Goal: Task Accomplishment & Management: Use online tool/utility

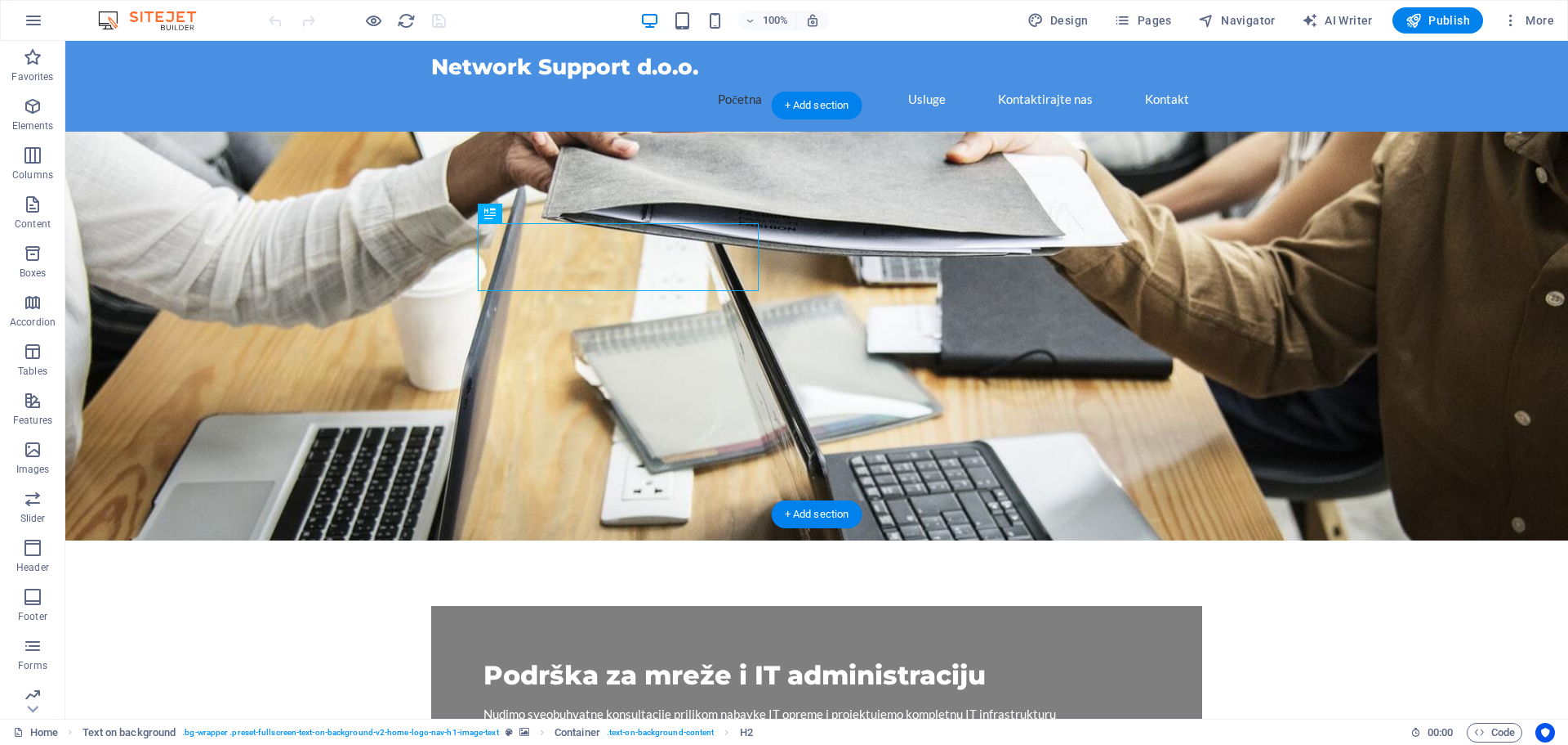
click at [958, 311] on figure at bounding box center [817, 335] width 1503 height 409
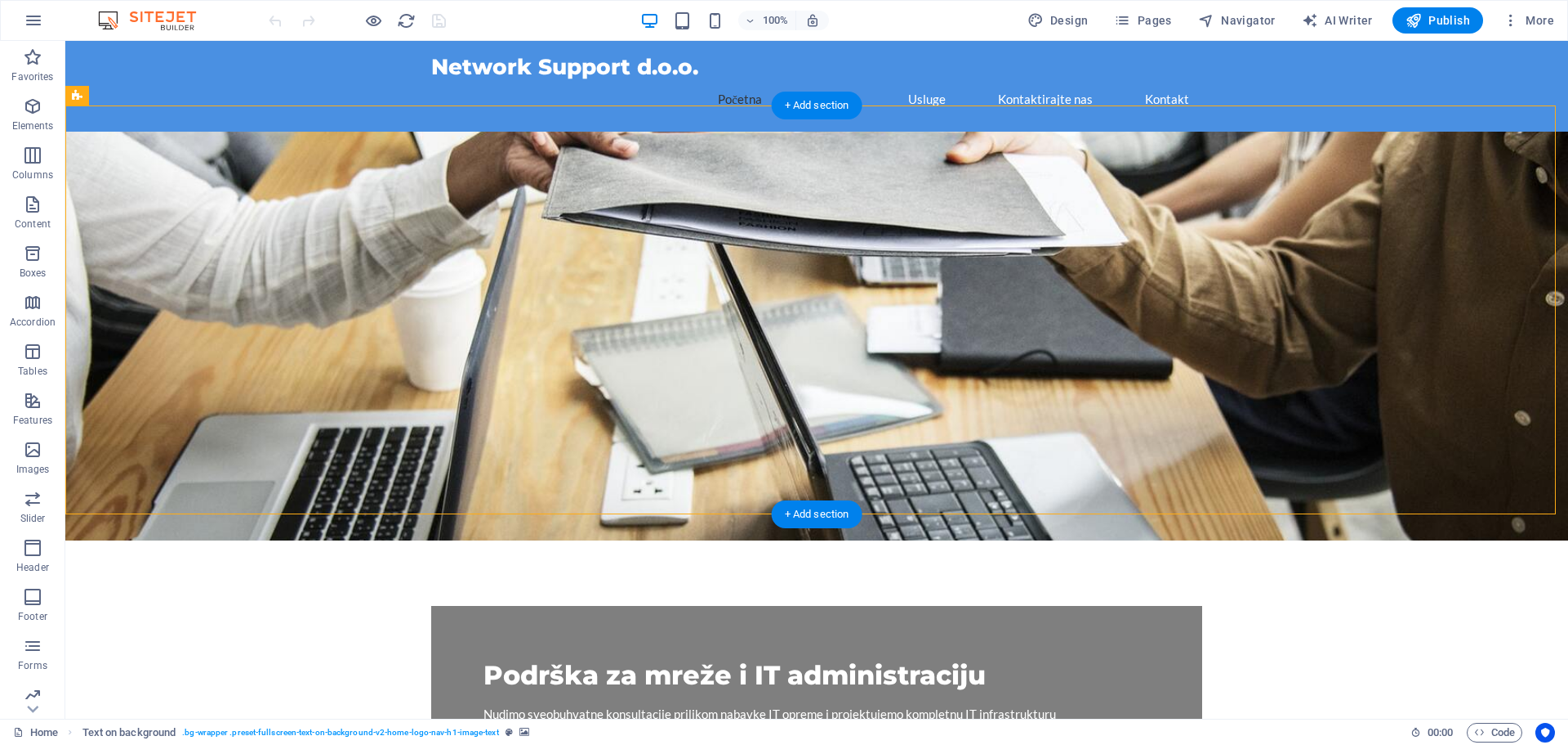
click at [1035, 305] on figure at bounding box center [817, 335] width 1503 height 409
drag, startPoint x: 1035, startPoint y: 305, endPoint x: 747, endPoint y: 307, distance: 288.0
click at [1035, 306] on figure at bounding box center [817, 335] width 1503 height 409
click at [747, 306] on figure at bounding box center [817, 335] width 1503 height 409
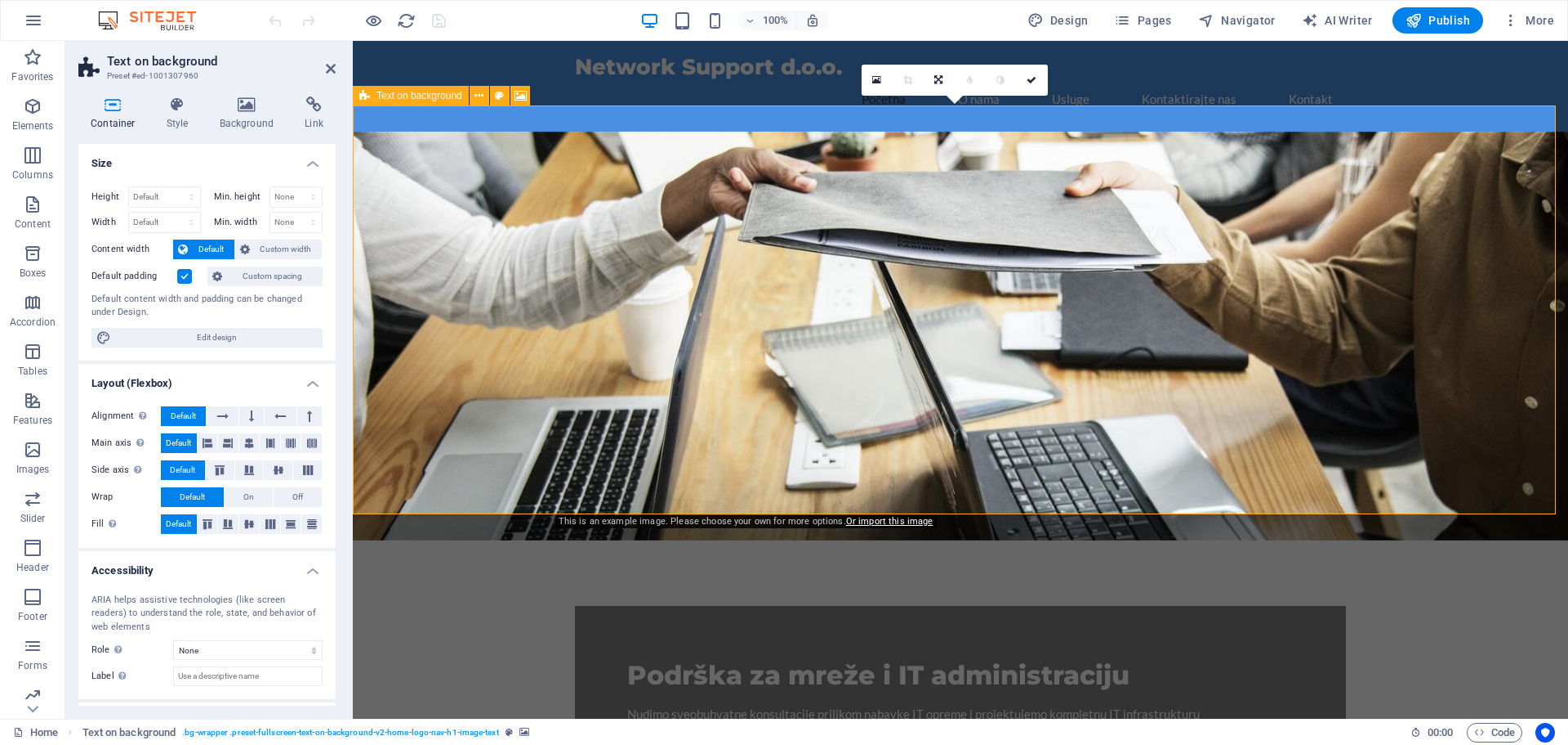
click at [368, 97] on icon at bounding box center [364, 95] width 11 height 19
click at [521, 92] on icon at bounding box center [521, 96] width 12 height 17
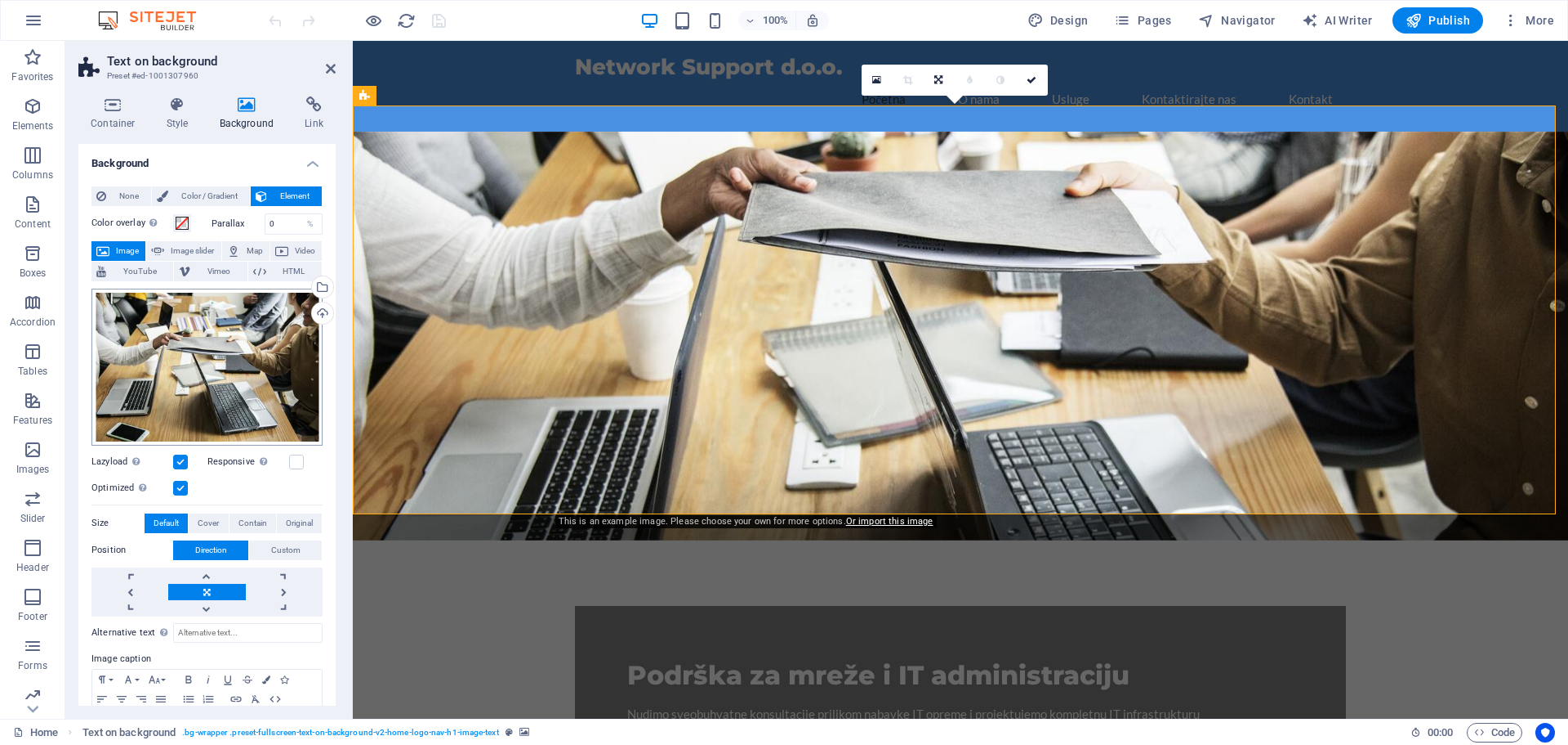
scroll to position [65, 0]
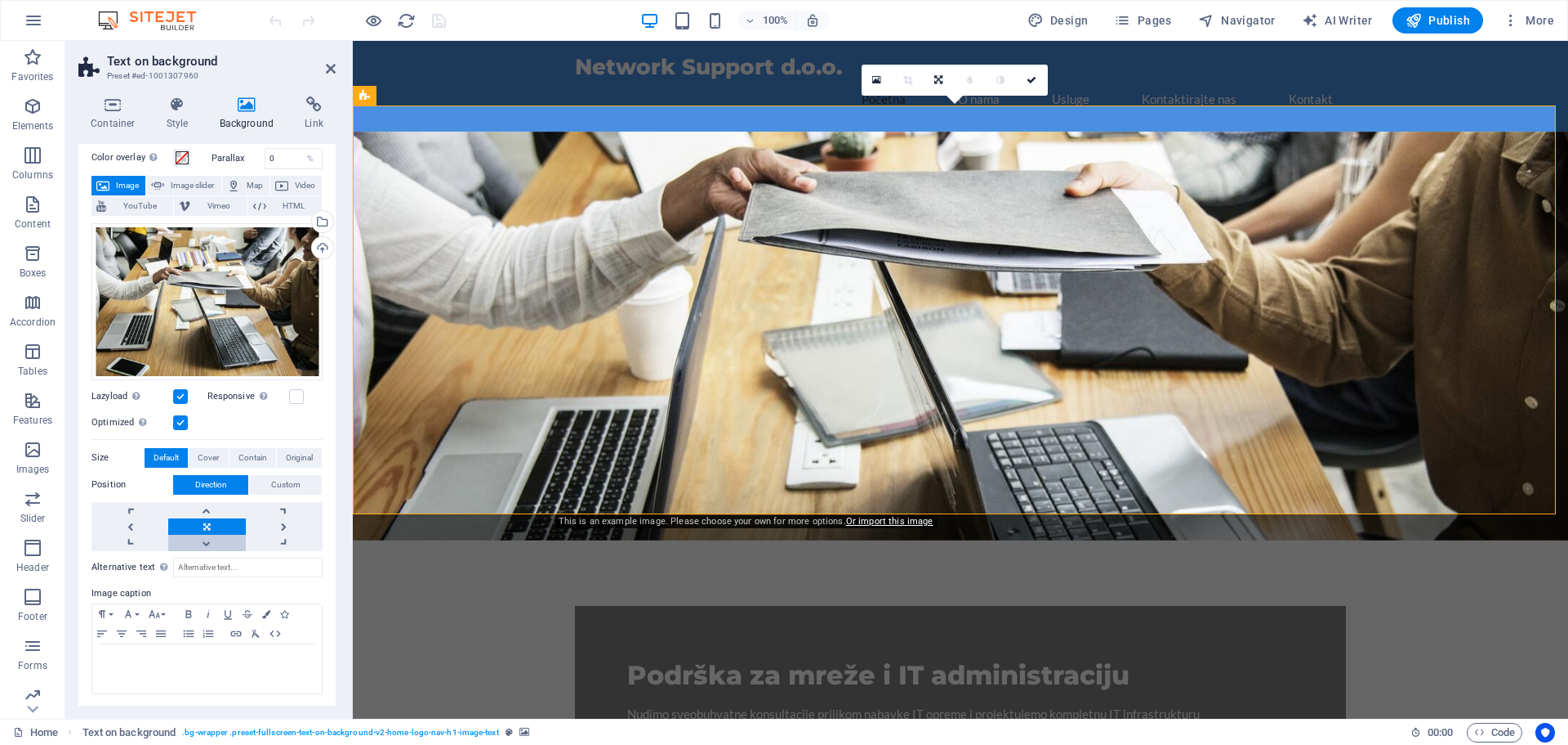
click at [208, 540] on link at bounding box center [207, 542] width 77 height 16
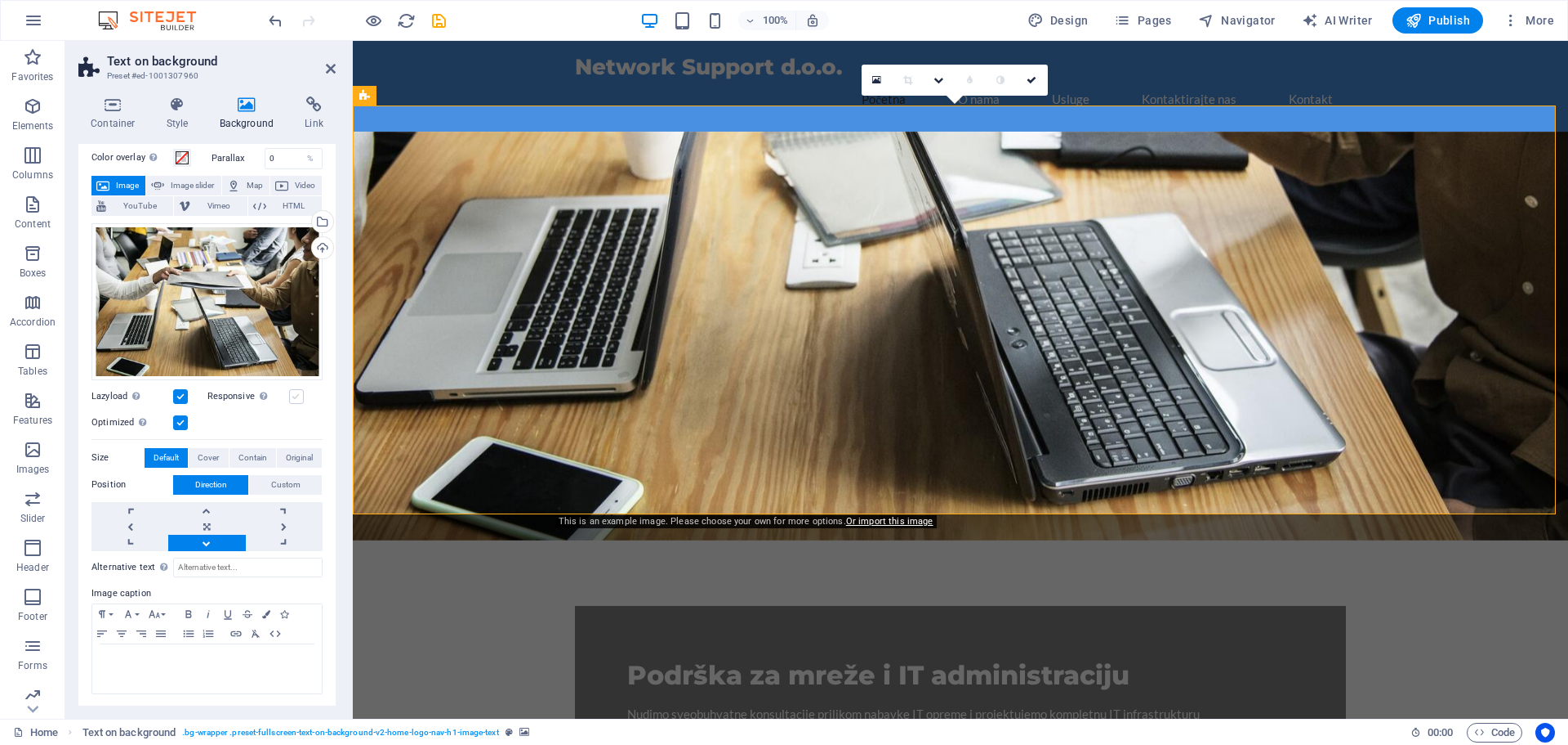
click at [293, 390] on label at bounding box center [296, 396] width 14 height 14
click at [0, 0] on input "Responsive Automatically load retina image and smartphone optimized sizes." at bounding box center [0, 0] width 0 height 0
click at [183, 396] on label at bounding box center [180, 396] width 14 height 14
click at [0, 0] on input "Lazyload Loading images after the page loads improves page speed." at bounding box center [0, 0] width 0 height 0
click at [310, 113] on h4 "Link" at bounding box center [313, 113] width 43 height 35
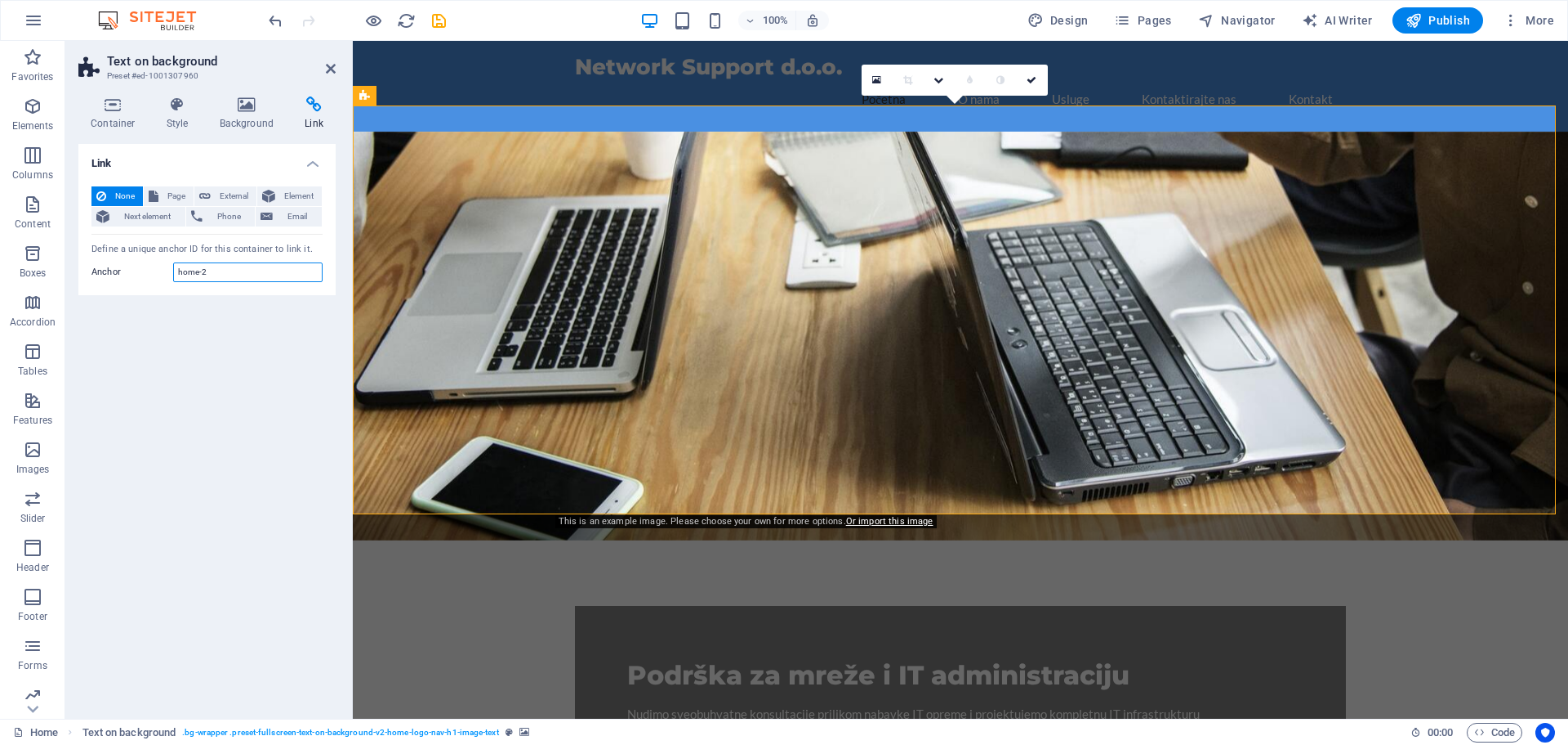
click at [202, 268] on input "home-2" at bounding box center [248, 272] width 150 height 19
click at [445, 25] on icon "save" at bounding box center [439, 21] width 19 height 19
checkbox input "false"
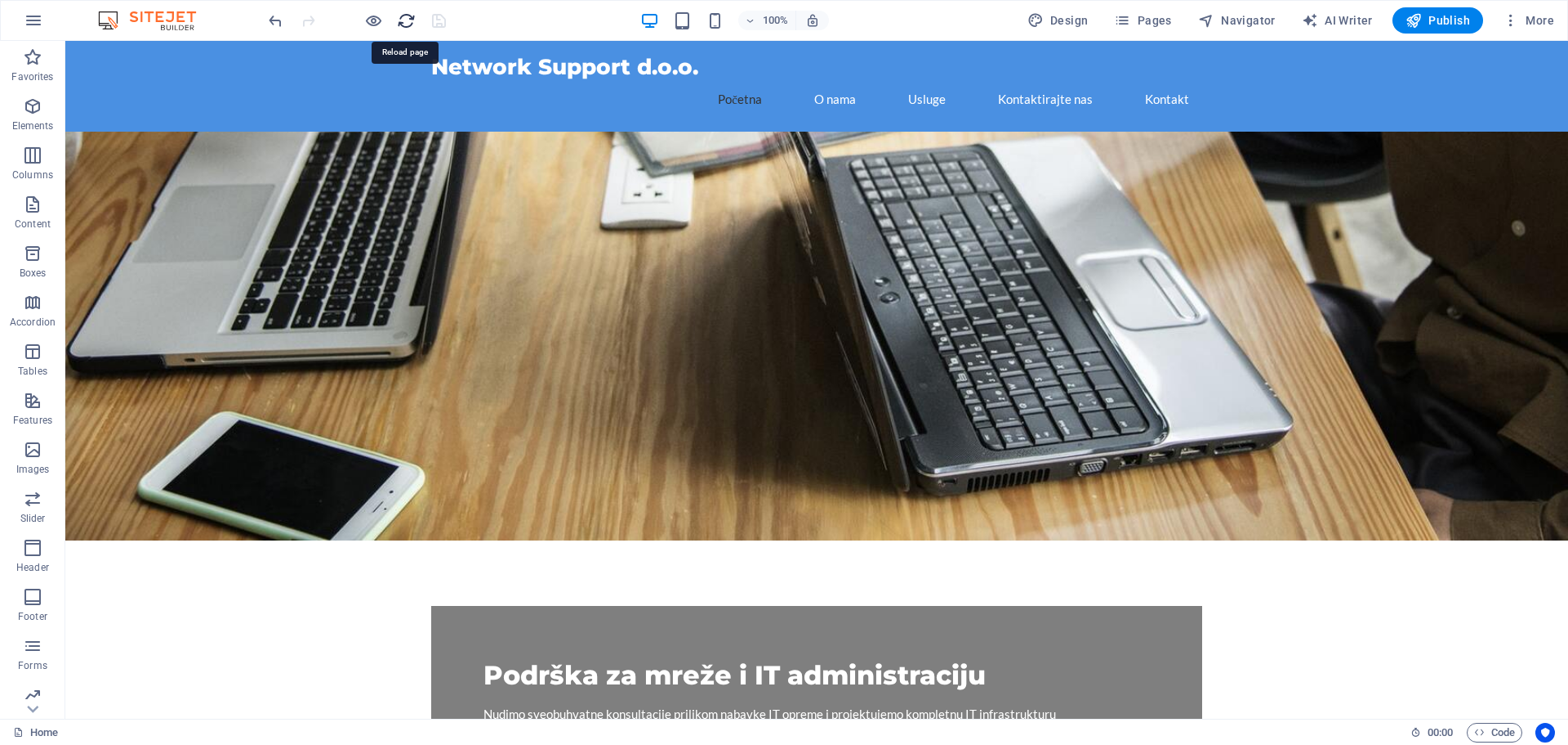
click at [404, 29] on icon "reload" at bounding box center [406, 21] width 19 height 19
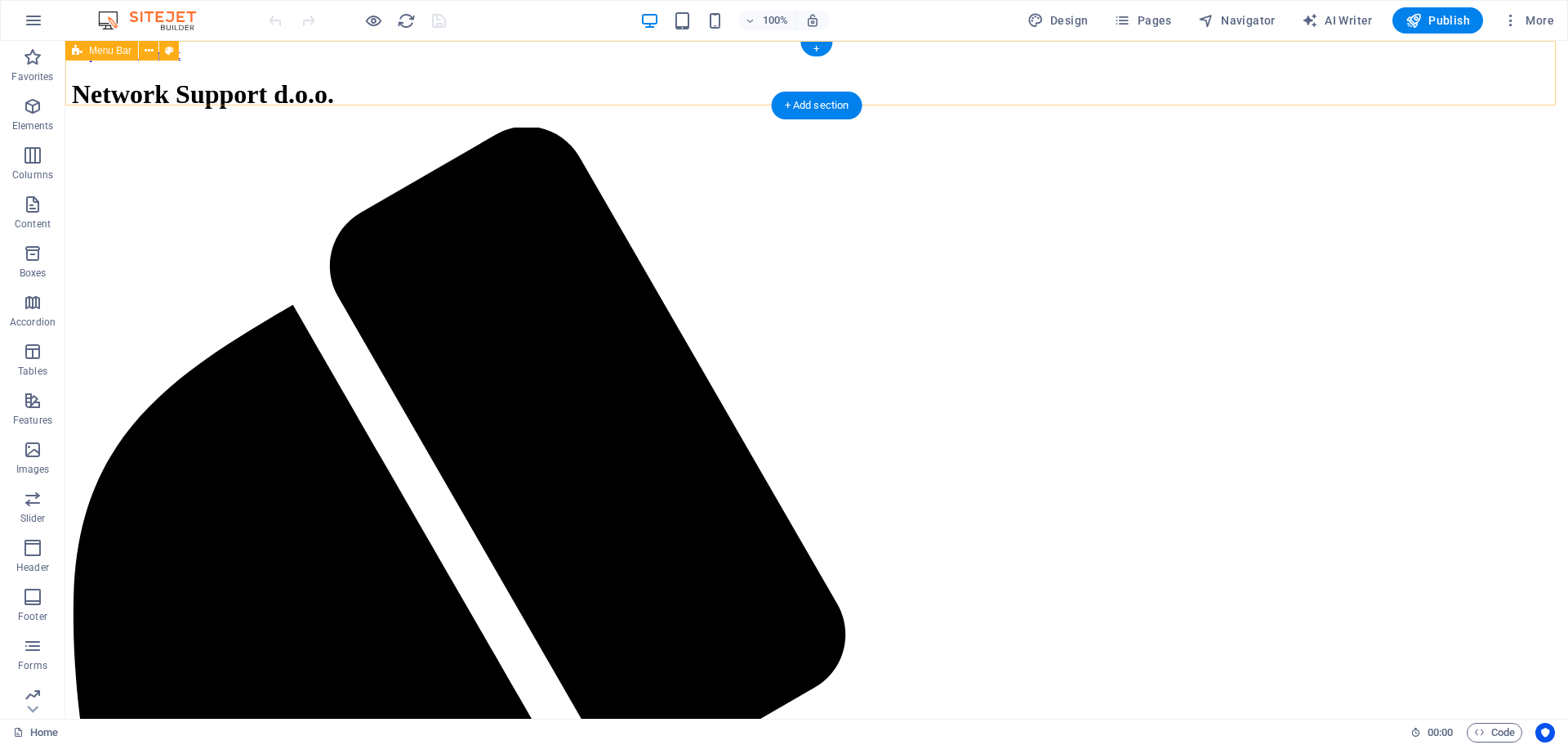
scroll to position [0, 0]
click at [1131, 21] on icon "button" at bounding box center [1122, 20] width 16 height 16
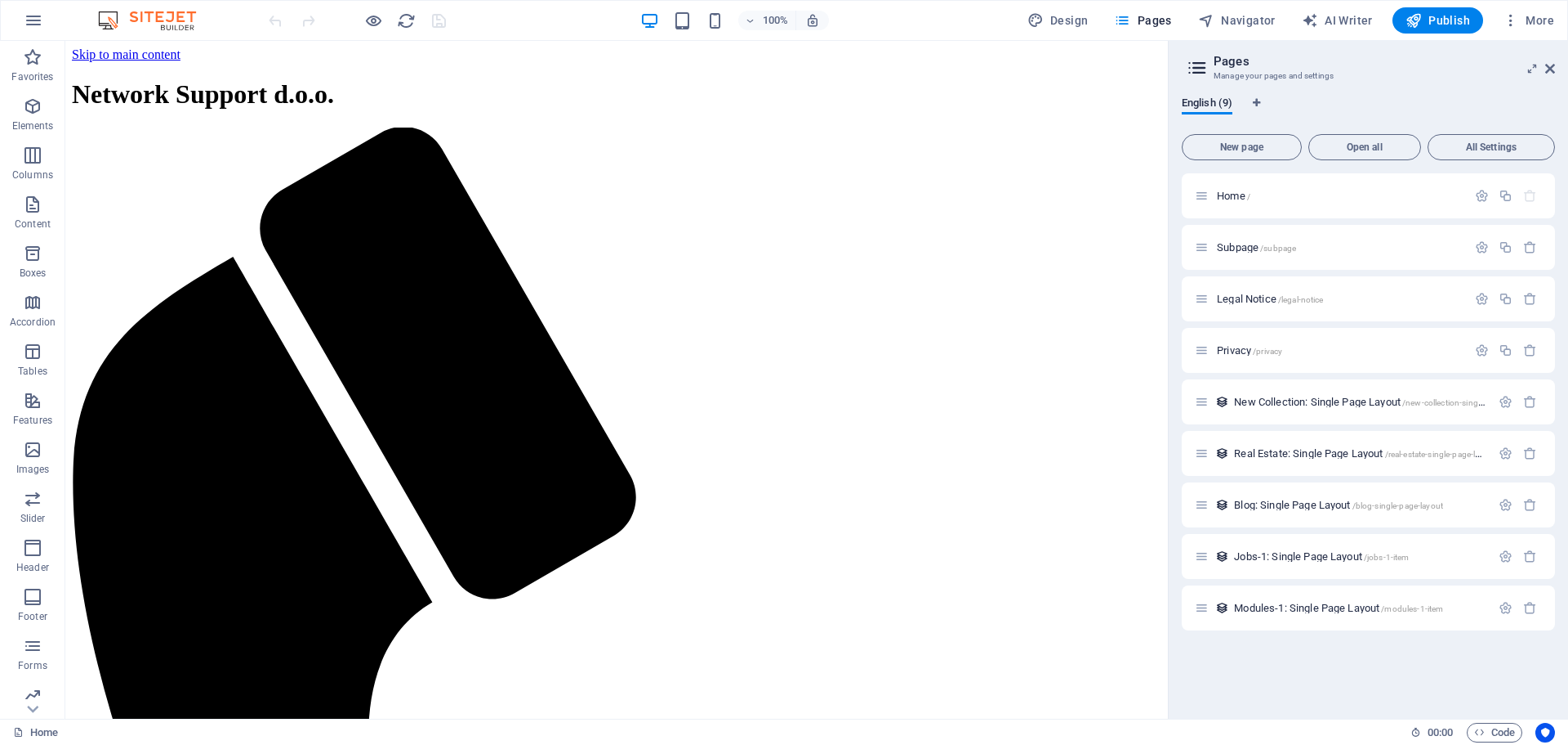
click at [1194, 68] on icon at bounding box center [1198, 68] width 25 height 23
click at [1531, 25] on span "More" at bounding box center [1529, 20] width 52 height 16
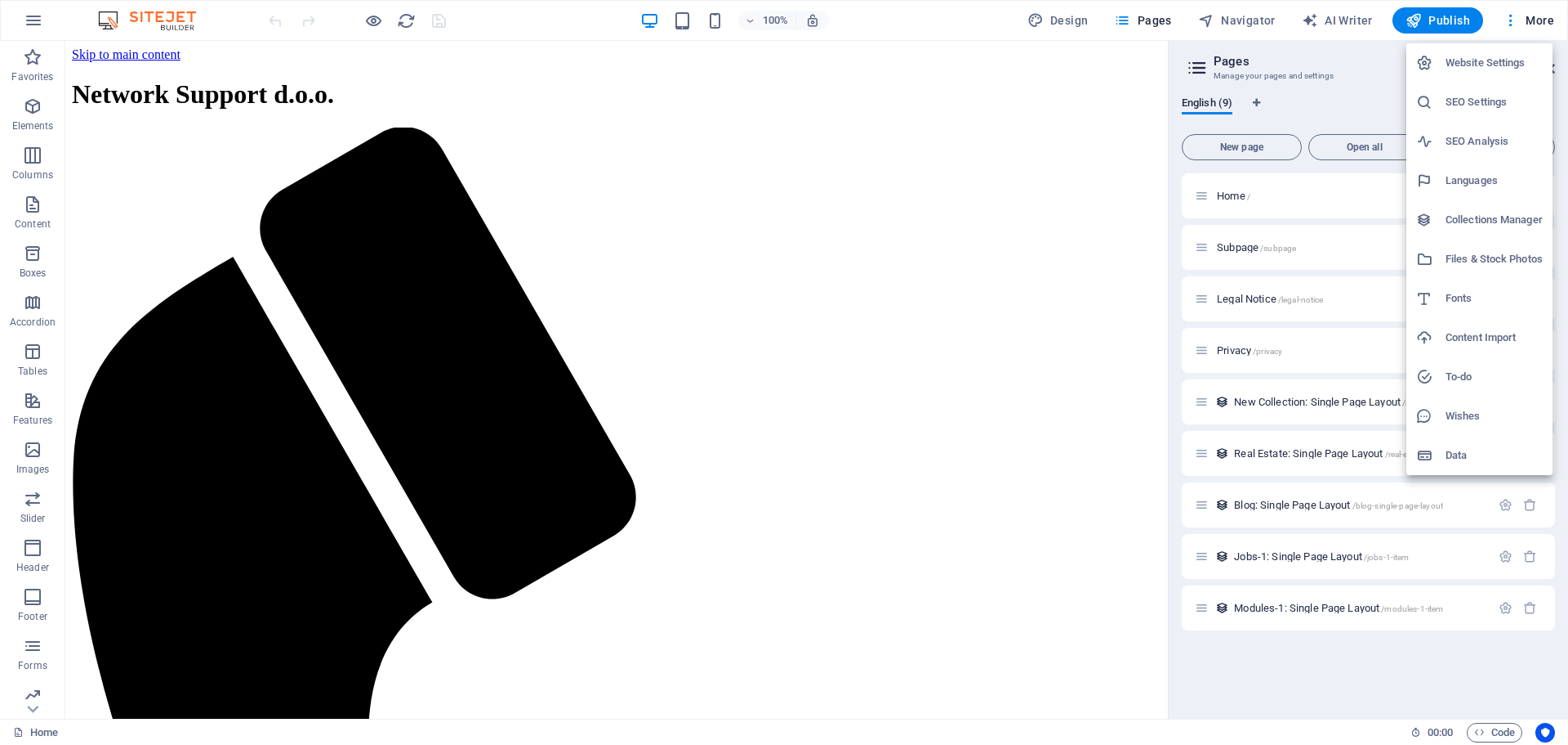
click at [1503, 63] on h6 "Website Settings" at bounding box center [1494, 62] width 97 height 19
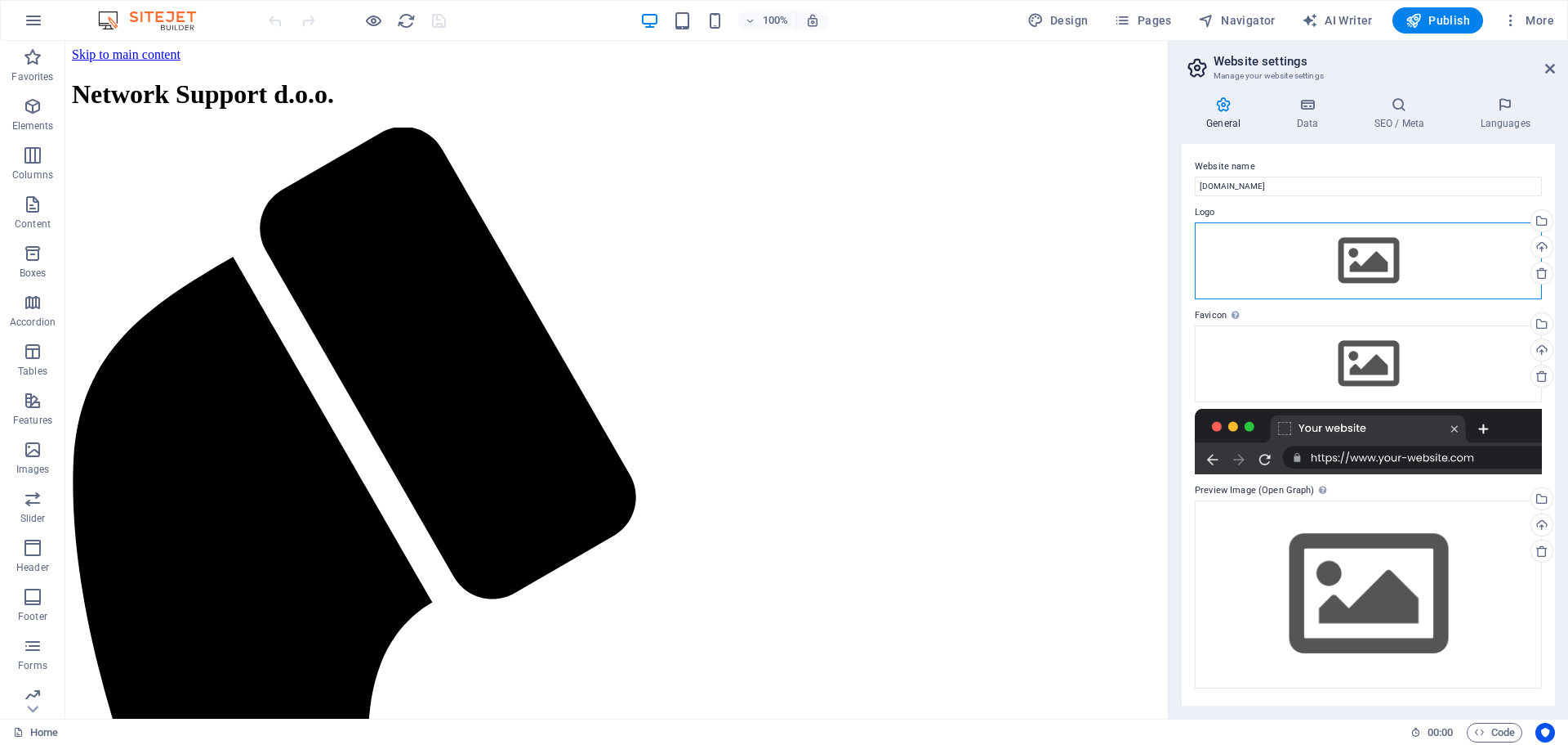
click at [1279, 248] on div "Drag files here, click to choose files or select files from Files or our free s…" at bounding box center [1368, 261] width 347 height 77
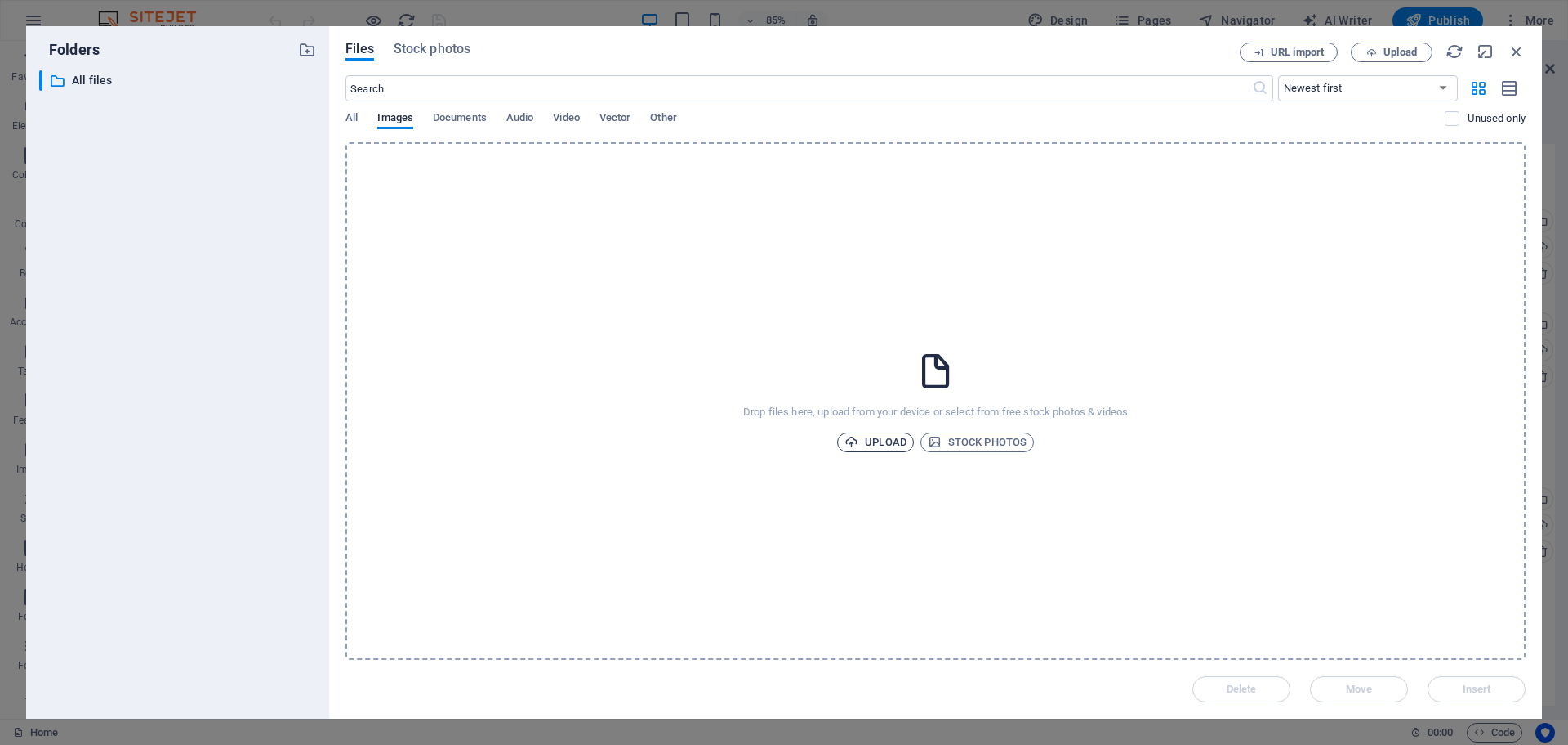
click at [887, 445] on span "Upload" at bounding box center [875, 442] width 62 height 19
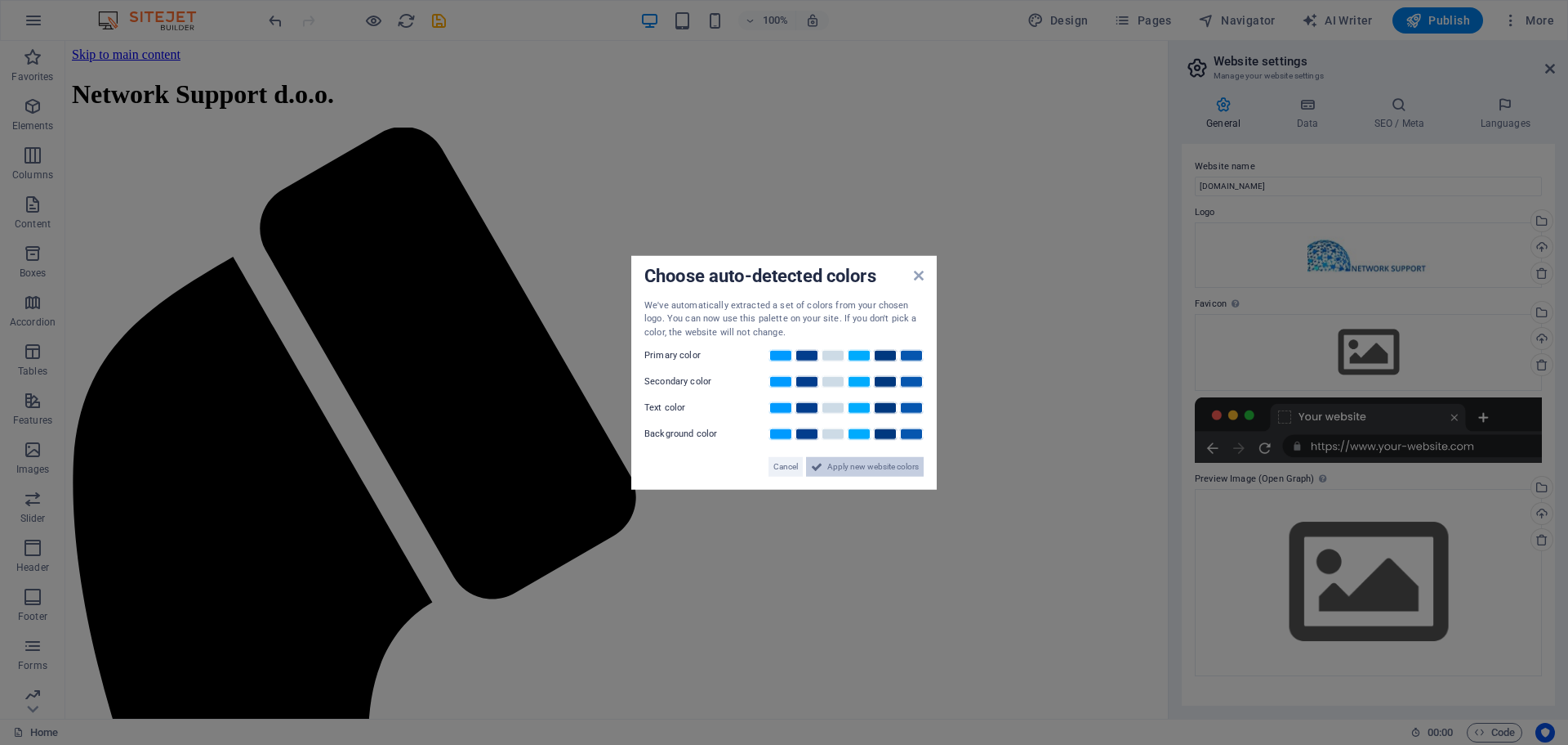
click at [820, 466] on icon at bounding box center [817, 466] width 12 height 19
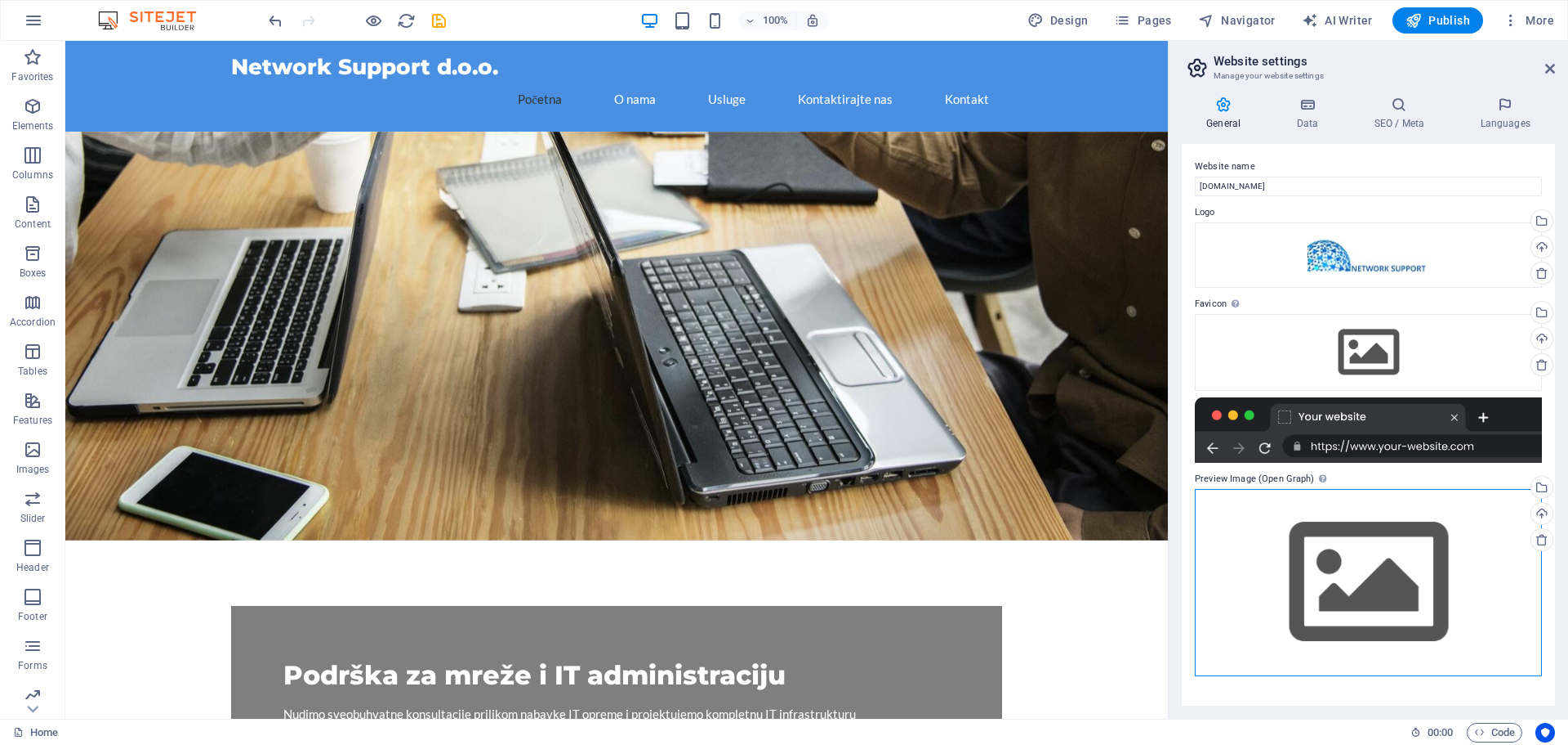
click at [1345, 521] on div "Drag files here, click to choose files or select files from Files or our free s…" at bounding box center [1368, 582] width 347 height 187
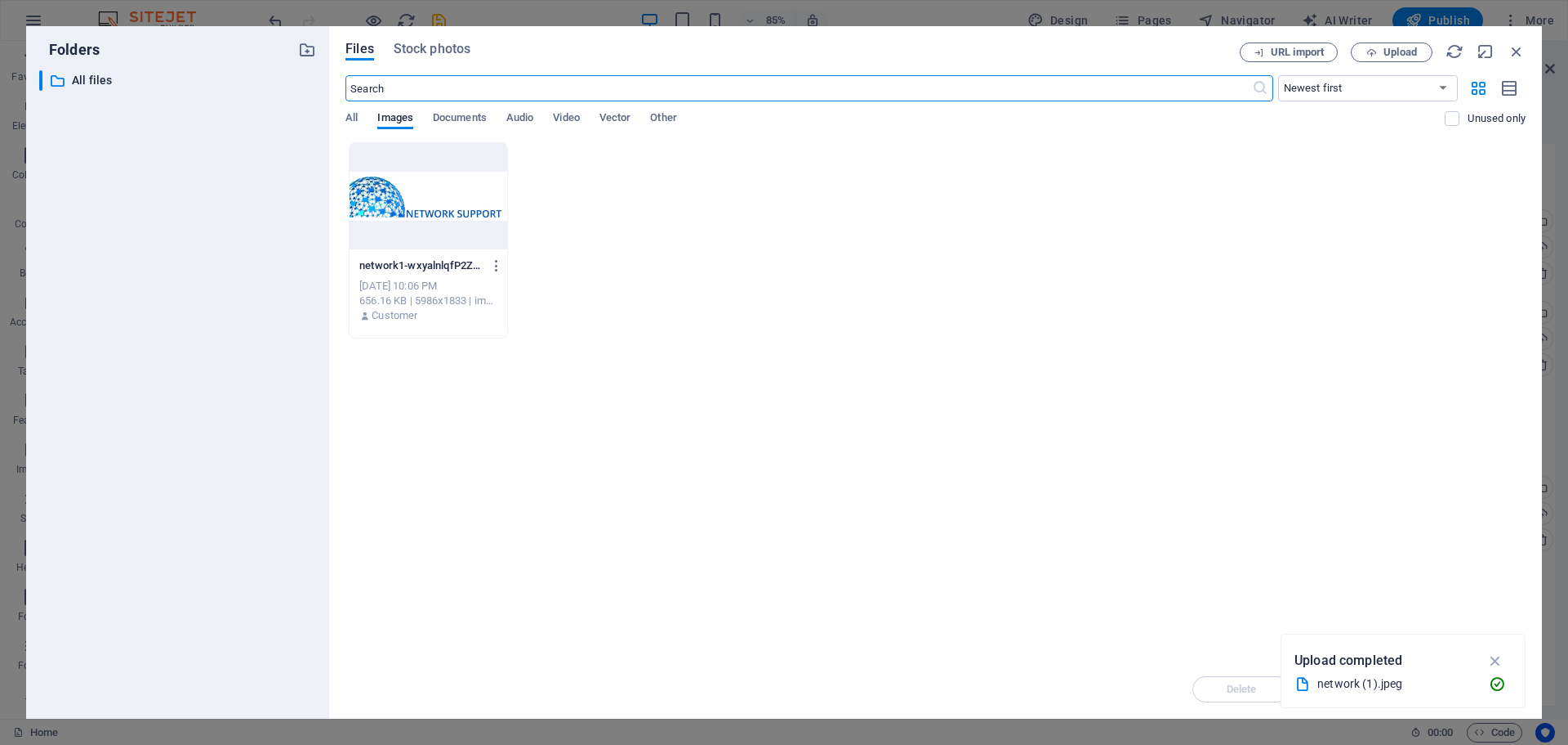
click at [476, 195] on div at bounding box center [429, 196] width 158 height 107
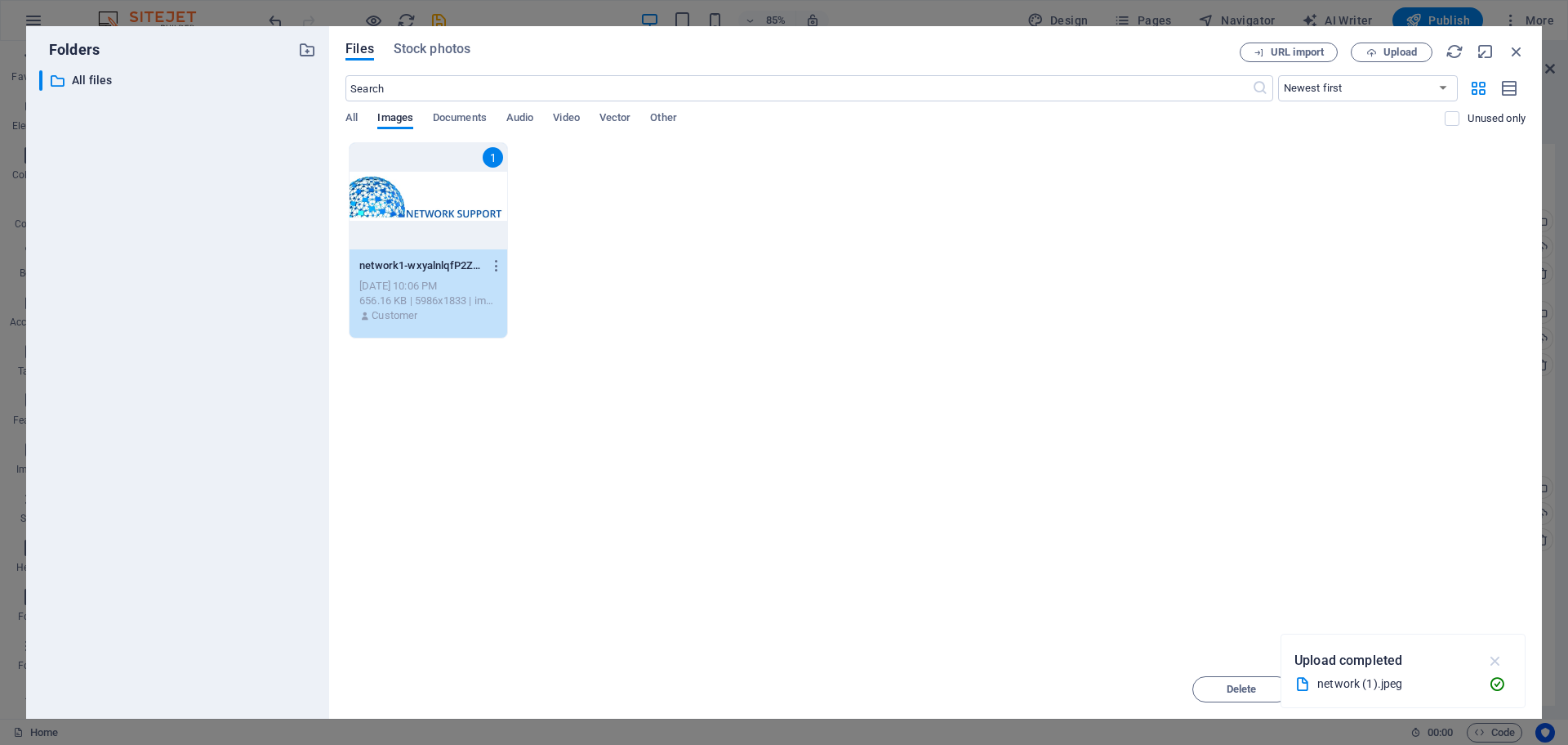
click at [1495, 661] on icon "button" at bounding box center [1496, 660] width 19 height 18
click at [1468, 692] on span "Insert" at bounding box center [1478, 689] width 29 height 10
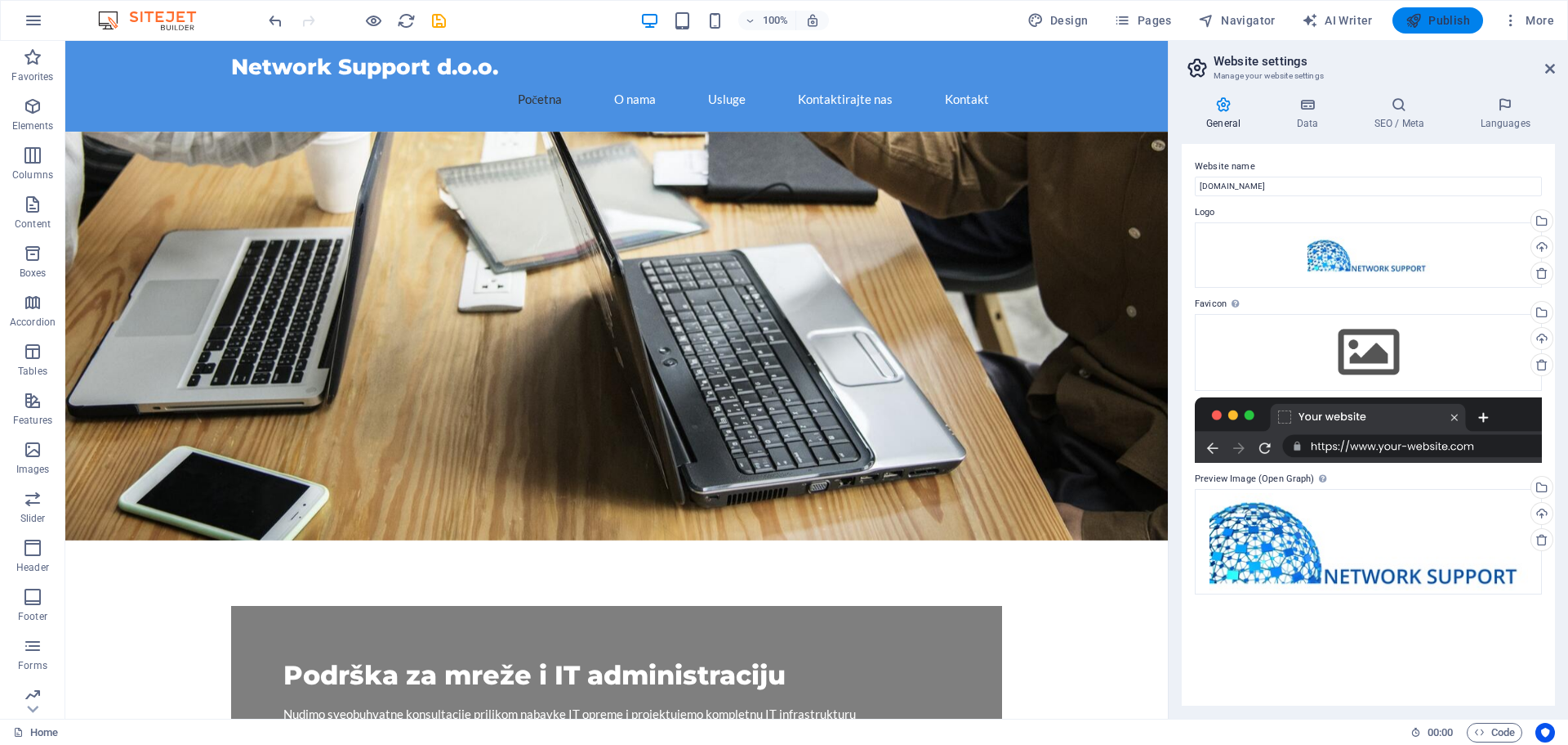
click at [1459, 27] on span "Publish" at bounding box center [1437, 20] width 64 height 16
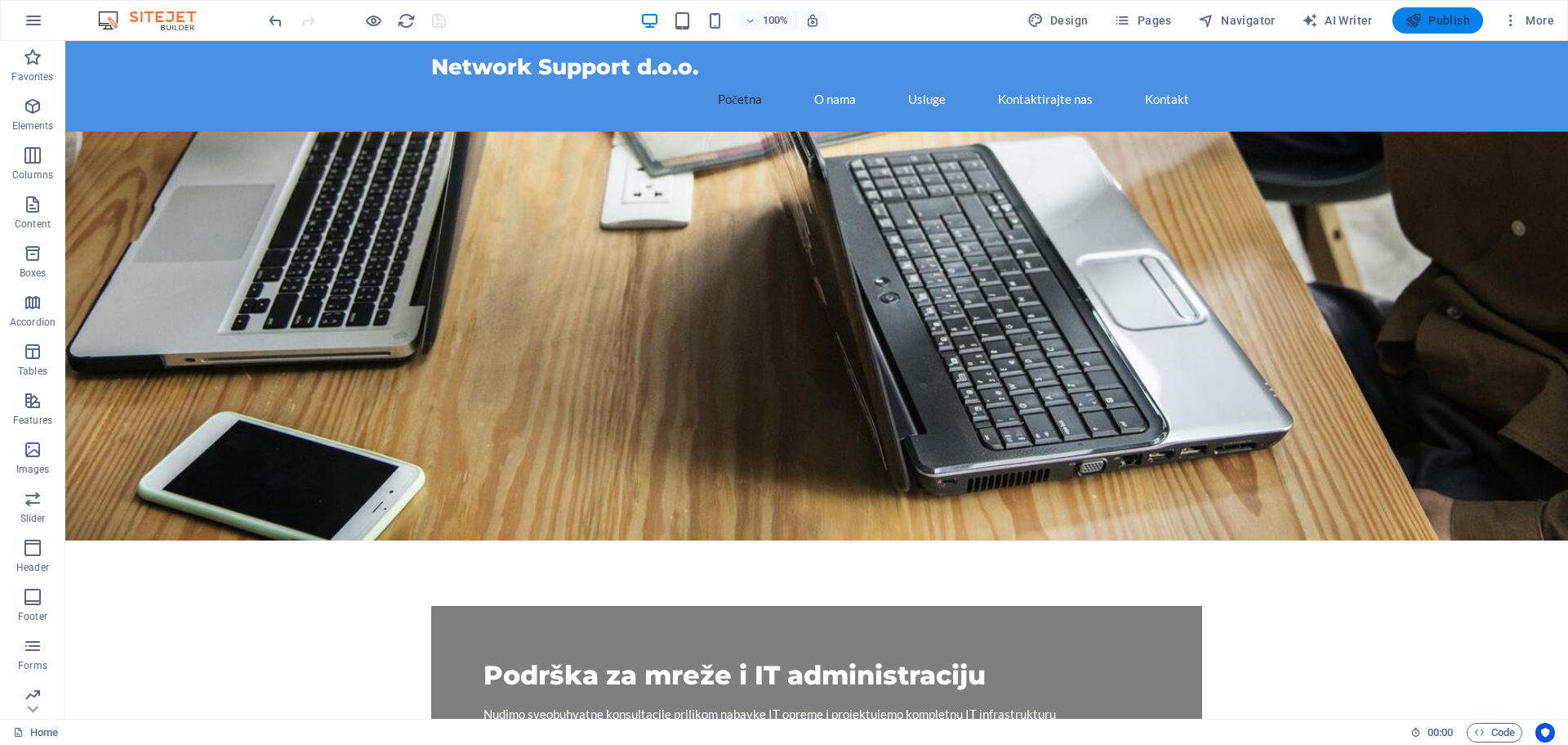
click at [1435, 26] on span "Publish" at bounding box center [1437, 20] width 64 height 16
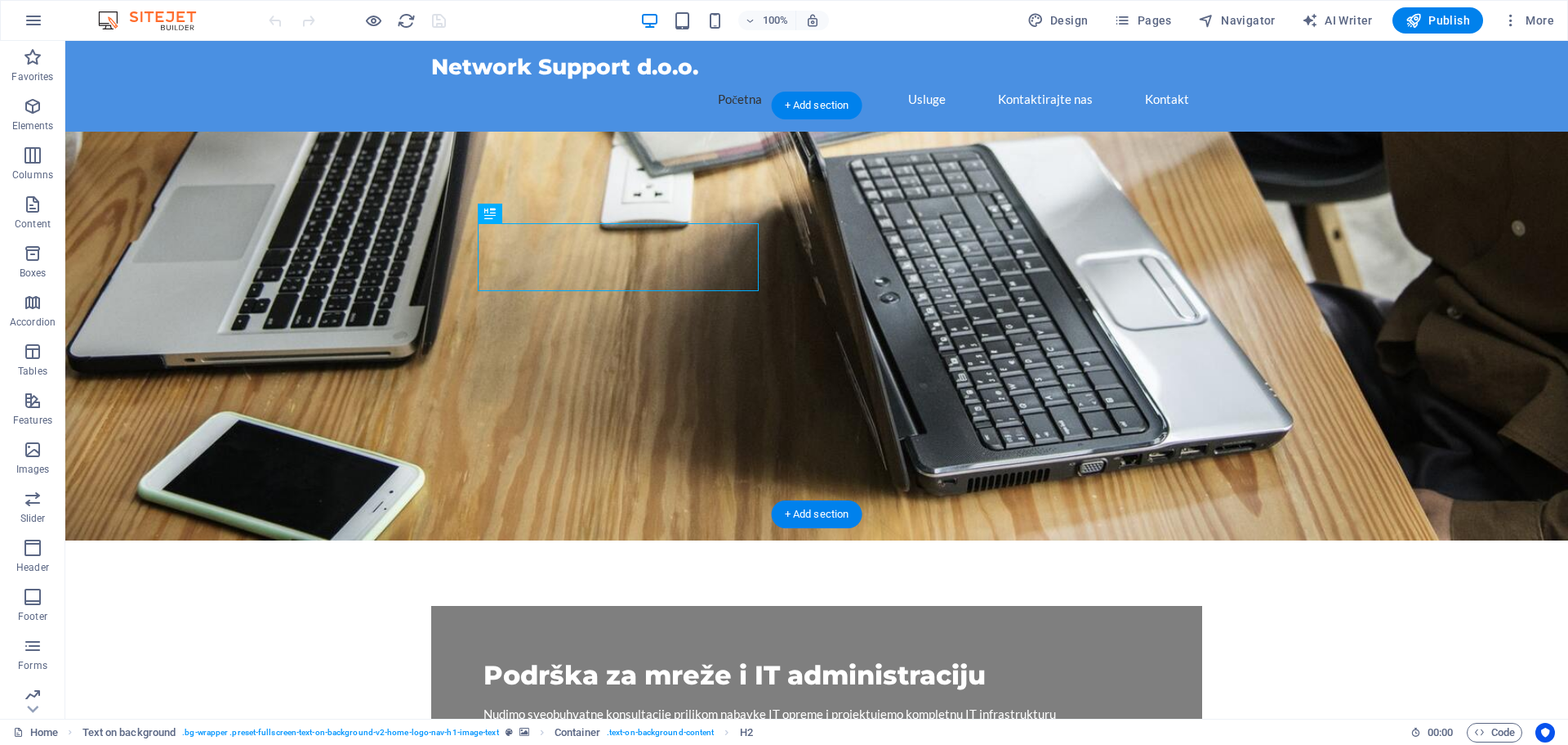
click at [296, 154] on figure at bounding box center [817, 335] width 1503 height 409
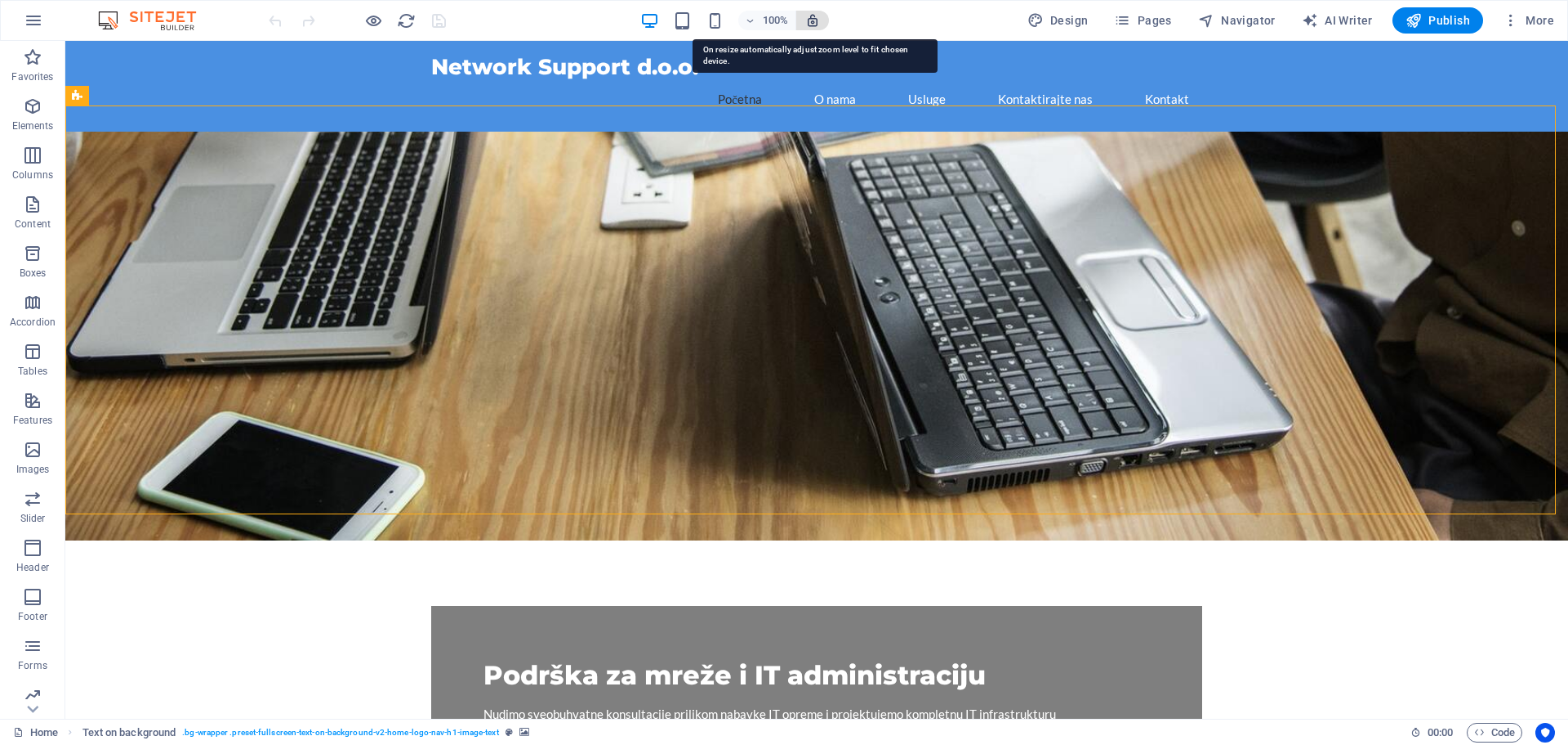
click at [820, 22] on icon "button" at bounding box center [812, 20] width 14 height 14
click at [1442, 25] on span "Publish" at bounding box center [1437, 20] width 64 height 16
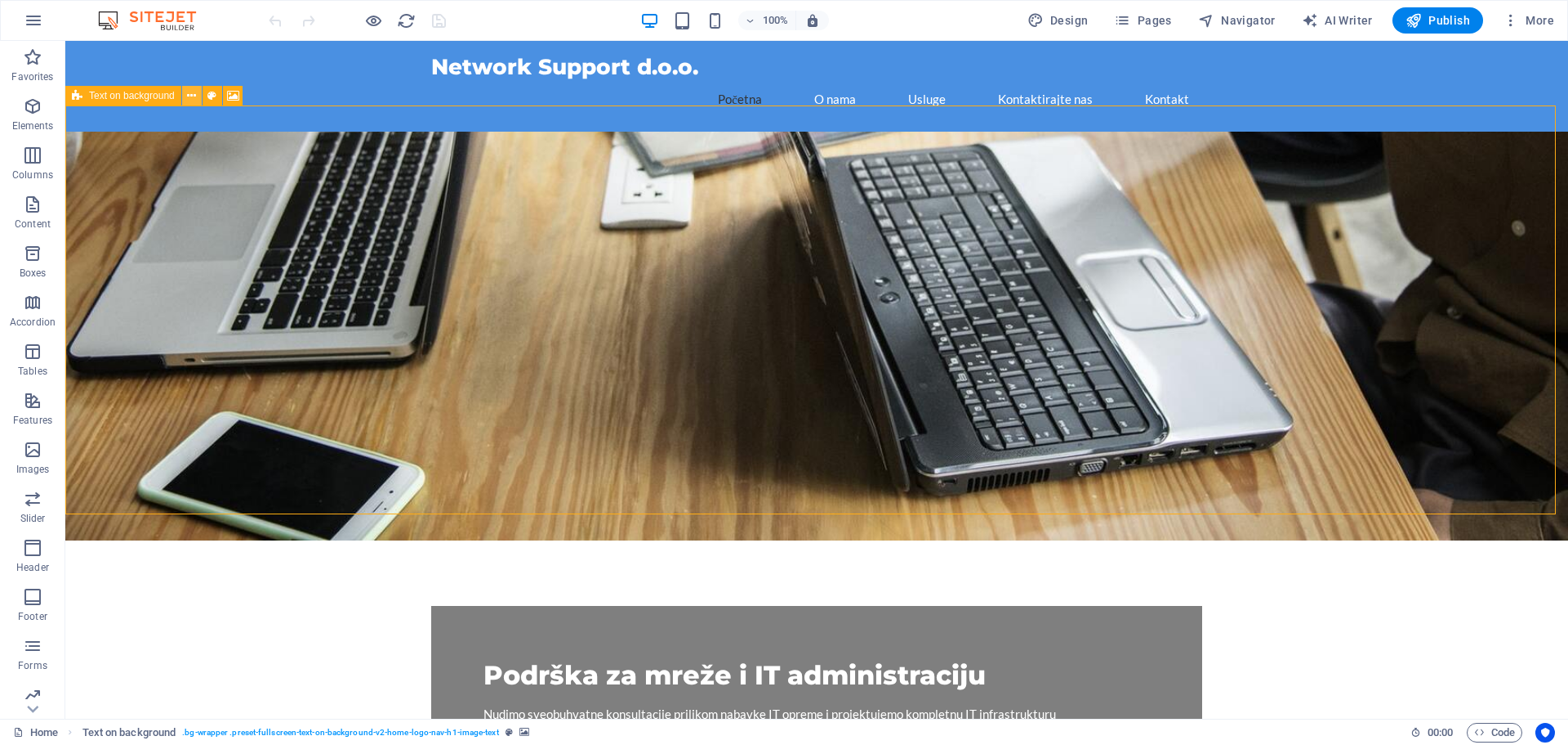
click at [188, 98] on icon at bounding box center [191, 96] width 9 height 17
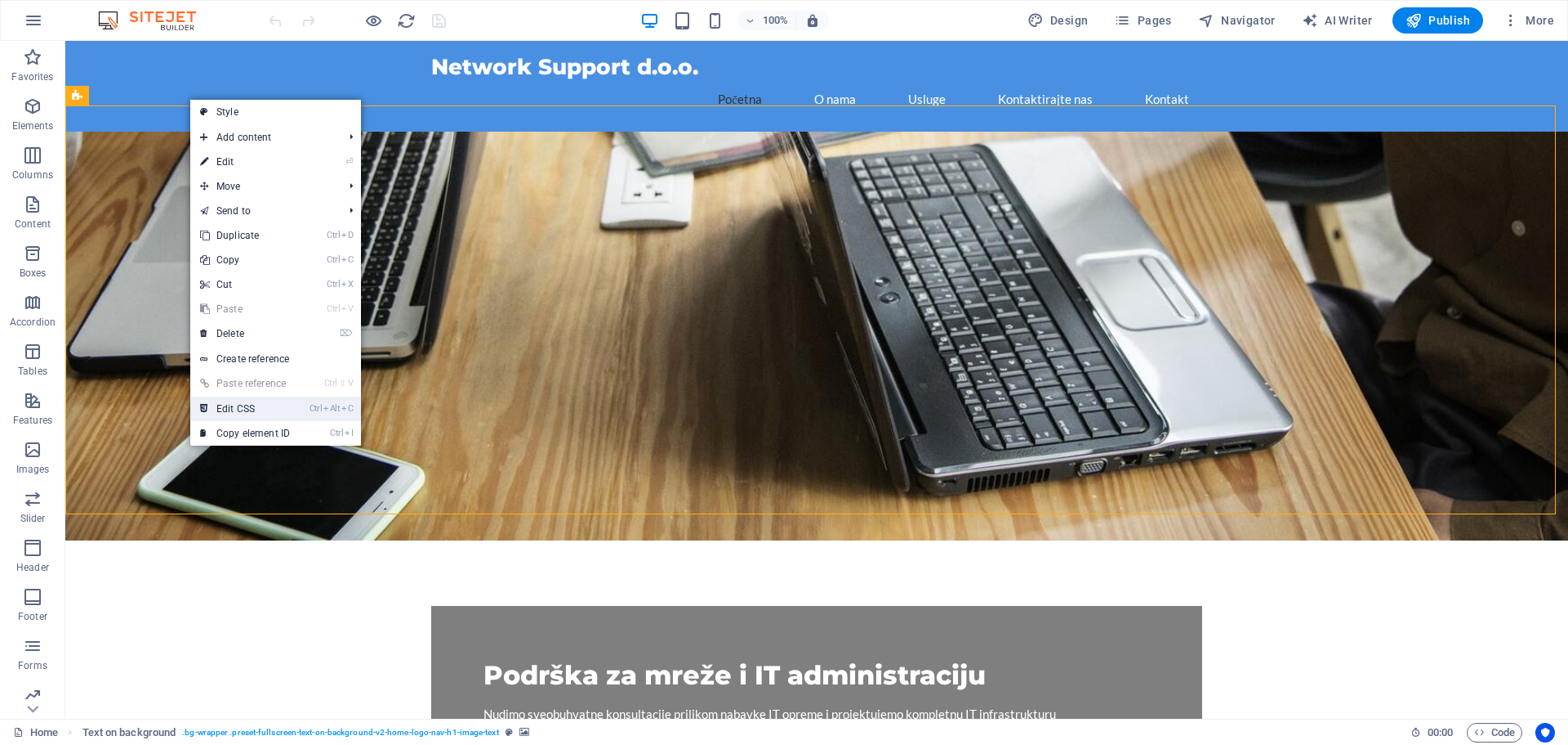
click at [255, 412] on link "Ctrl Alt C Edit CSS" at bounding box center [245, 409] width 110 height 25
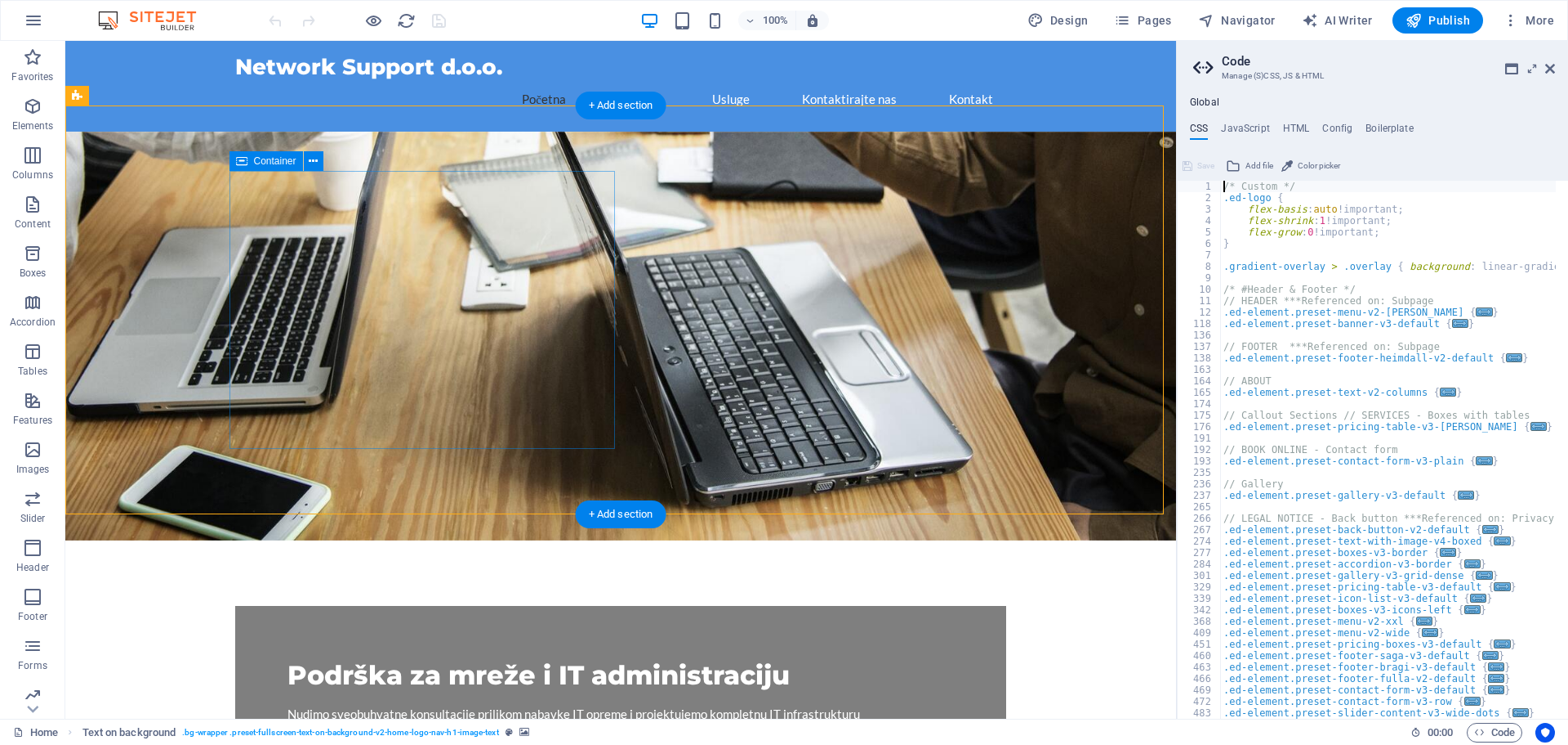
type textarea "@include fullscreen-text-on-background-v2;"
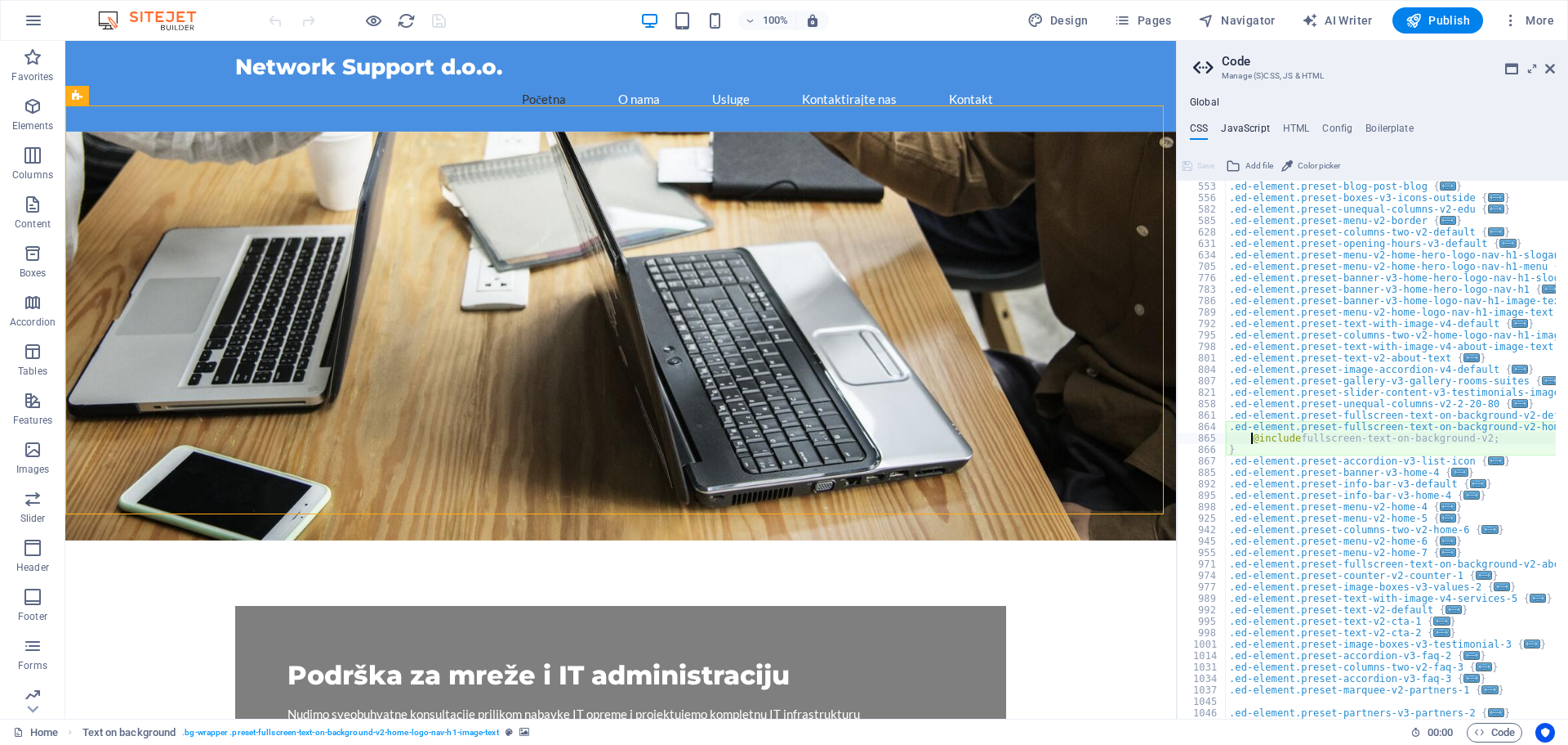
click at [1241, 130] on h4 "JavaScript" at bounding box center [1245, 132] width 48 height 18
type textarea "/* JS for preset "Menu V2" */"
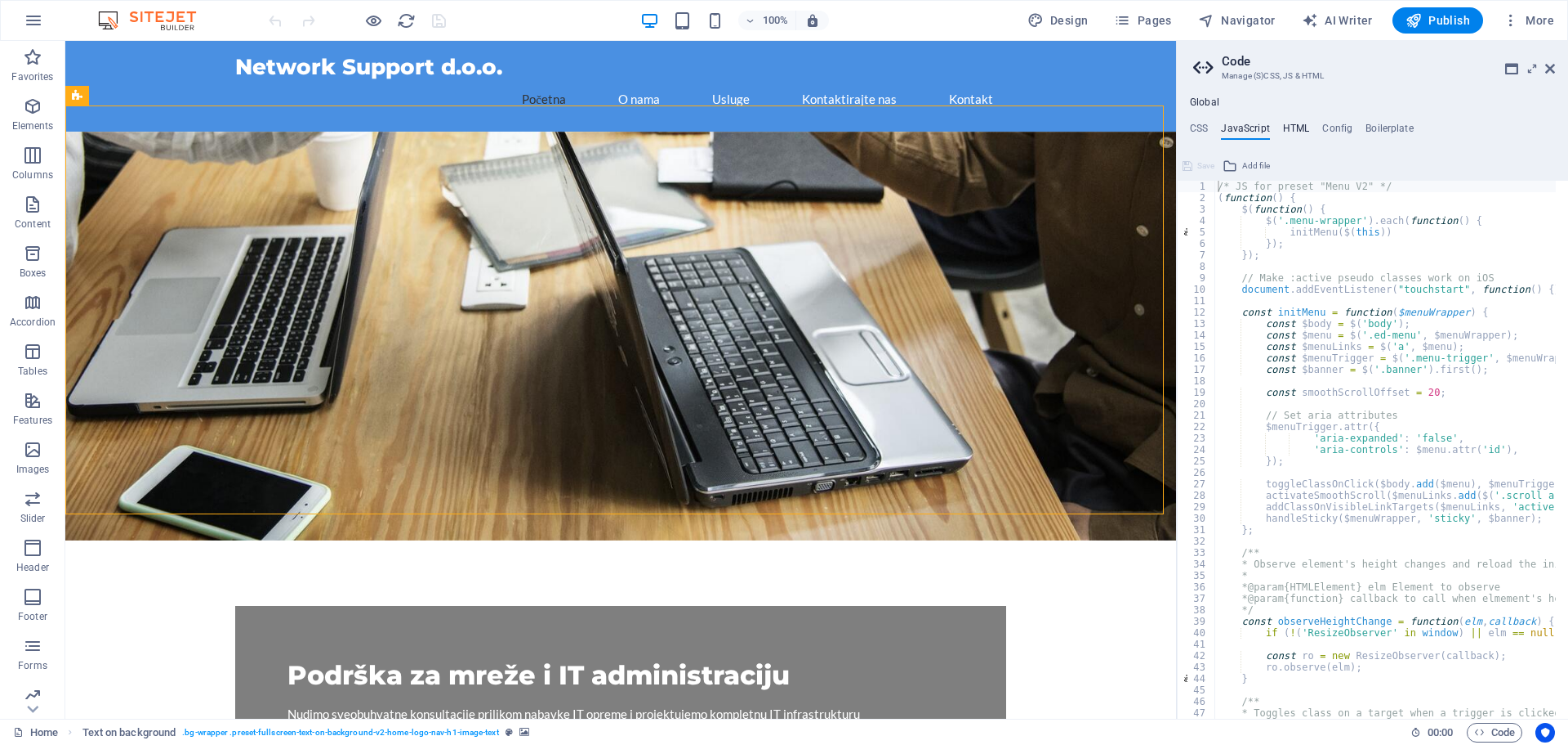
click at [1291, 134] on h4 "HTML" at bounding box center [1297, 132] width 27 height 18
type textarea "<a href="#main-content" class="wv-link-content button">Skip to main content</a>"
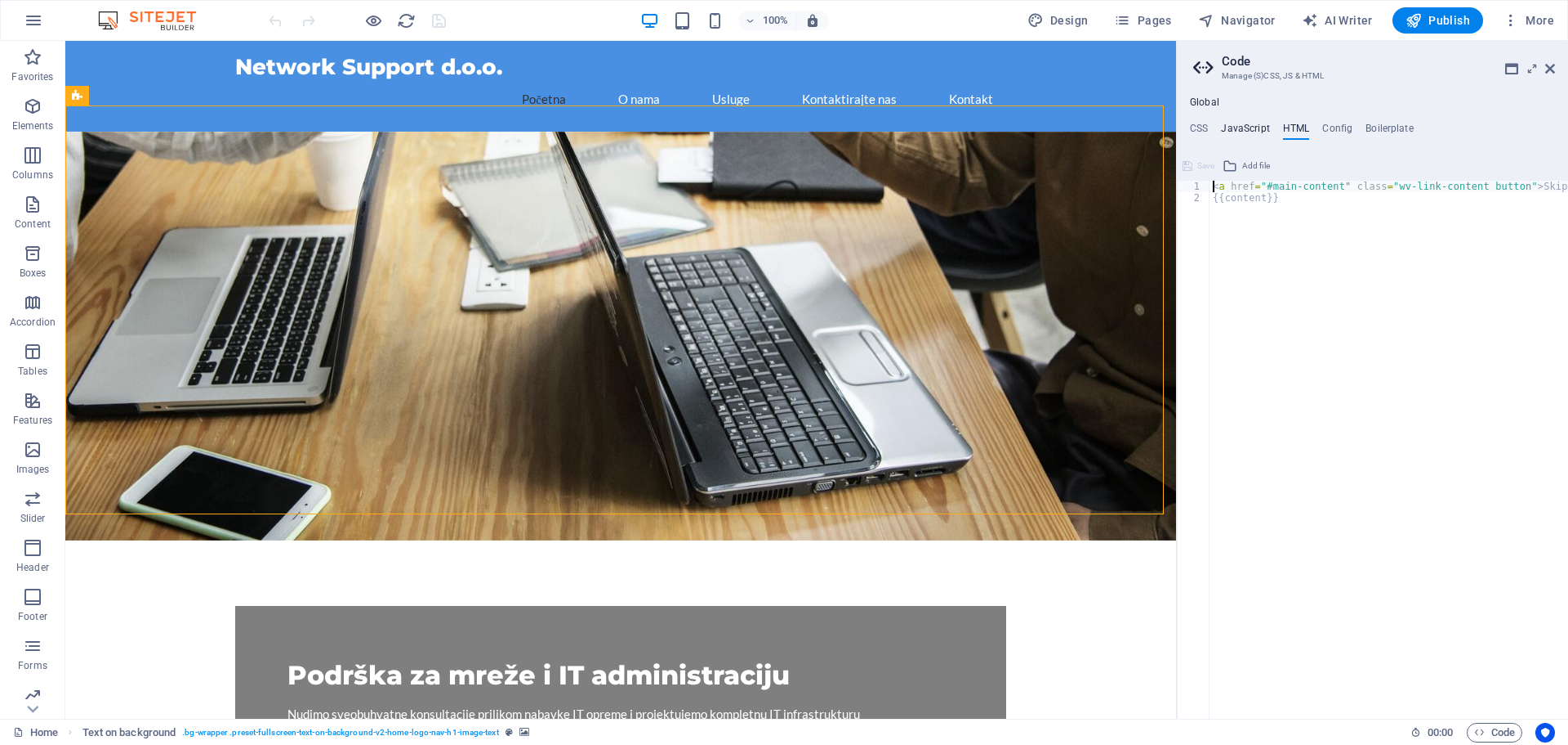
click at [1255, 128] on h4 "JavaScript" at bounding box center [1245, 132] width 48 height 18
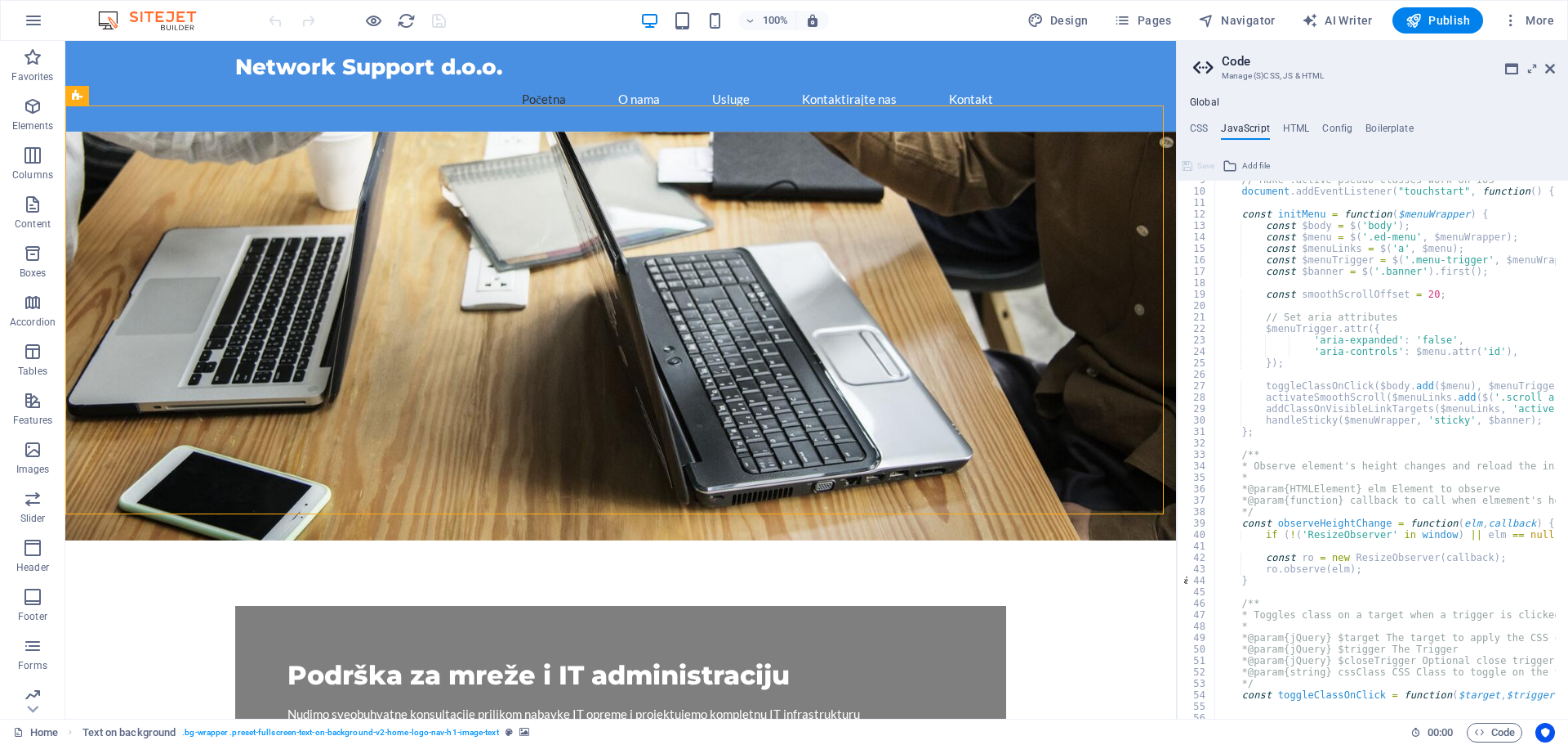
scroll to position [147, 0]
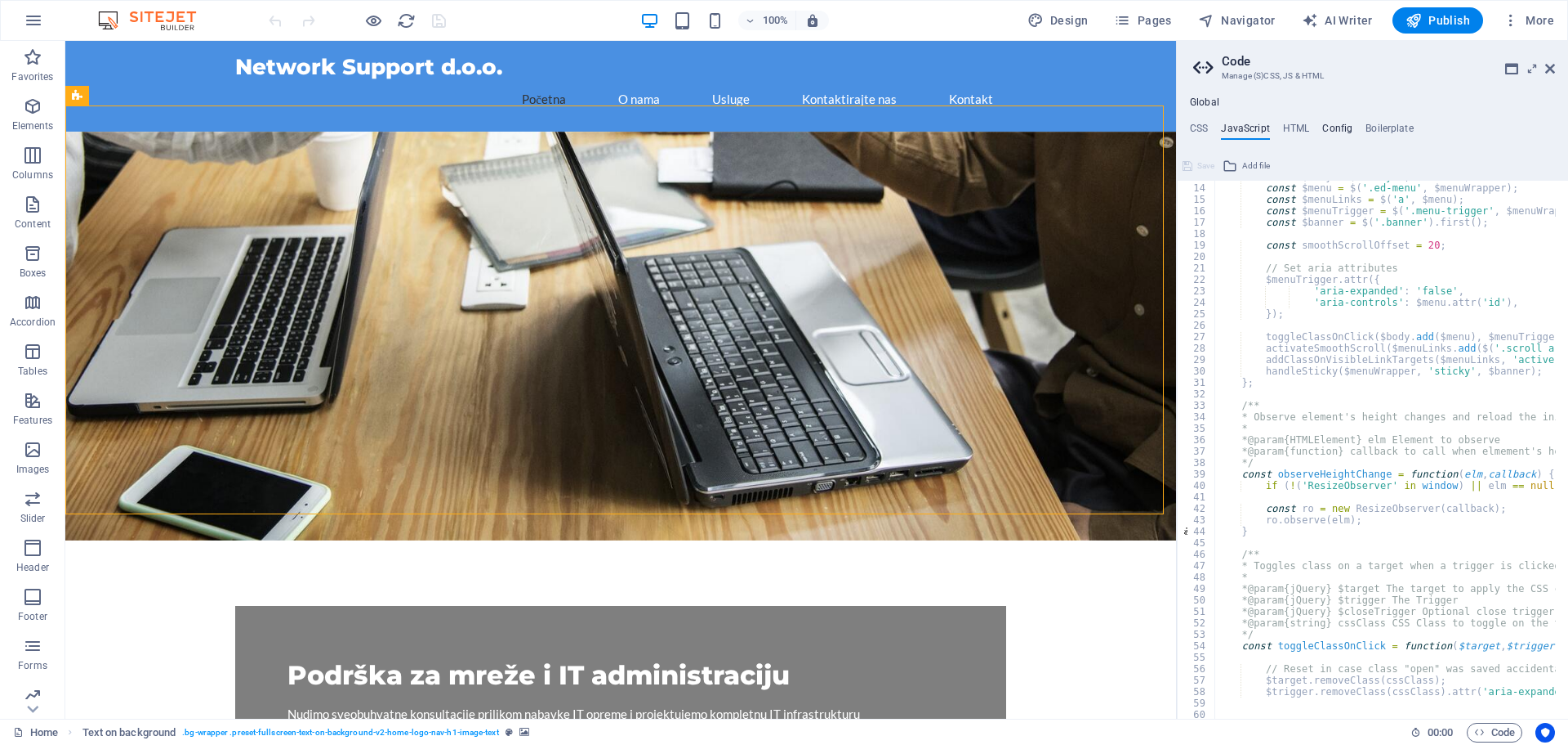
click at [1339, 131] on h4 "Config" at bounding box center [1337, 132] width 30 height 18
type textarea "$color-background: #FFFFFF;"
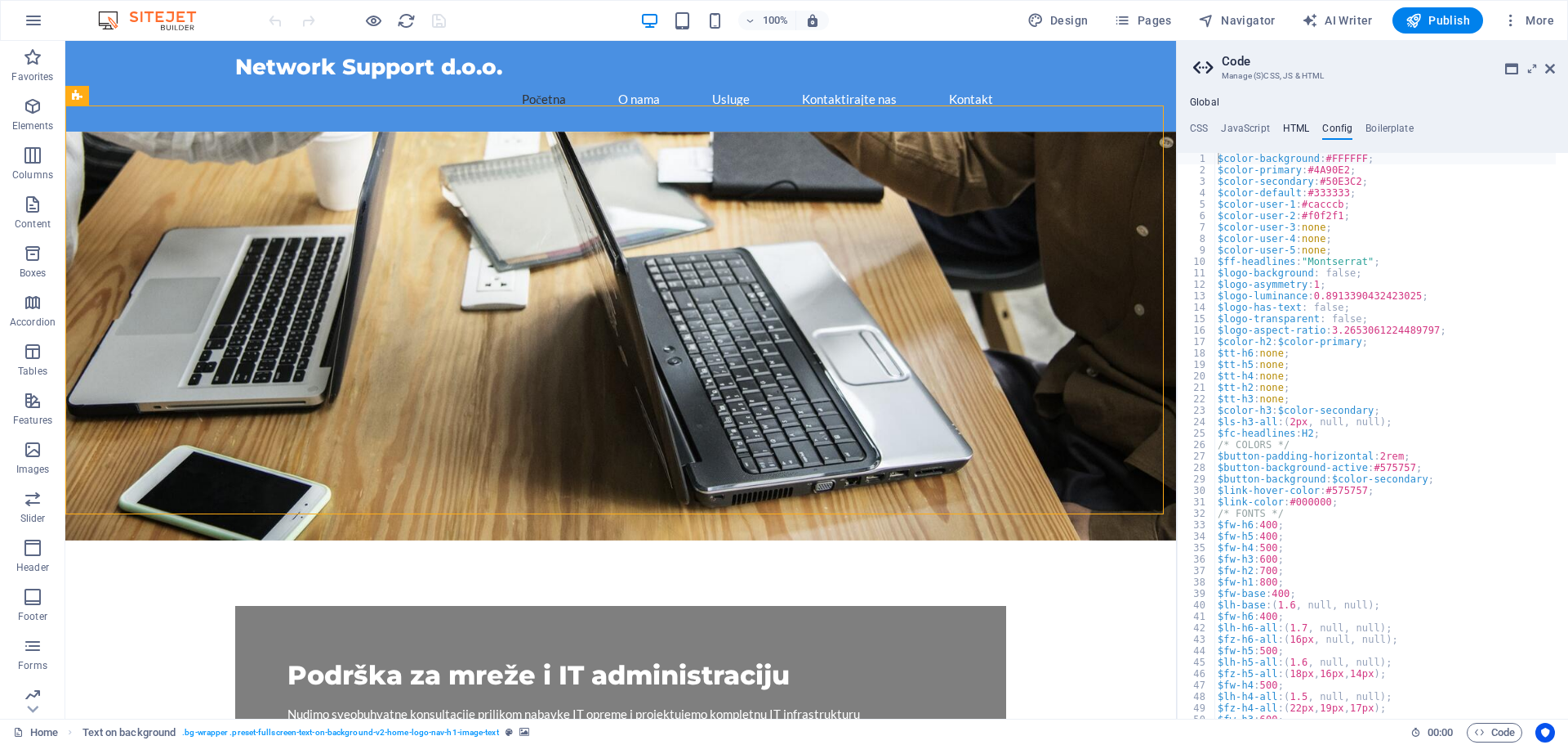
click at [1292, 131] on h4 "HTML" at bounding box center [1297, 132] width 27 height 18
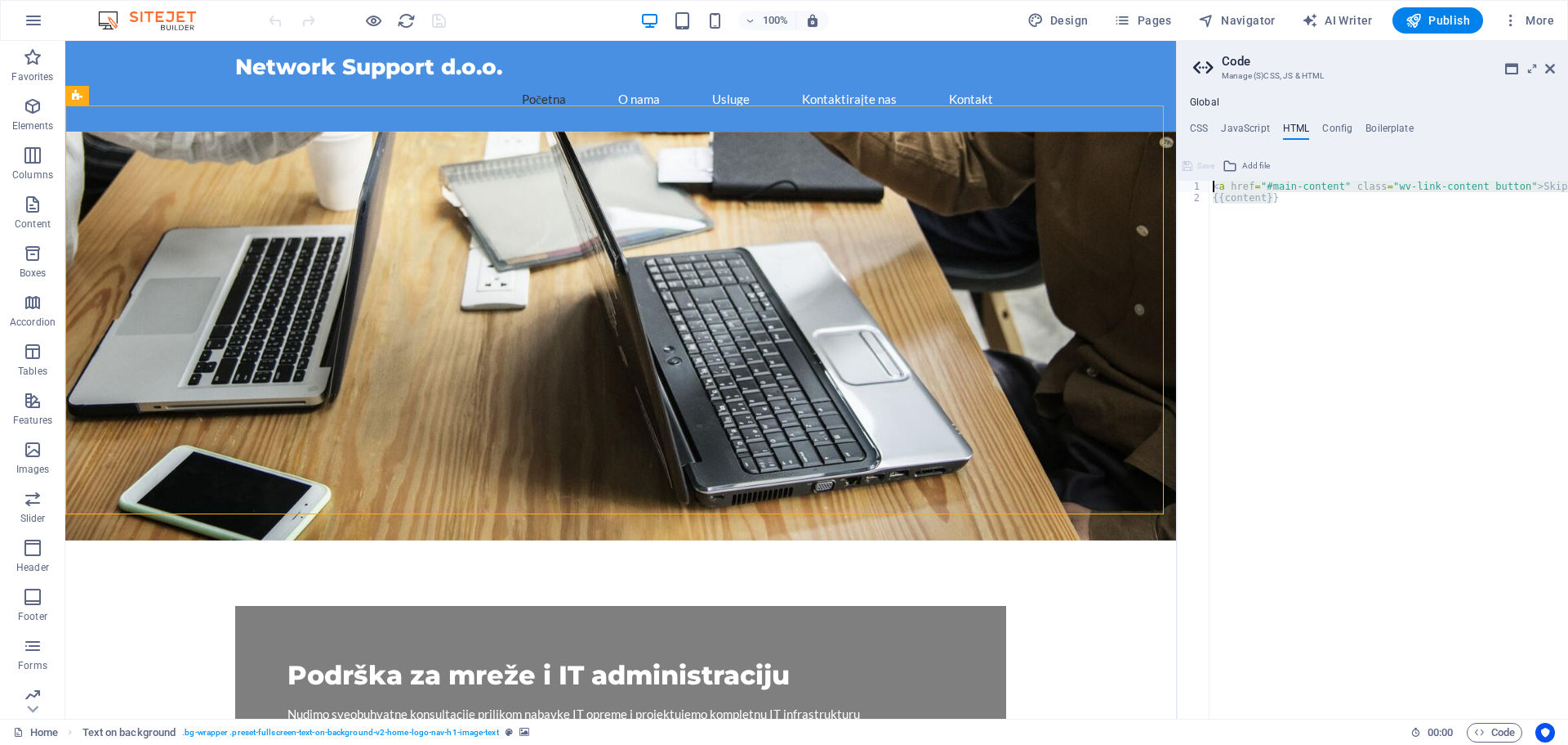
drag, startPoint x: 1335, startPoint y: 193, endPoint x: 1578, endPoint y: 172, distance: 243.9
click at [1568, 172] on html "Network Support d.o.o. Home Favorites Elements Columns Content Boxes Accordion …" at bounding box center [784, 372] width 1568 height 745
type textarea "<a href="#main-content" class="wv-link-content button">Skip to main content</a>…"
drag, startPoint x: 1226, startPoint y: 130, endPoint x: 1237, endPoint y: 141, distance: 15.6
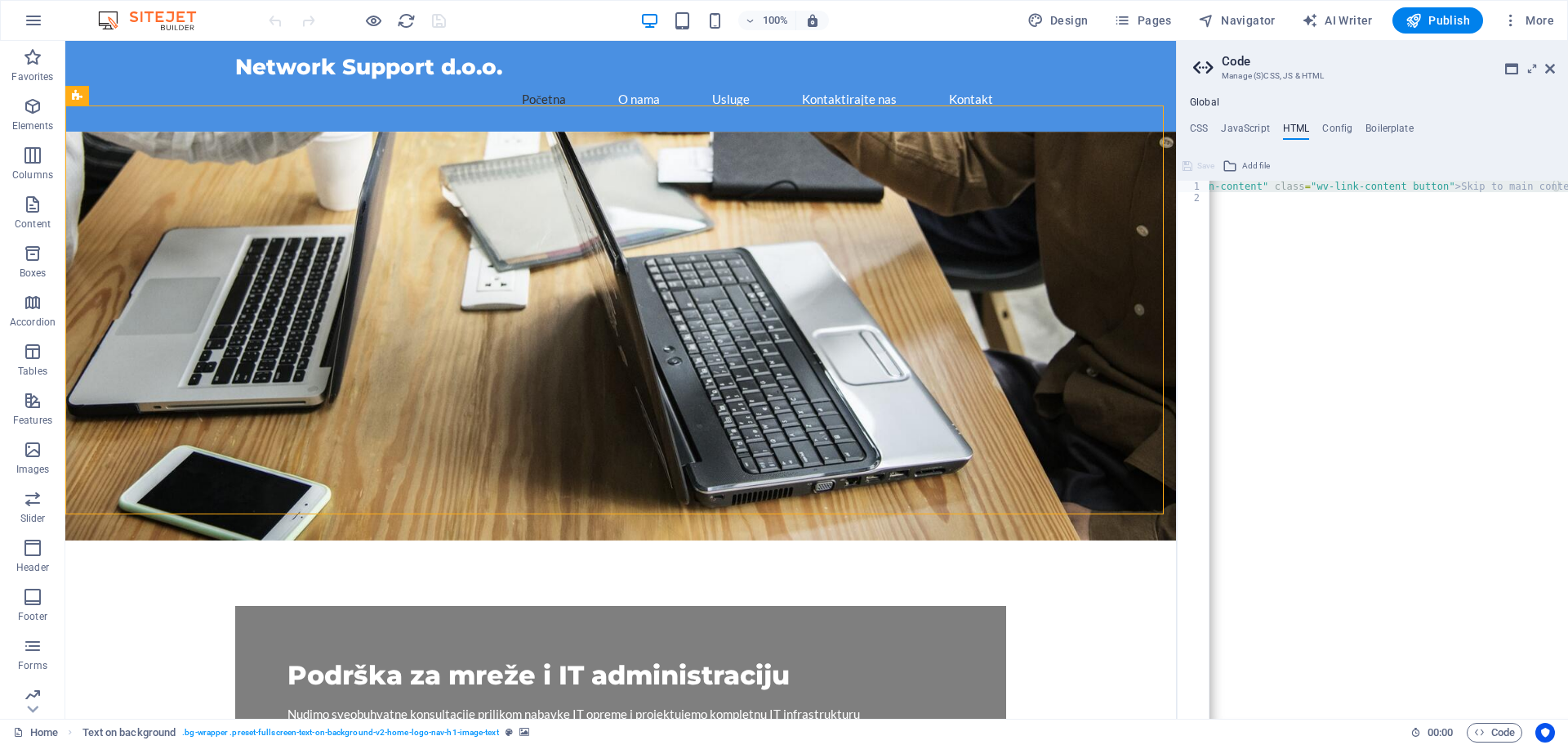
click at [1227, 130] on h4 "JavaScript" at bounding box center [1245, 132] width 48 height 18
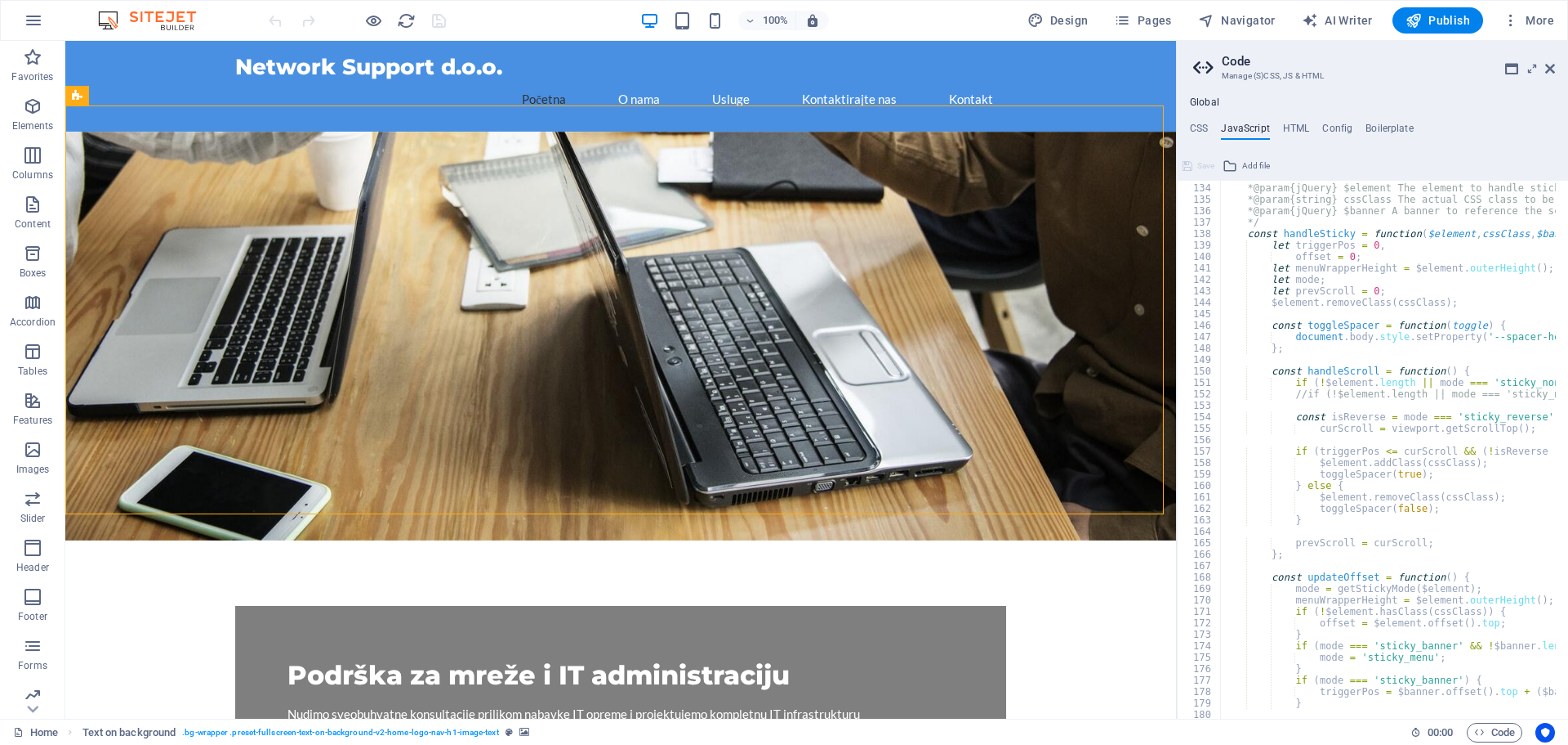
scroll to position [1668, 0]
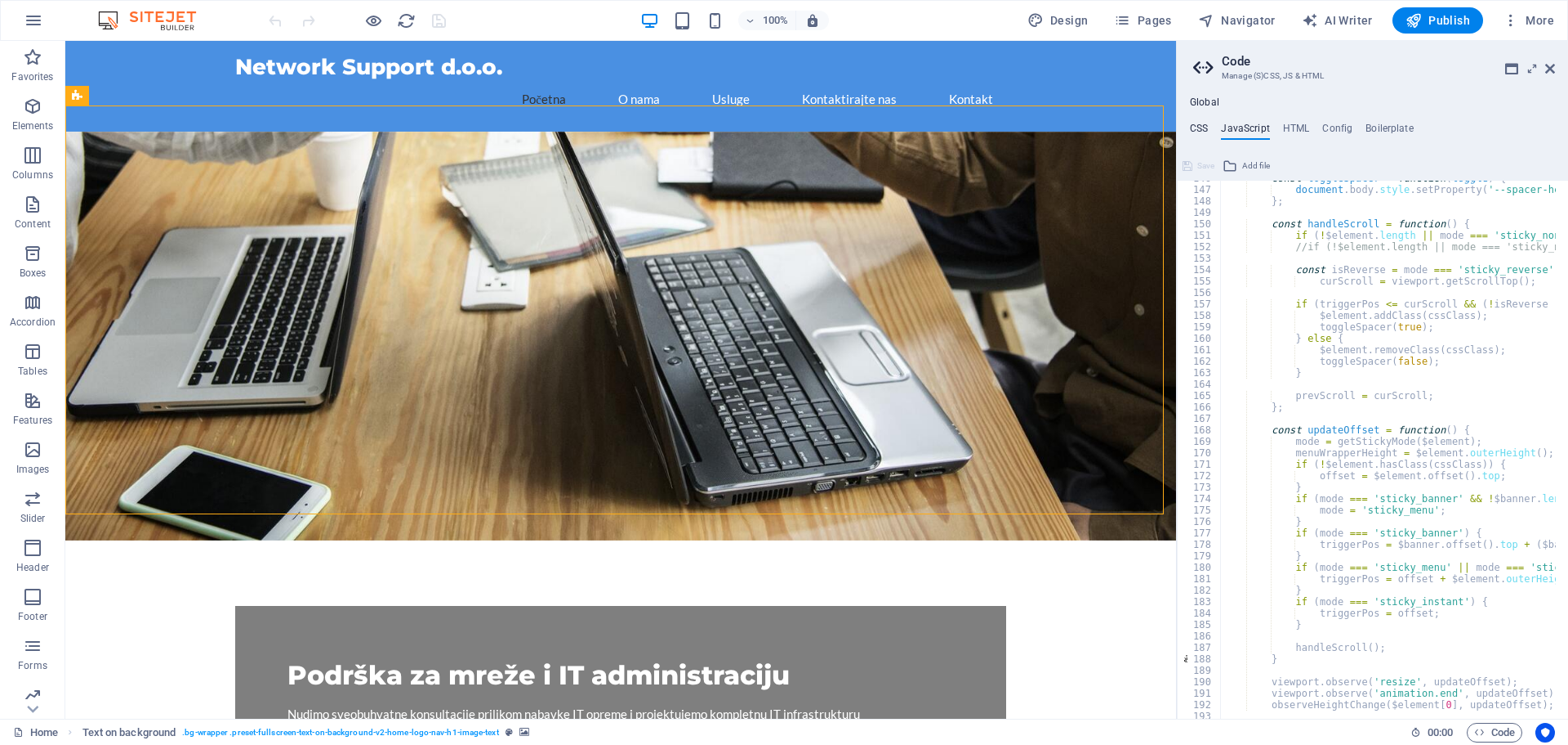
click at [1207, 132] on h4 "CSS" at bounding box center [1199, 132] width 18 height 18
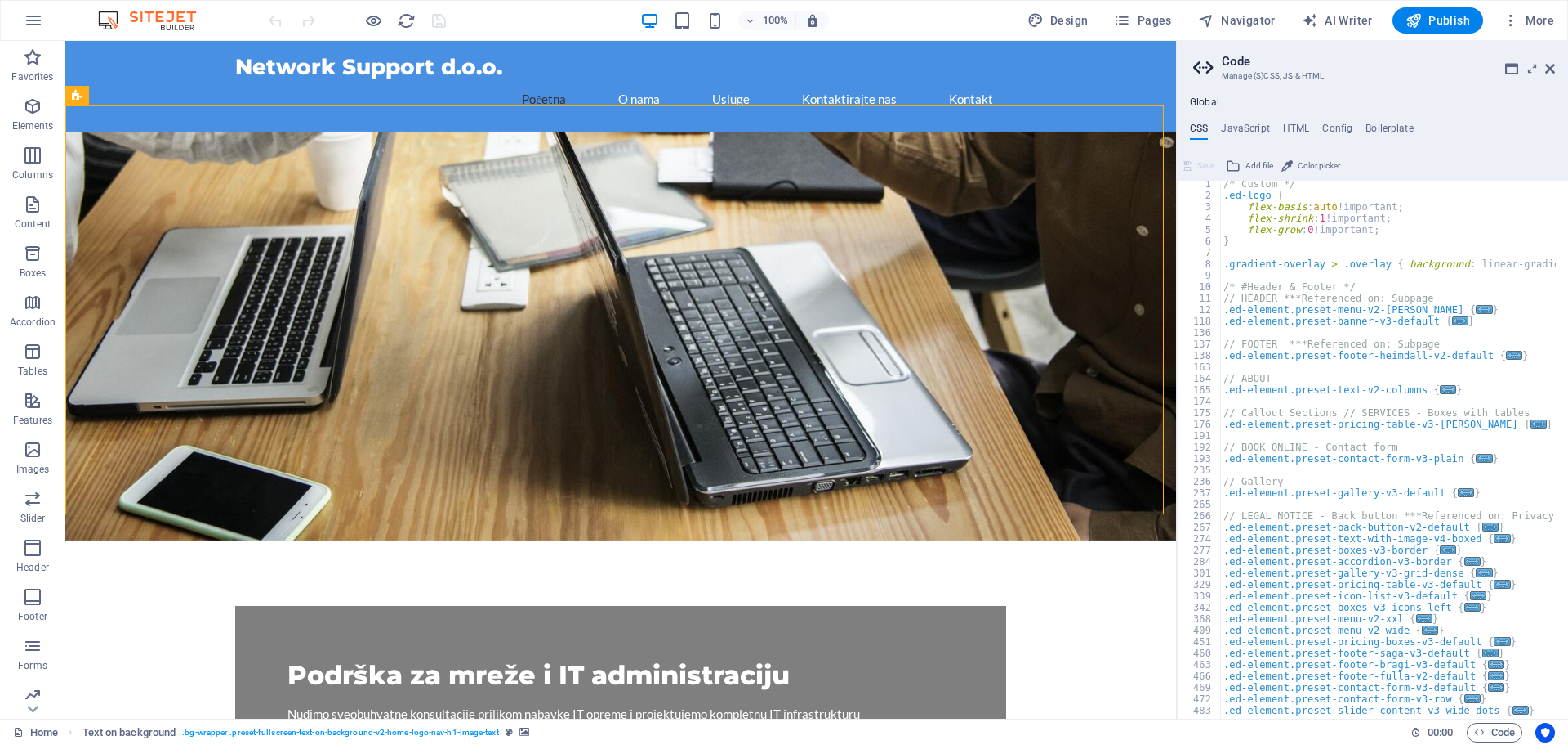
scroll to position [0, 0]
click at [1554, 74] on icon at bounding box center [1551, 69] width 10 height 13
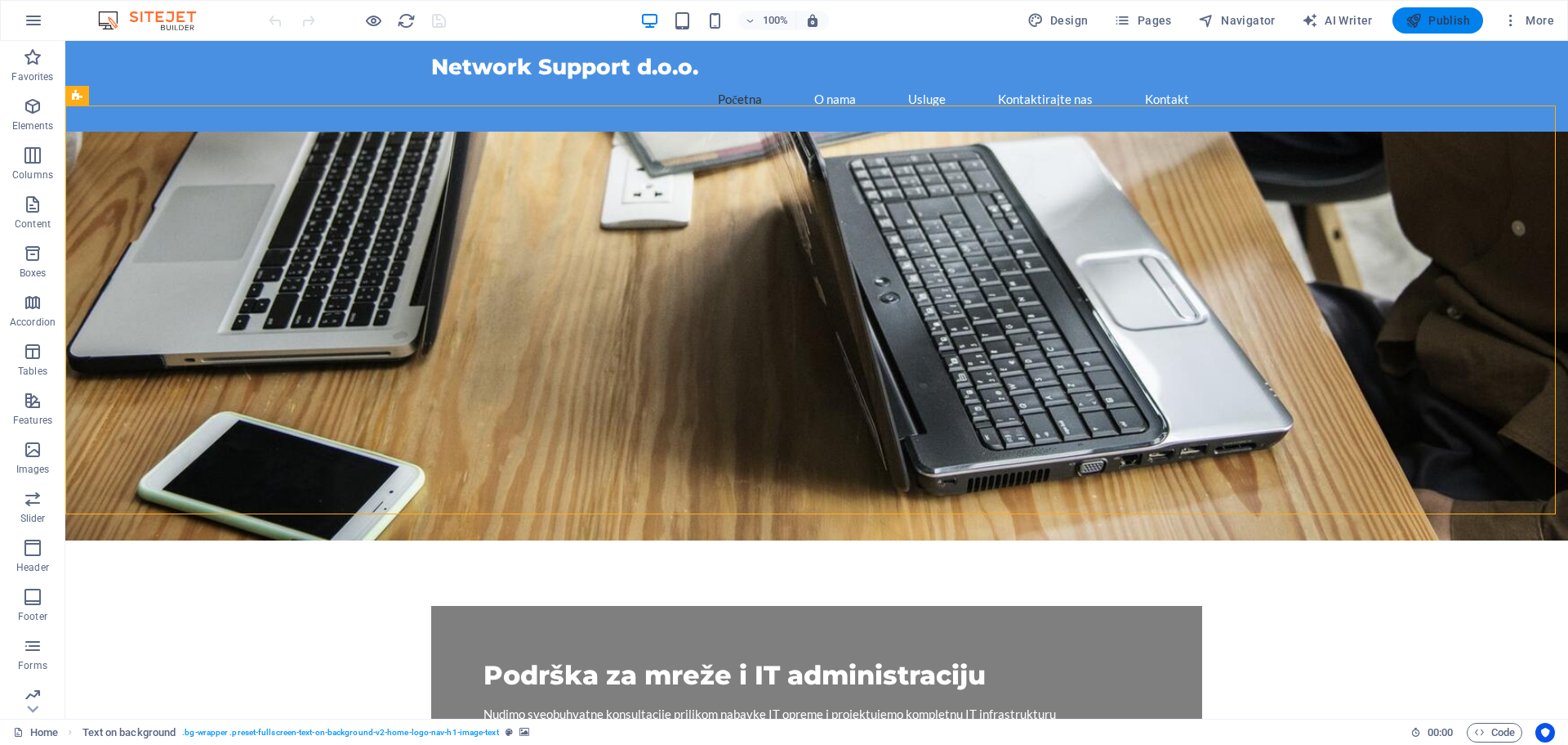
click at [1430, 19] on span "Publish" at bounding box center [1437, 20] width 64 height 16
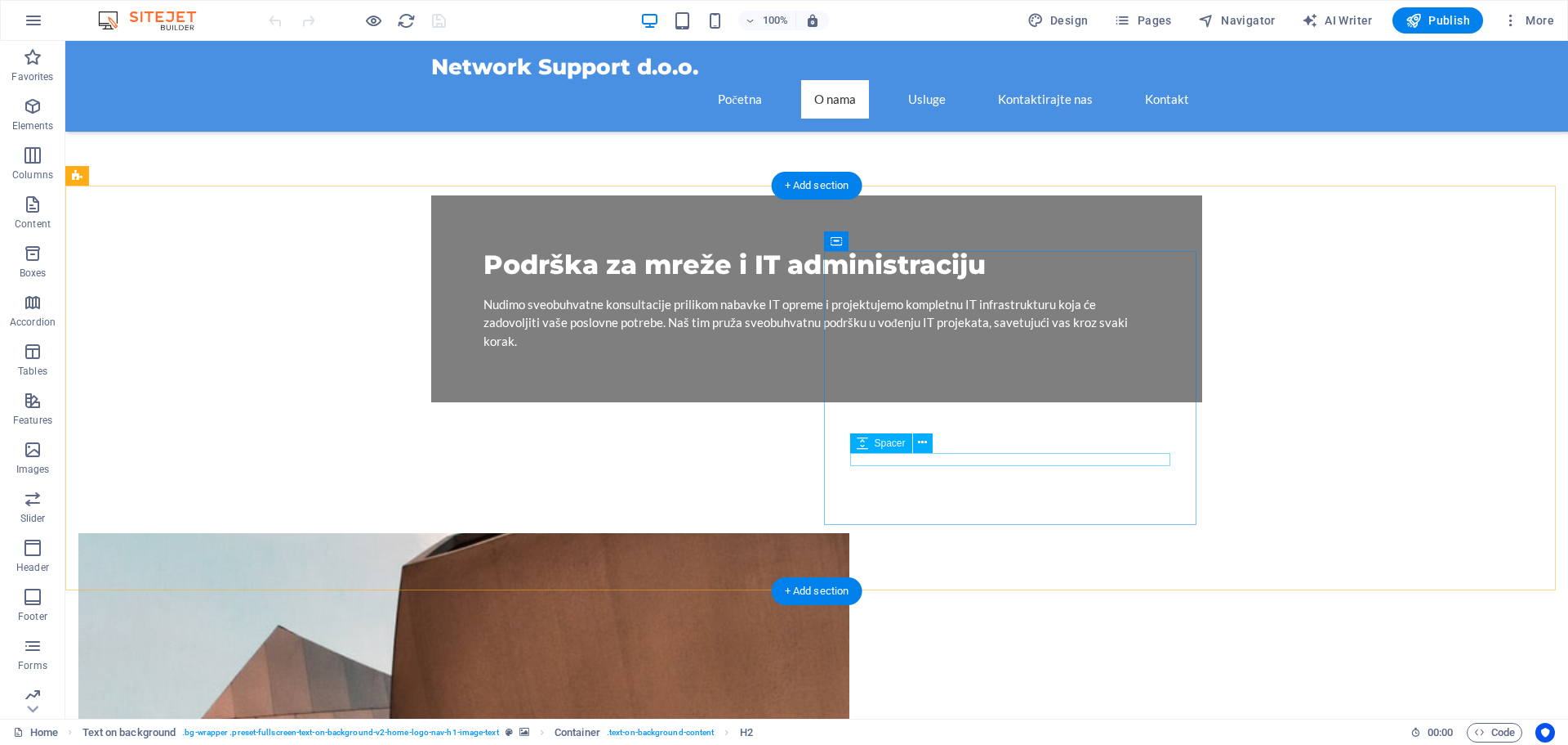
scroll to position [409, 0]
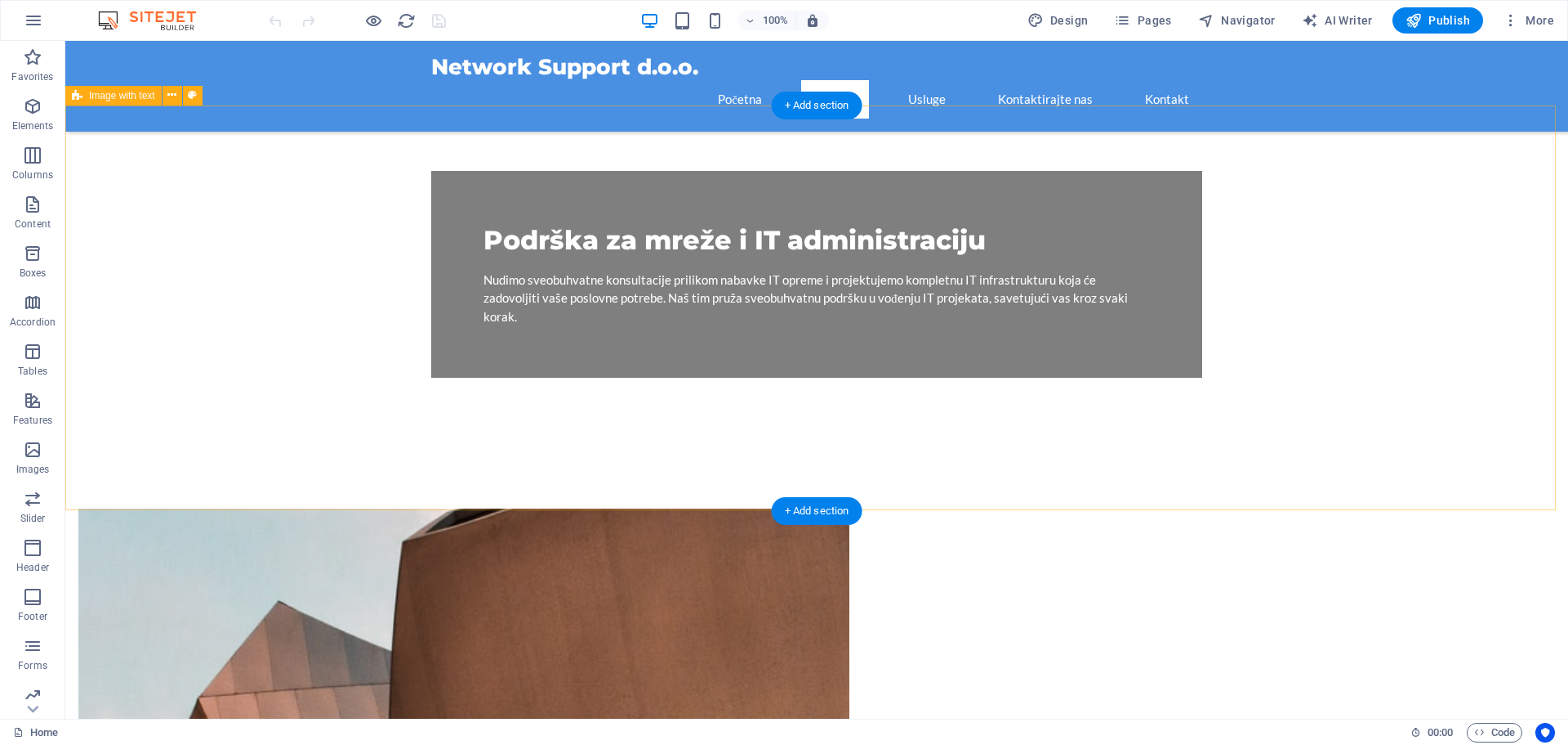
drag, startPoint x: 281, startPoint y: 204, endPoint x: 351, endPoint y: 233, distance: 75.8
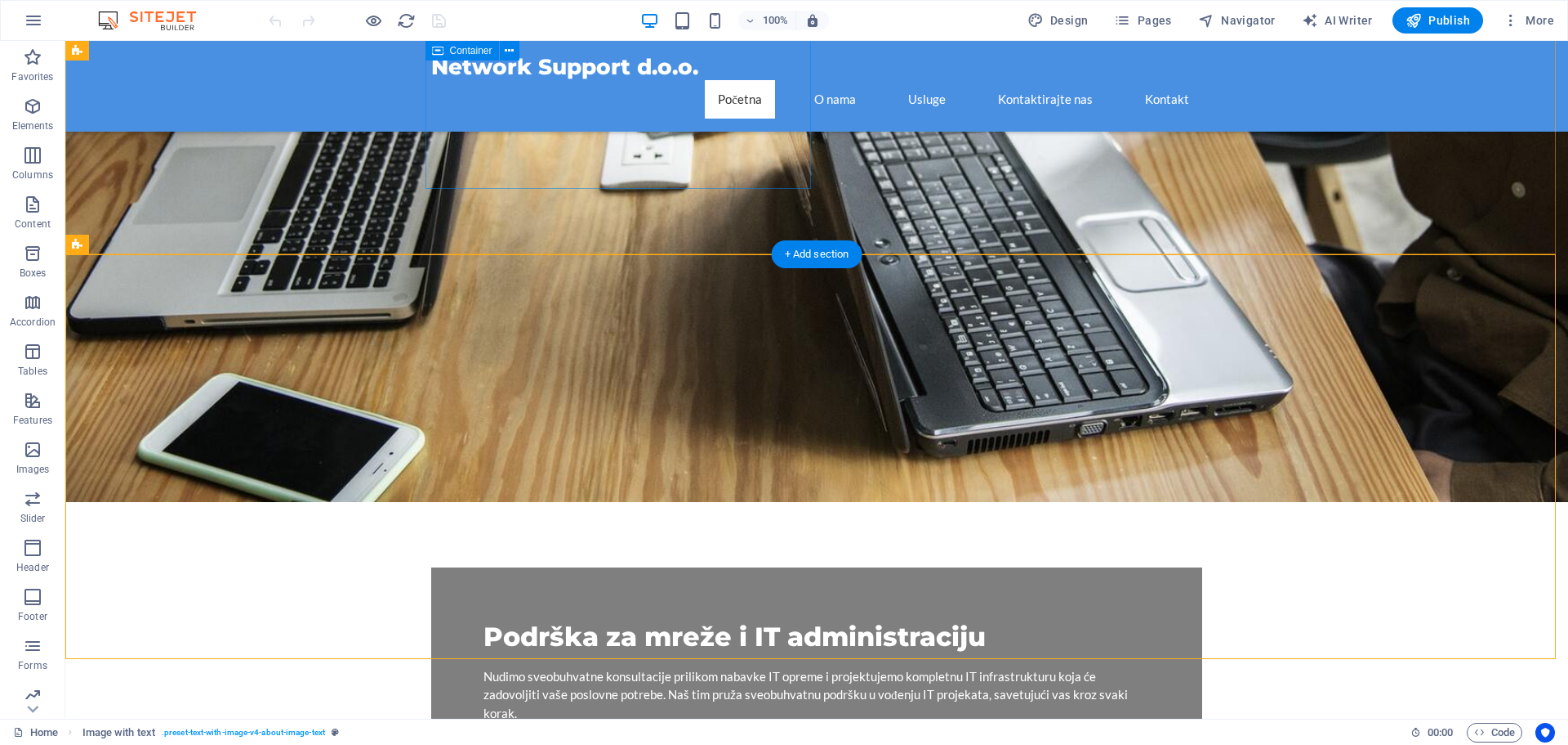
scroll to position [0, 0]
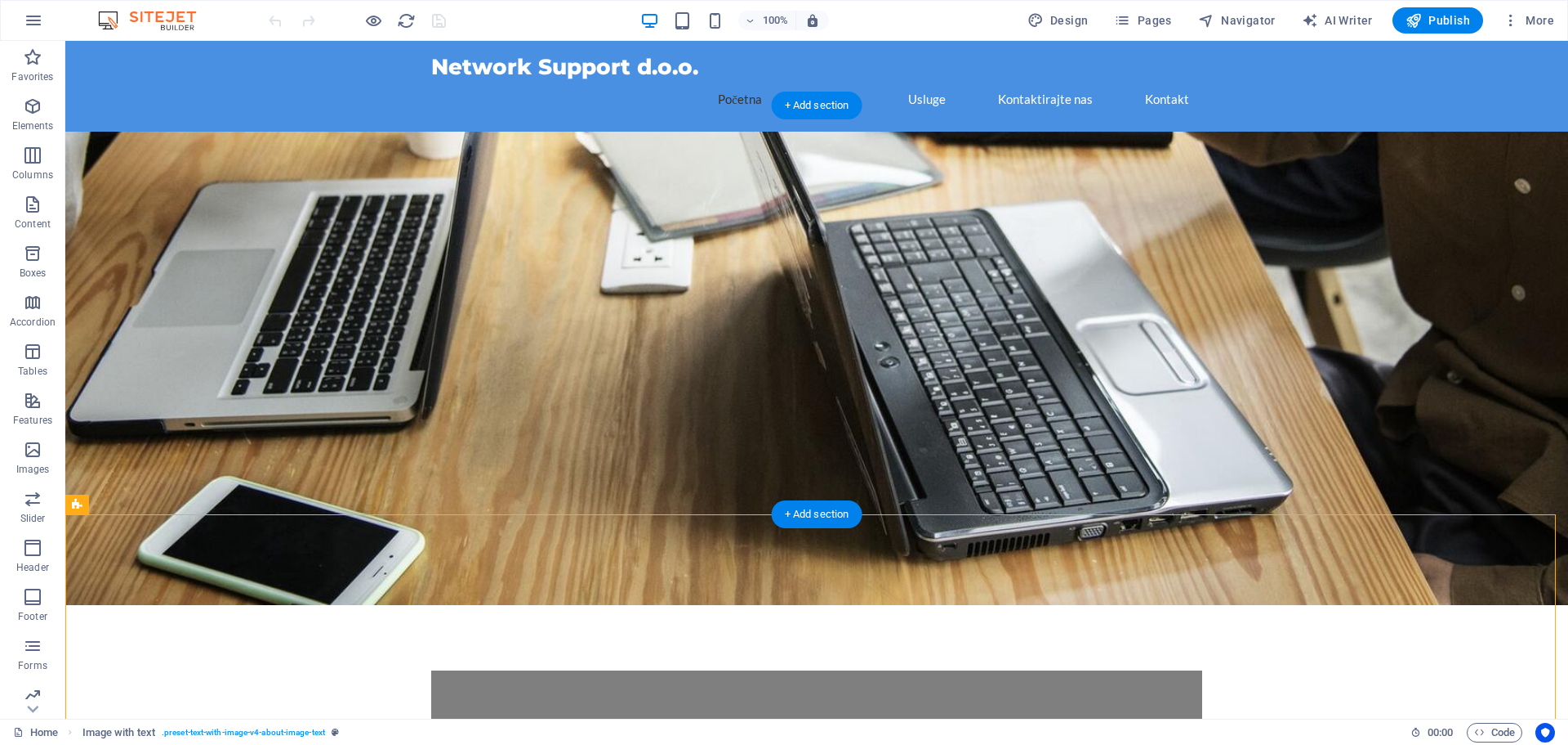
click at [130, 153] on figure at bounding box center [817, 368] width 1503 height 473
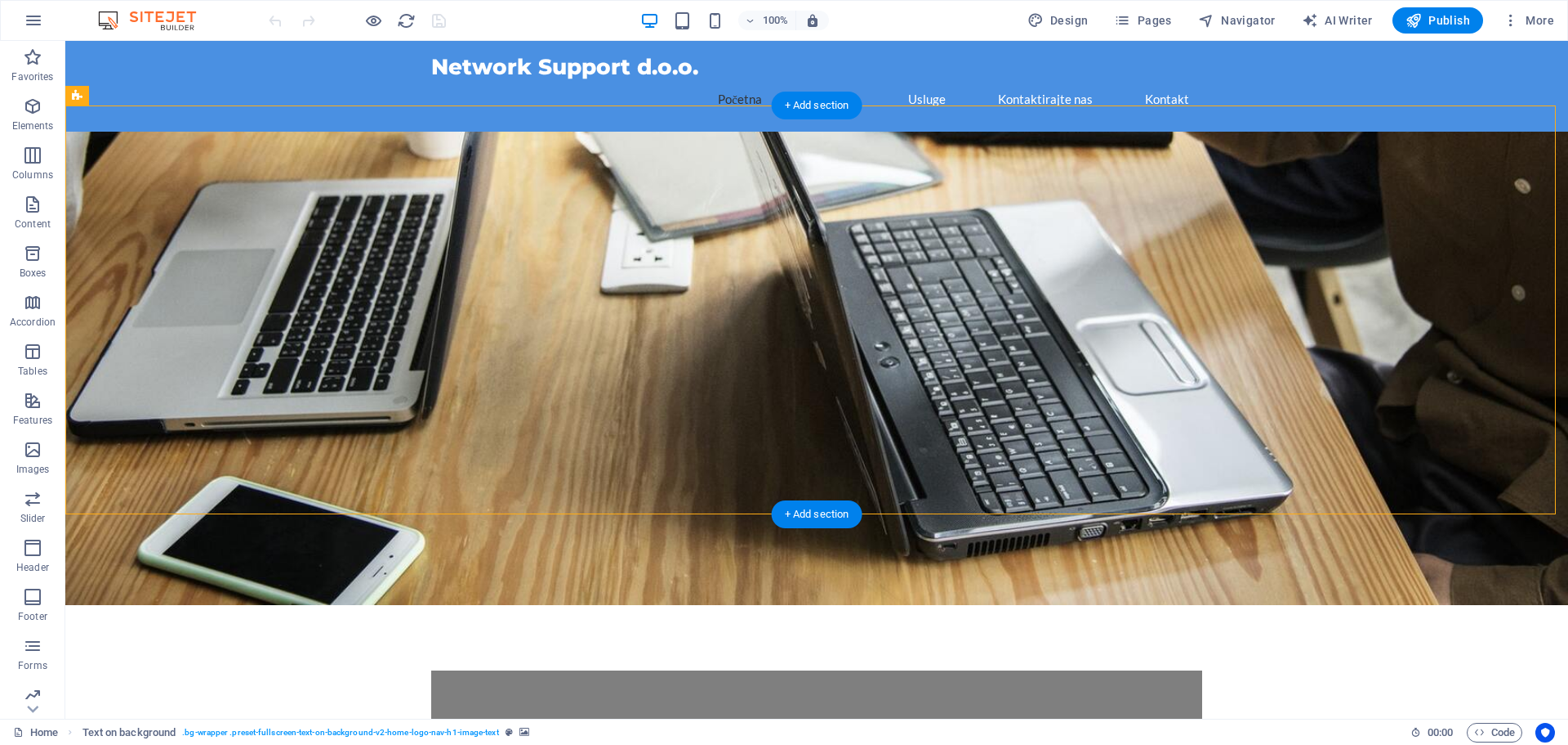
click at [130, 153] on figure at bounding box center [817, 368] width 1503 height 473
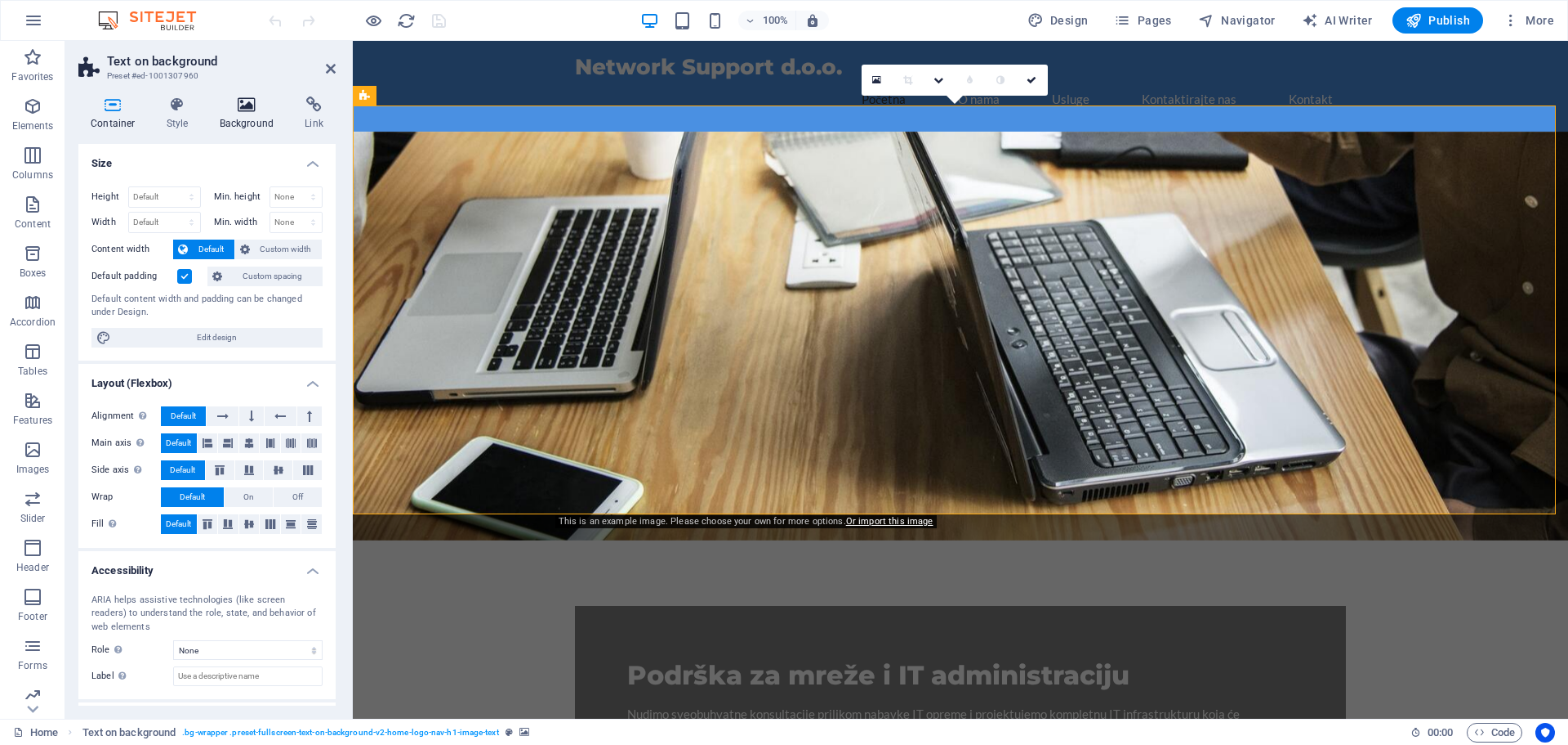
click at [237, 113] on h4 "Background" at bounding box center [250, 113] width 86 height 35
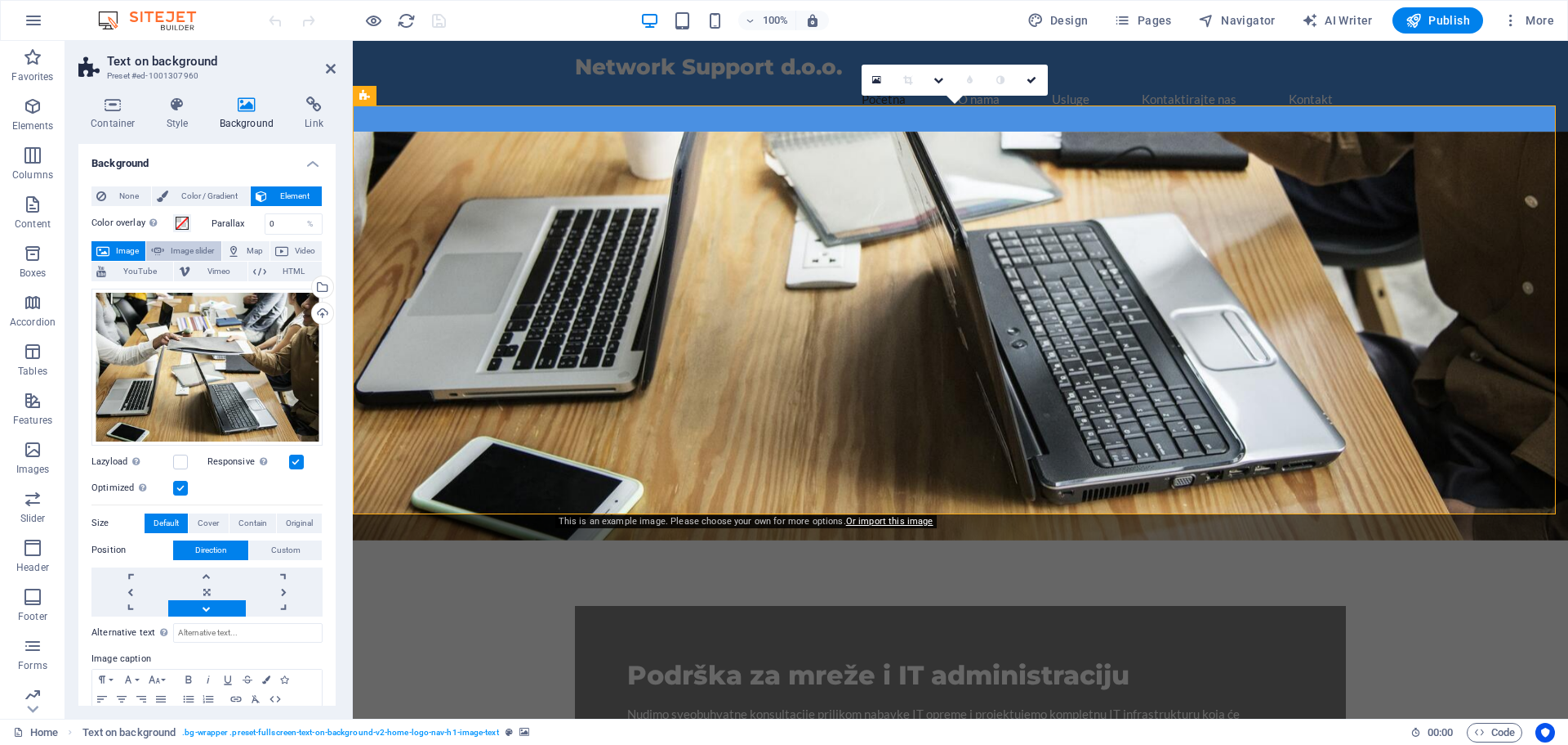
click at [210, 249] on span "Image slider" at bounding box center [192, 251] width 46 height 19
select select "ms"
select select "s"
select select "progressive"
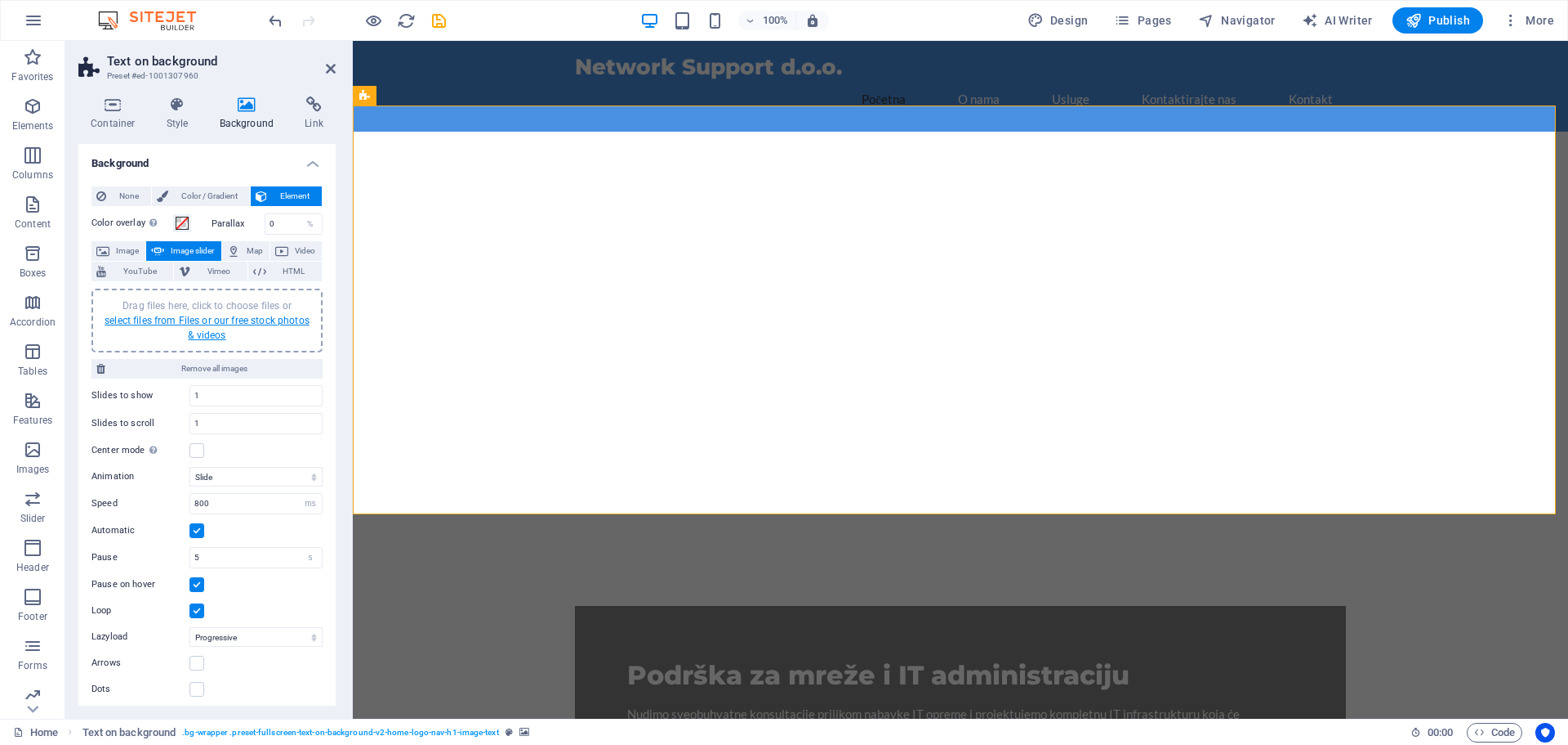
click at [213, 322] on link "select files from Files or our free stock photos & videos" at bounding box center [207, 327] width 205 height 26
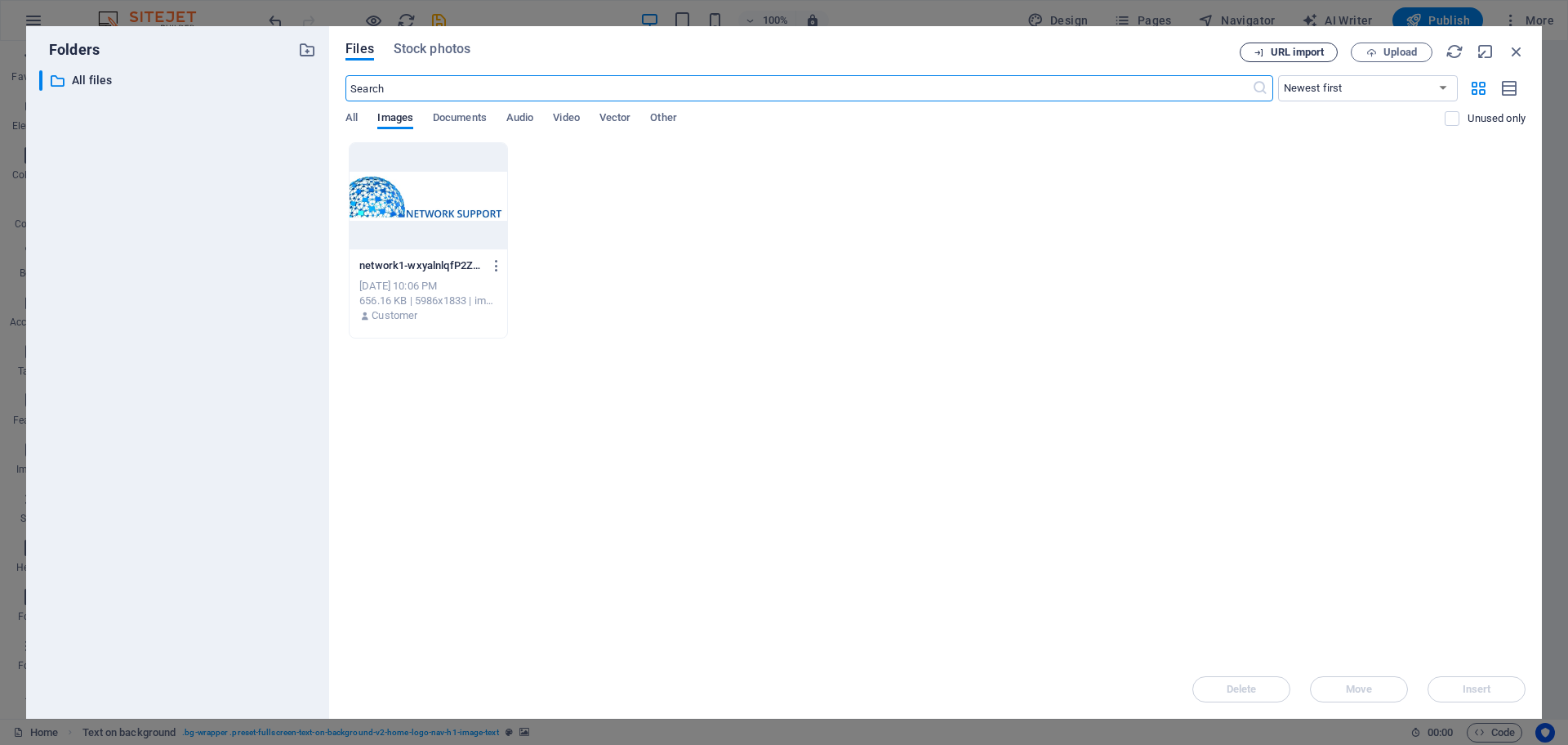
click at [1310, 54] on span "URL import" at bounding box center [1297, 52] width 53 height 10
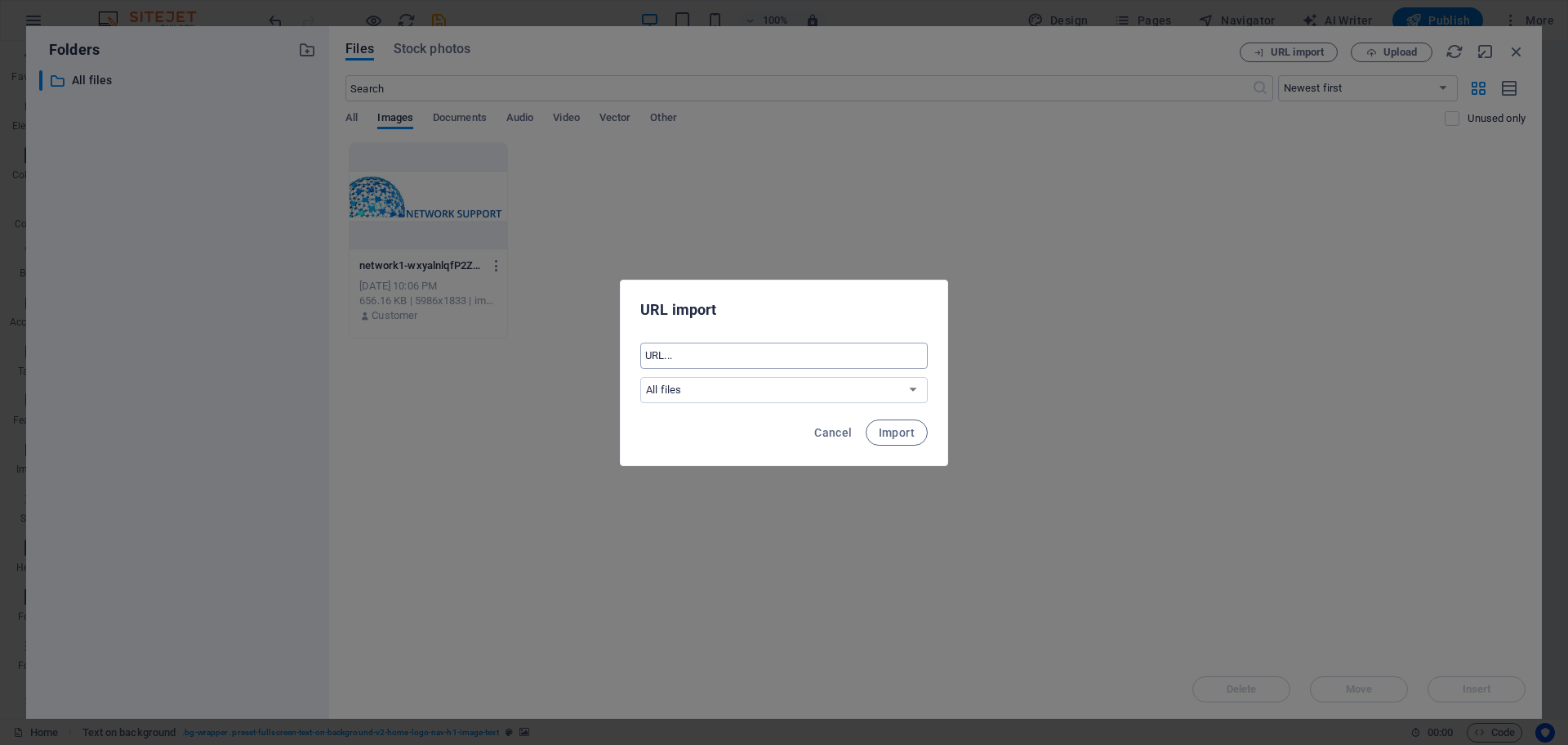
click at [805, 363] on input "text" at bounding box center [784, 355] width 287 height 26
click at [807, 385] on select "All files" at bounding box center [784, 389] width 287 height 26
click at [807, 399] on select "All files" at bounding box center [784, 389] width 287 height 26
click at [757, 360] on input "text" at bounding box center [784, 355] width 287 height 26
click at [683, 358] on input "text" at bounding box center [784, 355] width 287 height 26
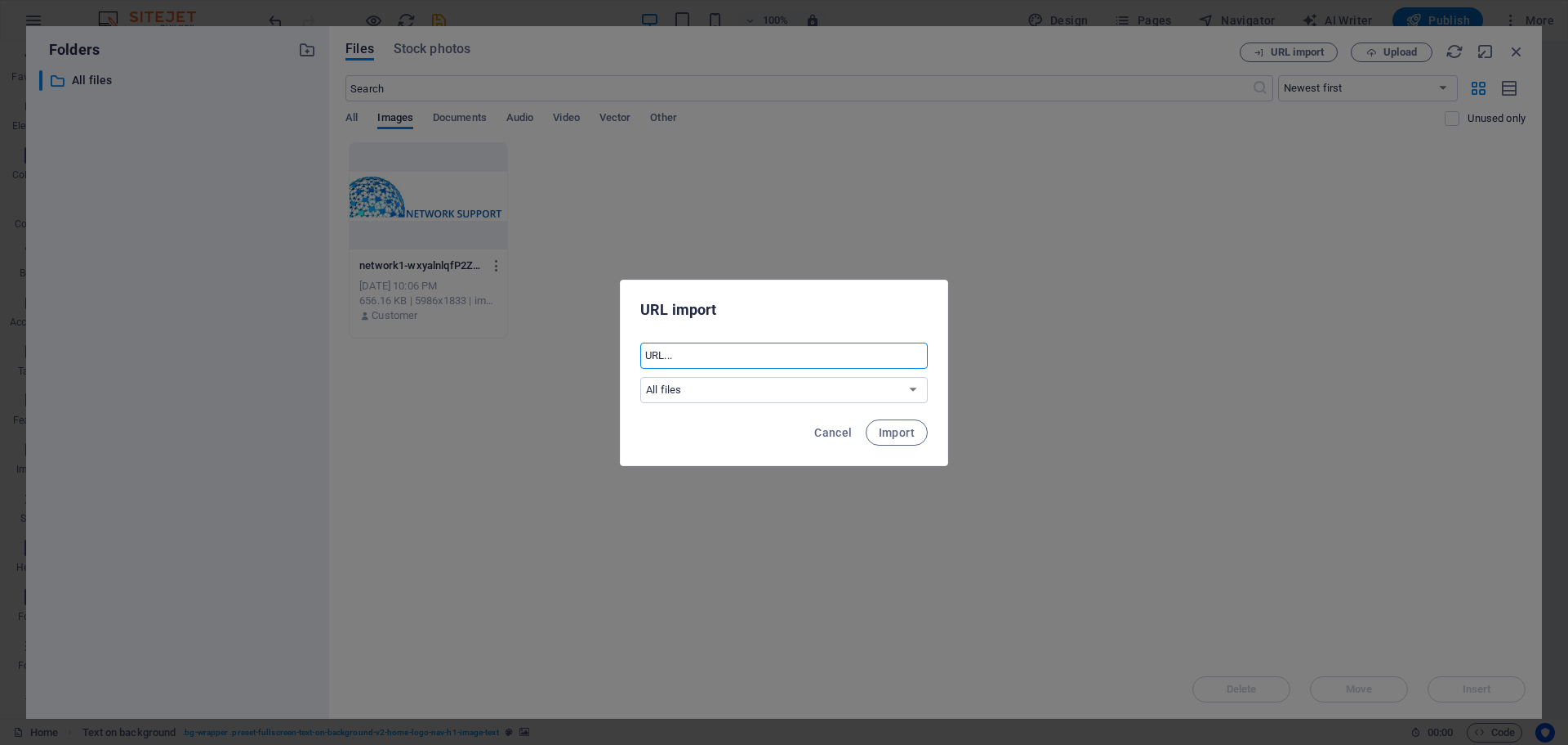
paste input "File path: /public_html/img/400.png"
drag, startPoint x: 691, startPoint y: 351, endPoint x: 616, endPoint y: 343, distance: 75.4
click at [618, 339] on div "URL import File path: /public_html/img/400.png ​ All files Cancel Import" at bounding box center [784, 372] width 1568 height 745
type input "/public_html/img/400.png"
click at [905, 431] on span "Import" at bounding box center [896, 433] width 36 height 13
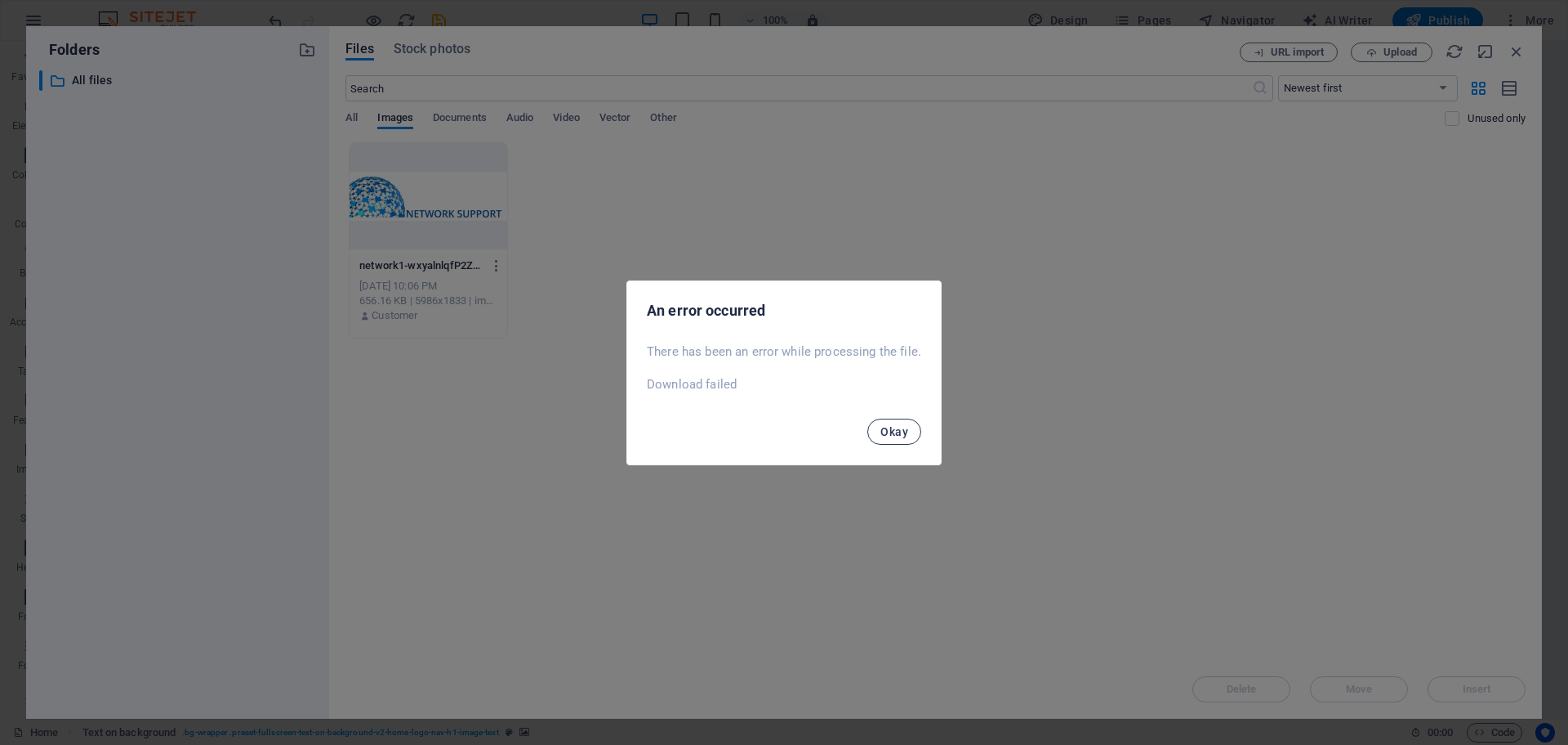
click at [904, 438] on button "Okay" at bounding box center [894, 431] width 54 height 26
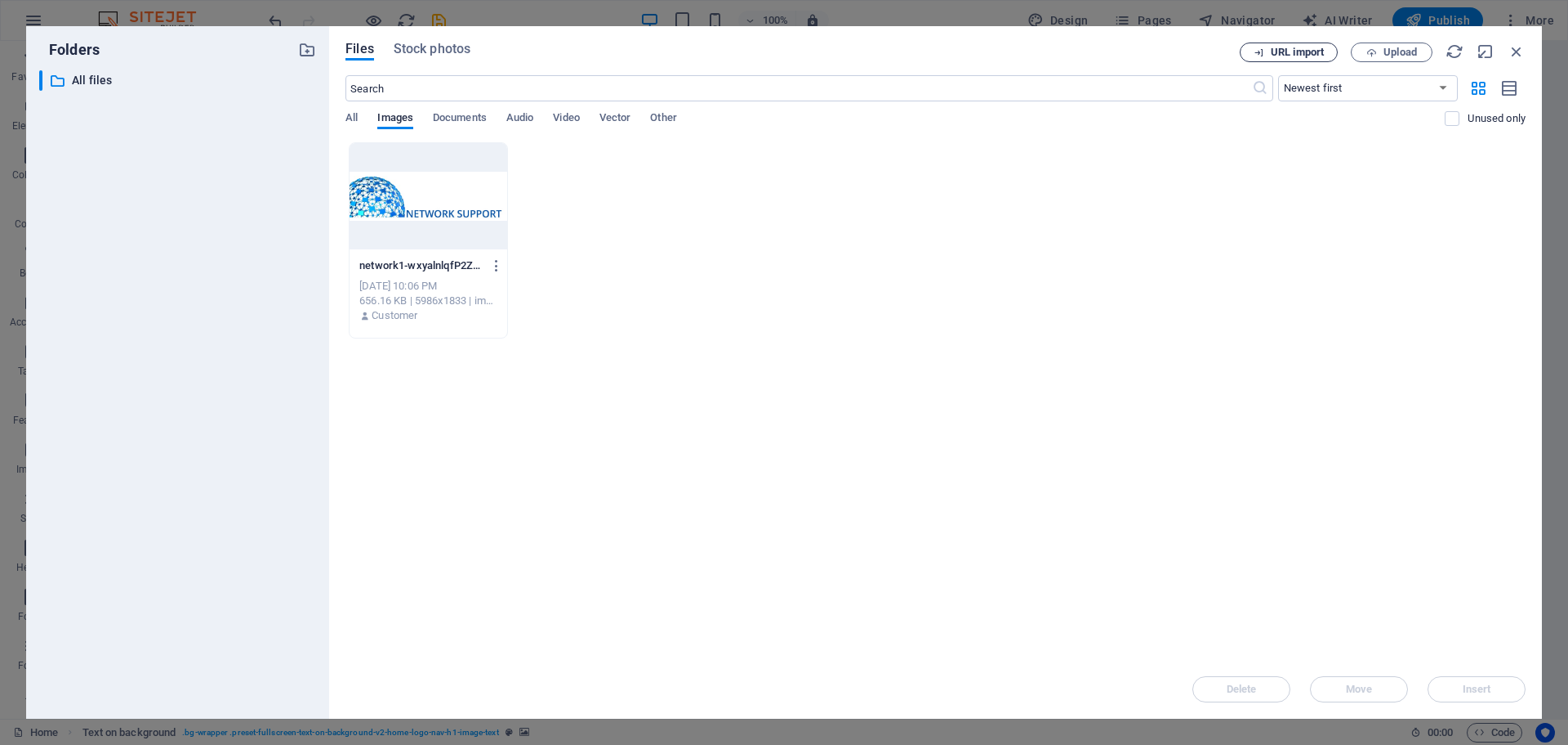
click at [1308, 47] on span "URL import" at bounding box center [1297, 52] width 53 height 10
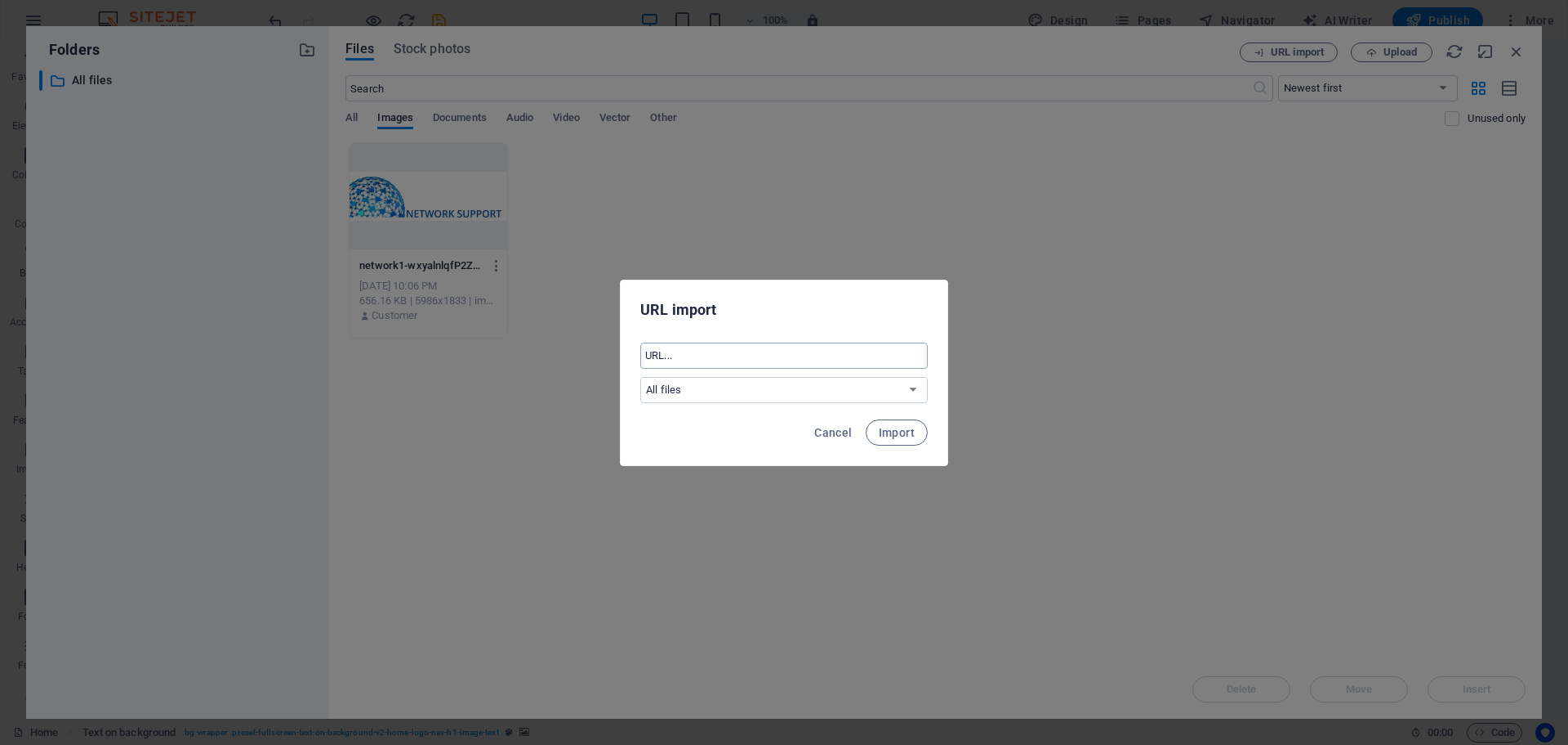
click at [718, 362] on input "text" at bounding box center [784, 355] width 287 height 26
paste input "File path: /public_html/img/400.png"
drag, startPoint x: 690, startPoint y: 356, endPoint x: 641, endPoint y: 355, distance: 49.0
click at [641, 355] on input "File path: /public_html/img/400.png" at bounding box center [784, 355] width 287 height 26
click at [646, 356] on input "networksupport.rs/public_html/img/400.png" at bounding box center [784, 355] width 287 height 26
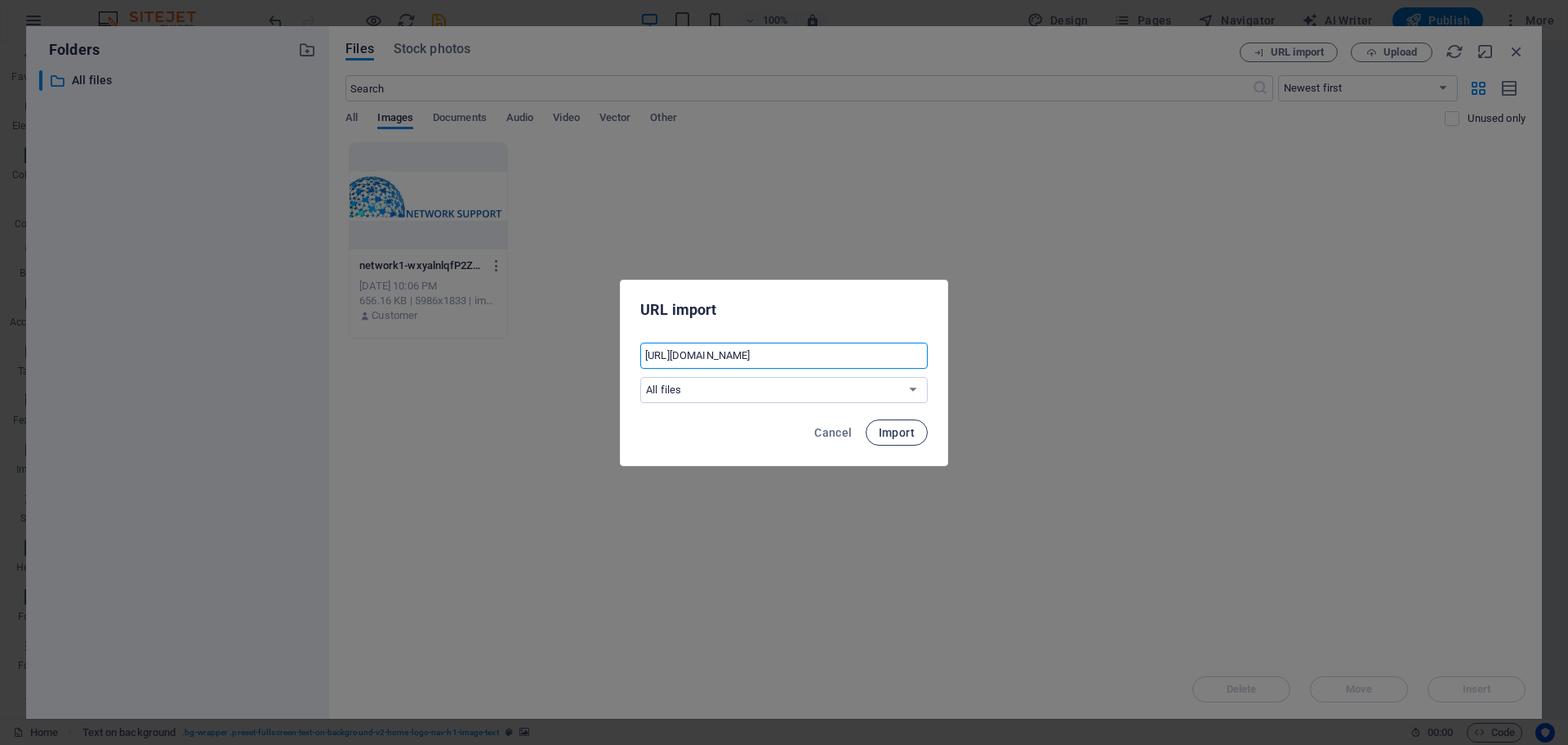
type input "https://networksupport.rs/public_html/img/400.png"
click at [915, 430] on button "Import" at bounding box center [896, 432] width 62 height 26
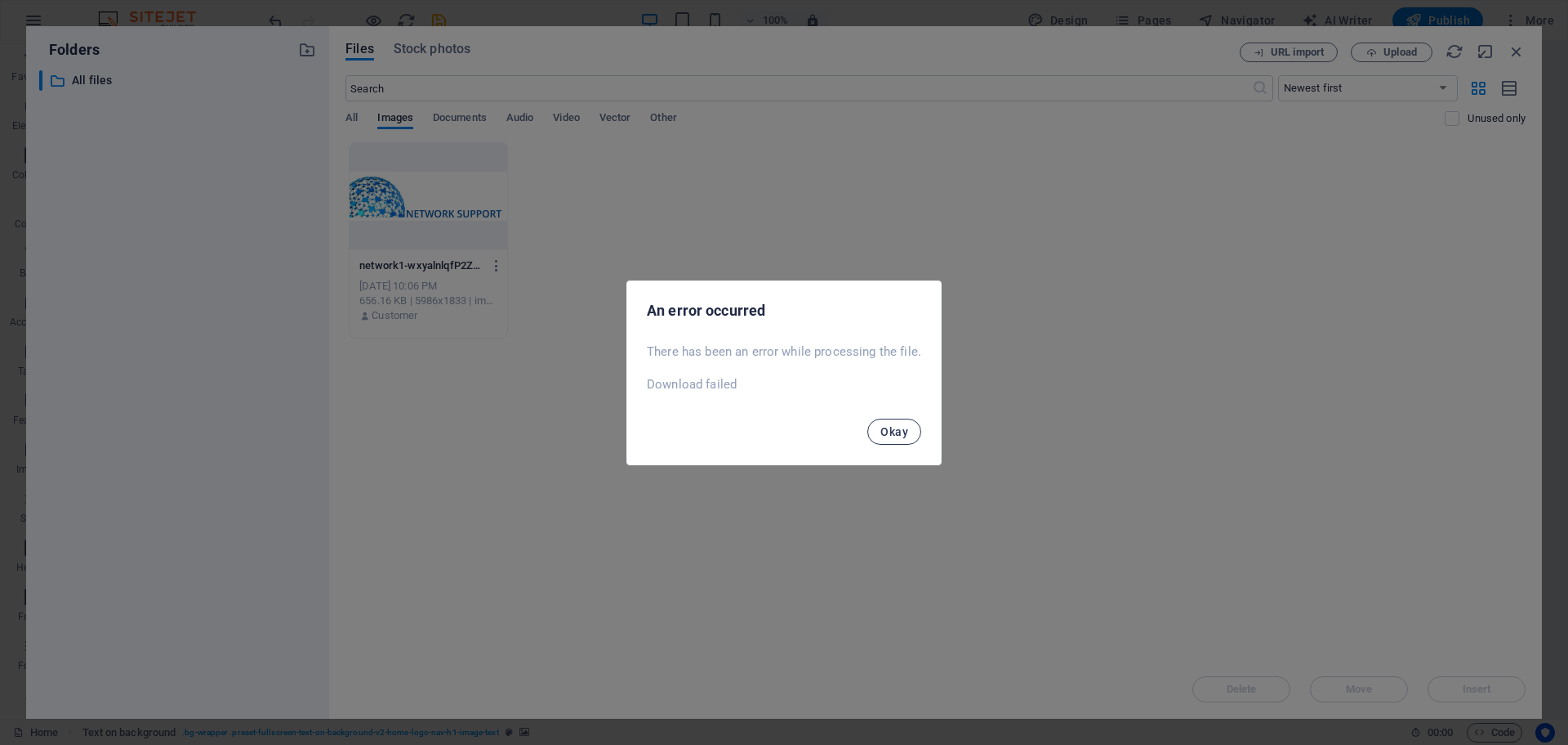
click at [904, 431] on span "Okay" at bounding box center [894, 432] width 28 height 13
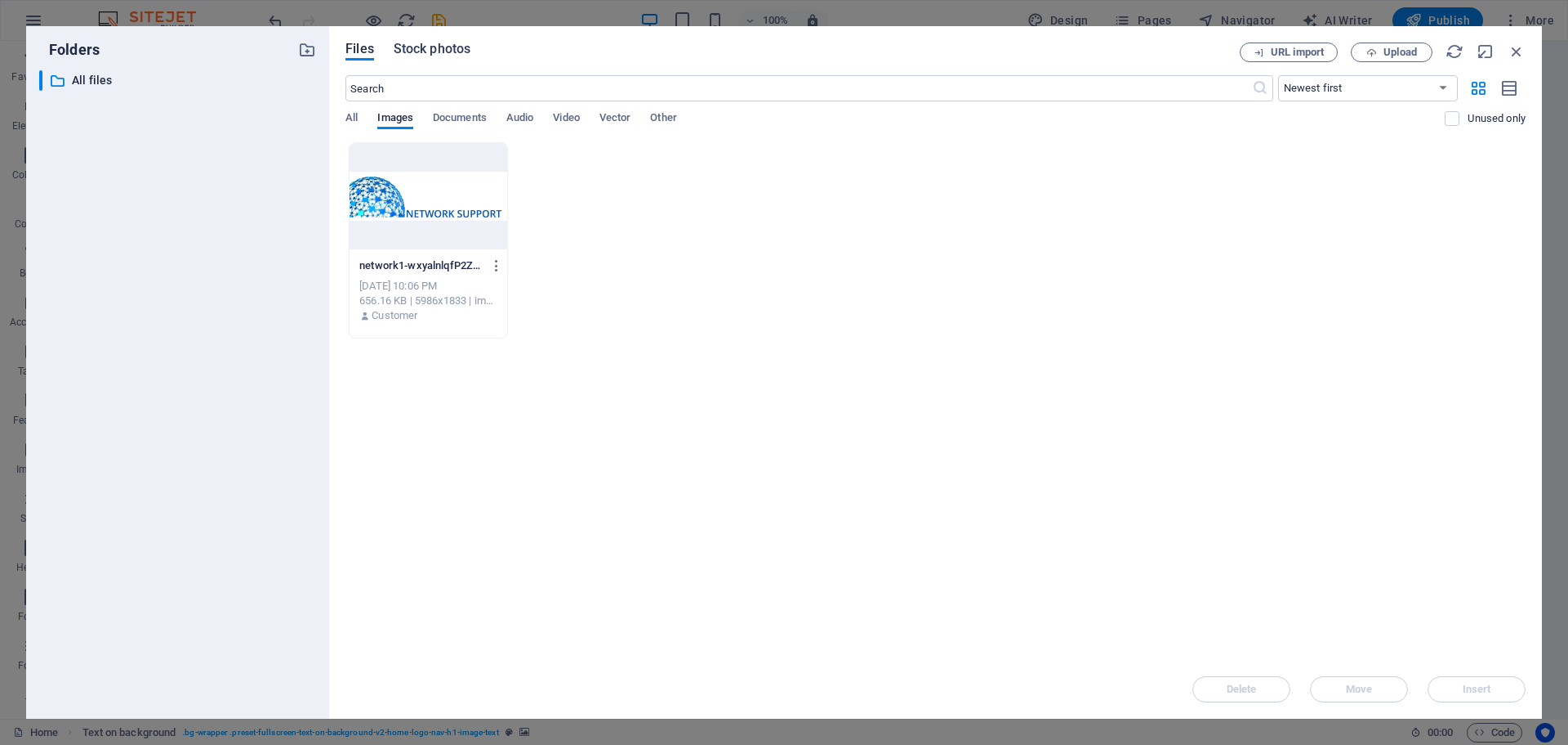
click at [426, 56] on span "Stock photos" at bounding box center [432, 49] width 77 height 19
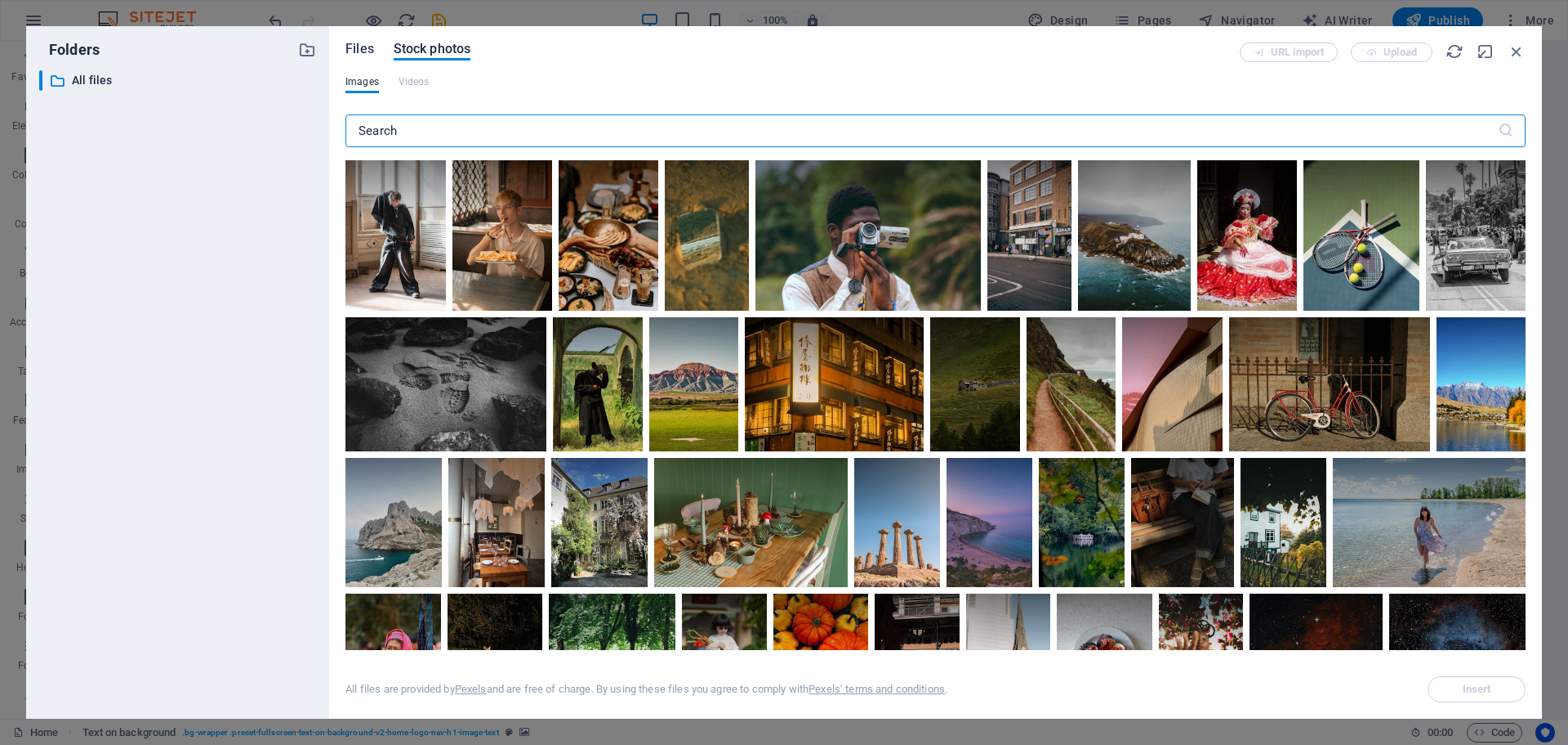
click at [362, 58] on span "Files" at bounding box center [360, 49] width 29 height 19
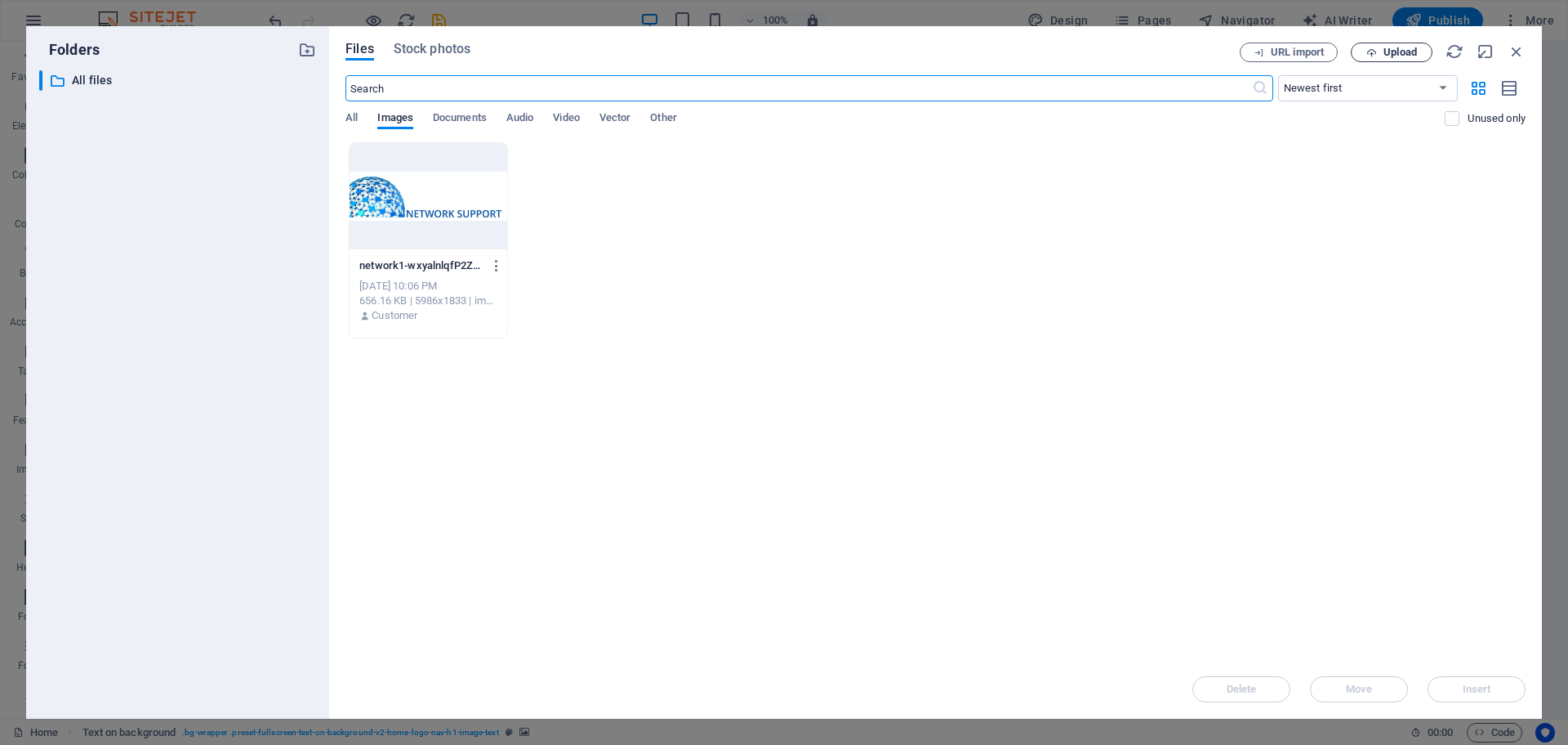
click at [1382, 56] on span "Upload" at bounding box center [1392, 52] width 67 height 11
click at [1279, 49] on span "URL import" at bounding box center [1297, 52] width 53 height 10
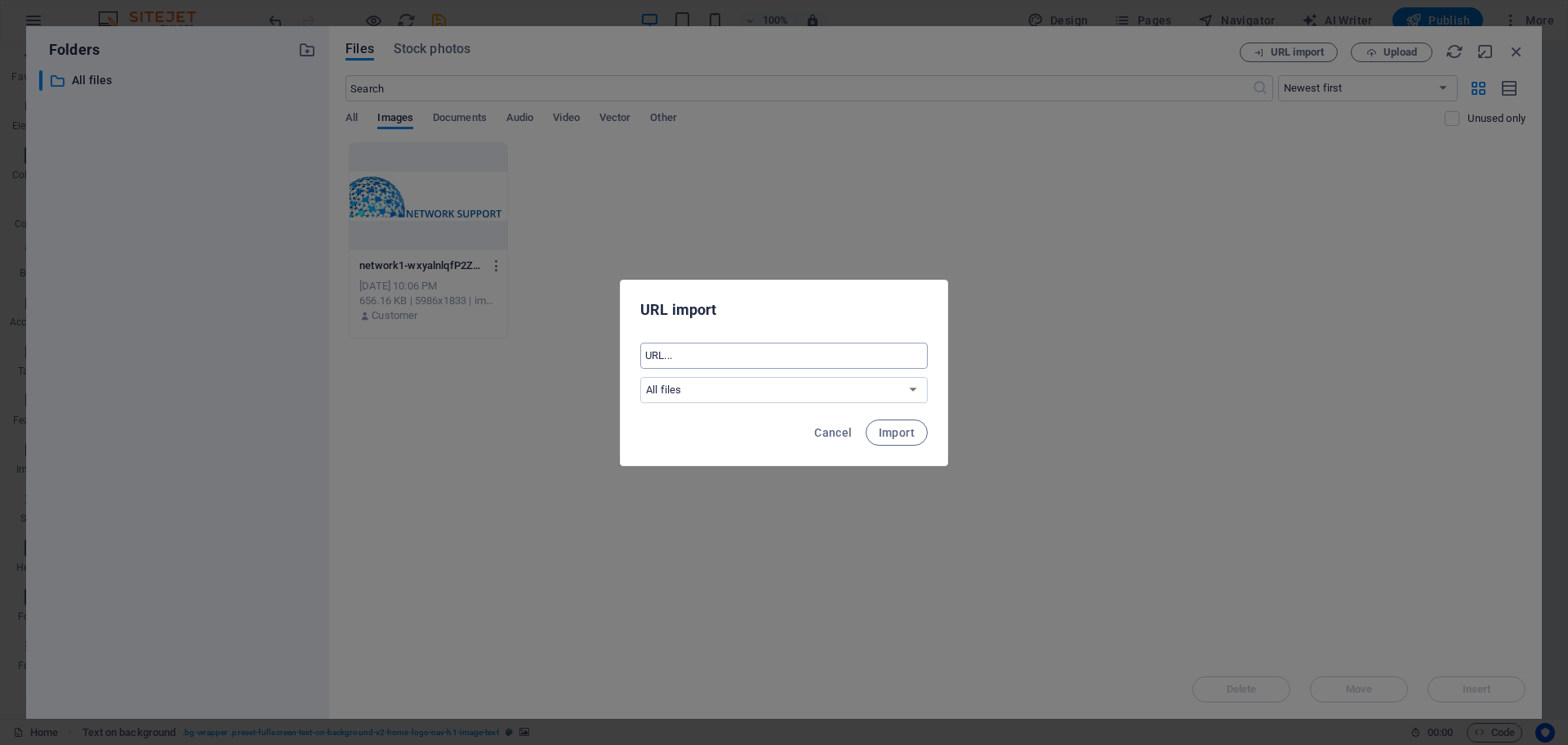
click at [736, 348] on input "text" at bounding box center [784, 355] width 287 height 26
click at [718, 385] on select "All files" at bounding box center [784, 389] width 287 height 26
click at [718, 388] on select "All files" at bounding box center [784, 389] width 287 height 26
click at [888, 436] on span "Import" at bounding box center [896, 433] width 36 height 13
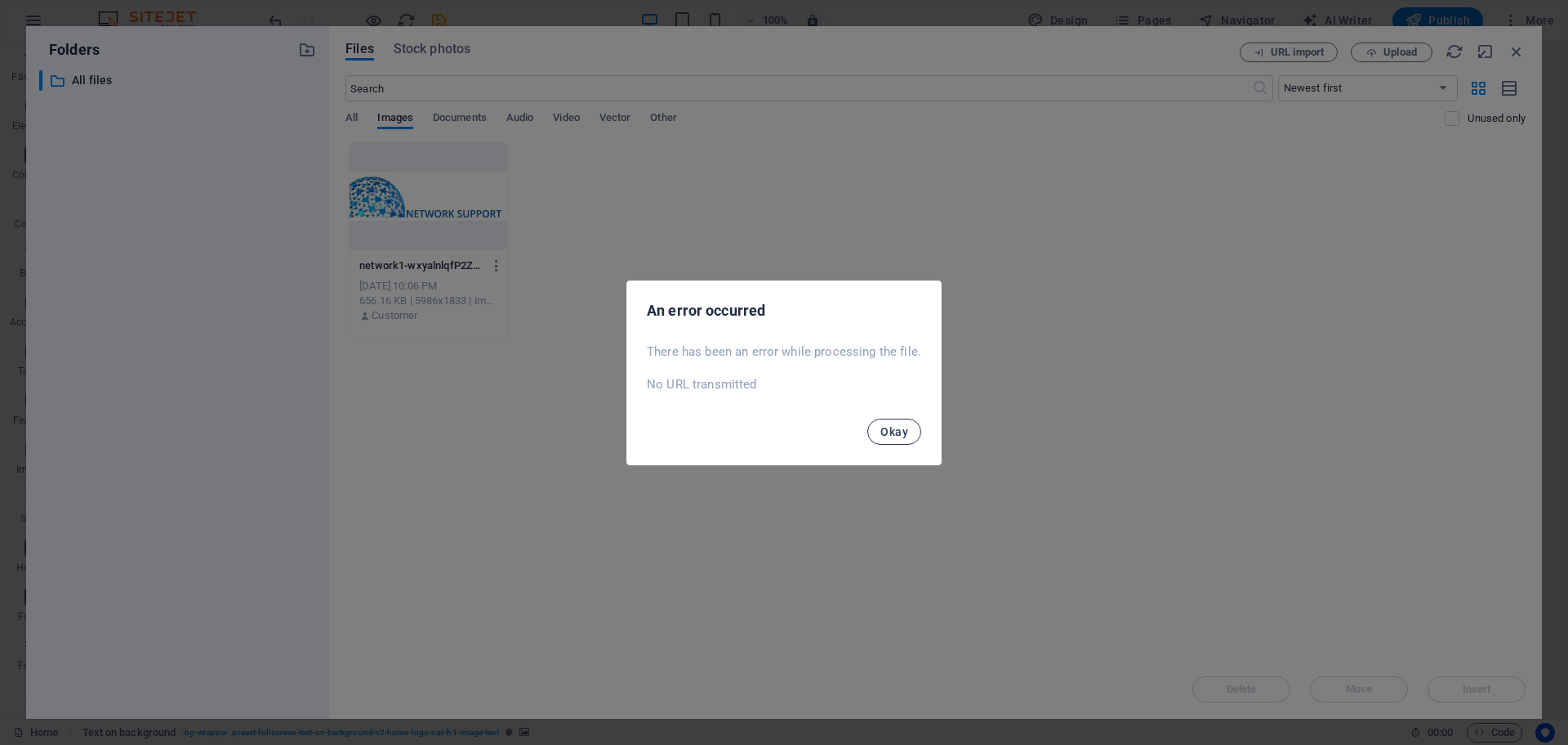
click at [900, 435] on span "Okay" at bounding box center [894, 432] width 28 height 13
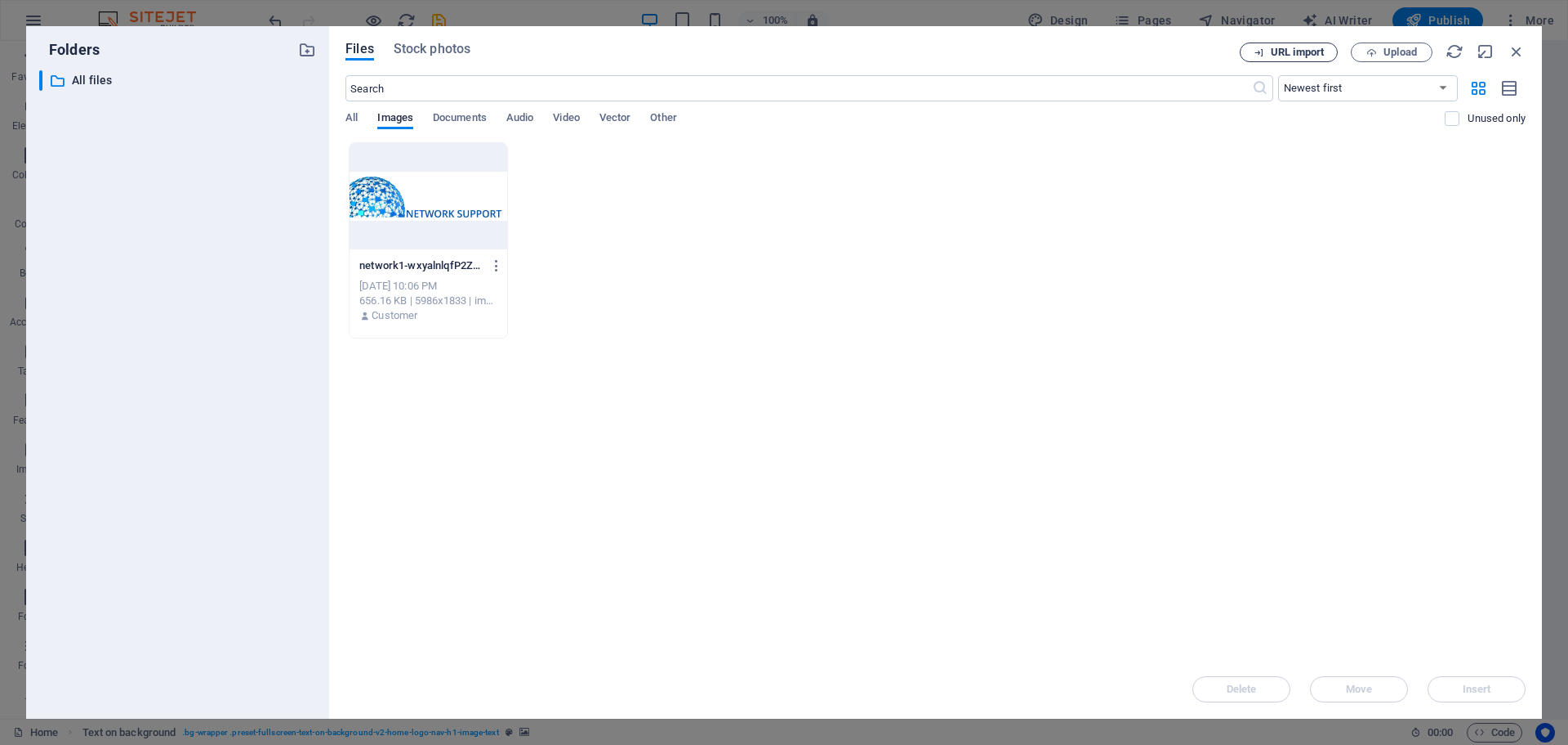
click at [1299, 48] on span "URL import" at bounding box center [1297, 52] width 53 height 10
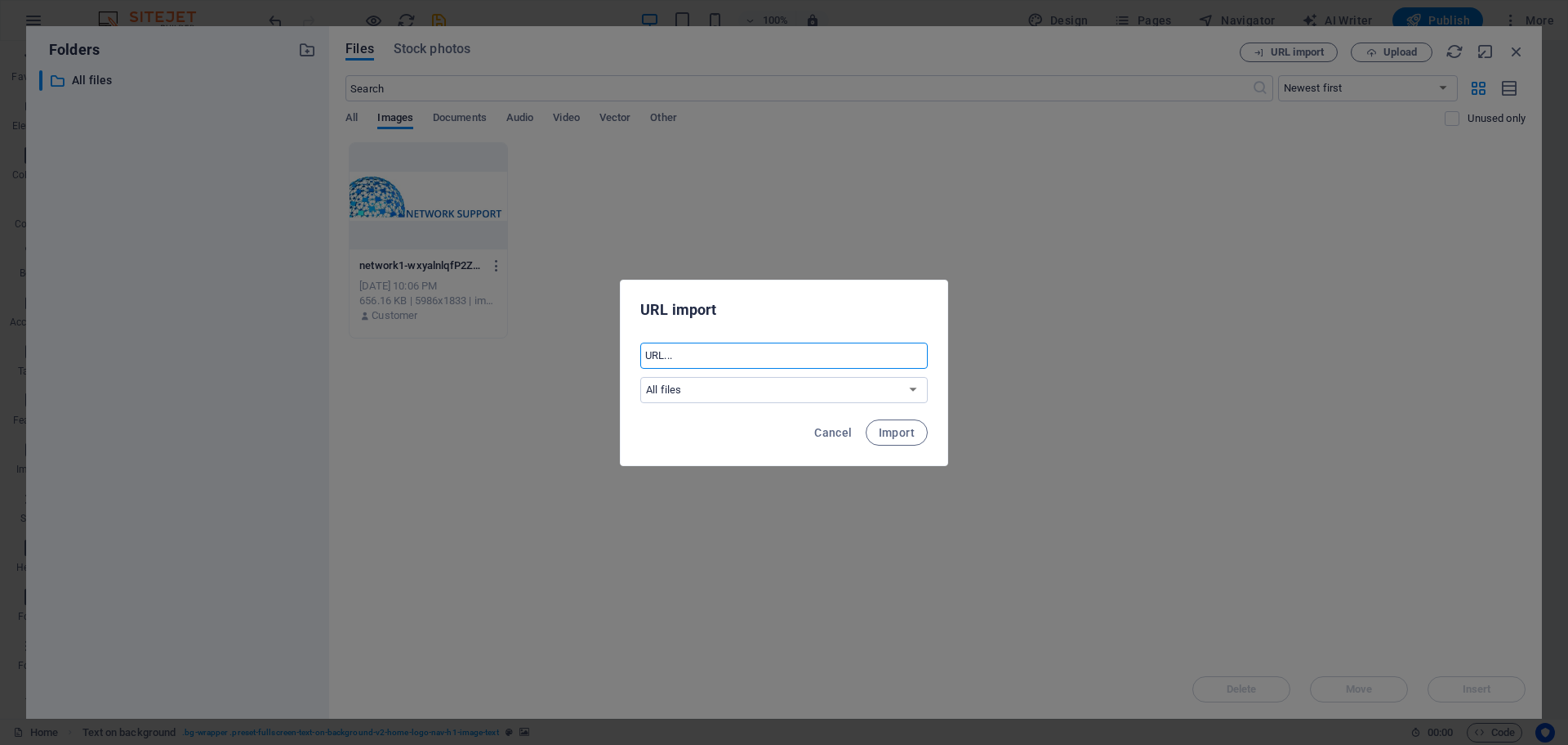
click at [766, 363] on input "text" at bounding box center [784, 355] width 287 height 26
paste input "https://networksupport.rs/img/400.png"
type input "https://networksupport.rs/img/400.png"
click at [898, 429] on span "Import" at bounding box center [896, 433] width 36 height 13
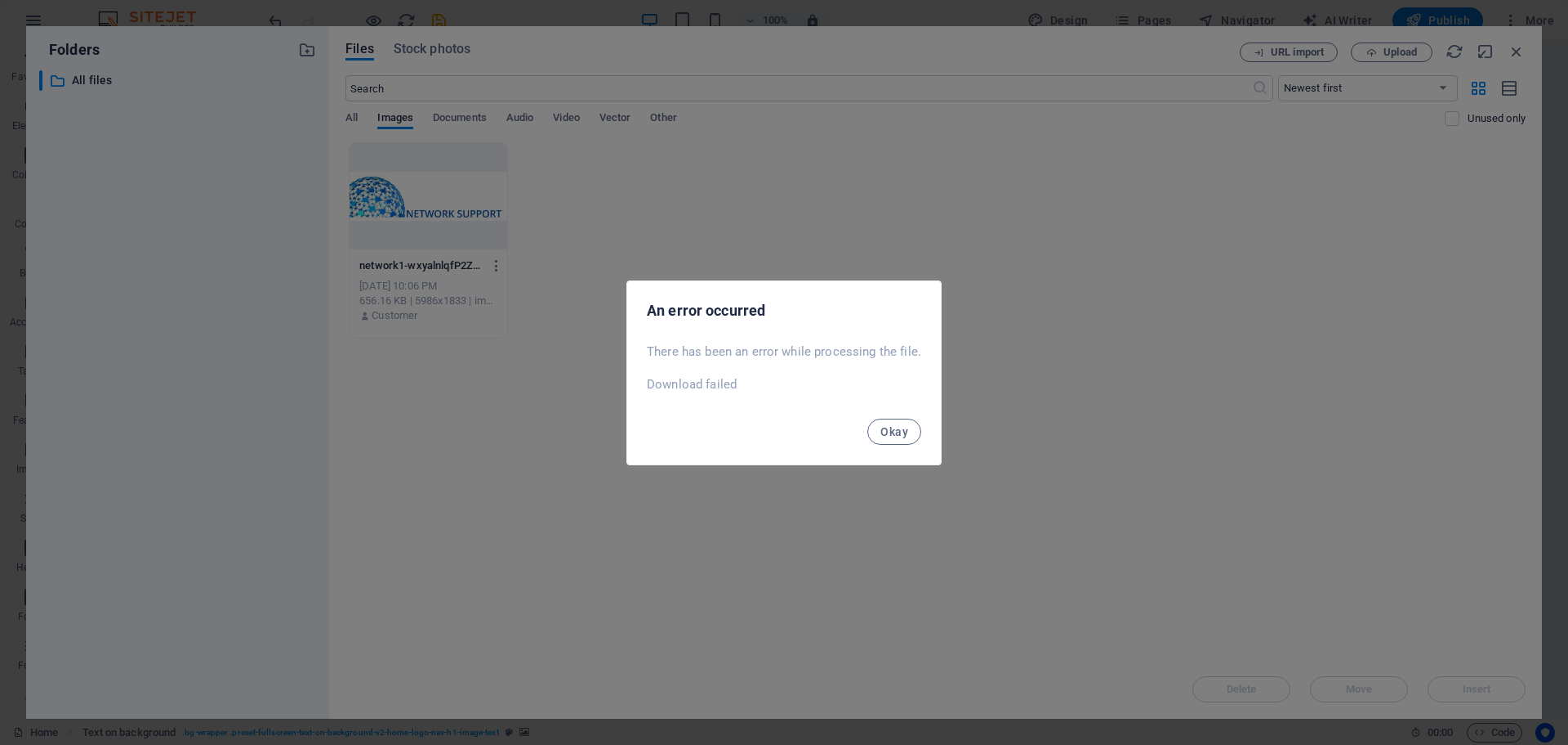
click at [898, 430] on span "Okay" at bounding box center [894, 432] width 28 height 13
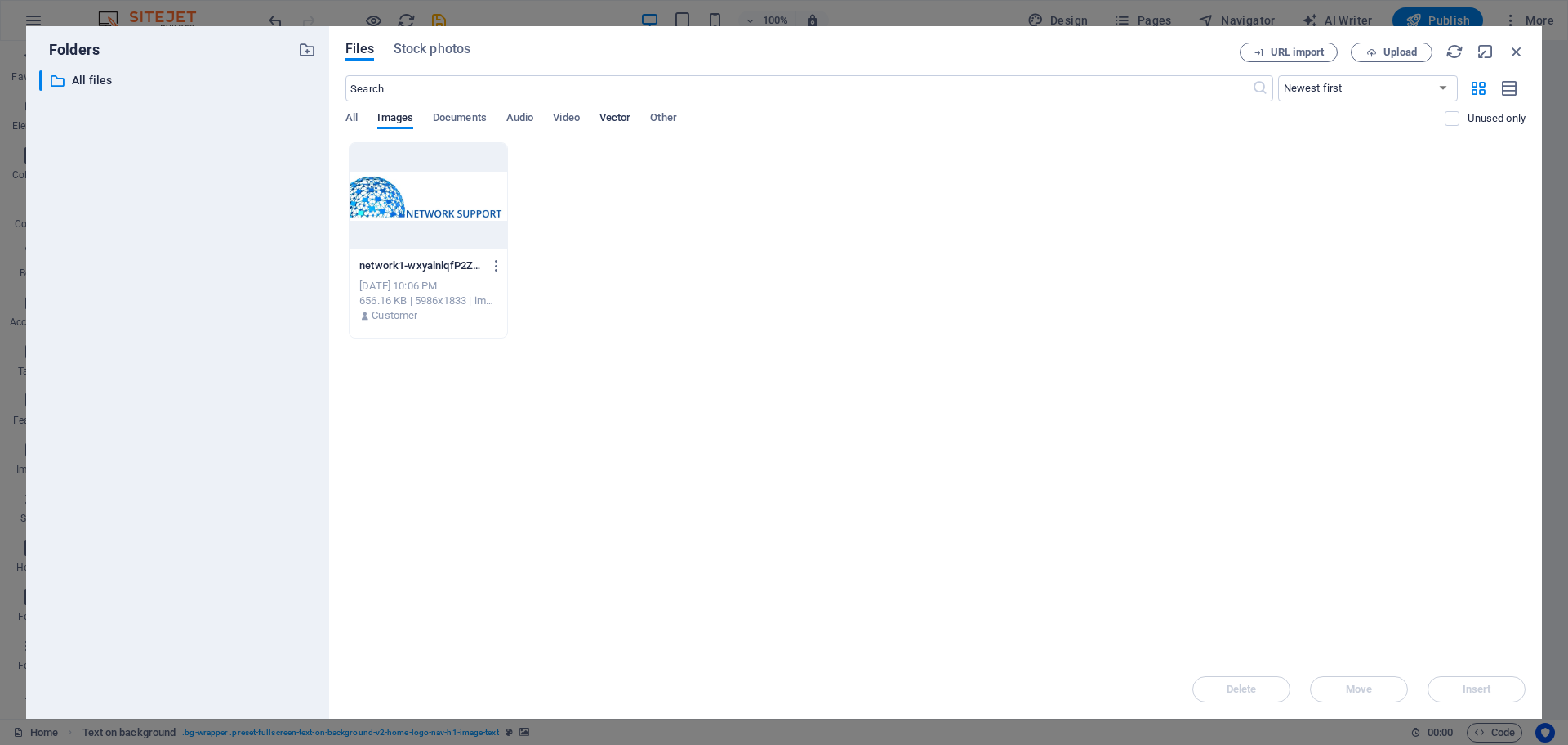
drag, startPoint x: 1549, startPoint y: 450, endPoint x: 626, endPoint y: 119, distance: 980.6
click at [625, 117] on span "Vector" at bounding box center [615, 119] width 32 height 23
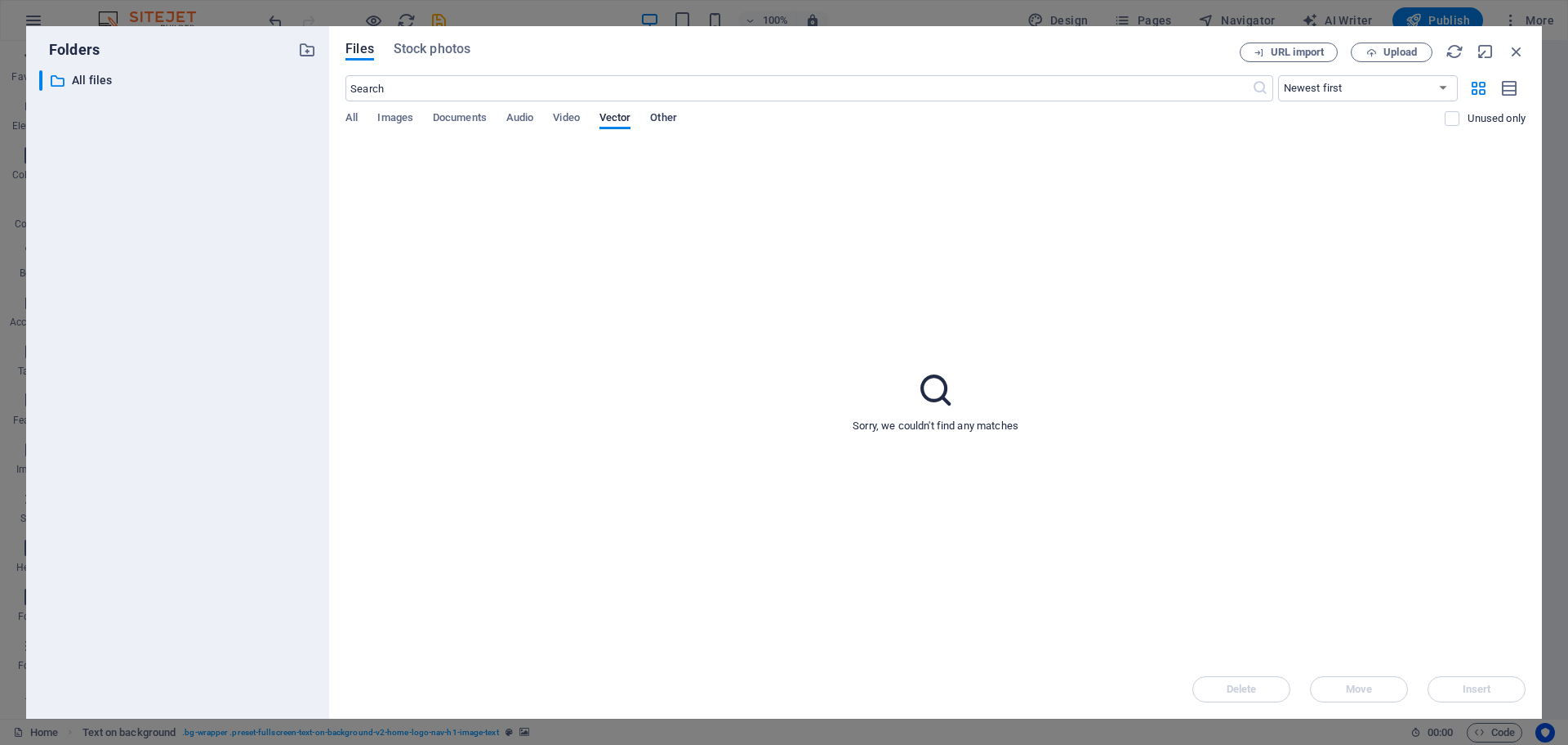
click at [676, 121] on span "Other" at bounding box center [663, 119] width 26 height 23
click at [309, 50] on icon "button" at bounding box center [306, 50] width 18 height 18
click at [477, 291] on div "Drop files here, upload from your device or select from free stock photos & vid…" at bounding box center [936, 401] width 1181 height 517
click at [77, 102] on p "New folder" at bounding box center [179, 105] width 214 height 19
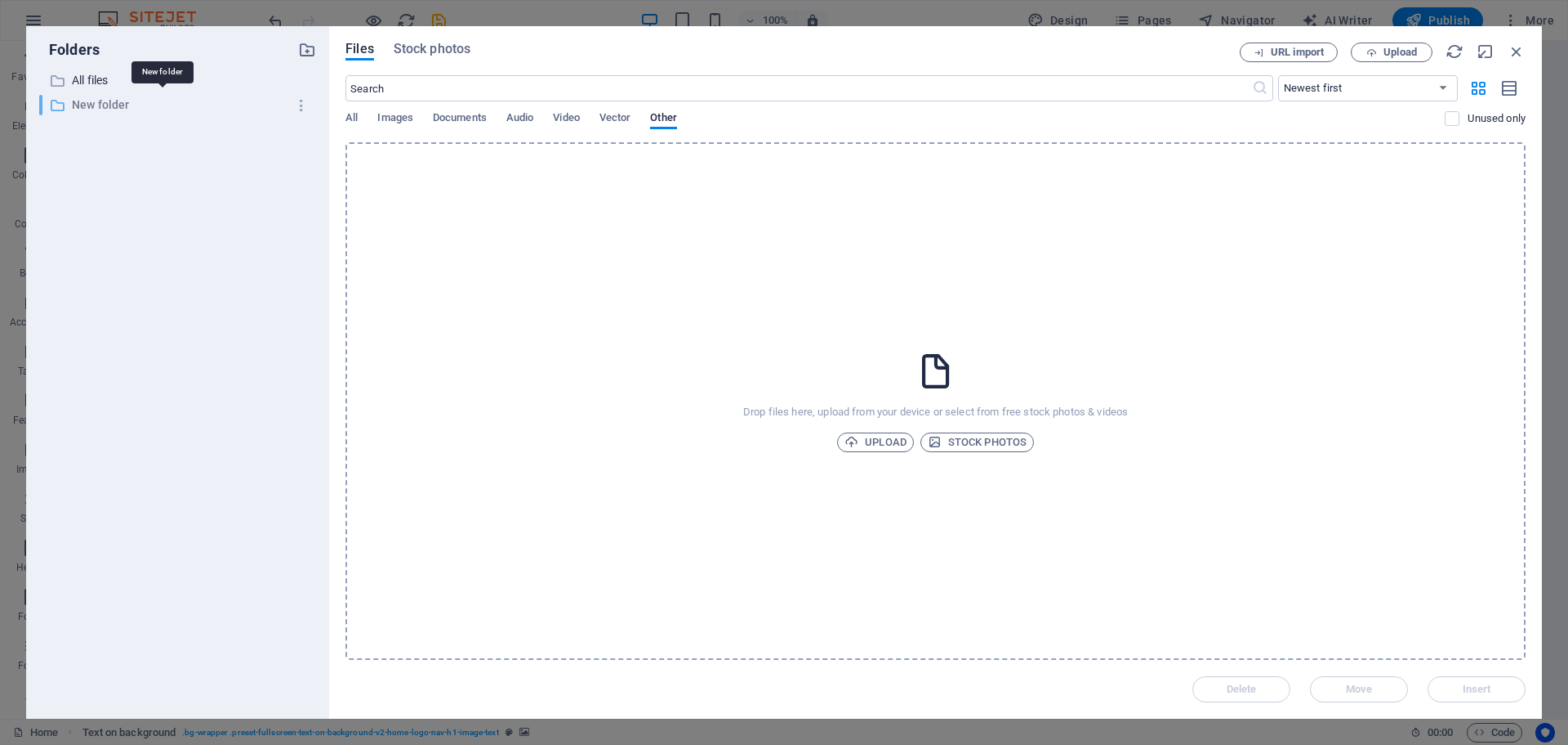
click at [81, 106] on p "New folder" at bounding box center [179, 105] width 214 height 19
click at [82, 106] on p "New folder" at bounding box center [179, 105] width 214 height 19
click at [196, 190] on div "​ All files All files ​ New folder New folder" at bounding box center [178, 387] width 277 height 635
click at [87, 78] on p "All files" at bounding box center [179, 81] width 214 height 19
click at [398, 108] on div "​ Newest first Oldest first Name (A-Z) Name (Z-A) Size (0-9) Size (9-0) Resolut…" at bounding box center [936, 109] width 1181 height 67
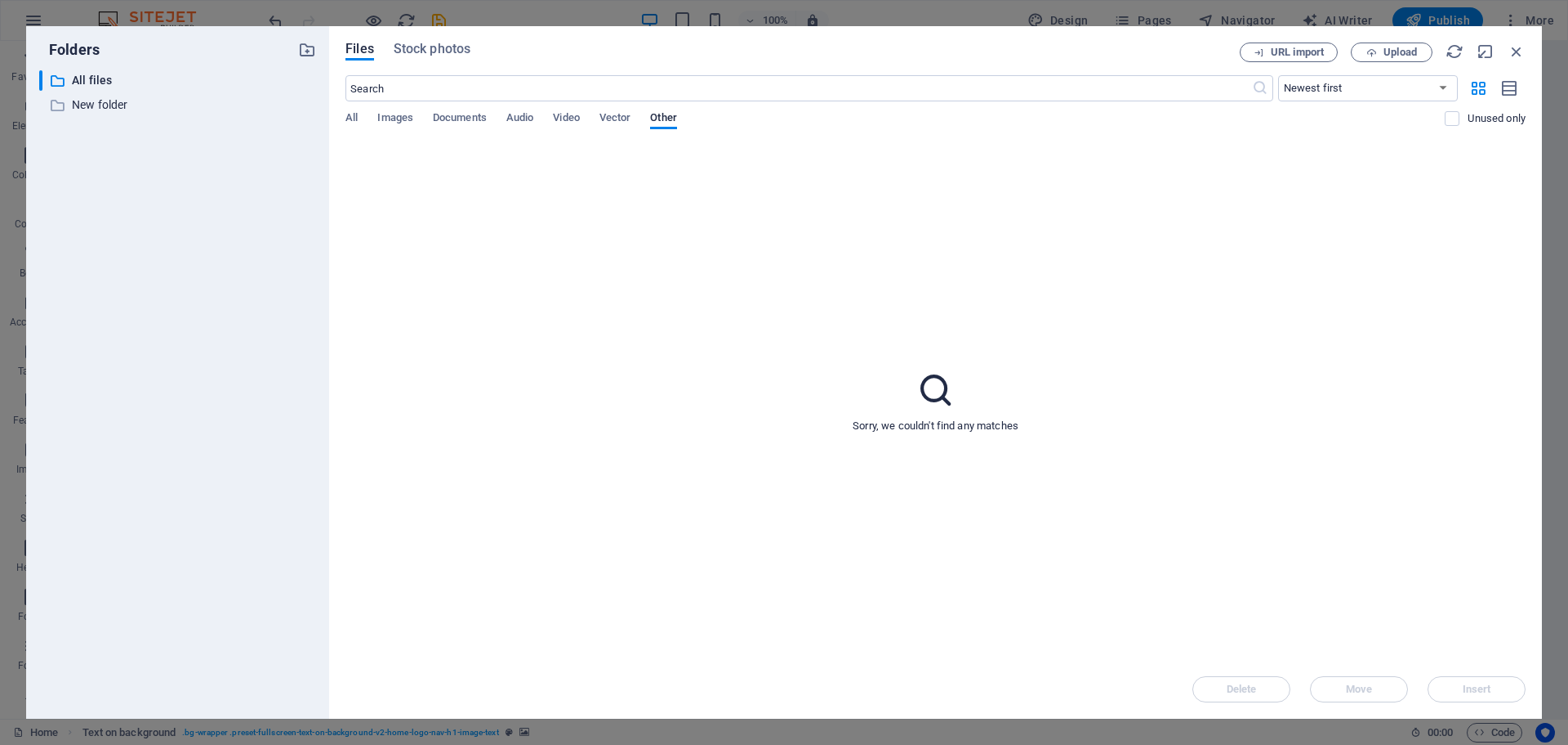
click at [400, 111] on div "​ Newest first Oldest first Name (A-Z) Name (Z-A) Size (0-9) Size (9-0) Resolut…" at bounding box center [936, 109] width 1181 height 67
click at [401, 115] on span "Images" at bounding box center [395, 119] width 36 height 23
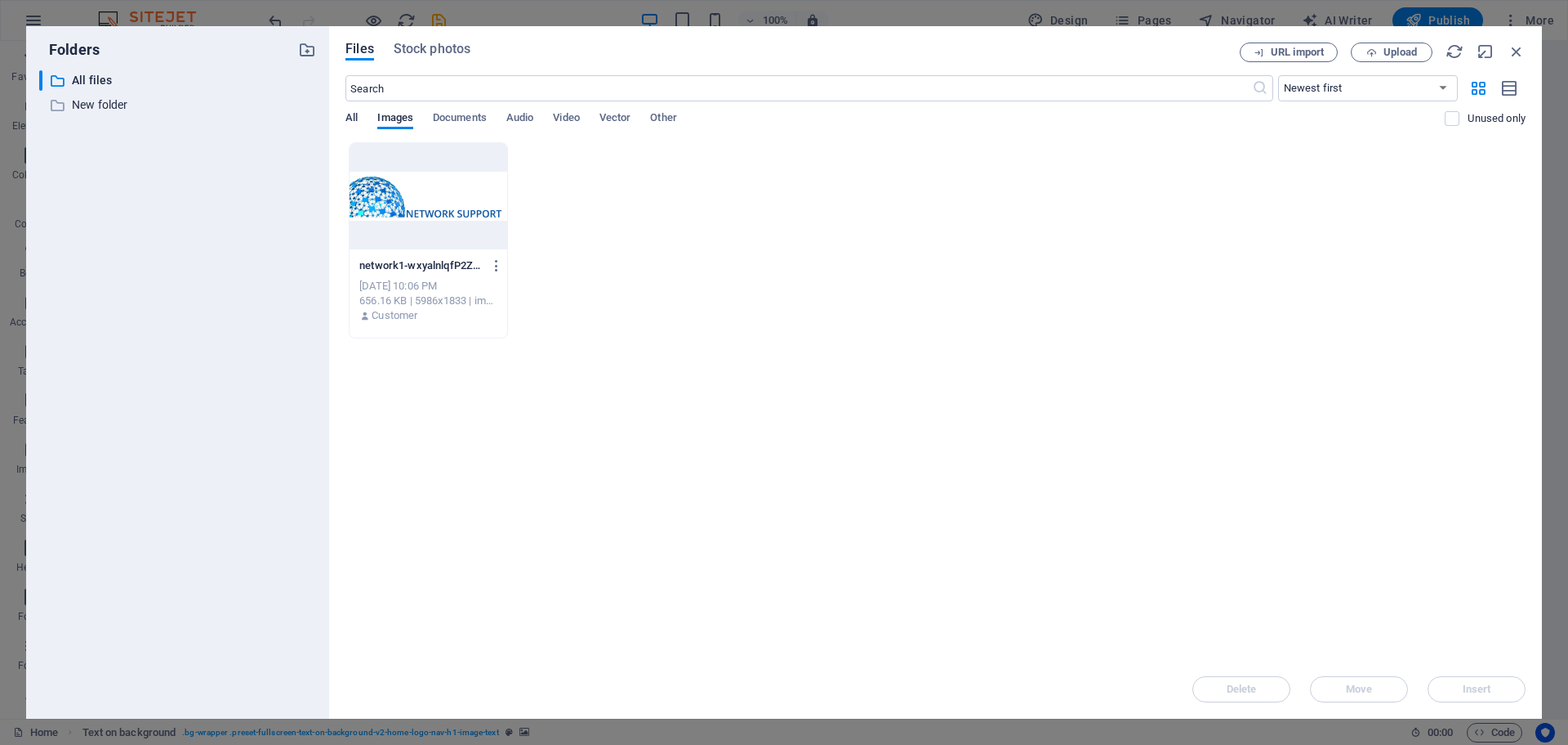
click at [353, 113] on span "All" at bounding box center [352, 119] width 12 height 23
click at [417, 42] on span "Stock photos" at bounding box center [432, 49] width 77 height 19
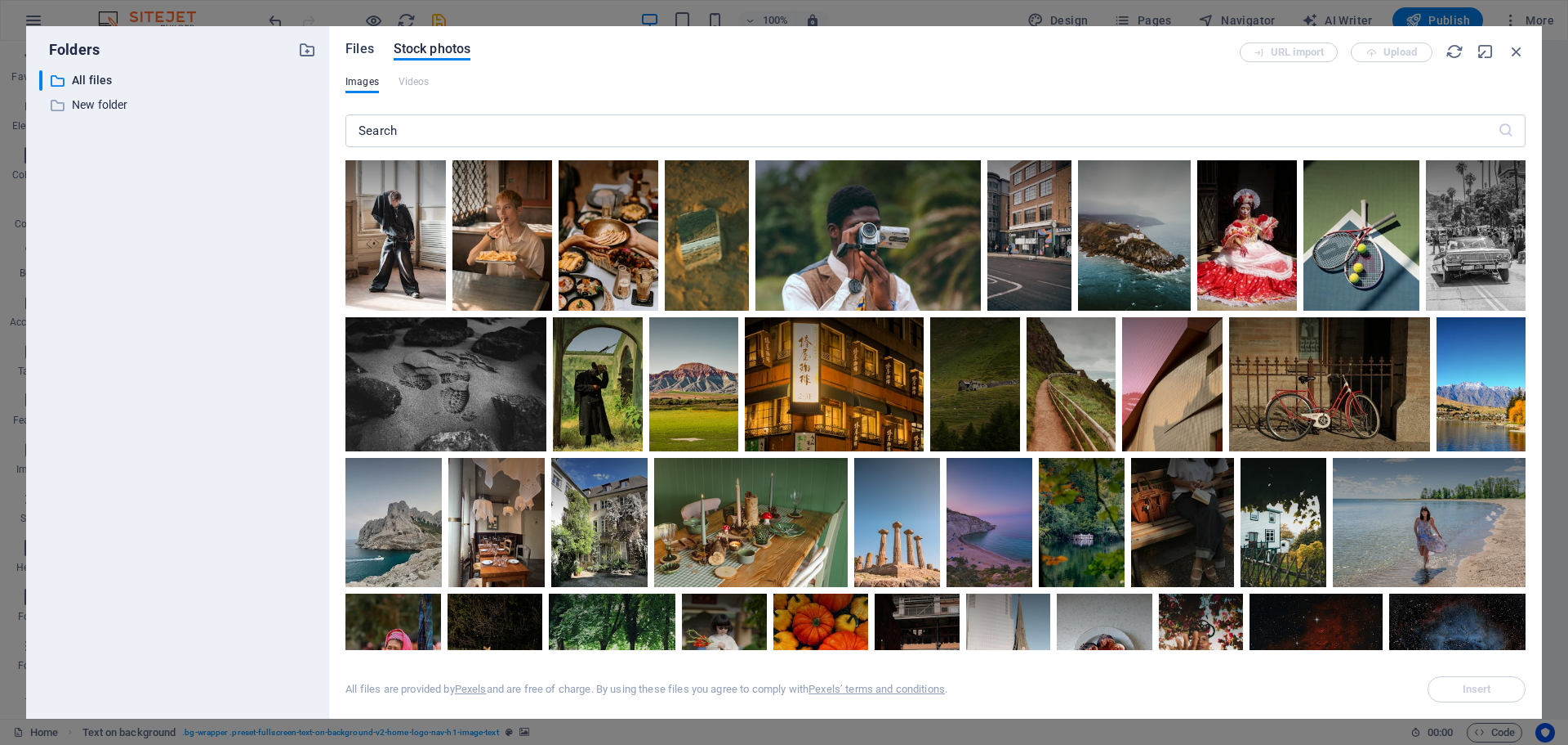
click at [364, 46] on span "Files" at bounding box center [360, 49] width 29 height 19
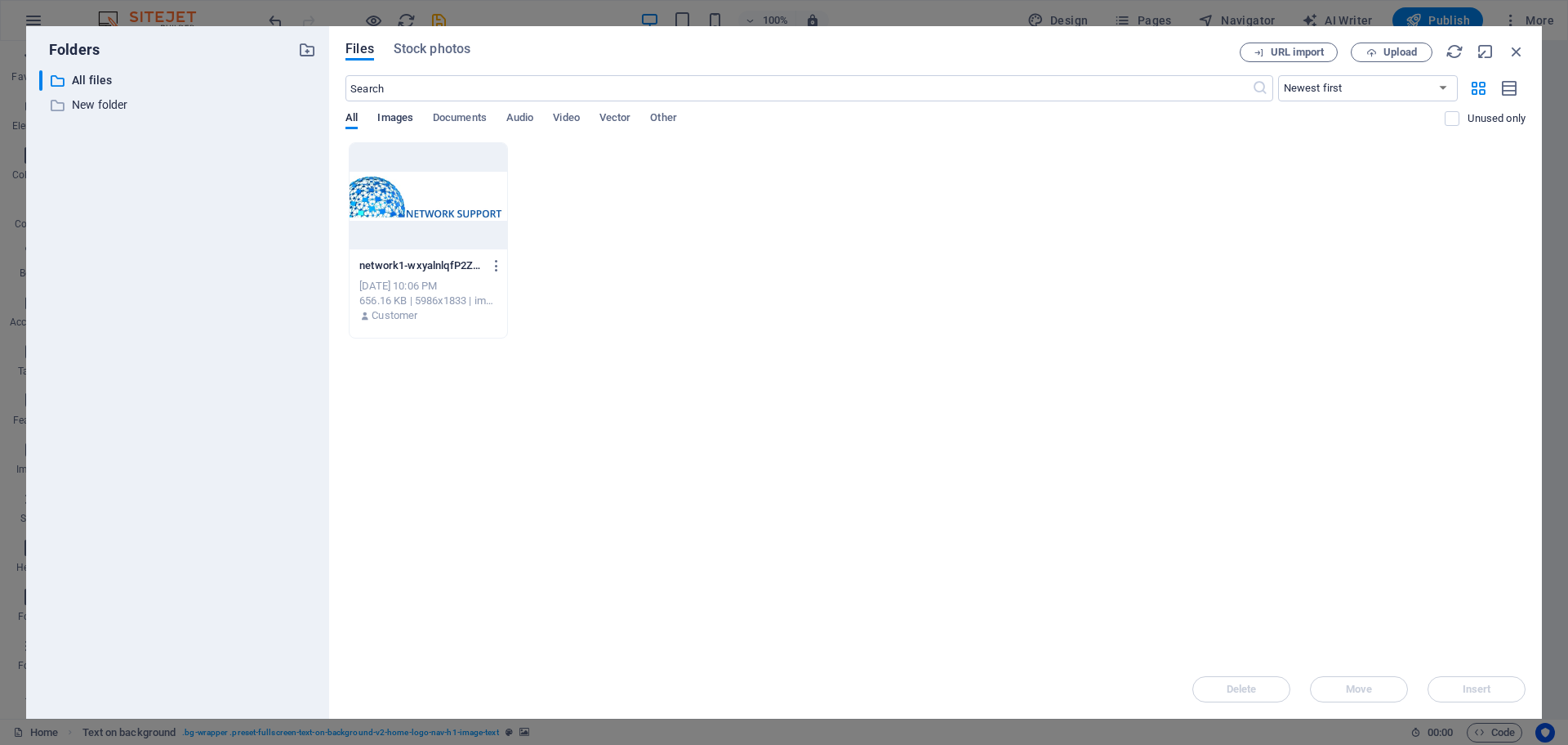
click at [390, 118] on span "Images" at bounding box center [395, 119] width 36 height 23
click at [446, 112] on span "Documents" at bounding box center [460, 119] width 54 height 23
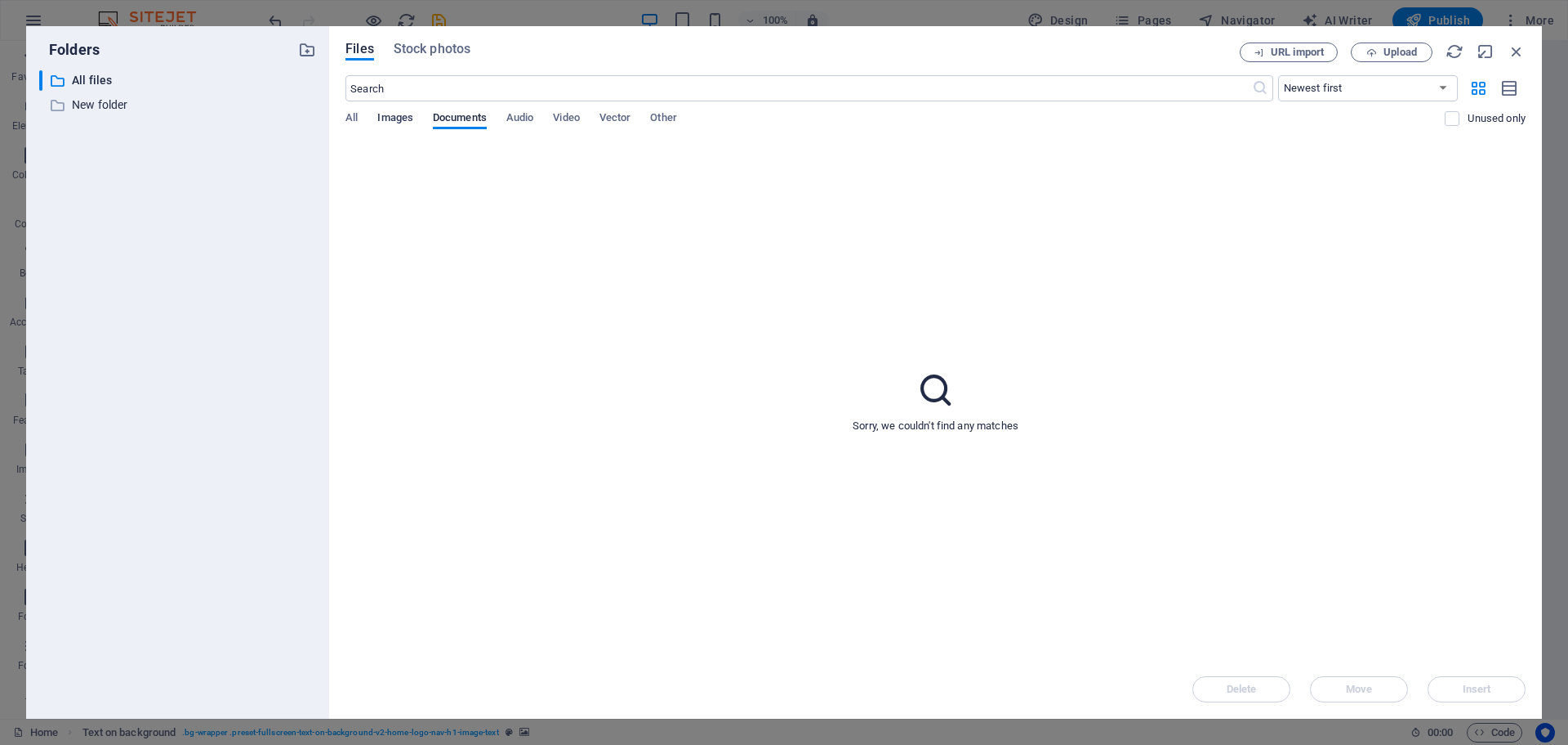
click at [408, 120] on span "Images" at bounding box center [395, 119] width 36 height 23
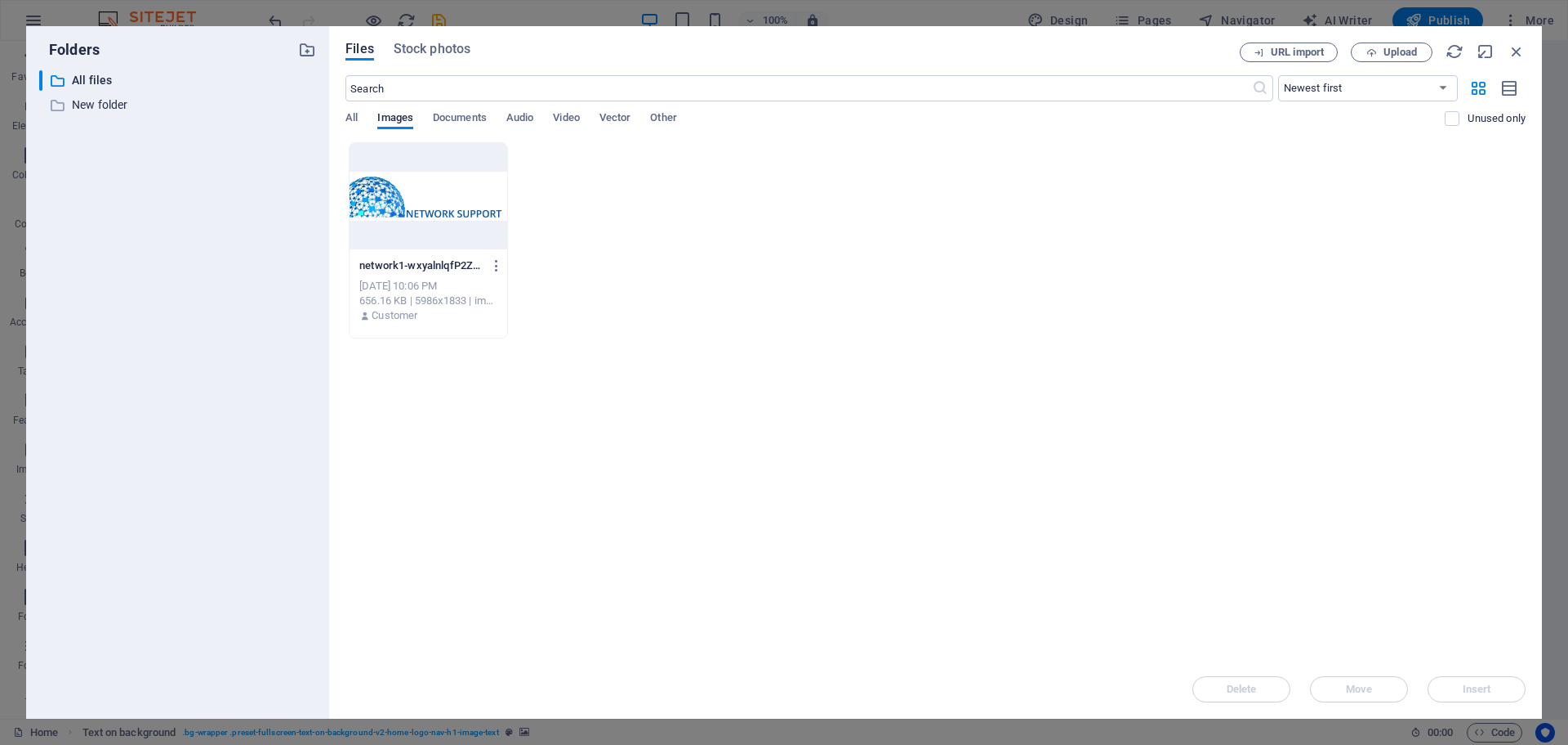
click at [443, 215] on div at bounding box center [429, 196] width 158 height 107
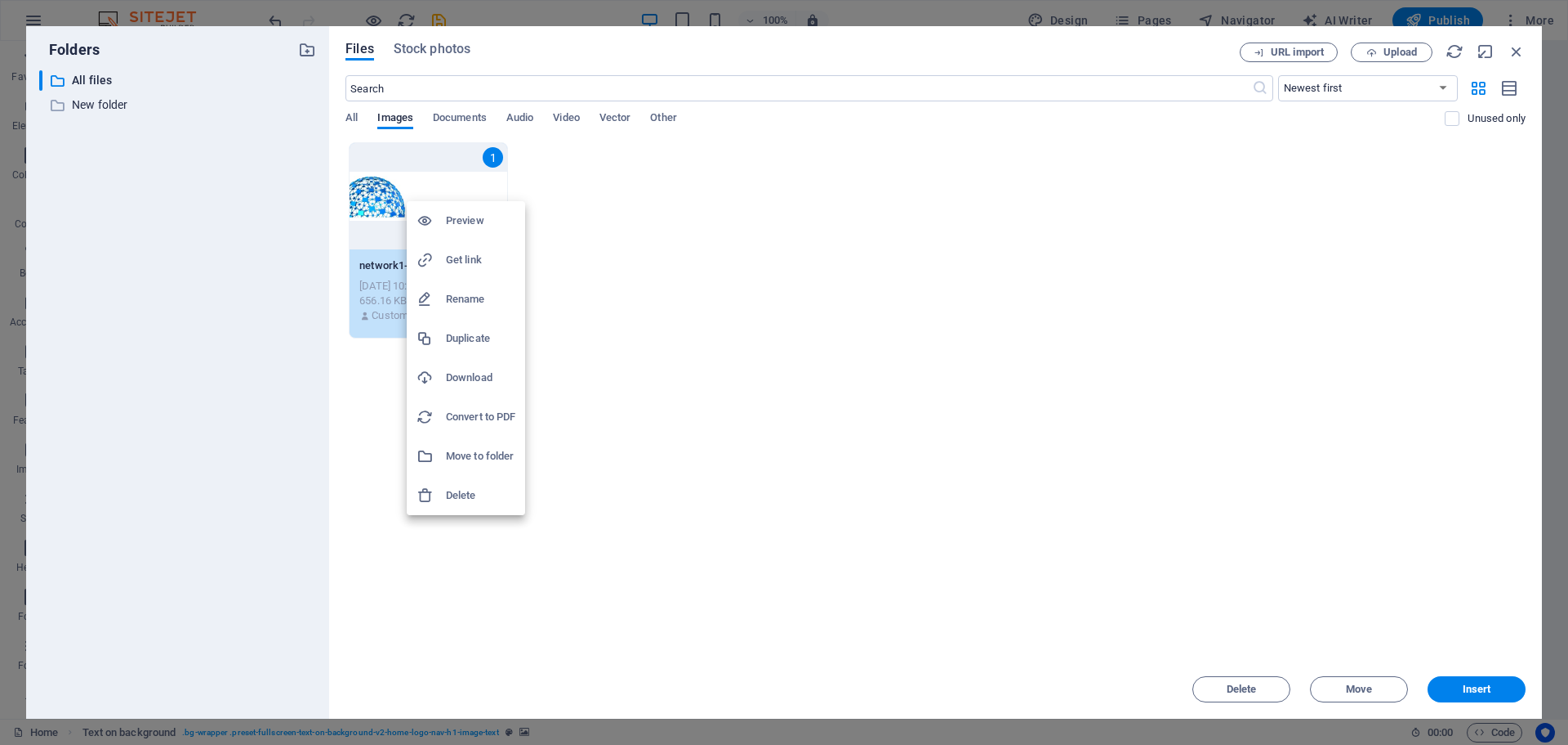
click at [459, 369] on h6 "Download" at bounding box center [480, 378] width 69 height 19
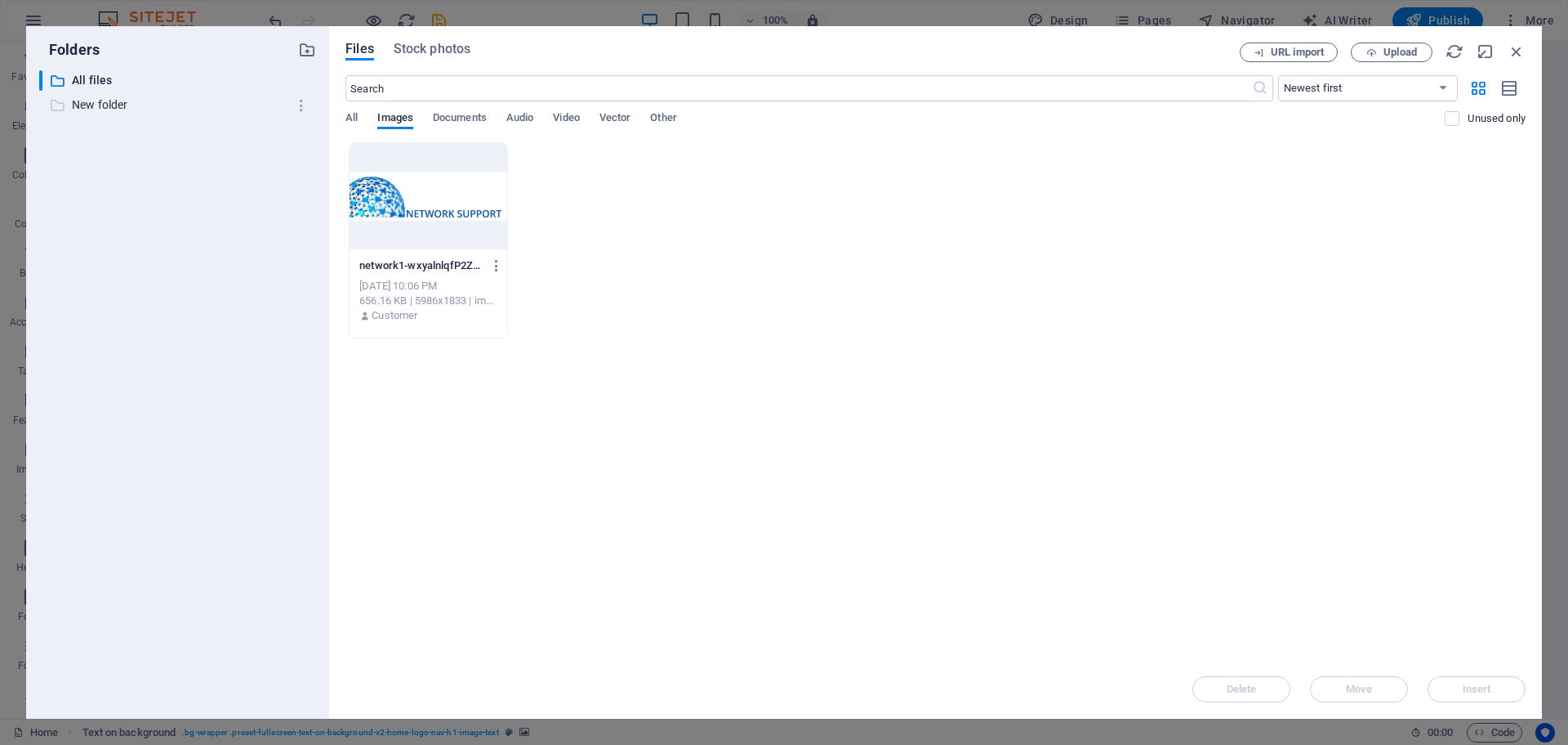
click at [119, 113] on p "New folder" at bounding box center [179, 105] width 214 height 19
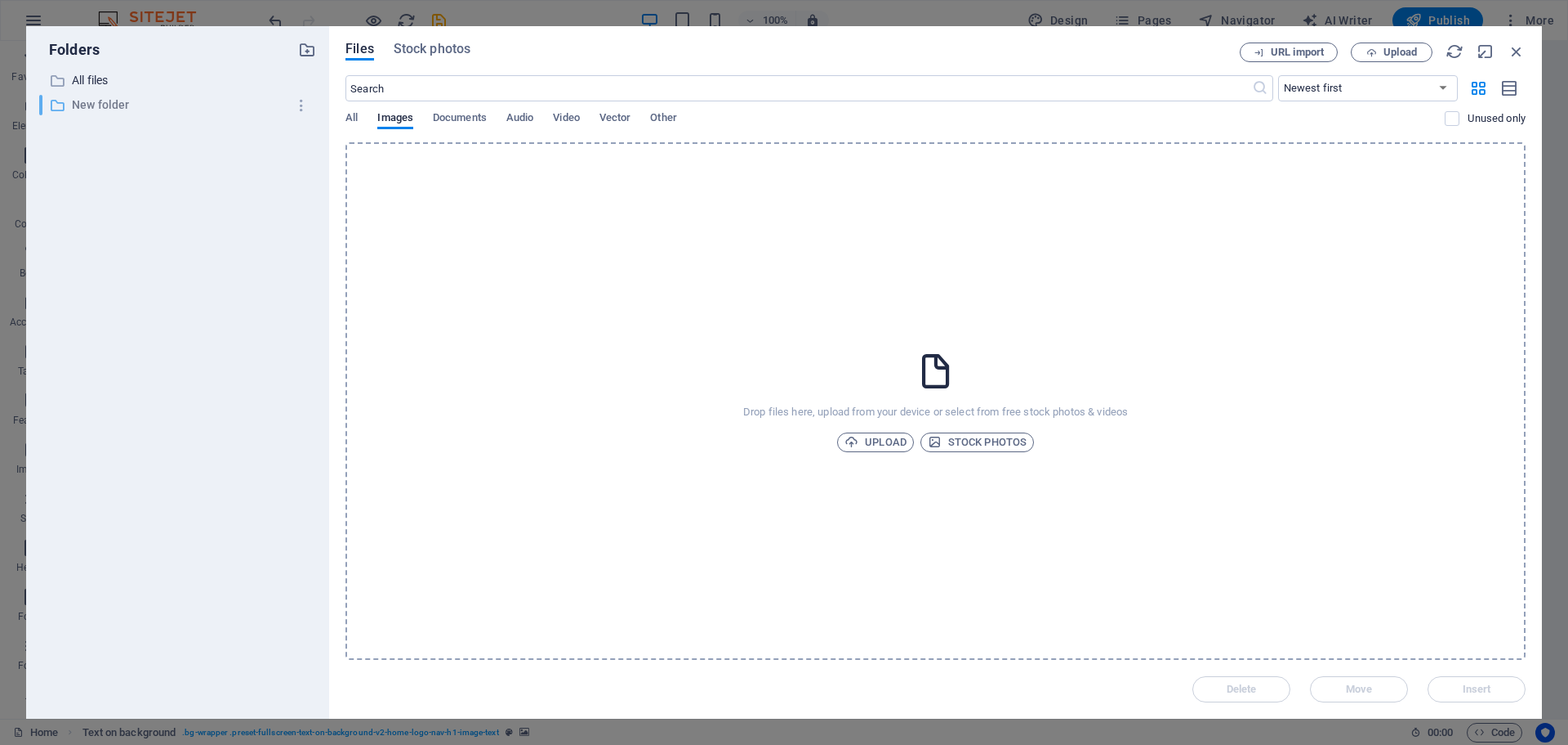
click at [110, 111] on p "New folder" at bounding box center [179, 105] width 214 height 19
click at [866, 452] on div "Drop files here, upload from your device or select from free stock photos & vid…" at bounding box center [936, 401] width 1181 height 517
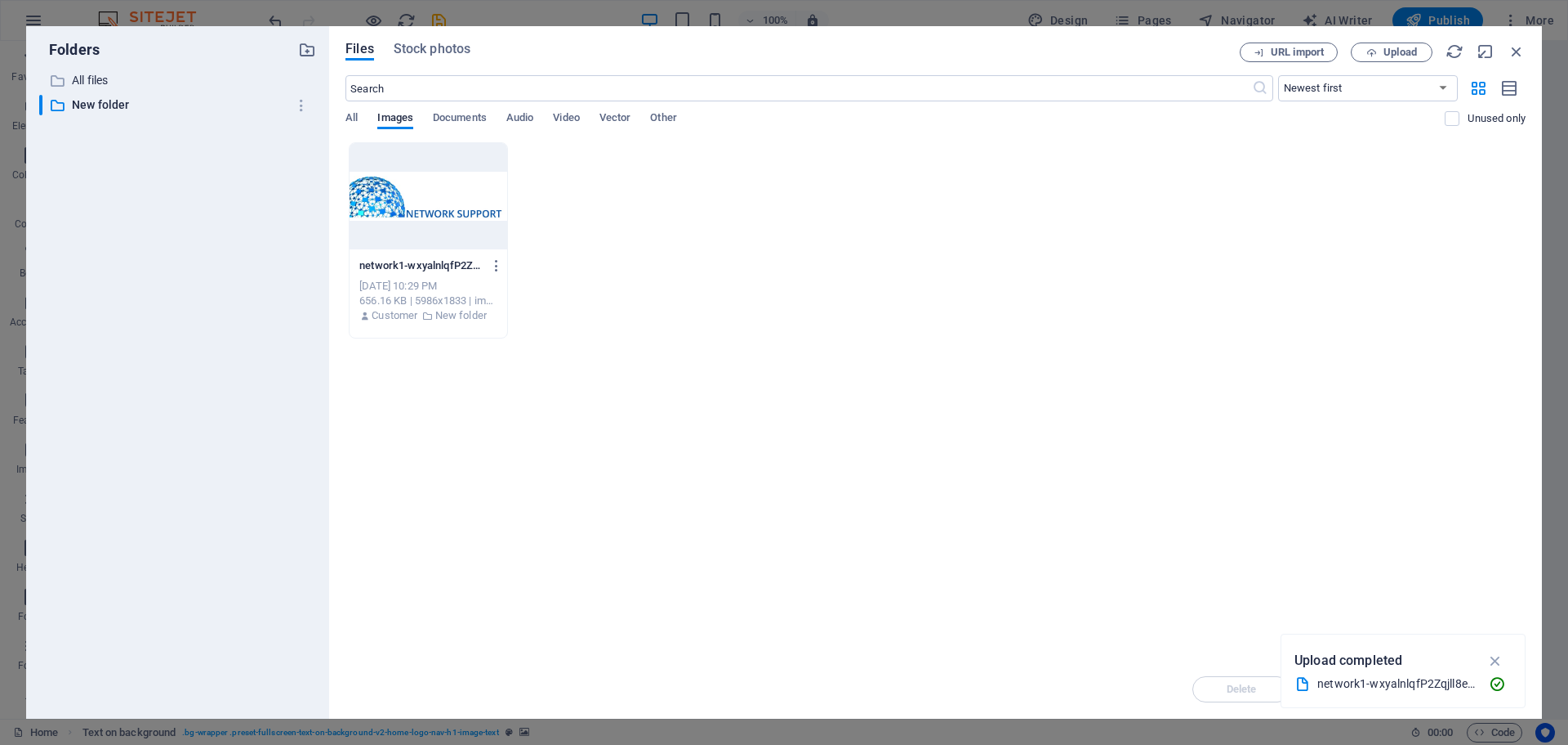
click at [443, 229] on div at bounding box center [429, 196] width 158 height 107
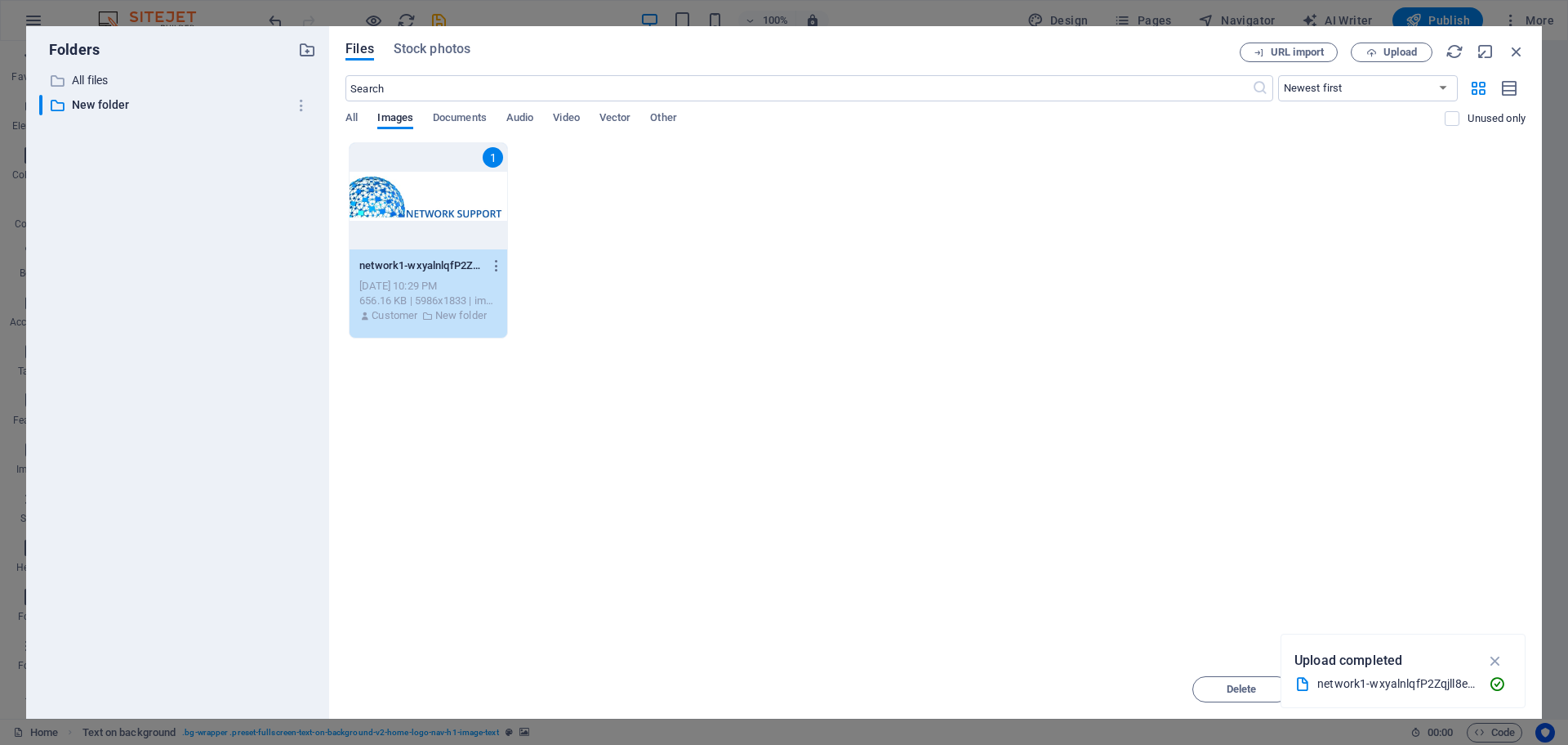
drag, startPoint x: 1498, startPoint y: 658, endPoint x: 1503, endPoint y: 669, distance: 12.1
click at [1497, 658] on icon "button" at bounding box center [1496, 660] width 19 height 18
click at [1490, 685] on span "Insert" at bounding box center [1478, 689] width 29 height 10
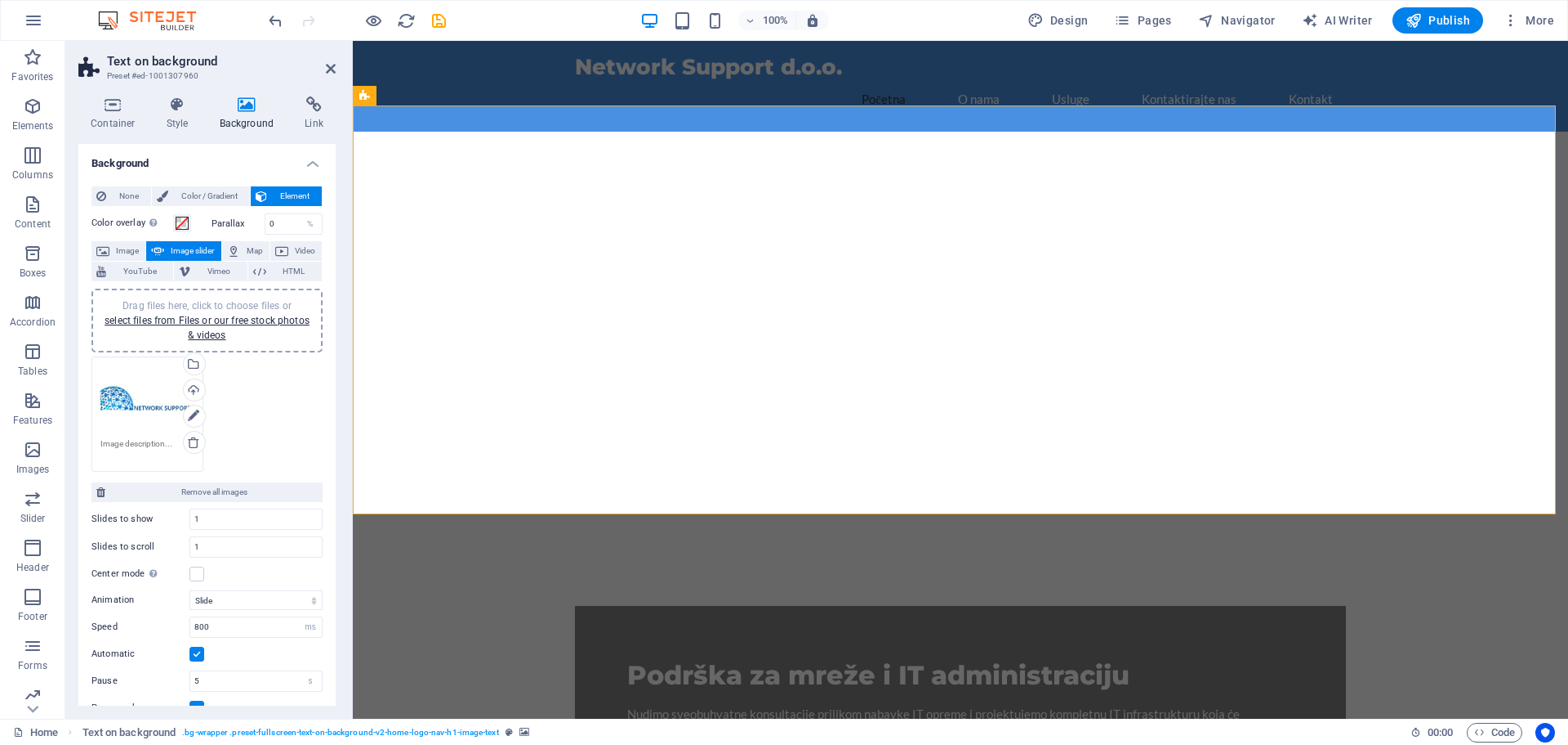
click at [1430, 30] on button "Publish" at bounding box center [1438, 20] width 90 height 26
checkbox input "false"
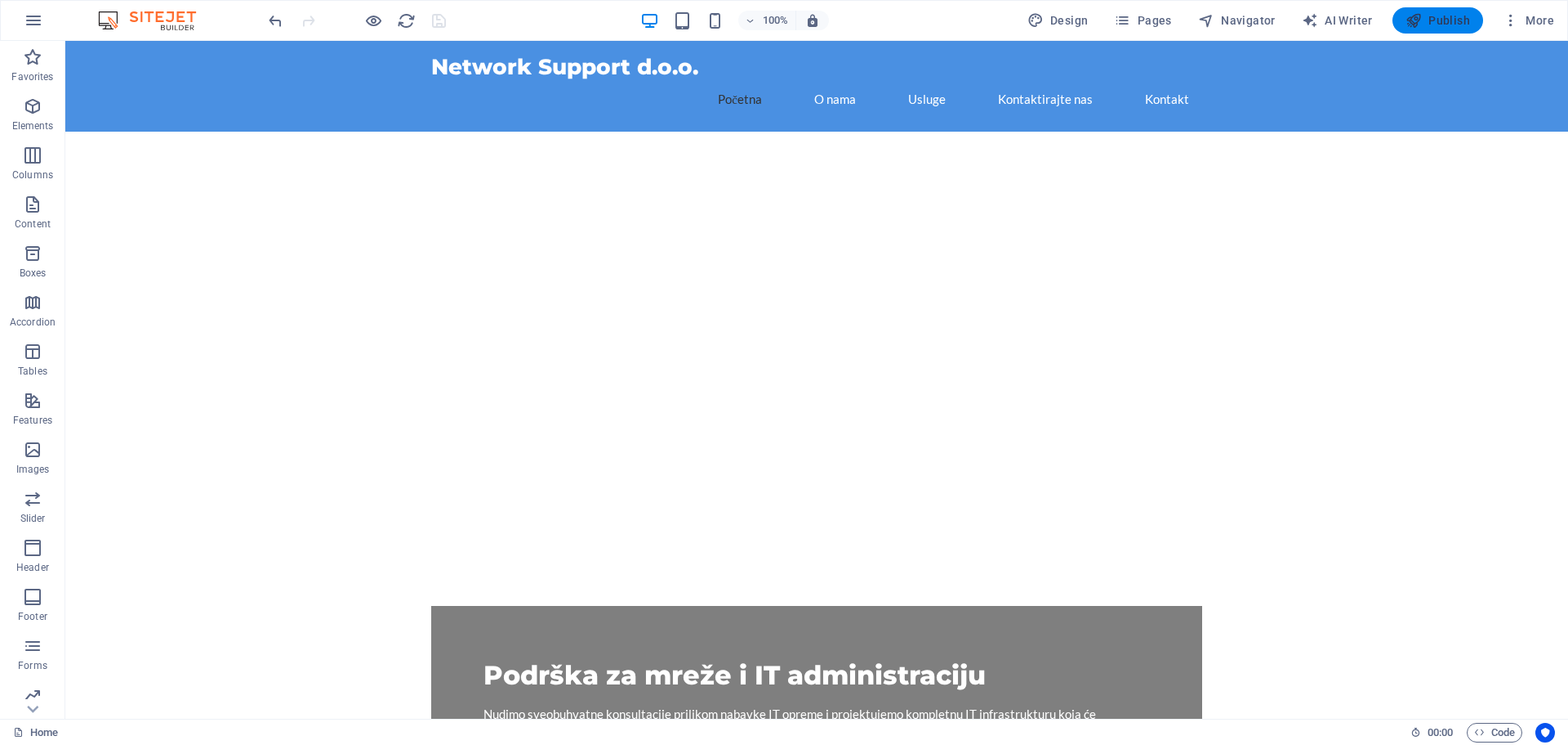
click at [1405, 27] on button "Publish" at bounding box center [1438, 20] width 90 height 26
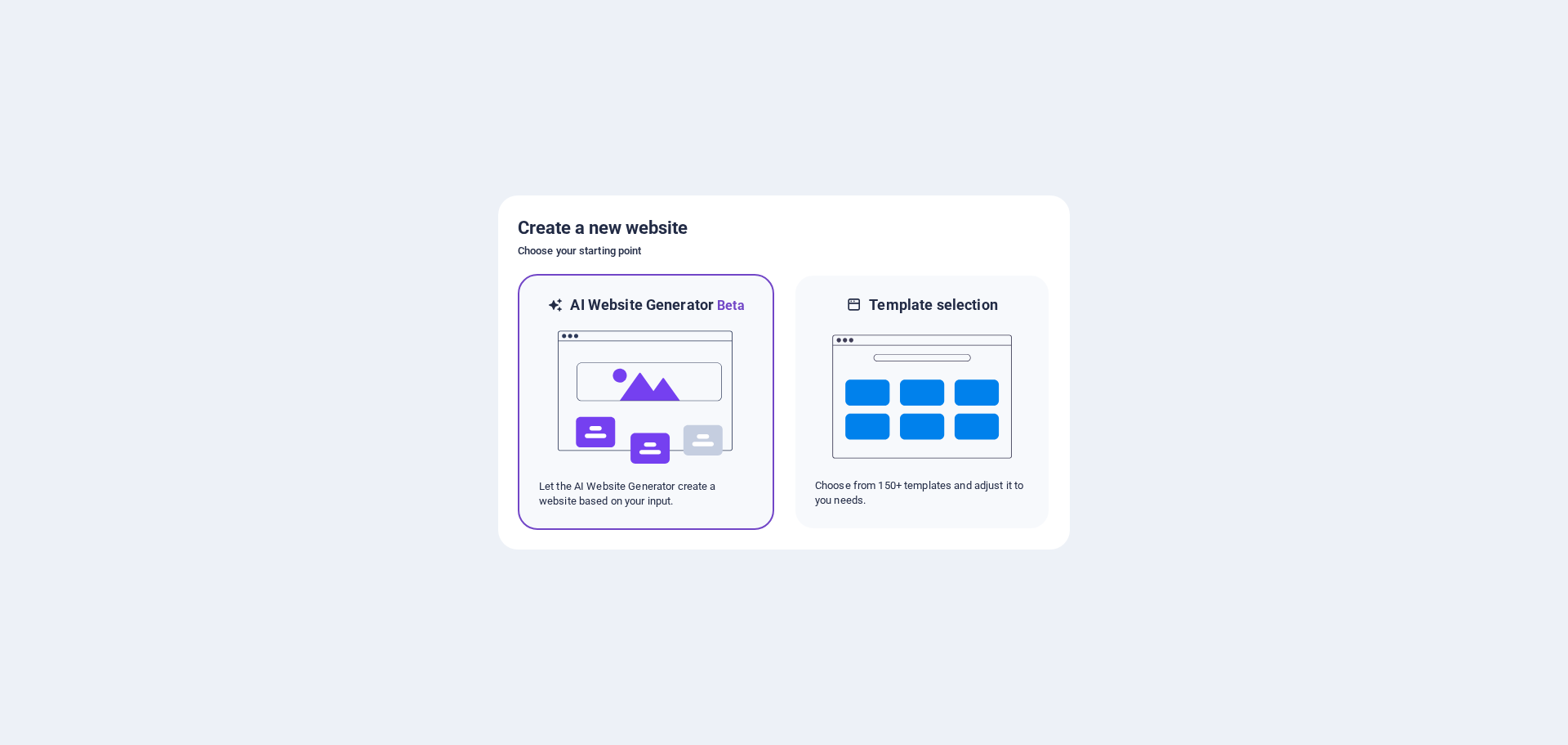
click at [581, 354] on img at bounding box center [646, 397] width 180 height 163
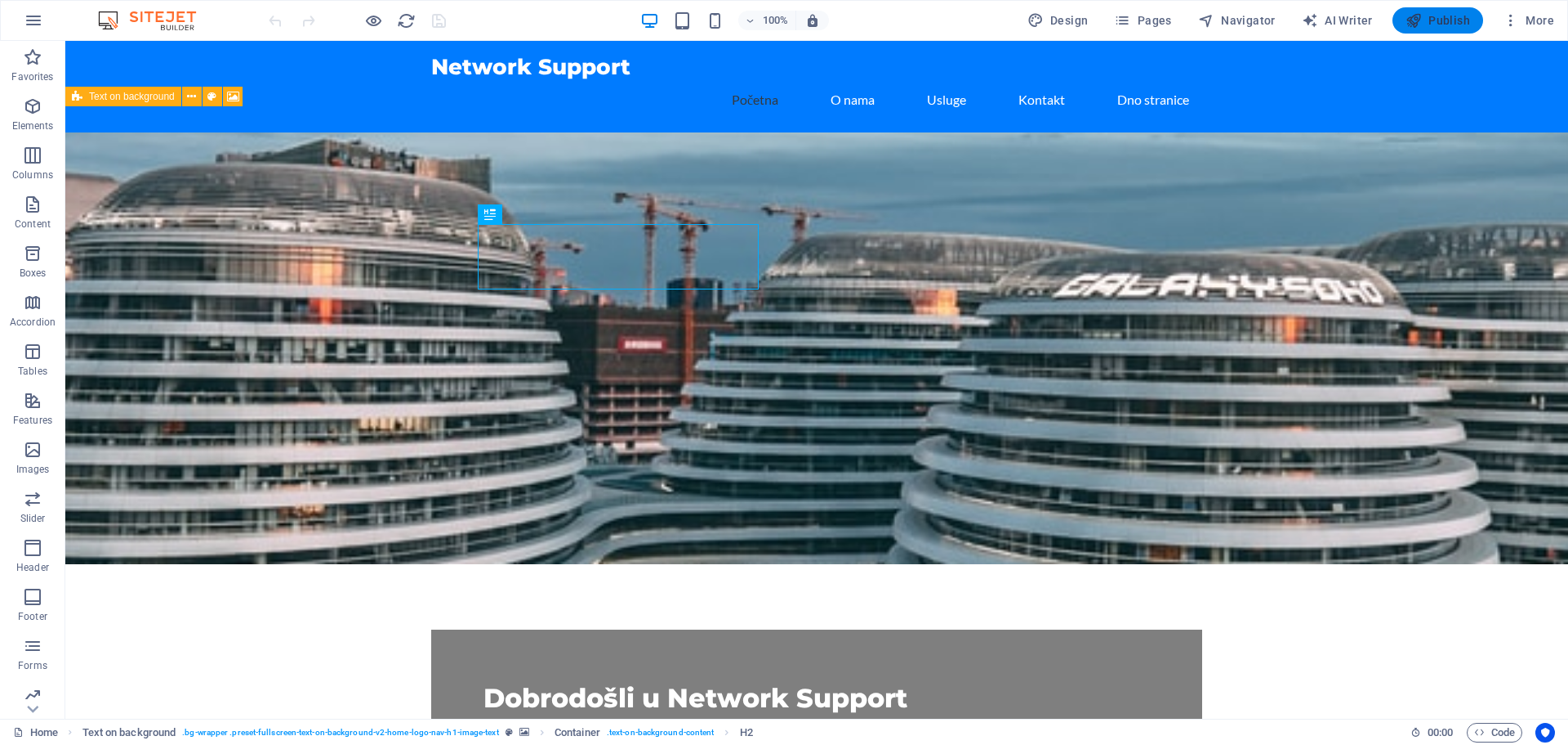
click at [1432, 21] on span "Publish" at bounding box center [1437, 20] width 64 height 16
click at [944, 221] on figure at bounding box center [817, 348] width 1503 height 432
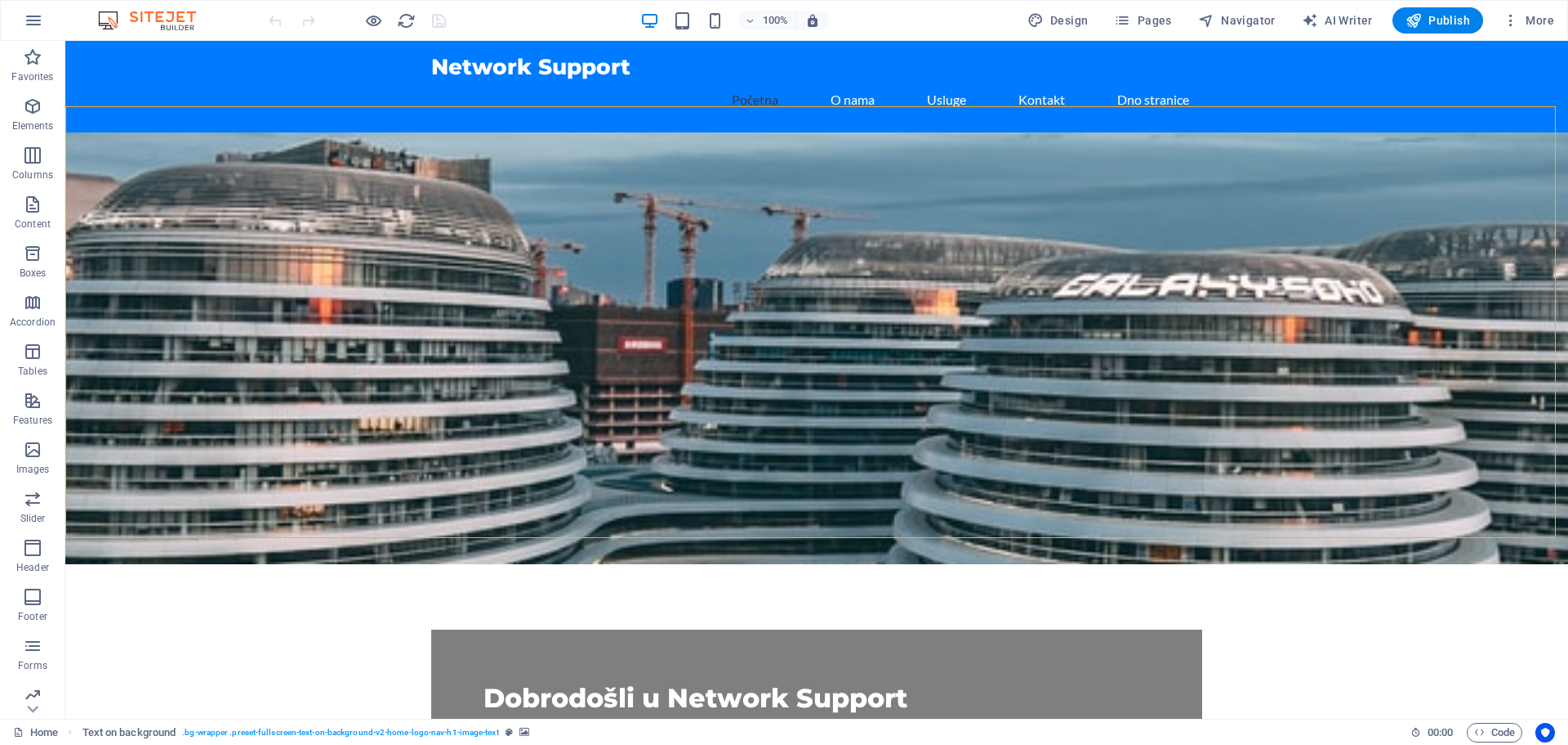
click at [950, 235] on figure at bounding box center [817, 348] width 1503 height 432
drag, startPoint x: 950, startPoint y: 235, endPoint x: 663, endPoint y: 234, distance: 287.0
click at [950, 234] on figure at bounding box center [817, 348] width 1503 height 432
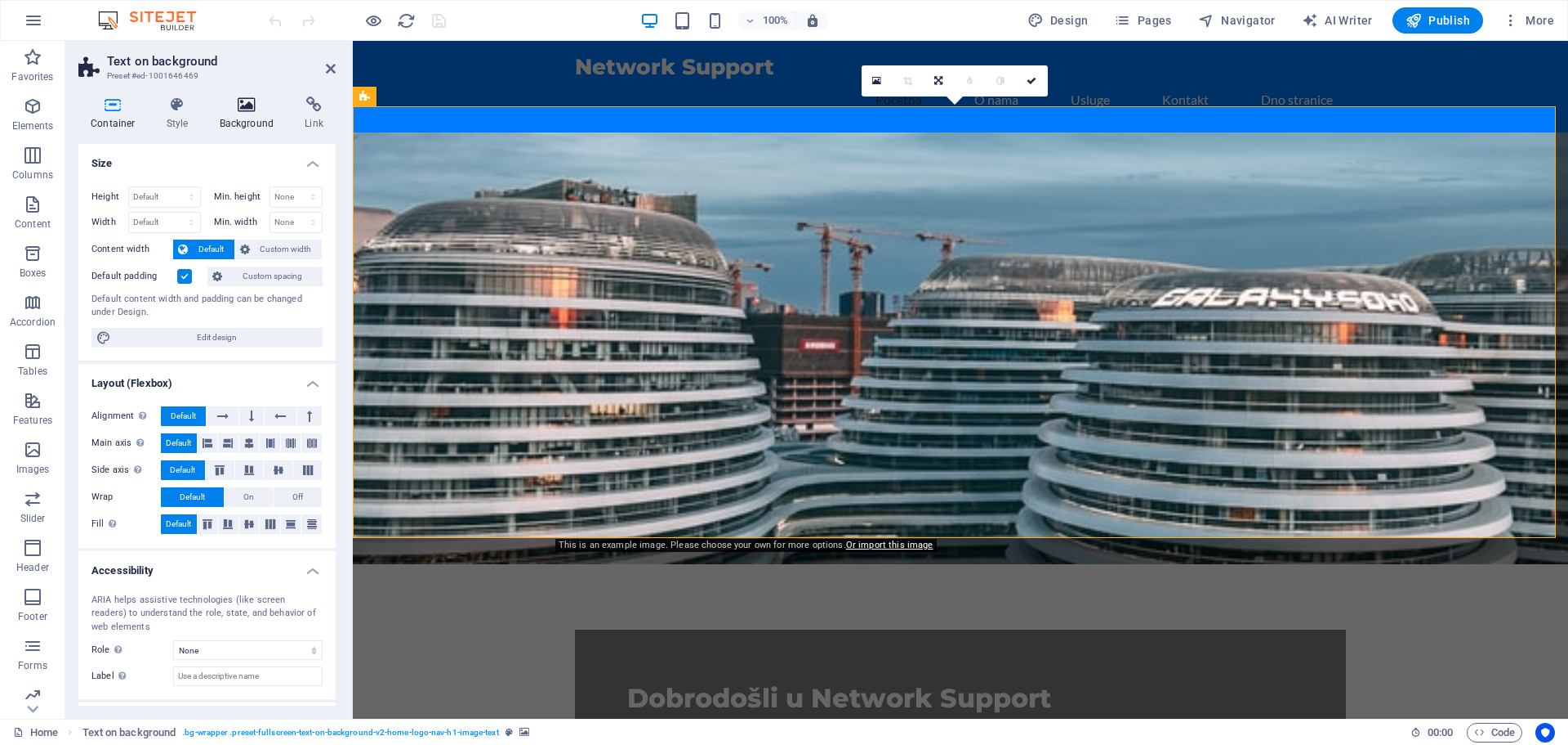
click at [238, 113] on h4 "Background" at bounding box center [250, 113] width 86 height 35
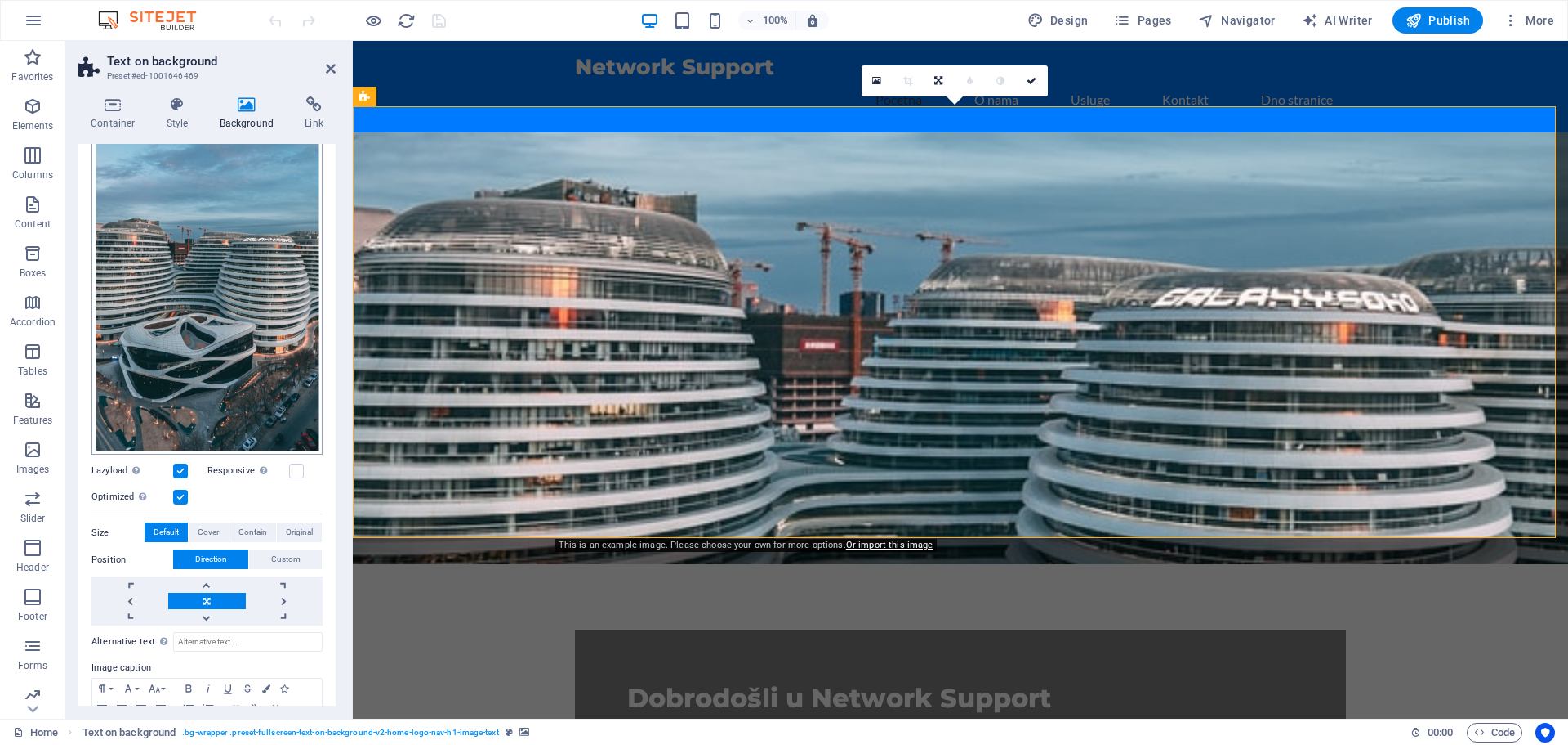
scroll to position [82, 0]
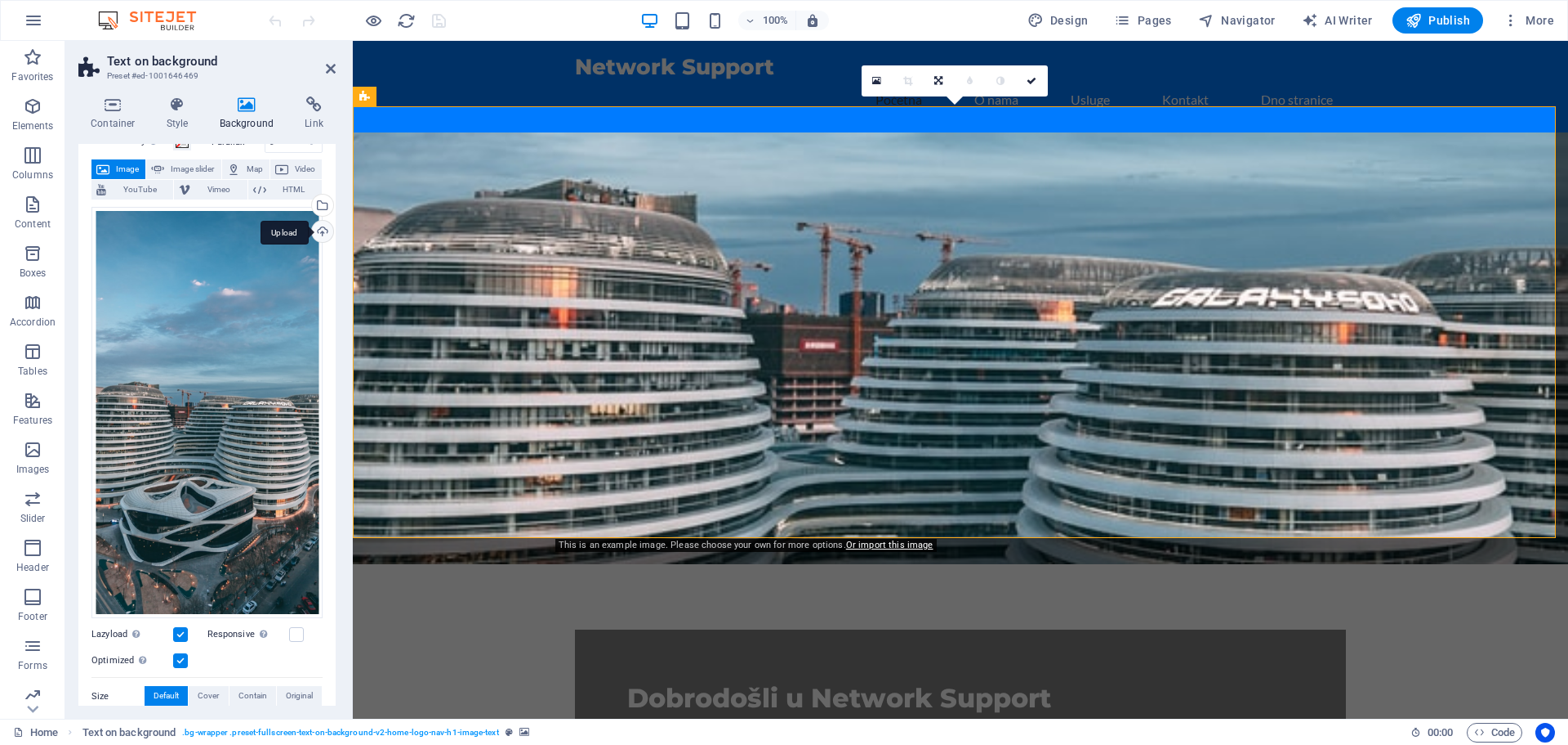
click at [318, 233] on div "Upload" at bounding box center [321, 234] width 25 height 25
click at [318, 207] on div "Select files from the file manager, stock photos, or upload file(s)" at bounding box center [321, 207] width 25 height 25
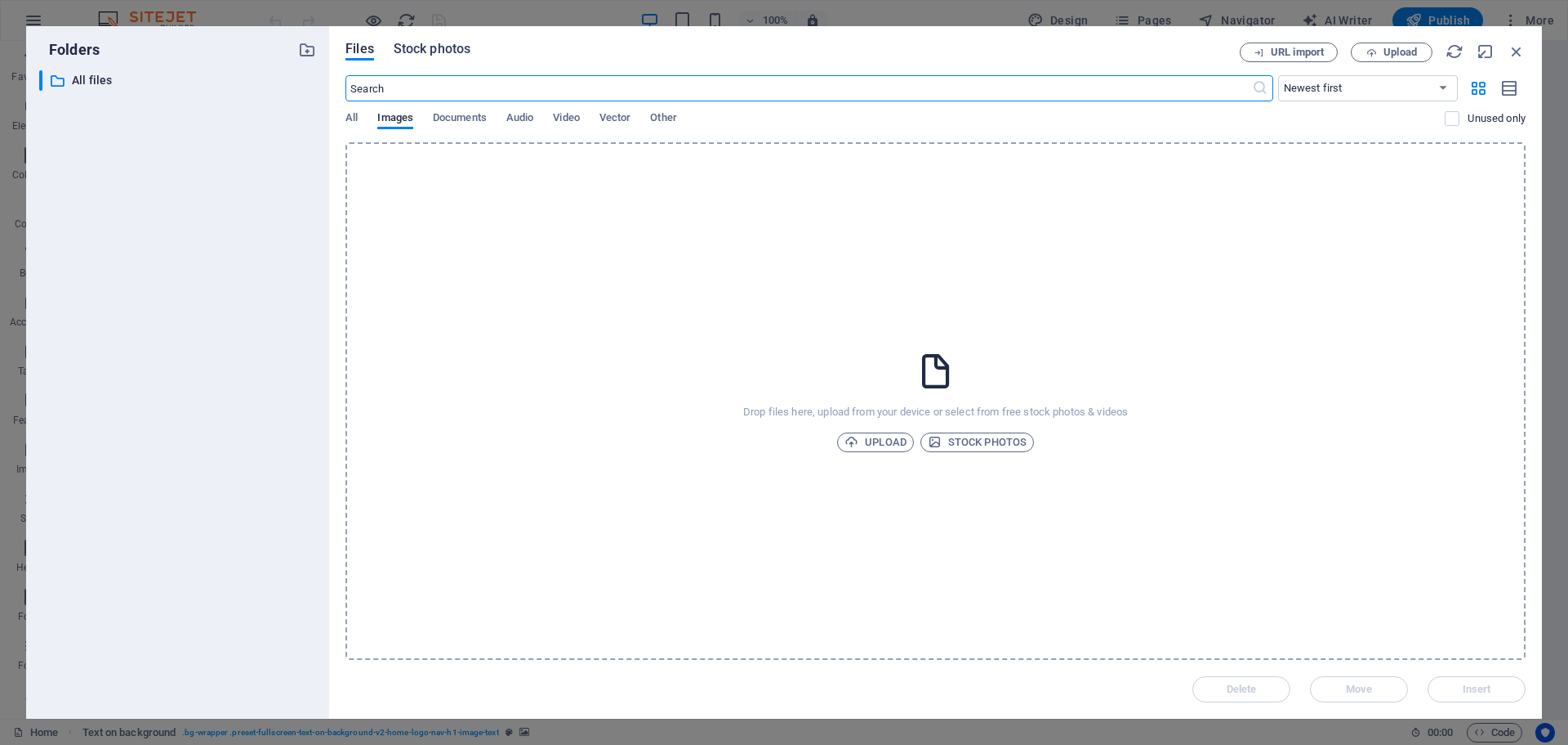
click at [435, 59] on button "Stock photos" at bounding box center [432, 51] width 77 height 18
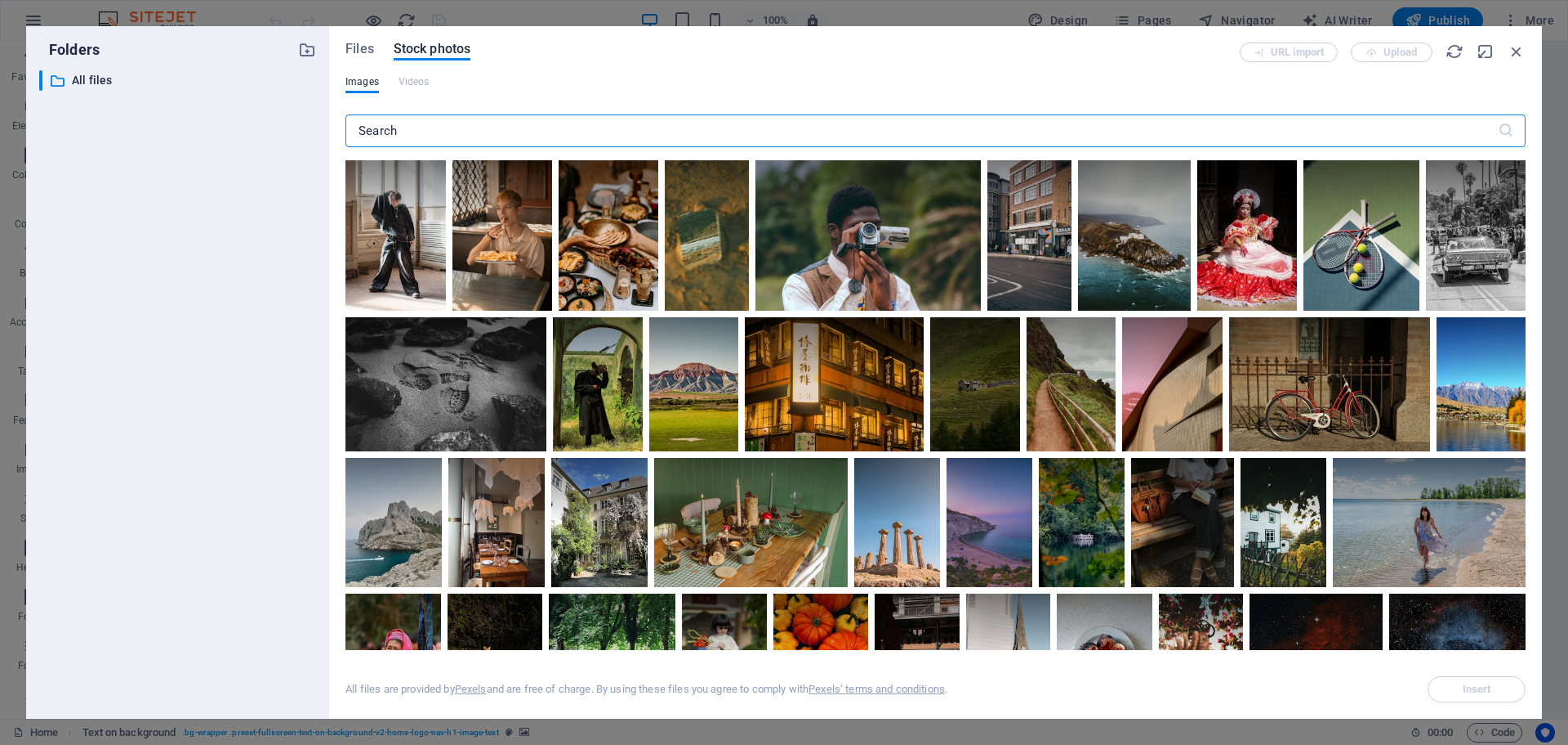
click at [477, 123] on input "text" at bounding box center [922, 131] width 1153 height 33
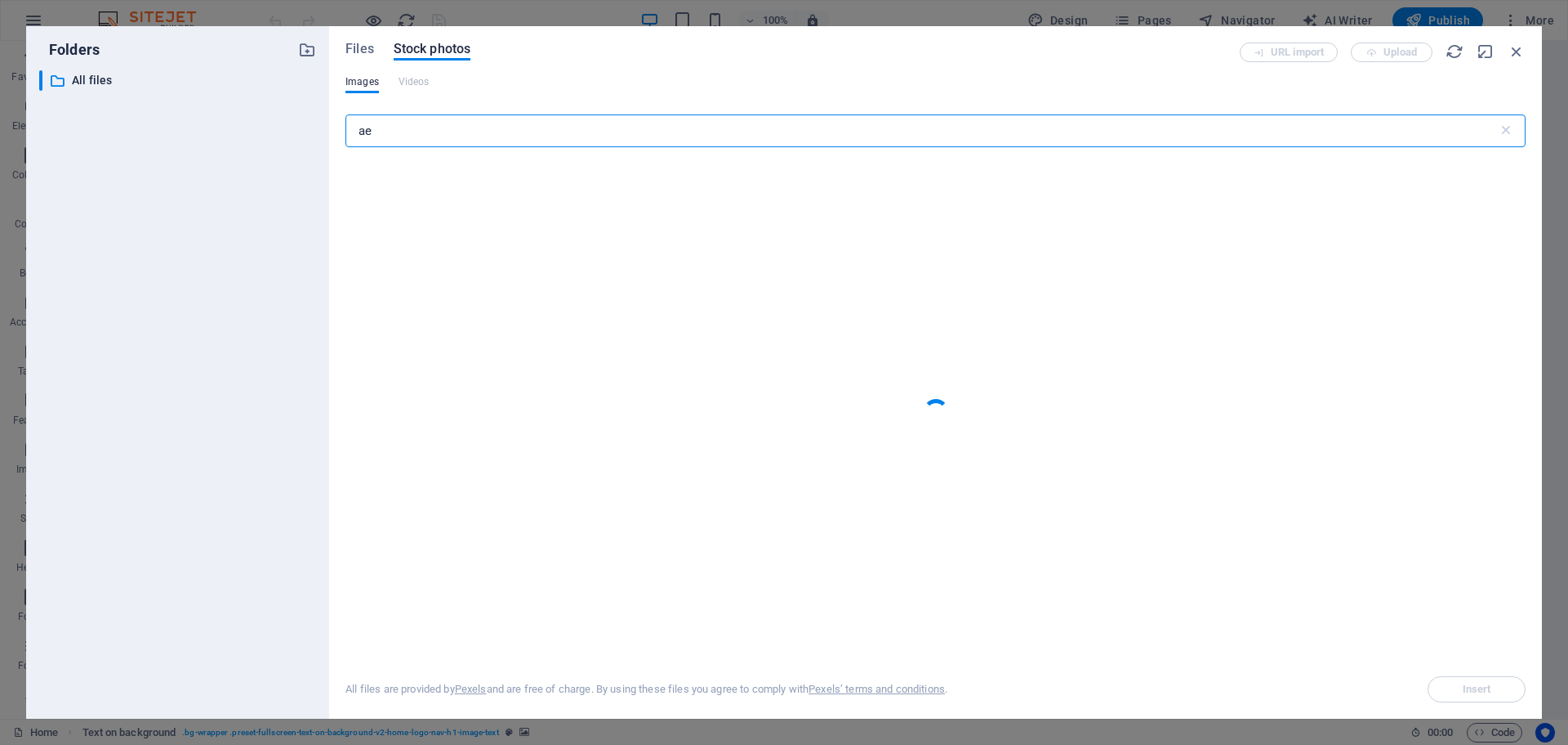
type input "a"
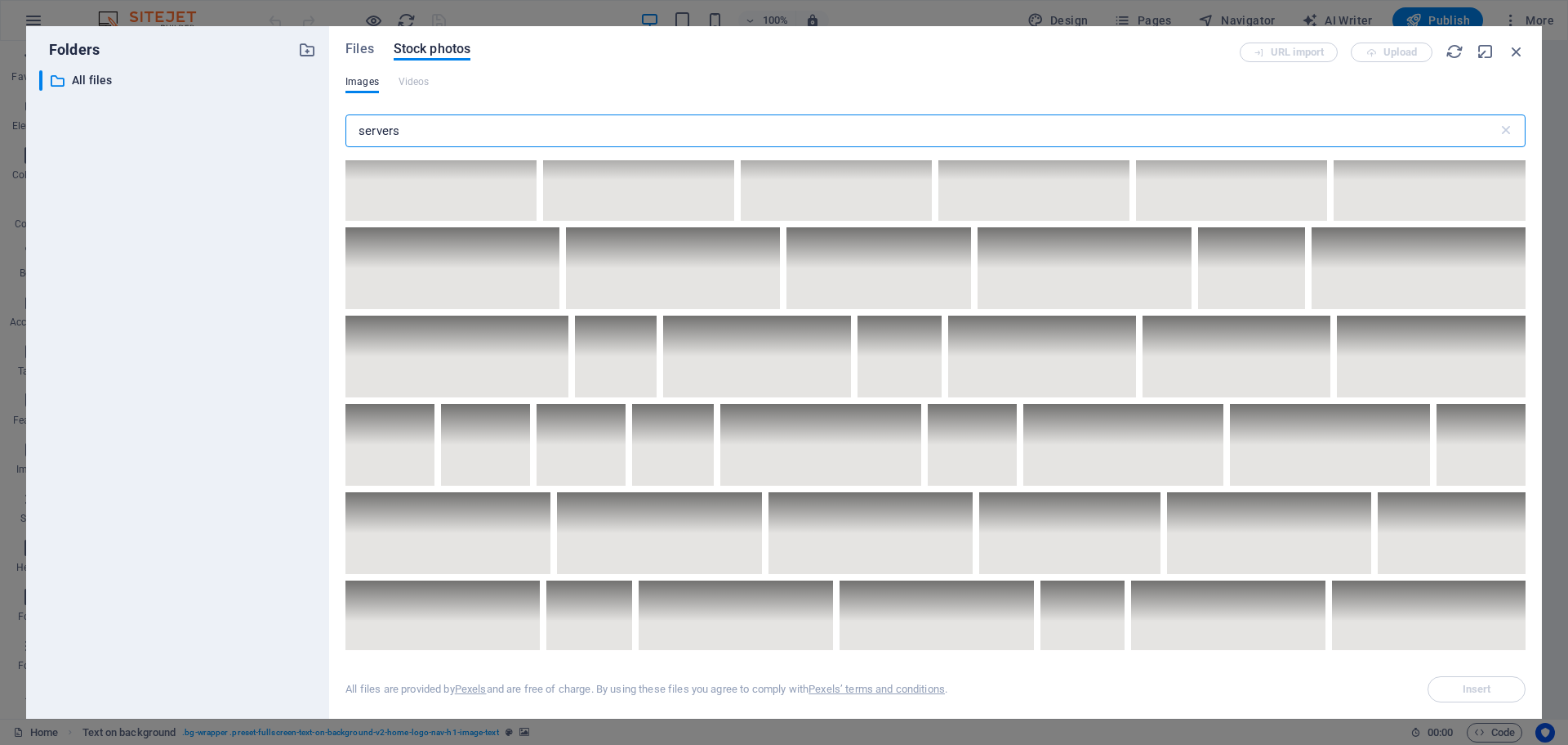
scroll to position [3351, 0]
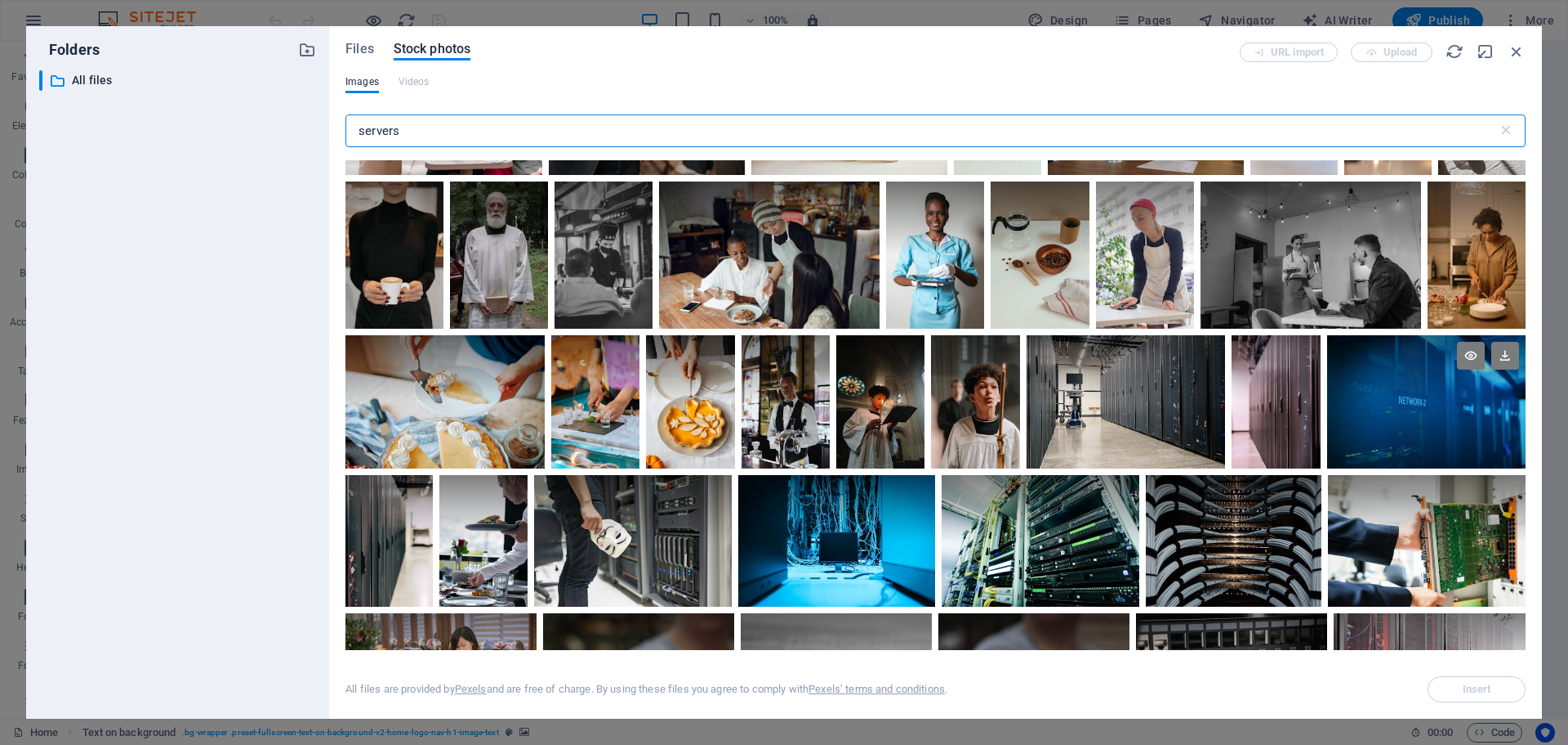
type input "servers"
click at [1341, 410] on div at bounding box center [1427, 402] width 199 height 134
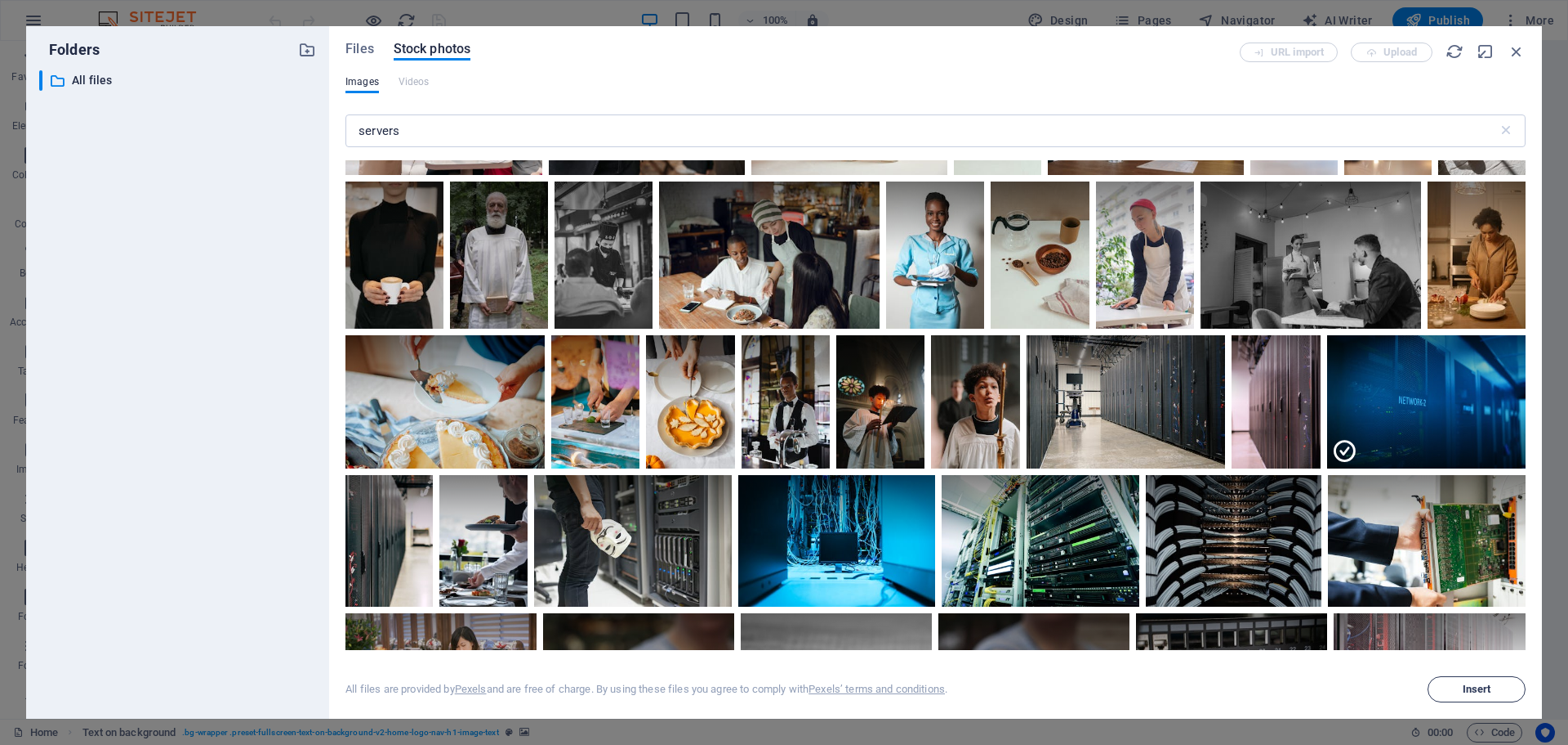
click at [1451, 690] on span "Insert" at bounding box center [1477, 689] width 84 height 10
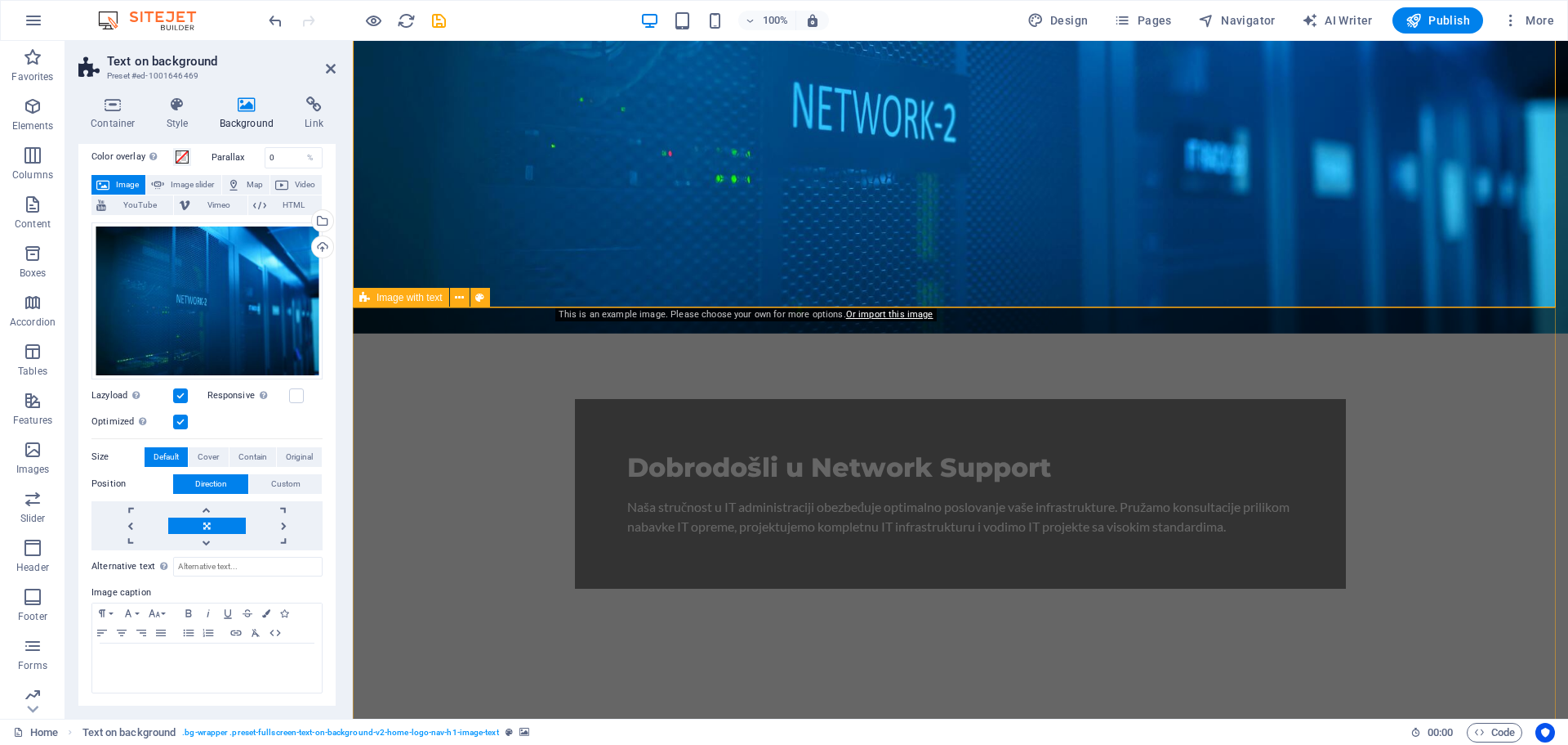
scroll to position [245, 0]
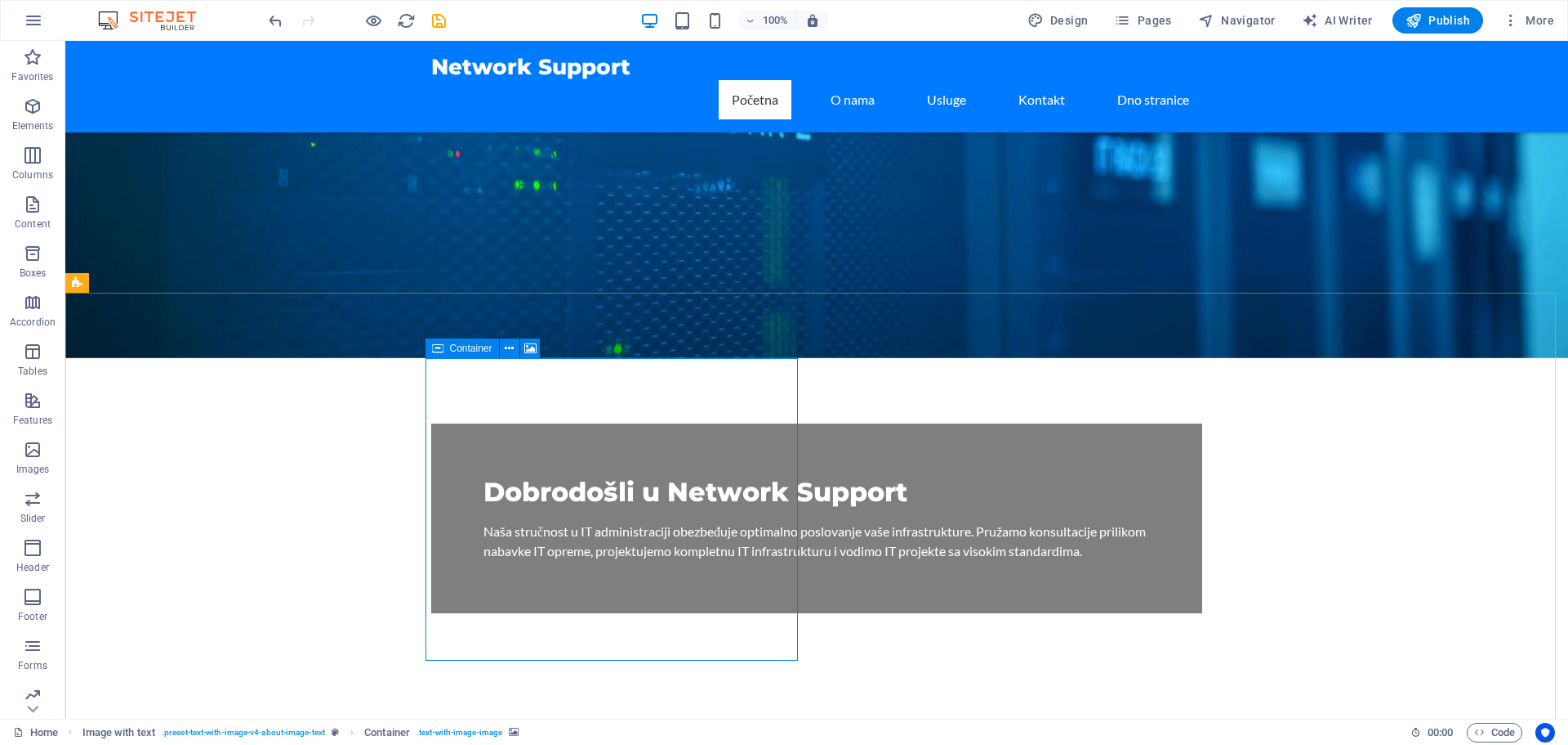
click at [444, 347] on div "Container" at bounding box center [462, 348] width 74 height 19
click at [464, 344] on span "Container" at bounding box center [471, 348] width 42 height 10
click at [464, 343] on span "Container" at bounding box center [471, 348] width 42 height 10
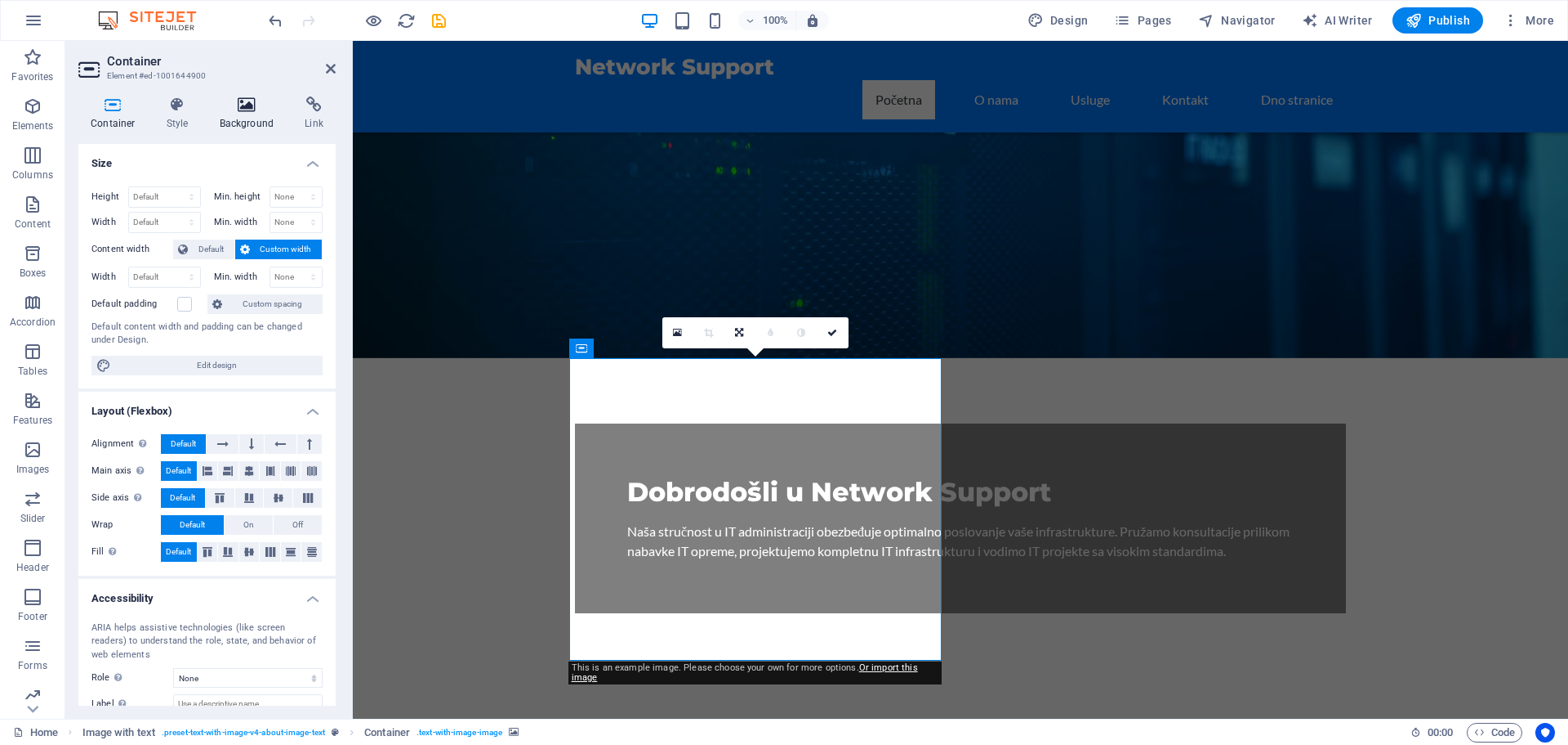
click at [235, 115] on h4 "Background" at bounding box center [250, 113] width 86 height 35
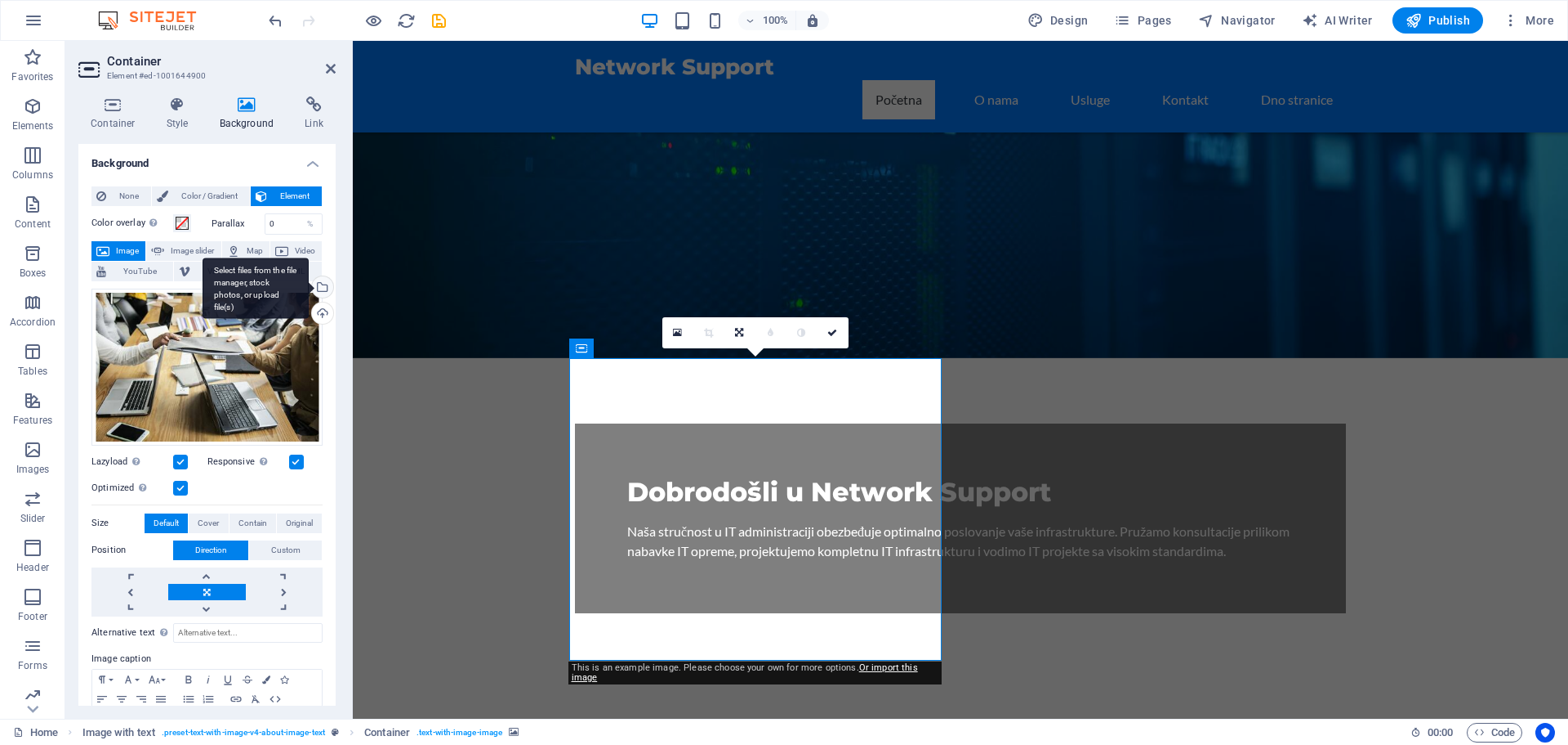
click at [308, 282] on div "Select files from the file manager, stock photos, or upload file(s)" at bounding box center [256, 288] width 107 height 62
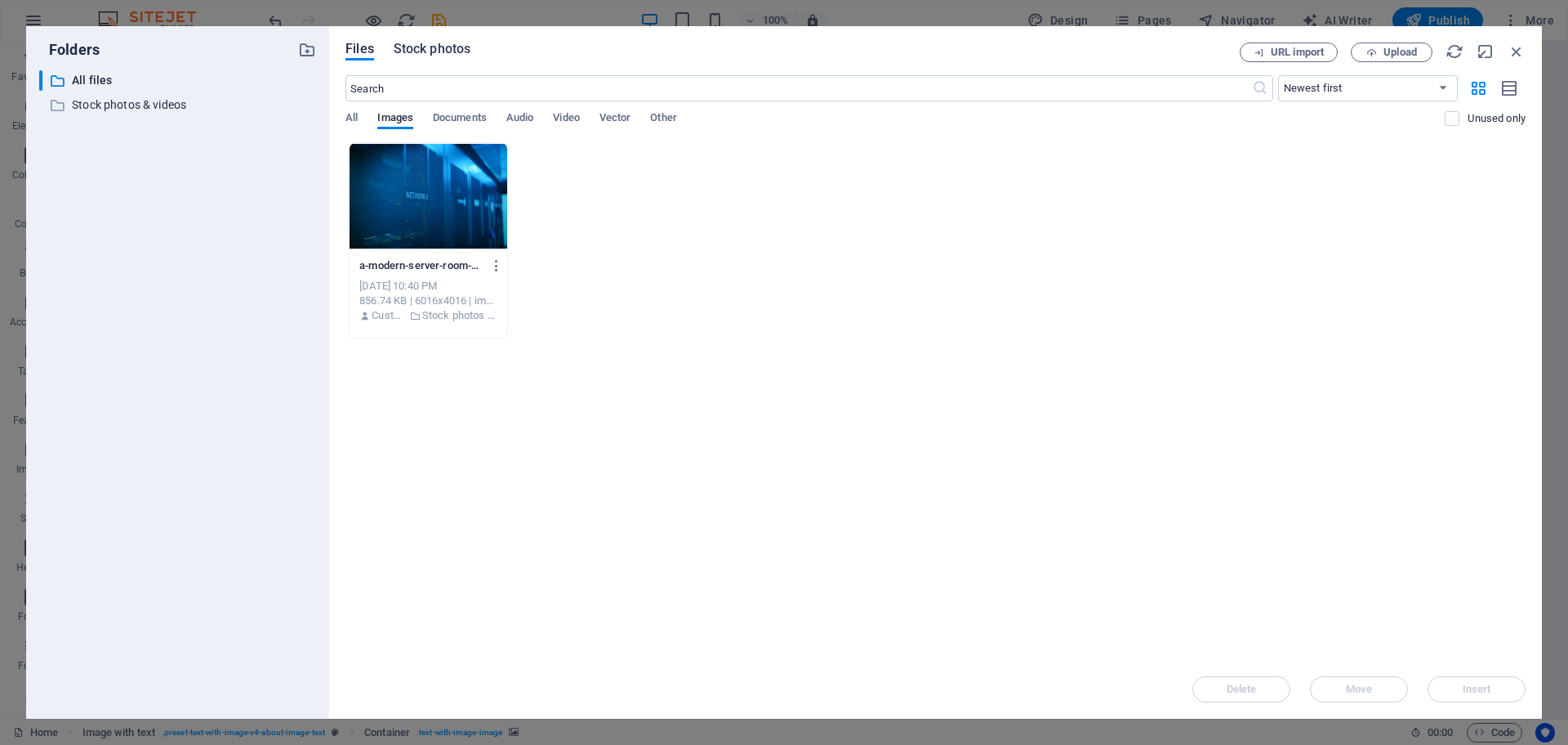
click at [420, 49] on span "Stock photos" at bounding box center [432, 49] width 77 height 19
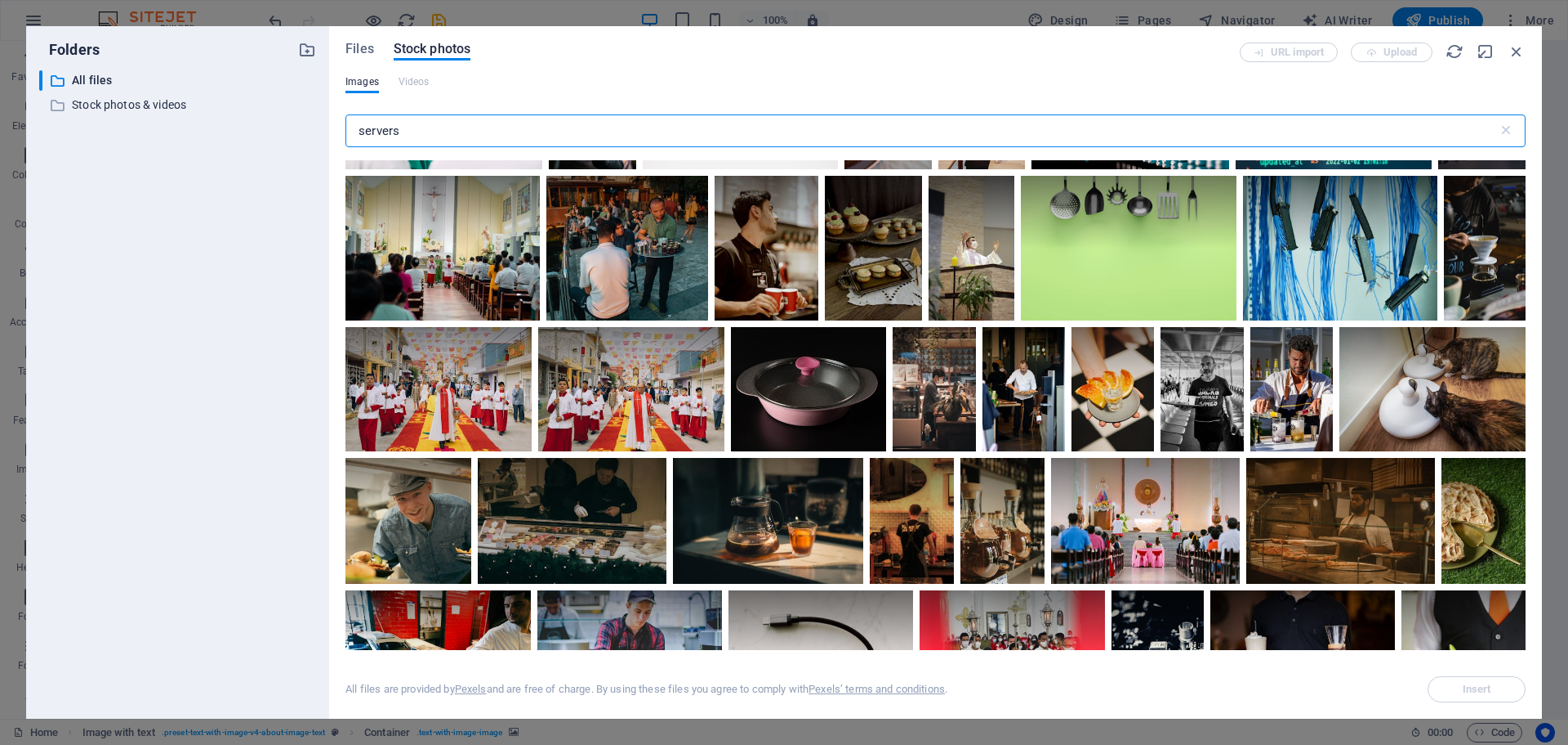
scroll to position [7601, 0]
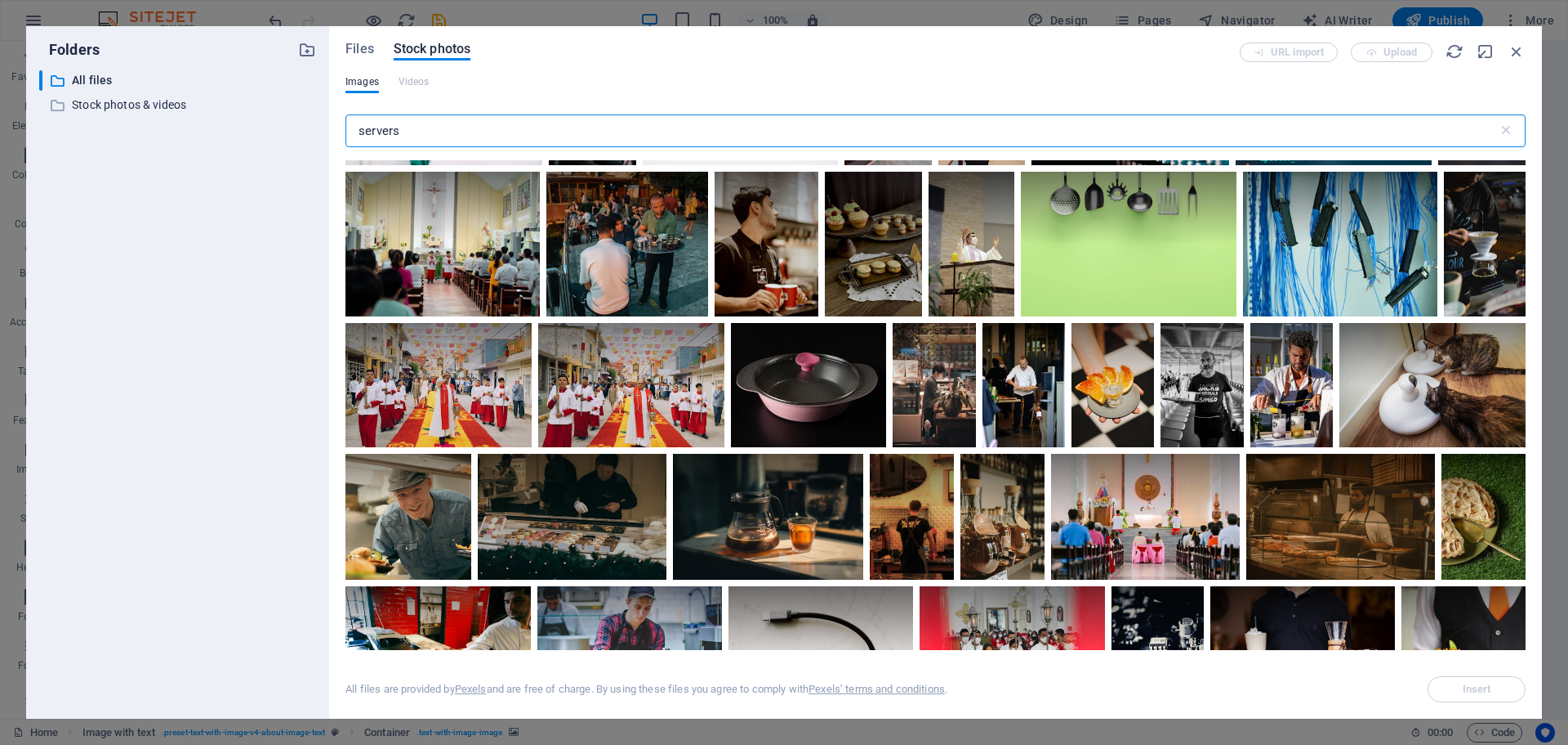
click at [633, 139] on input "servers" at bounding box center [922, 131] width 1153 height 33
click at [634, 139] on input "servers" at bounding box center [922, 131] width 1153 height 33
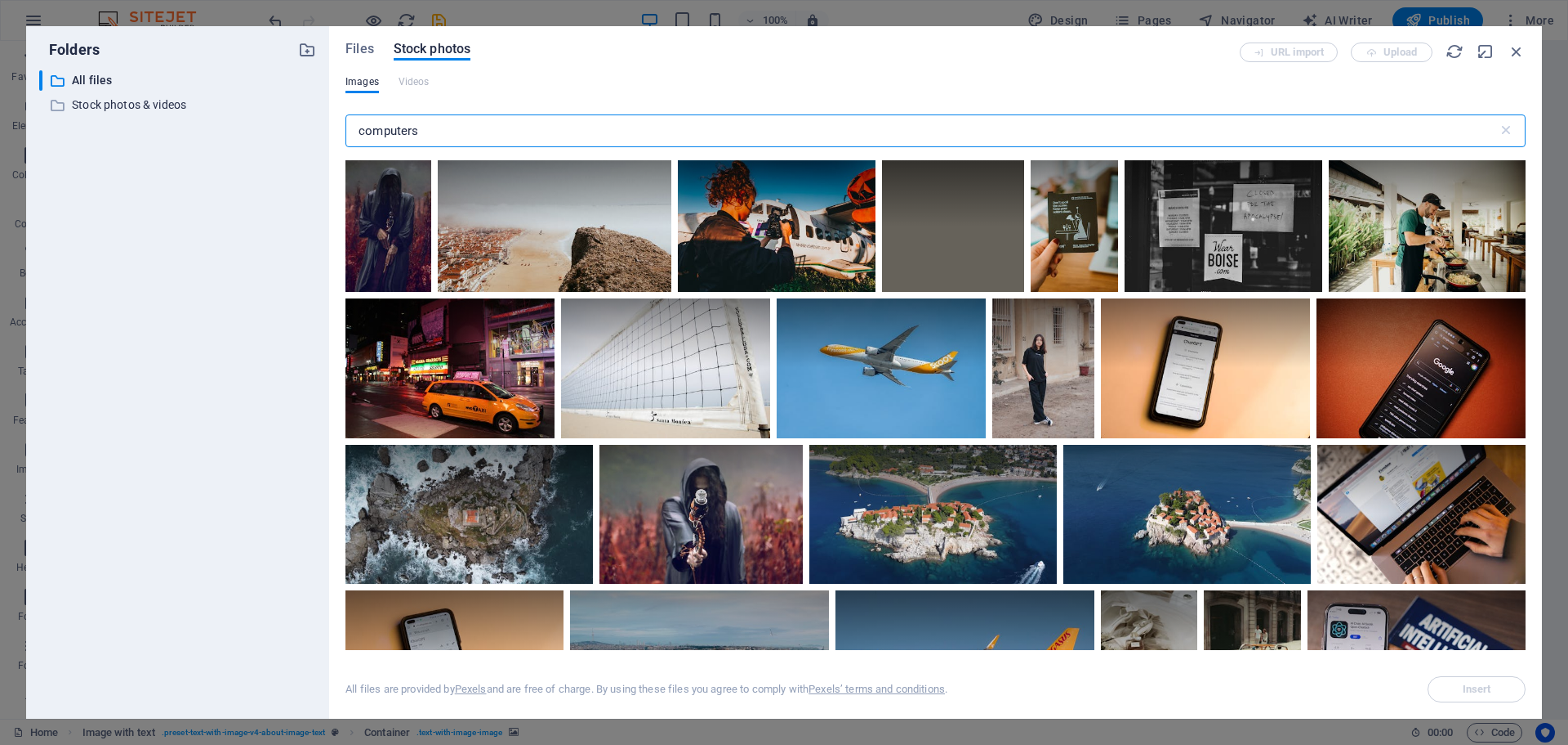
type input "computers"
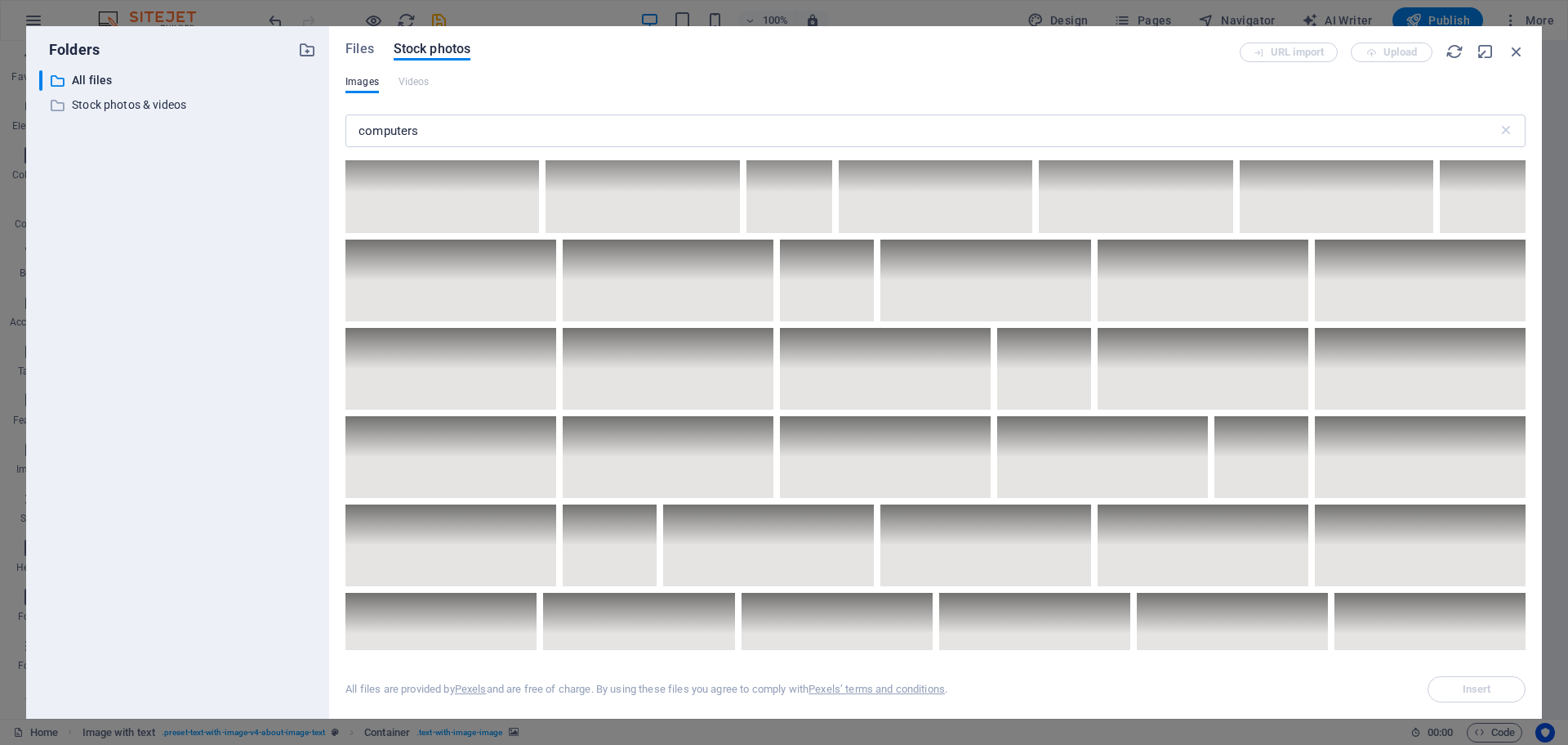
scroll to position [4086, 0]
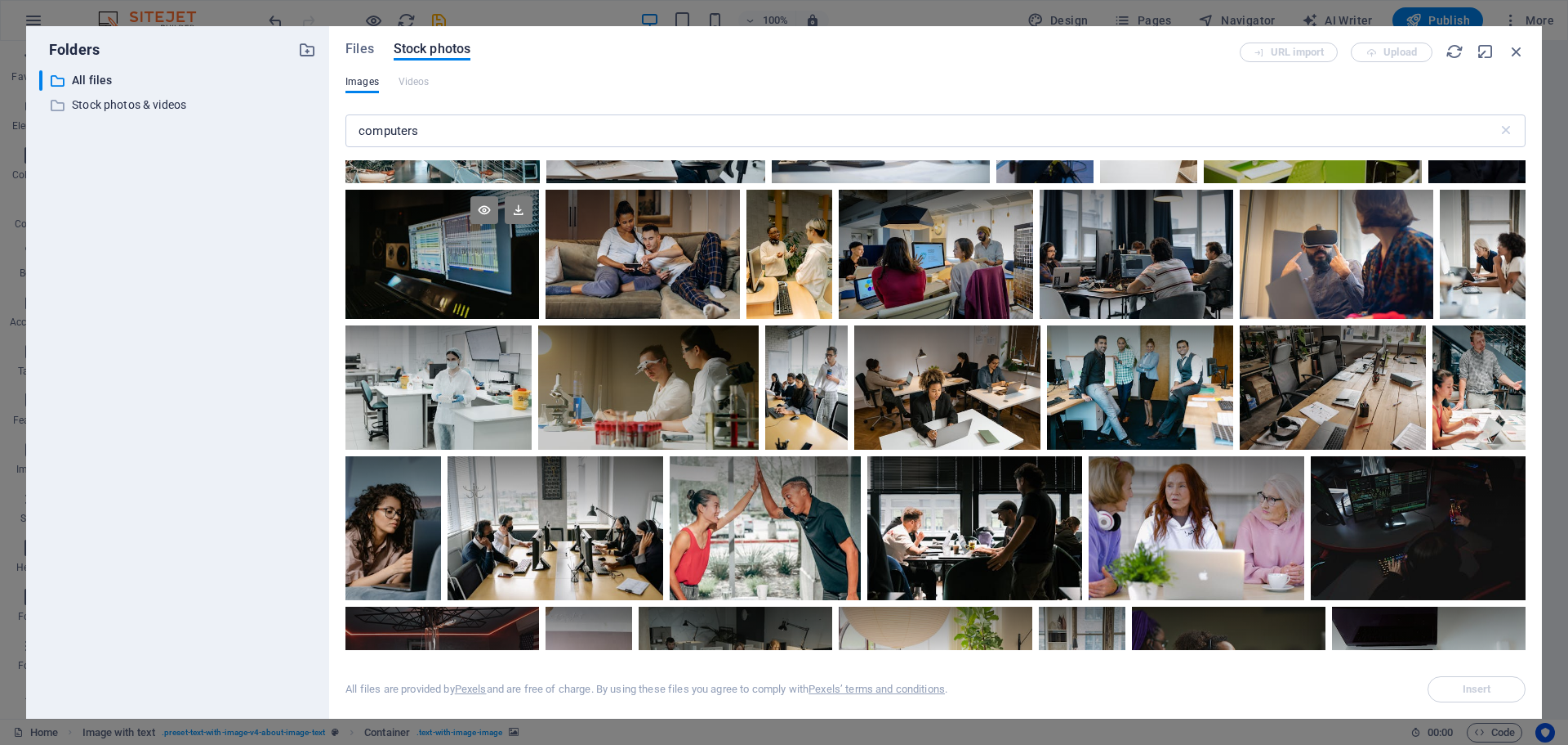
click at [435, 281] on div at bounding box center [443, 254] width 194 height 129
click at [1470, 697] on button "Insert" at bounding box center [1477, 688] width 98 height 26
click at [1509, 691] on span "Insert" at bounding box center [1477, 689] width 84 height 10
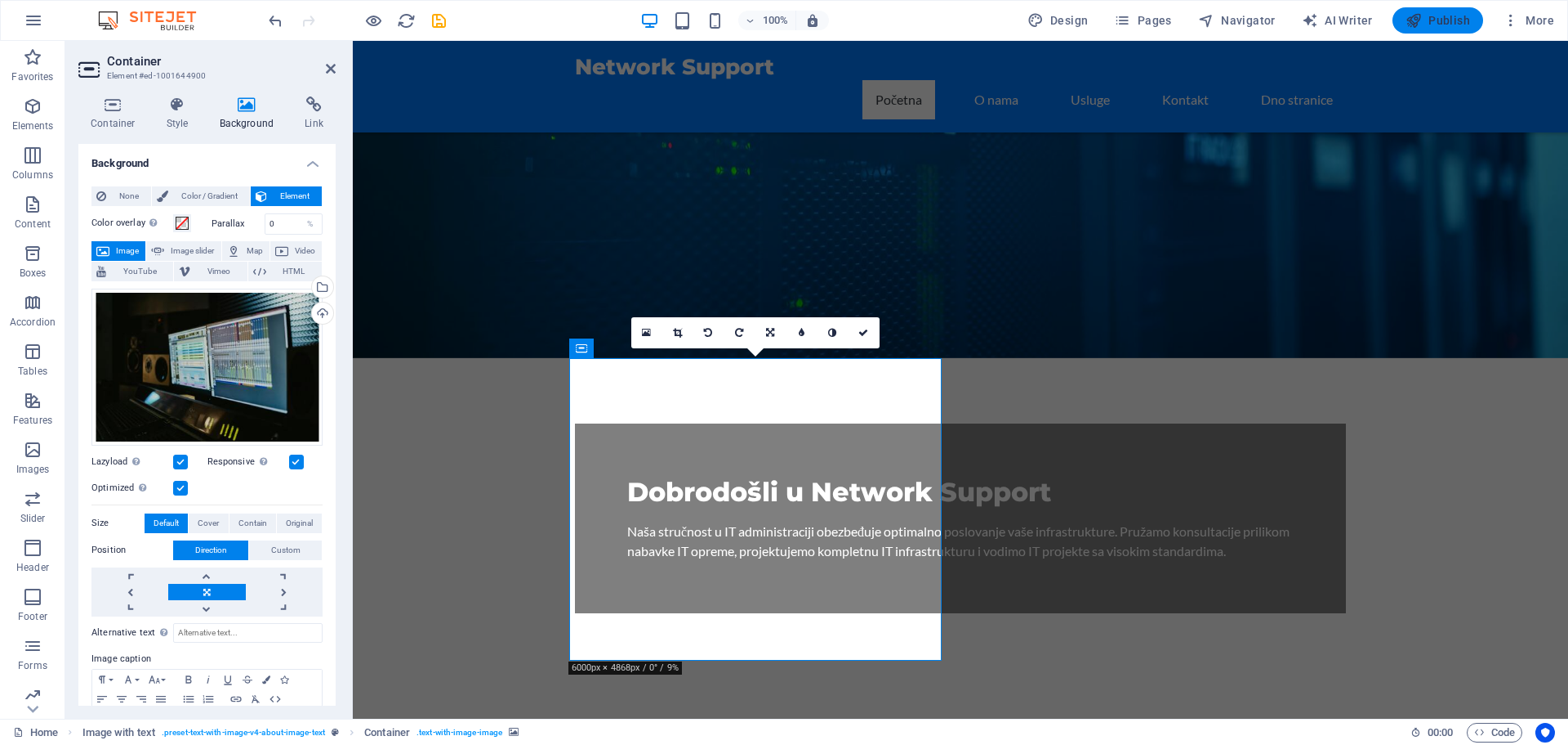
click at [1427, 20] on span "Publish" at bounding box center [1437, 20] width 64 height 16
checkbox input "false"
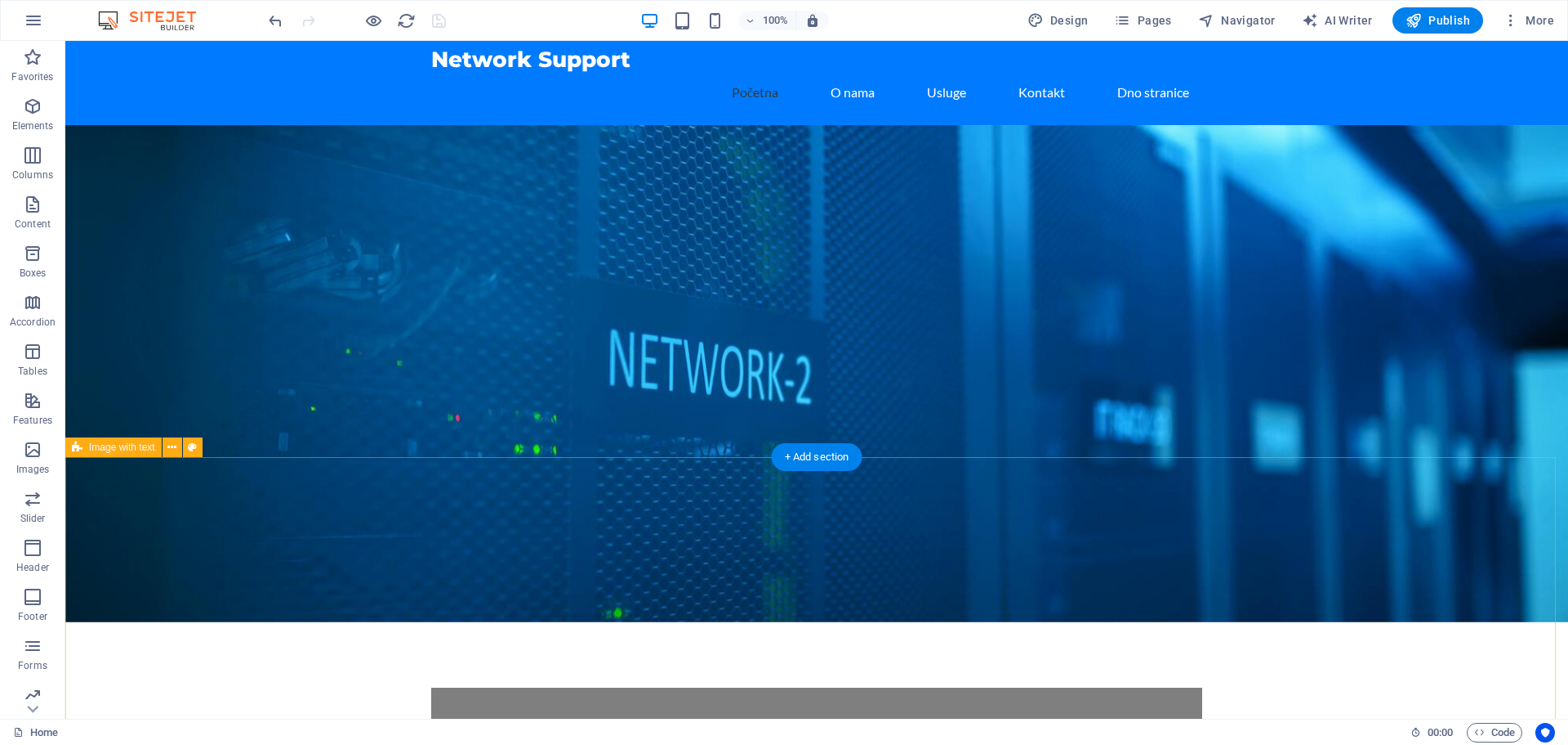
scroll to position [0, 0]
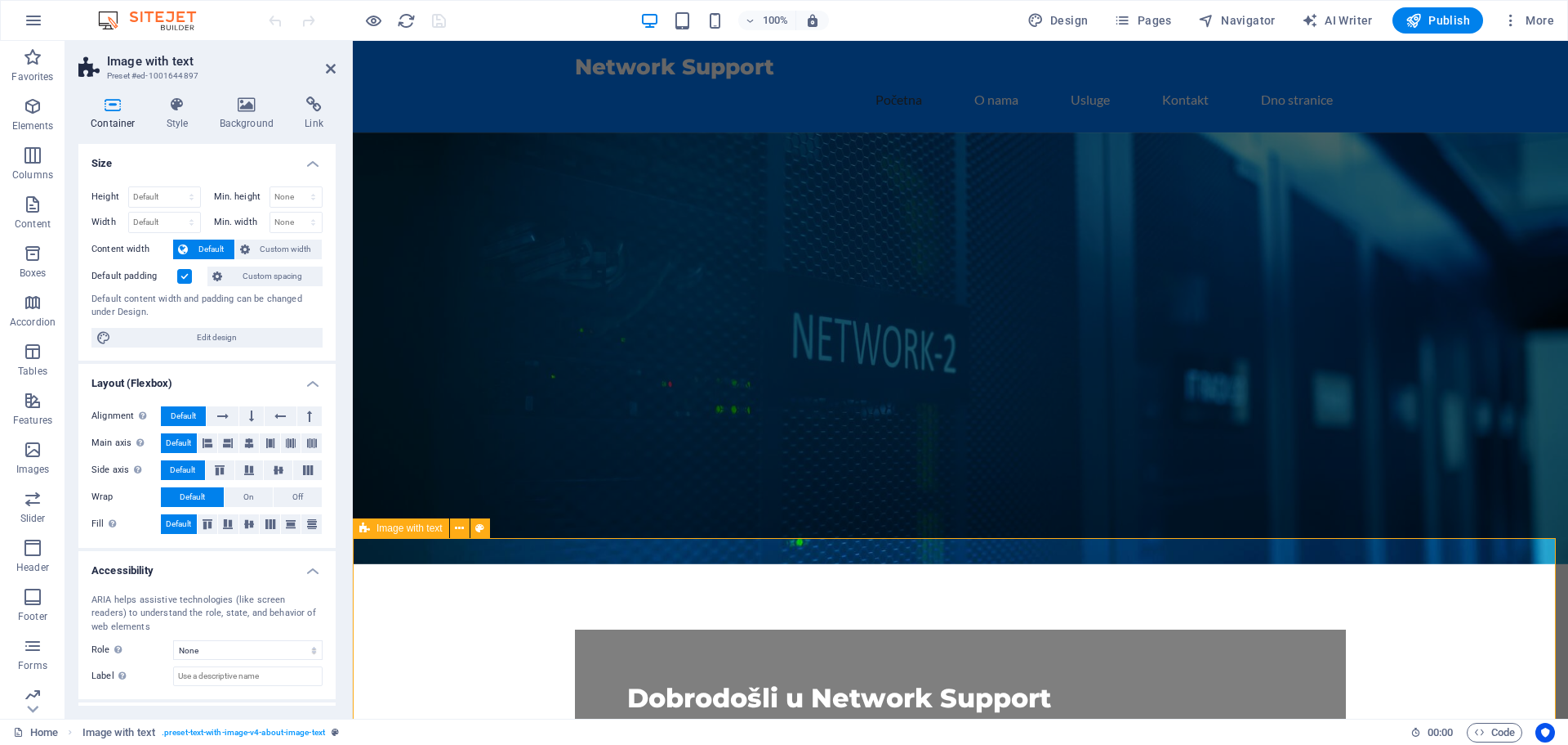
click at [182, 122] on h4 "Style" at bounding box center [181, 113] width 53 height 35
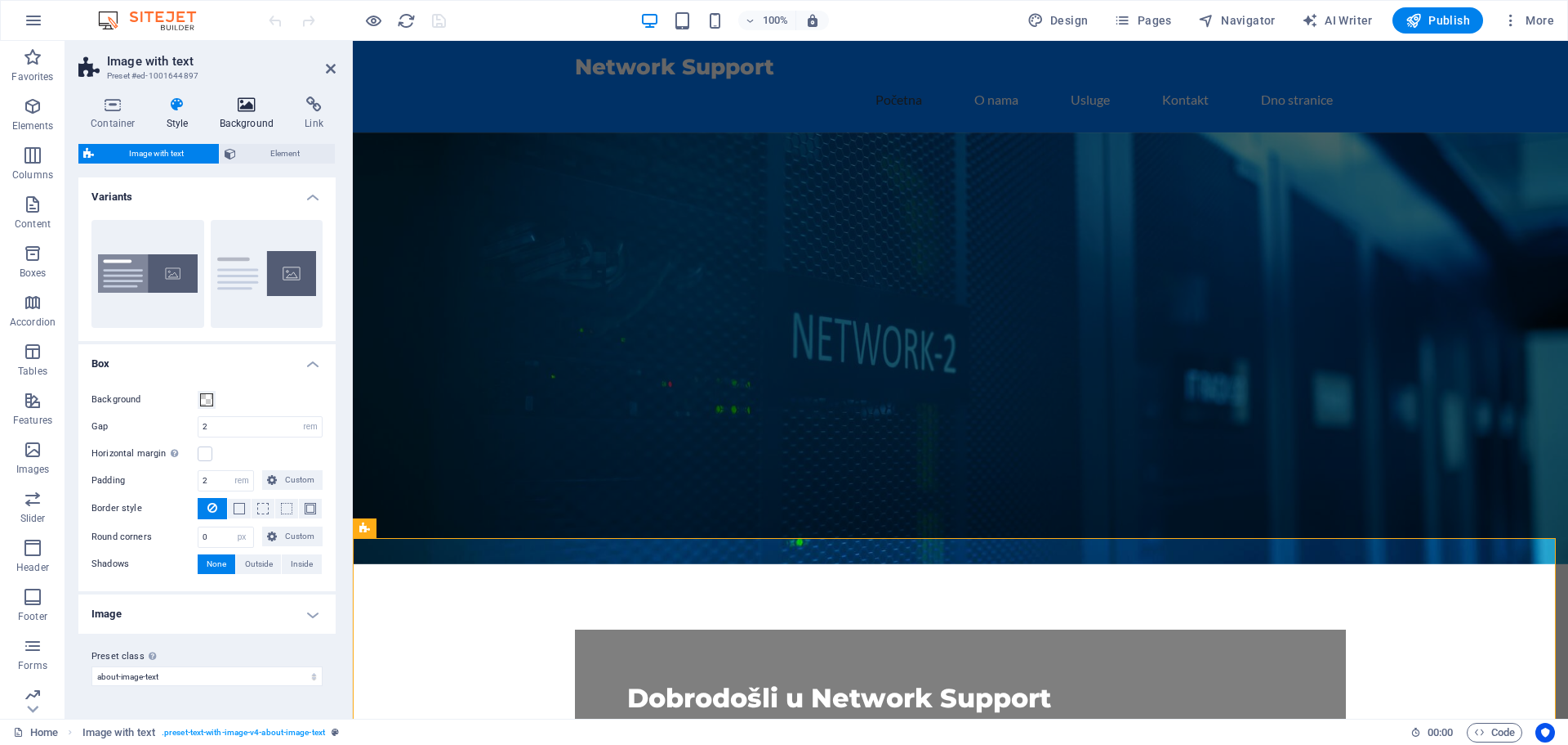
click at [238, 112] on h4 "Background" at bounding box center [250, 113] width 86 height 35
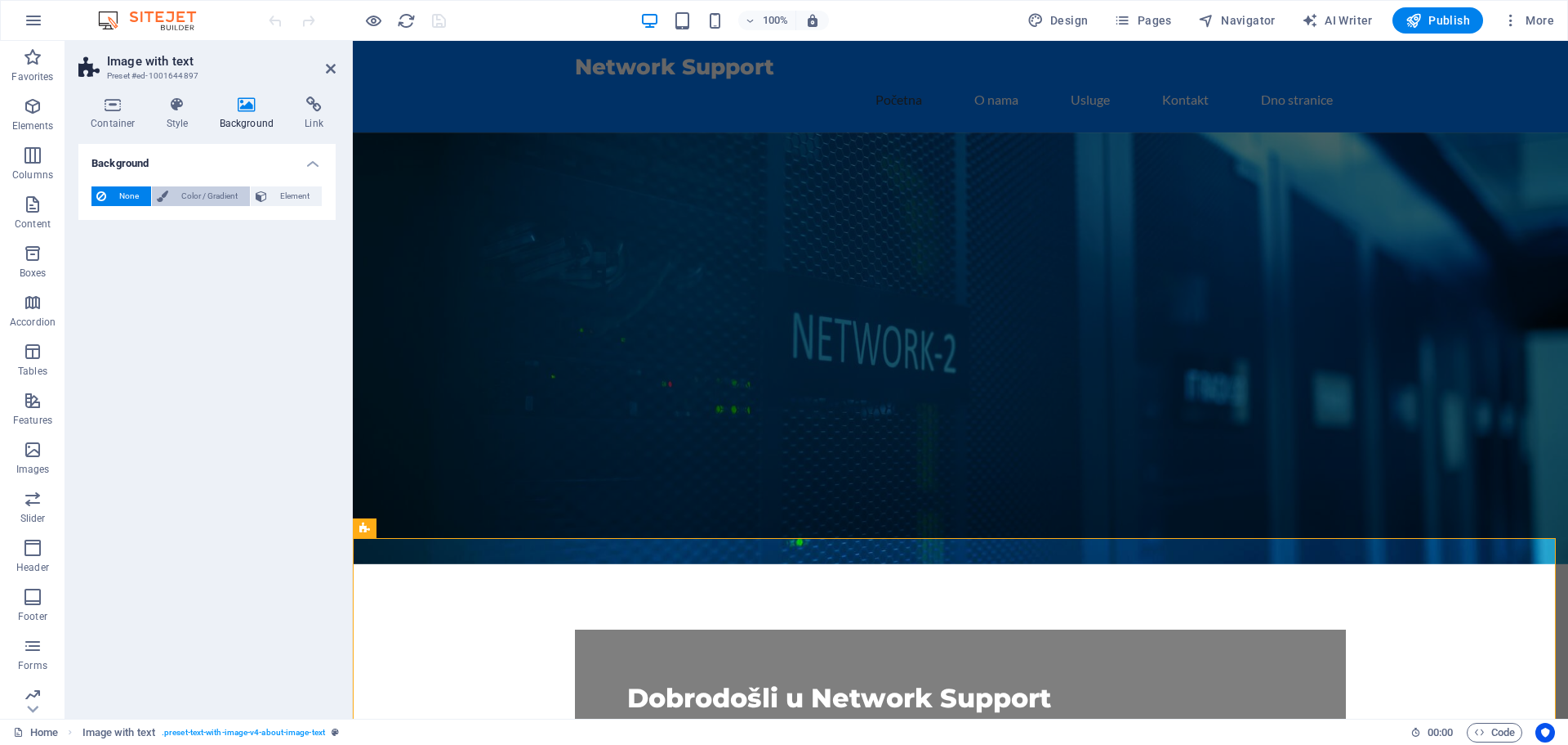
click at [172, 199] on button "Color / Gradient" at bounding box center [201, 196] width 98 height 19
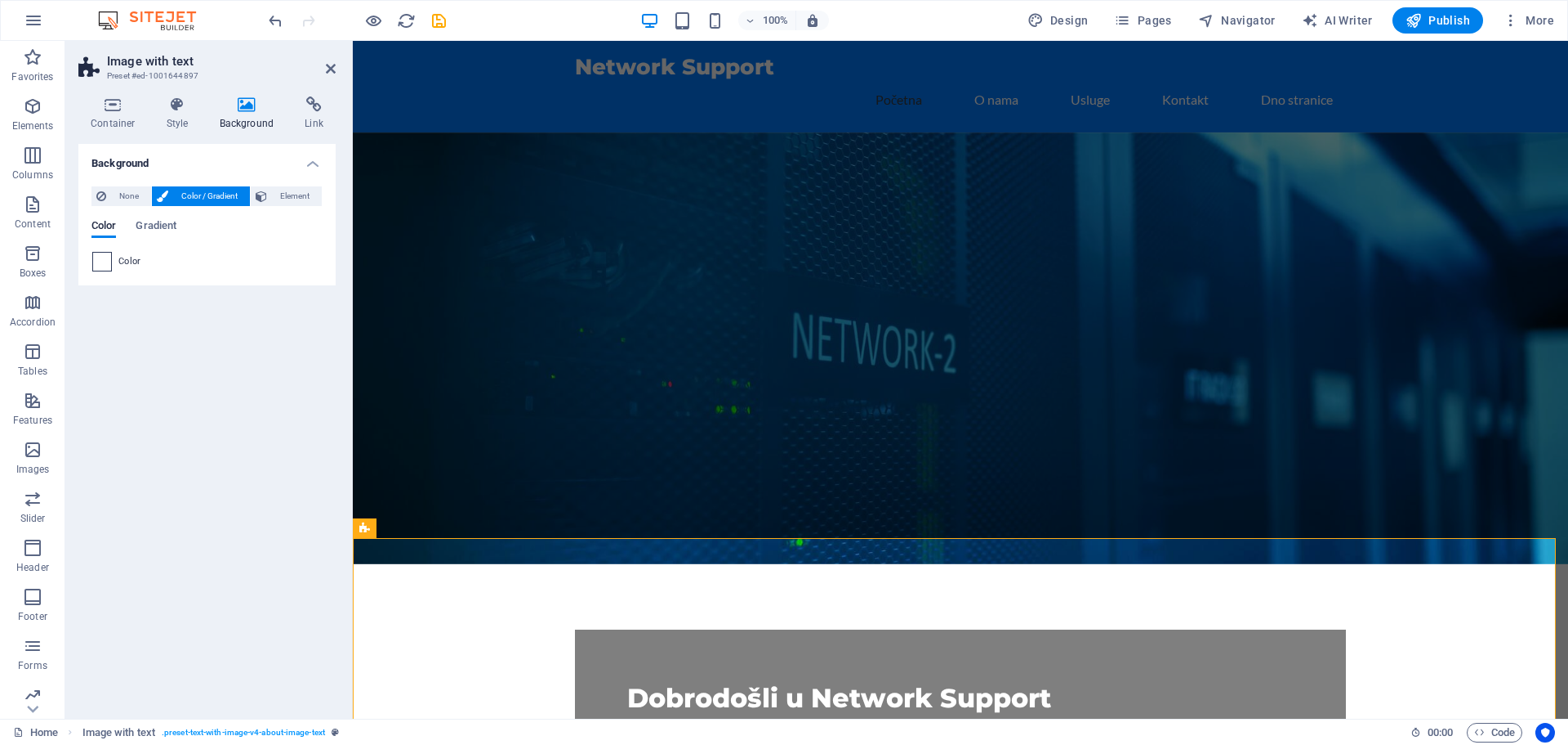
click at [104, 261] on span at bounding box center [102, 261] width 18 height 18
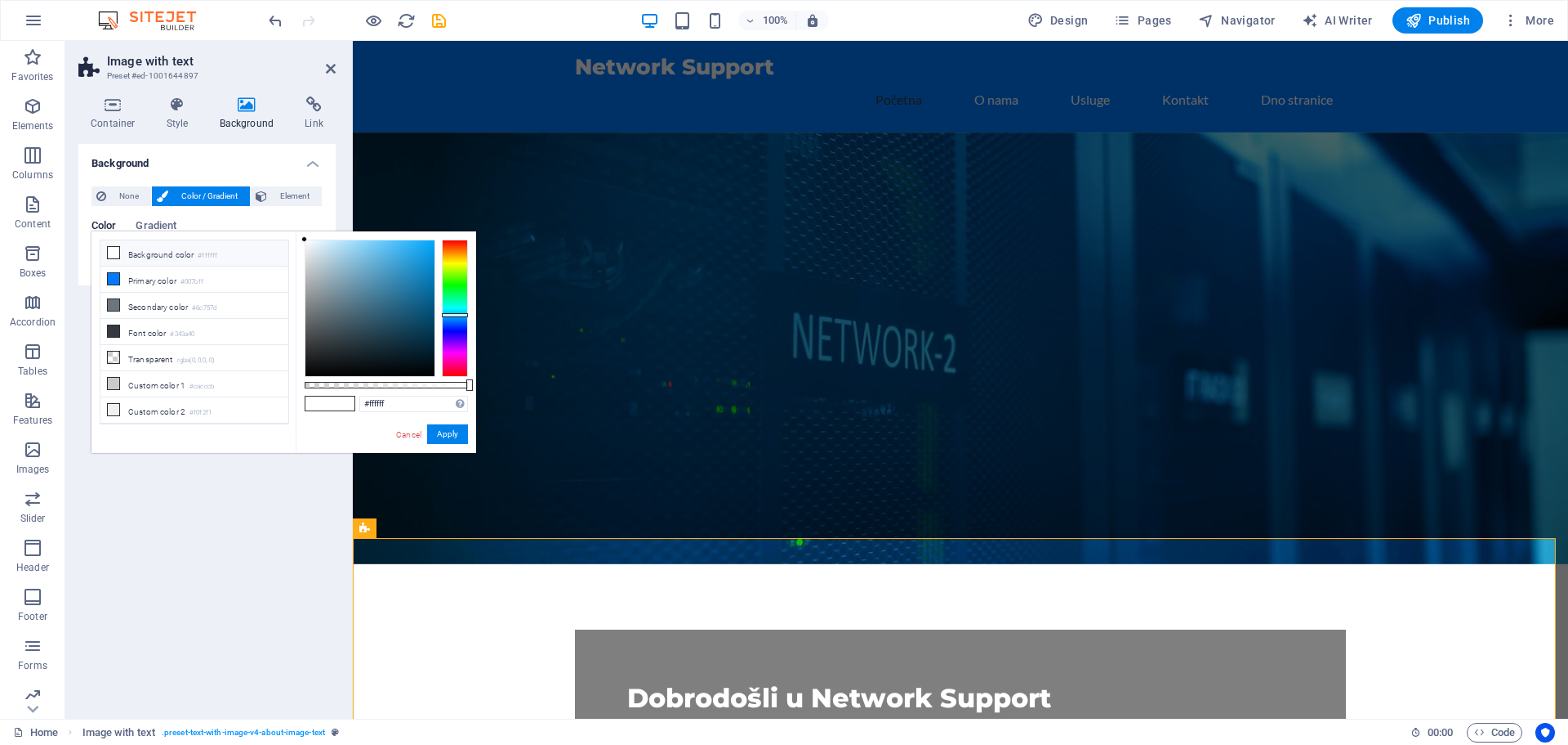
click at [457, 314] on div at bounding box center [454, 308] width 26 height 137
click at [457, 314] on div at bounding box center [454, 315] width 26 height 4
click at [458, 314] on div at bounding box center [454, 315] width 26 height 4
click at [354, 400] on div "rgba(255, 255, 255, 0.295) Supported formats #0852ed rgb(8, 82, 237) rgba(8, 82…" at bounding box center [386, 460] width 181 height 459
click at [396, 279] on div at bounding box center [370, 308] width 129 height 136
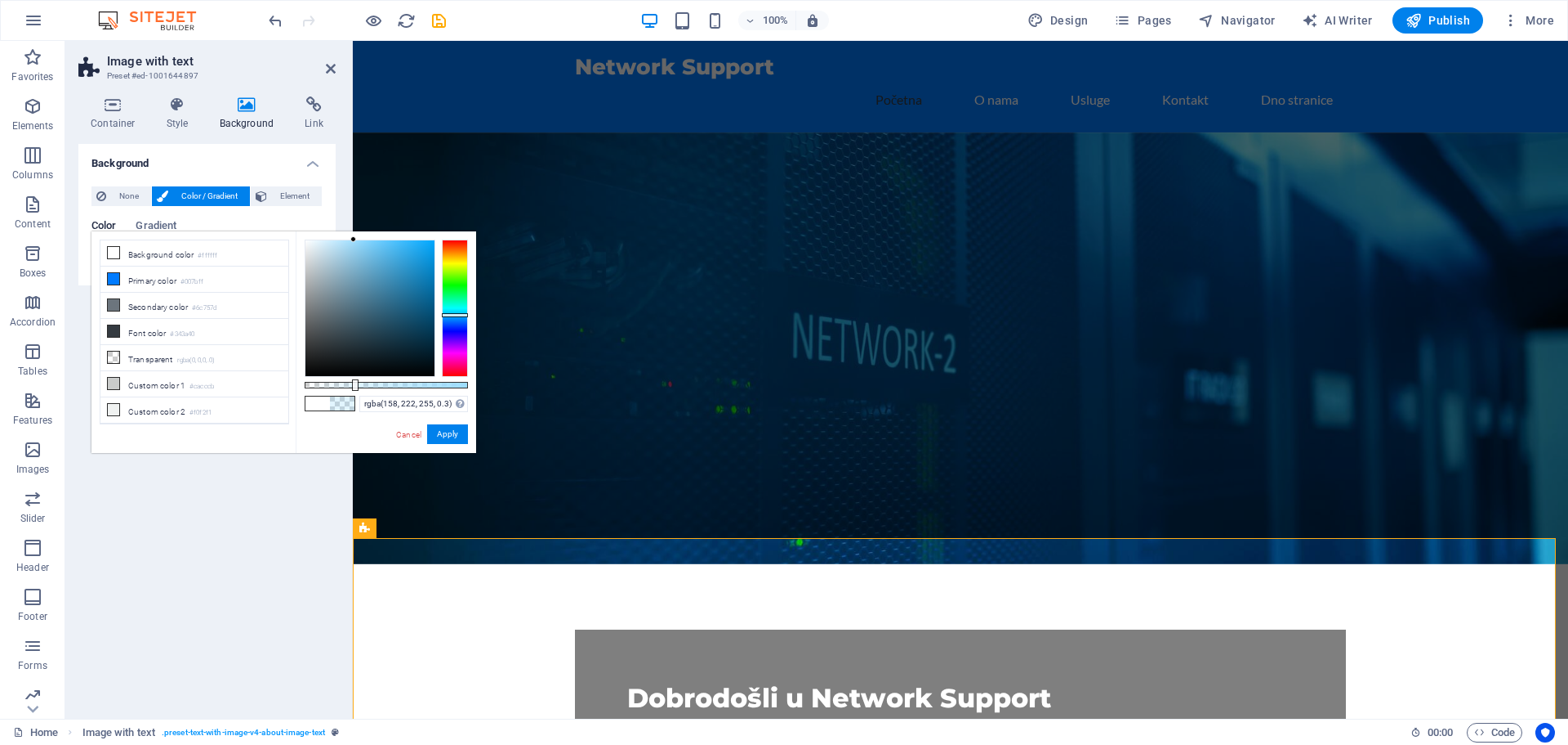
drag, startPoint x: 397, startPoint y: 277, endPoint x: 351, endPoint y: 250, distance: 53.3
click at [352, 238] on div at bounding box center [354, 239] width 6 height 6
type input "rgba(161, 223, 255, 0.3)"
click at [439, 432] on button "Apply" at bounding box center [448, 434] width 41 height 19
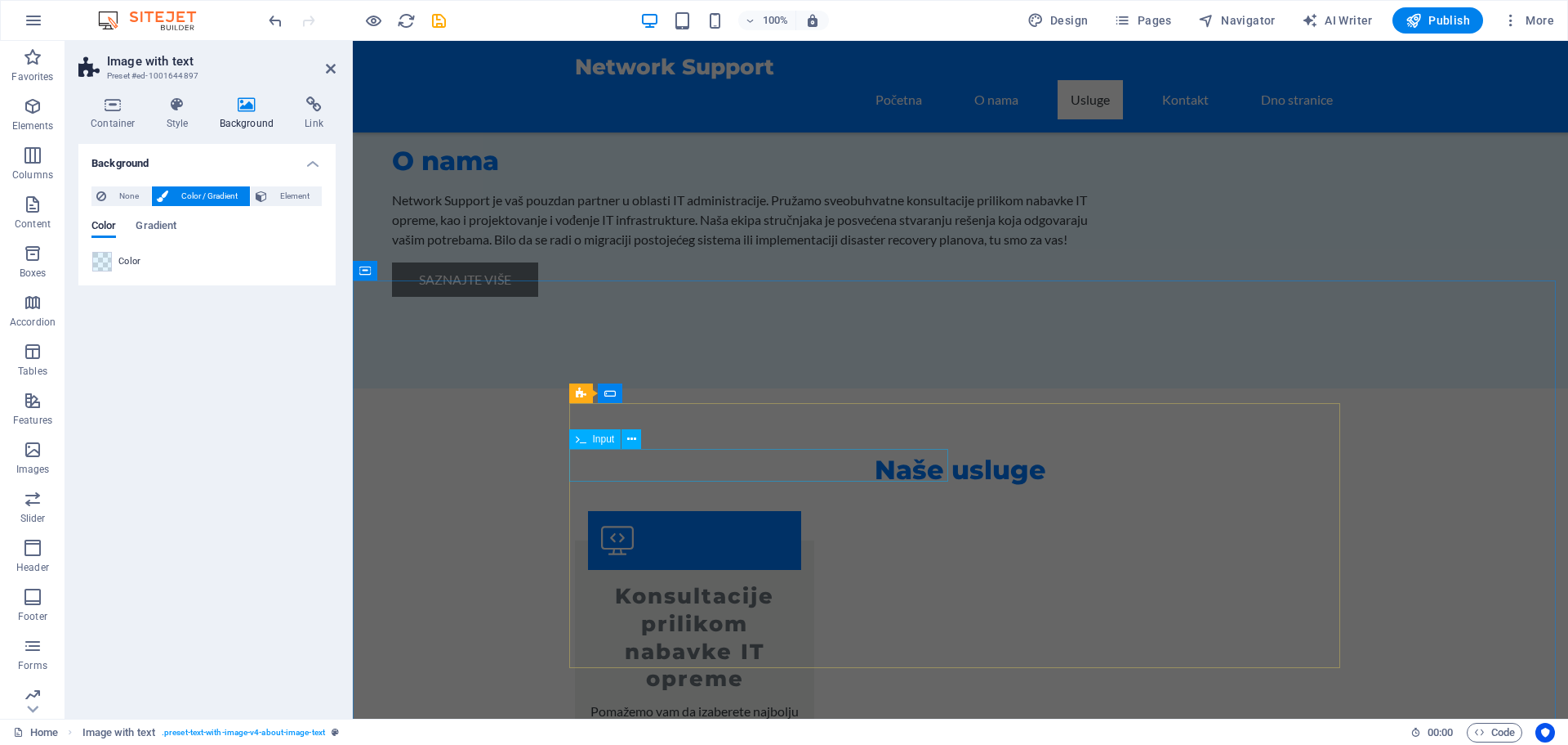
scroll to position [1144, 0]
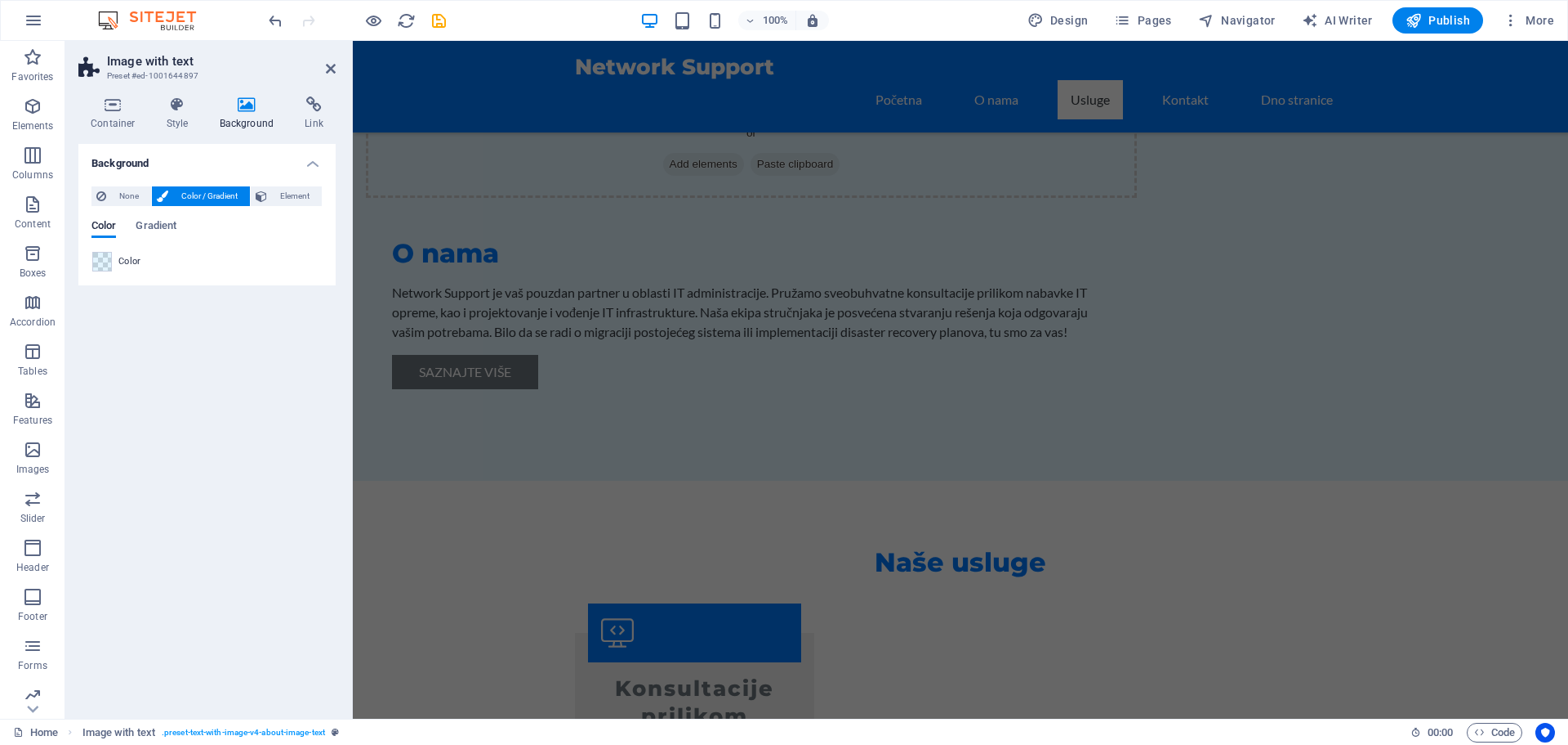
click at [188, 541] on div "Background None Color / Gradient Element Stretch background to full-width Color…" at bounding box center [208, 425] width 257 height 561
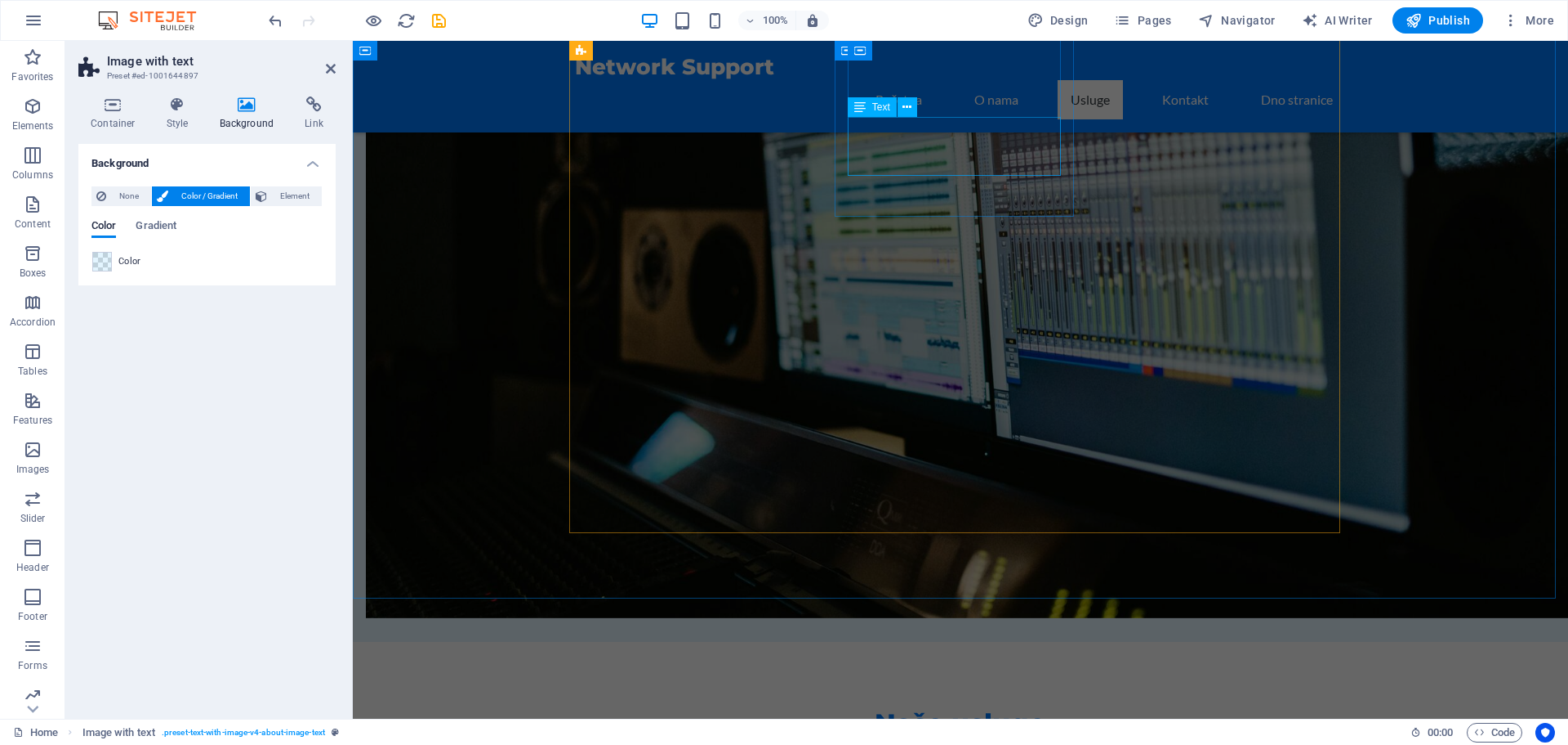
scroll to position [981, 0]
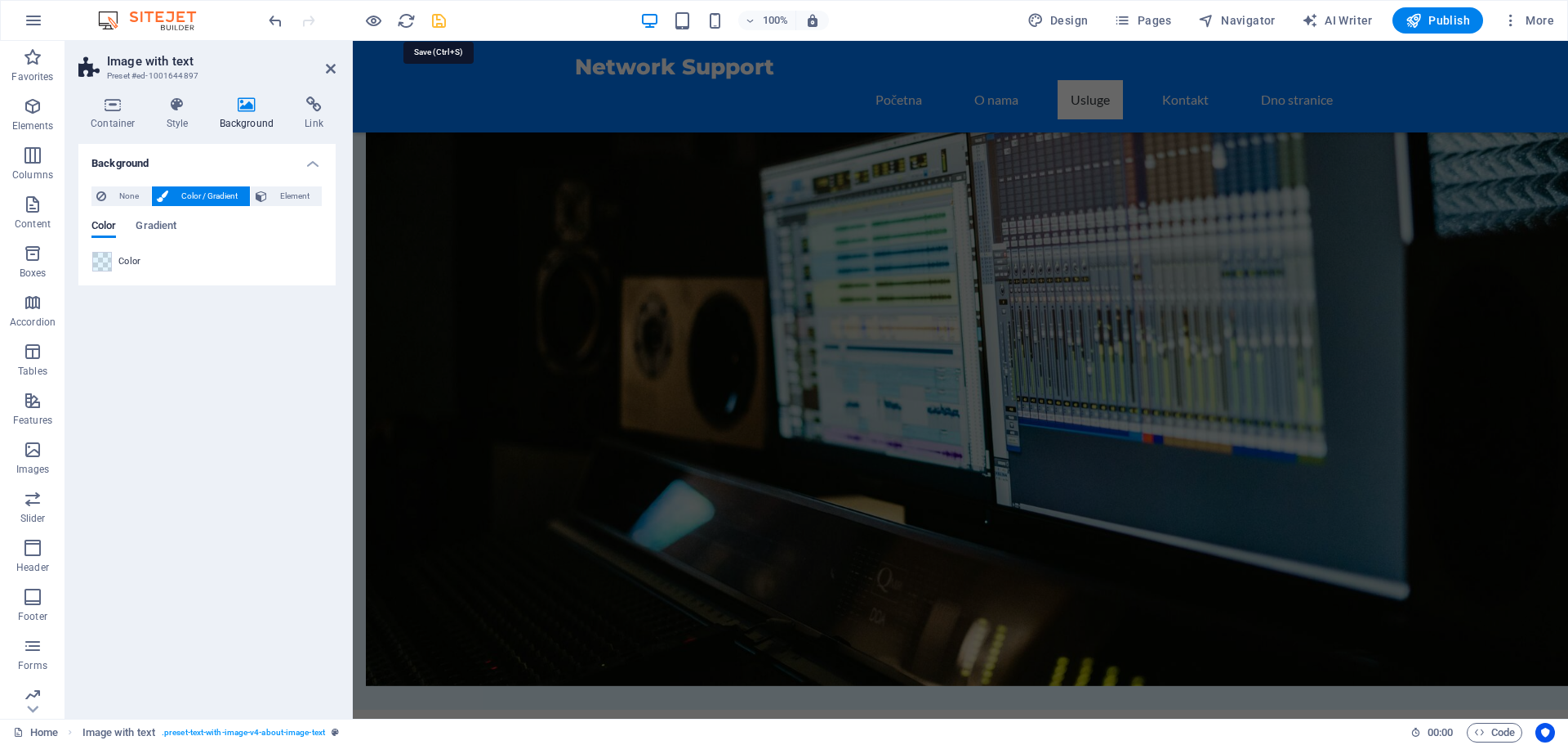
click at [439, 19] on icon "save" at bounding box center [439, 21] width 19 height 19
checkbox input "false"
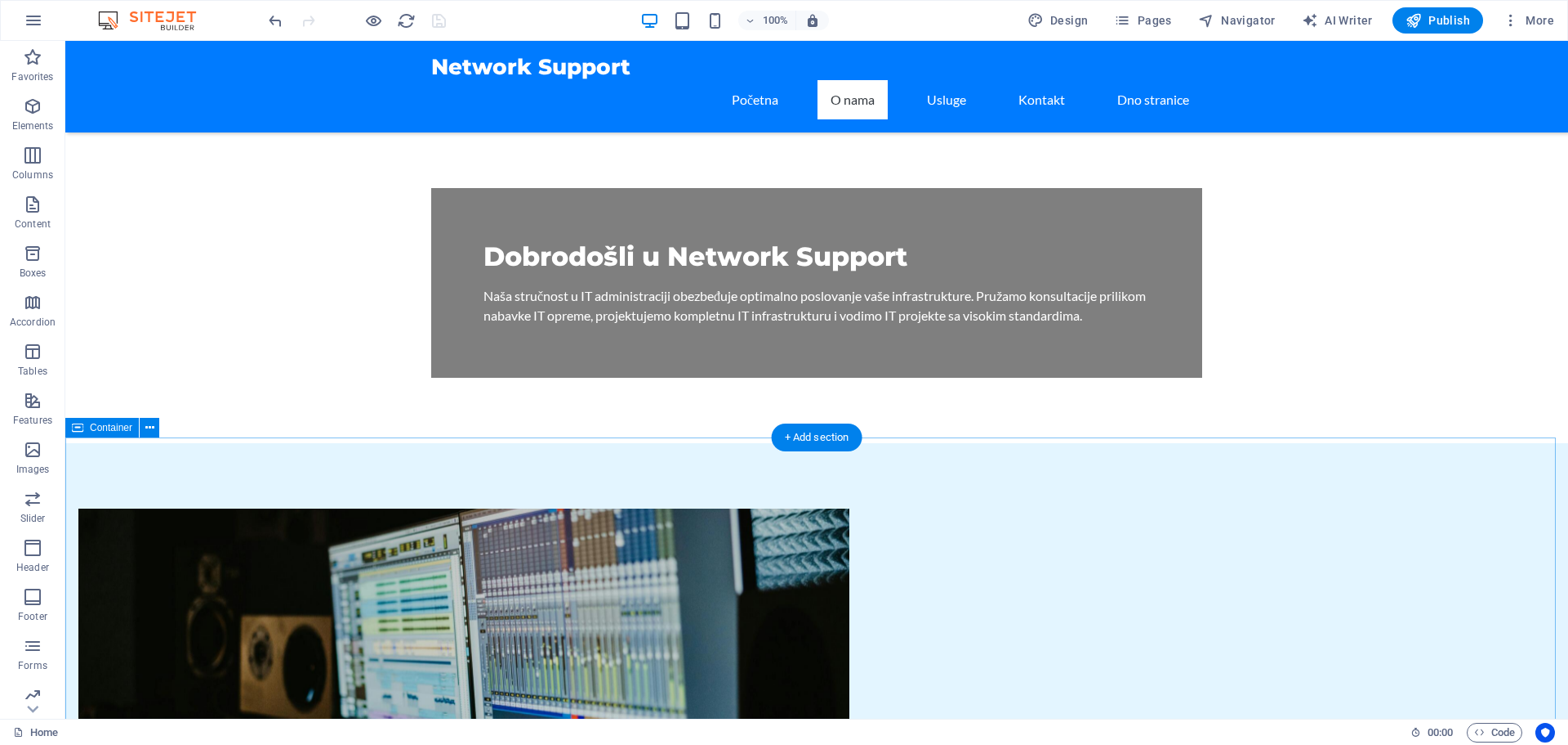
scroll to position [718, 0]
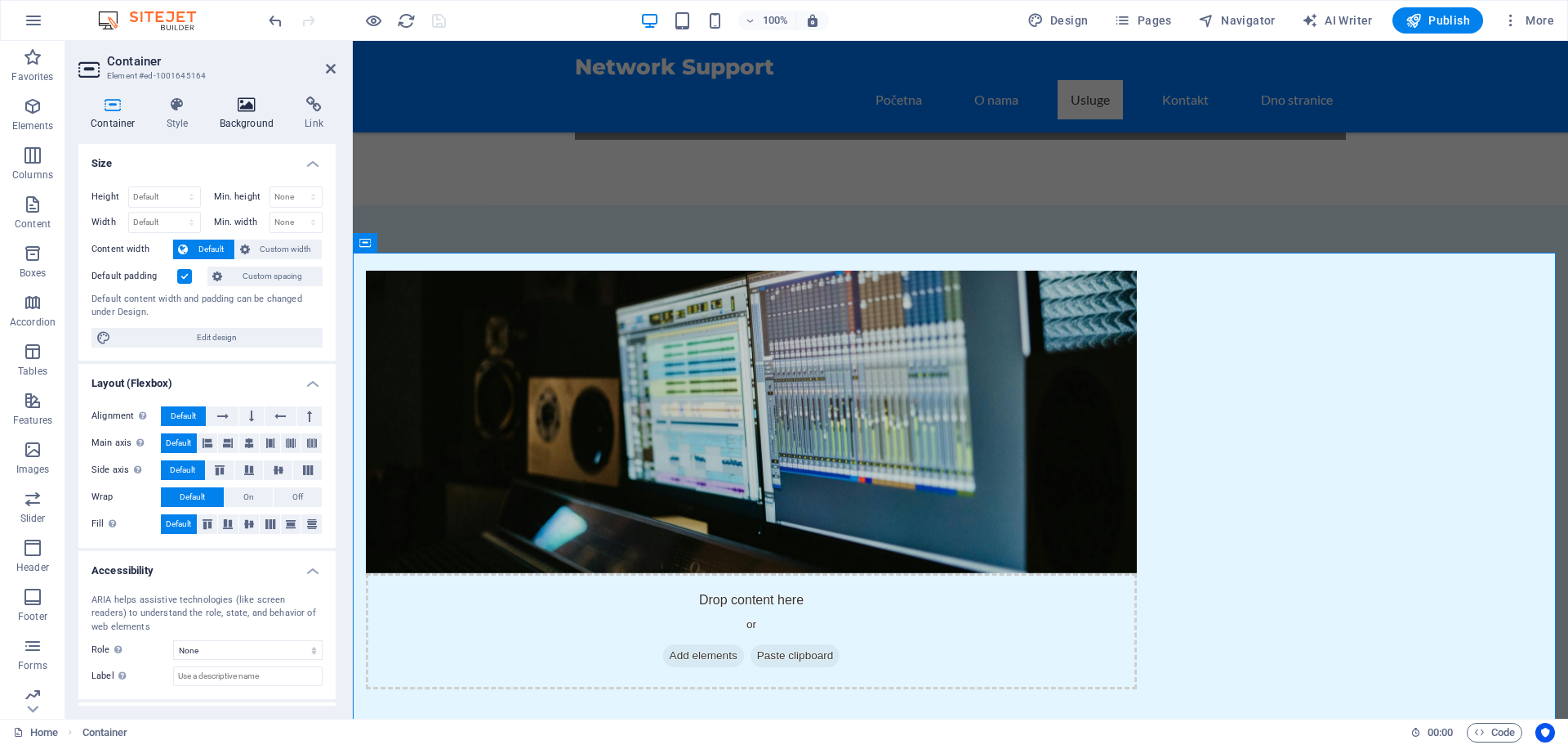
click at [243, 111] on icon at bounding box center [247, 104] width 79 height 16
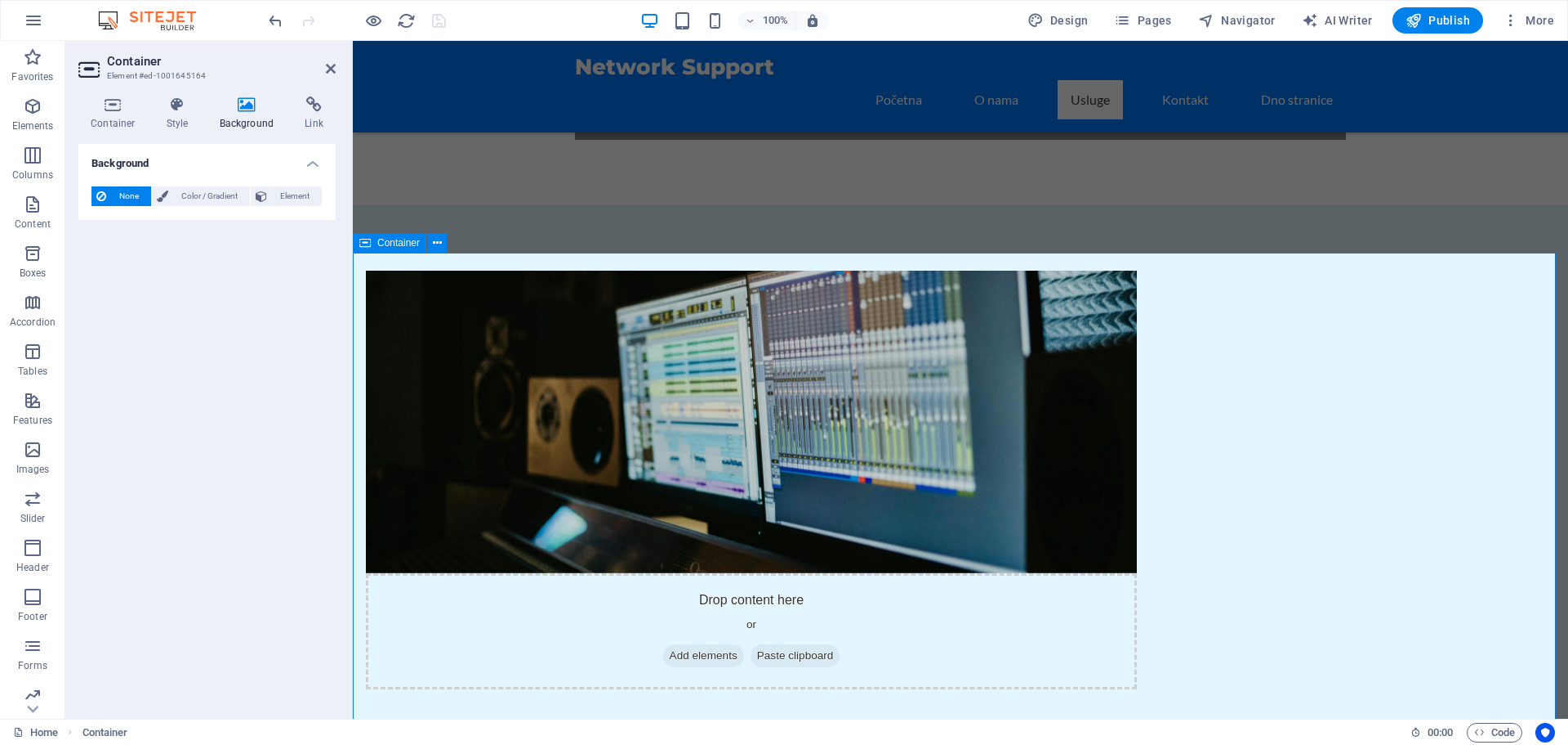
click at [328, 62] on icon at bounding box center [331, 69] width 10 height 13
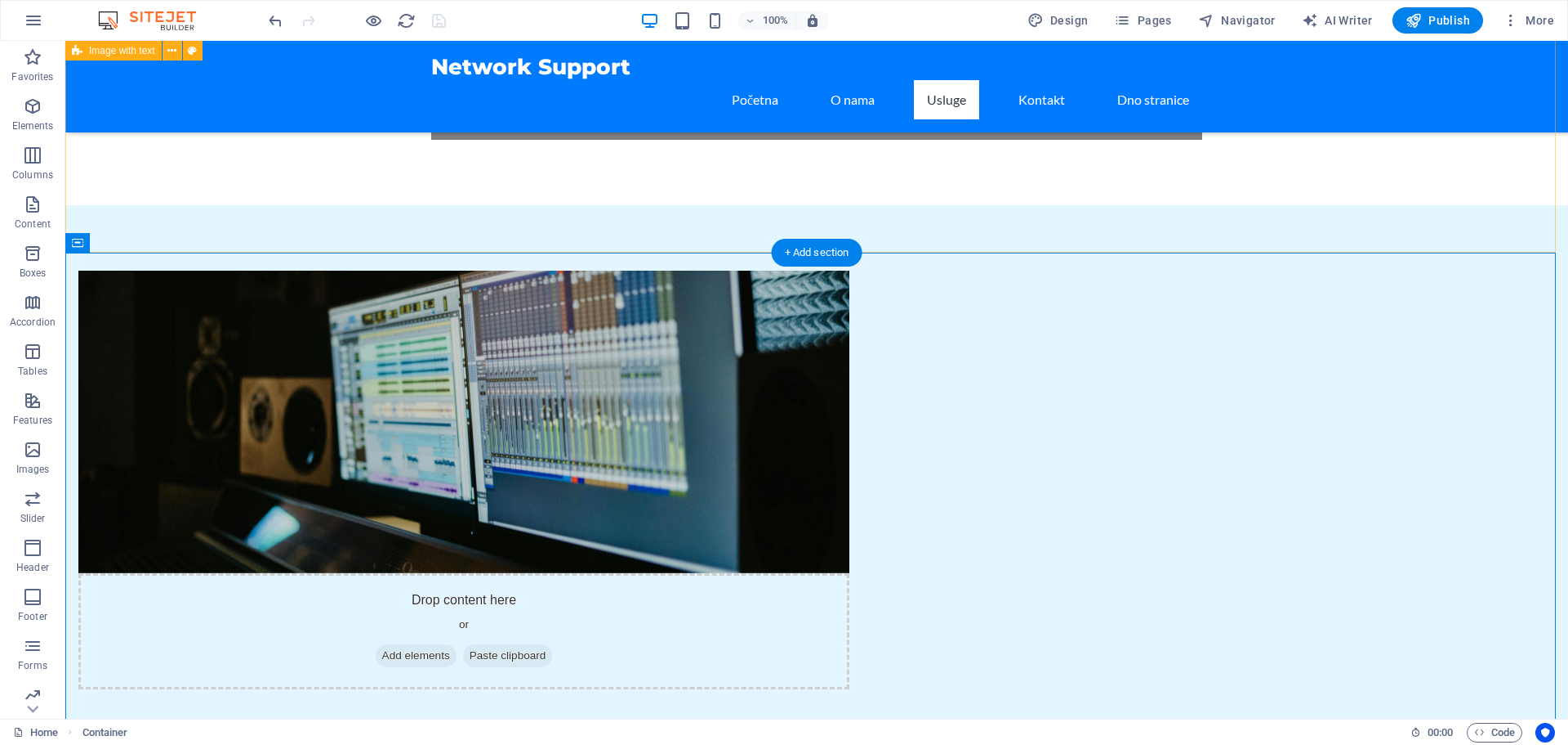
click at [355, 205] on div "Drop content here or Add elements Paste clipboard O nama Network Support je vaš…" at bounding box center [817, 588] width 1503 height 767
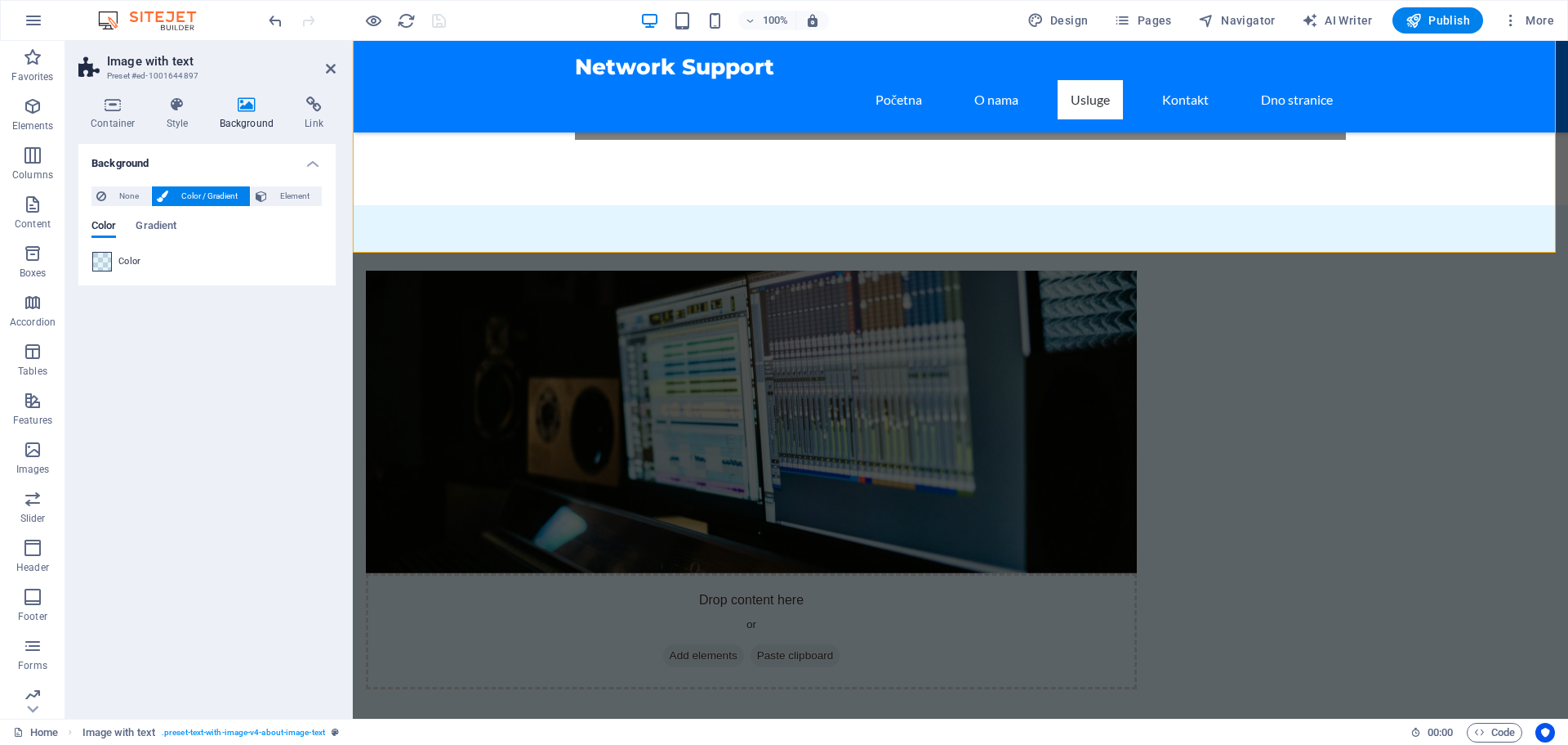
click at [104, 259] on span at bounding box center [102, 261] width 18 height 18
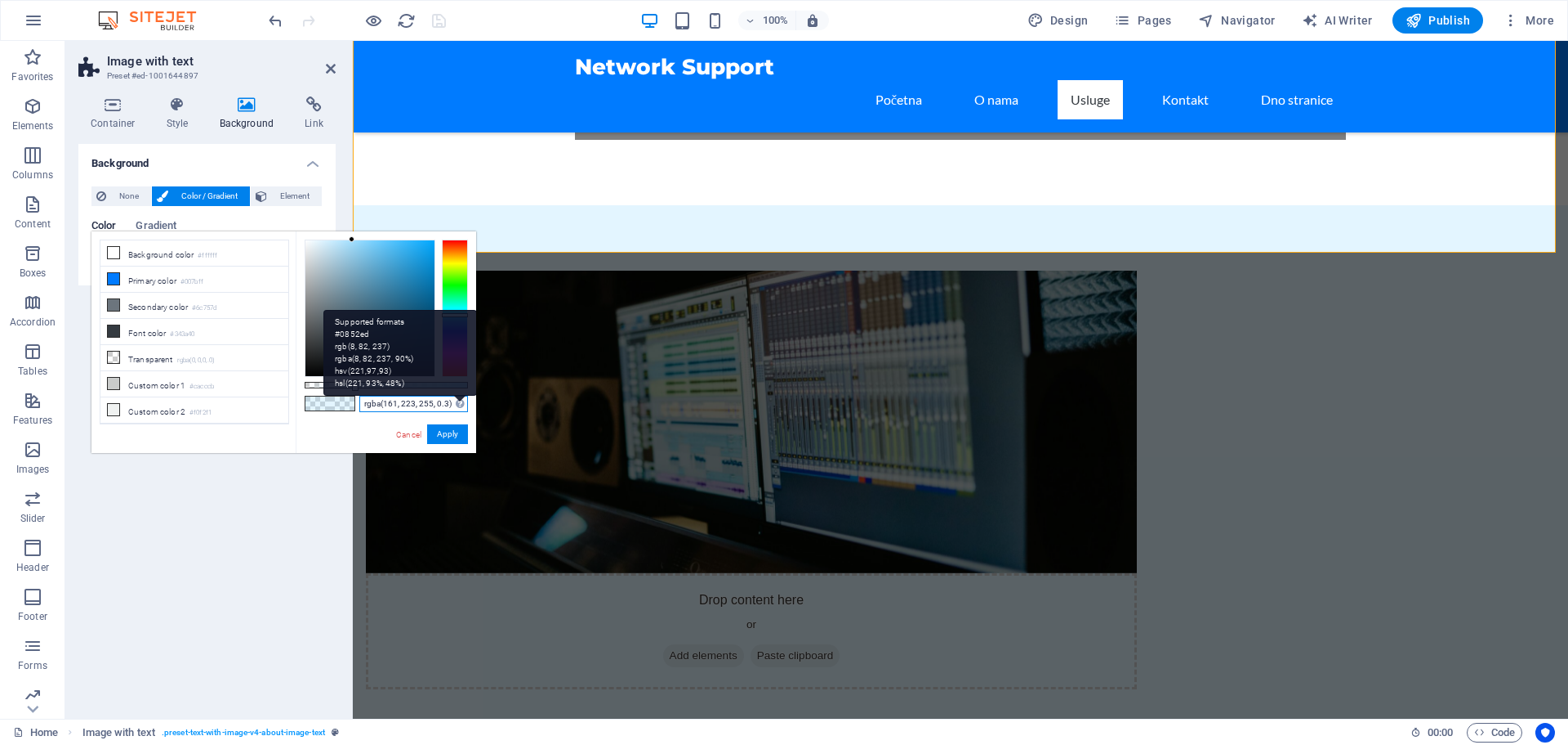
drag, startPoint x: 363, startPoint y: 406, endPoint x: 455, endPoint y: 401, distance: 92.1
click at [455, 401] on div "rgba(161, 223, 255, 0.3) Supported formats #0852ed rgb(8, 82, 237) rgba(8, 82, …" at bounding box center [413, 405] width 109 height 17
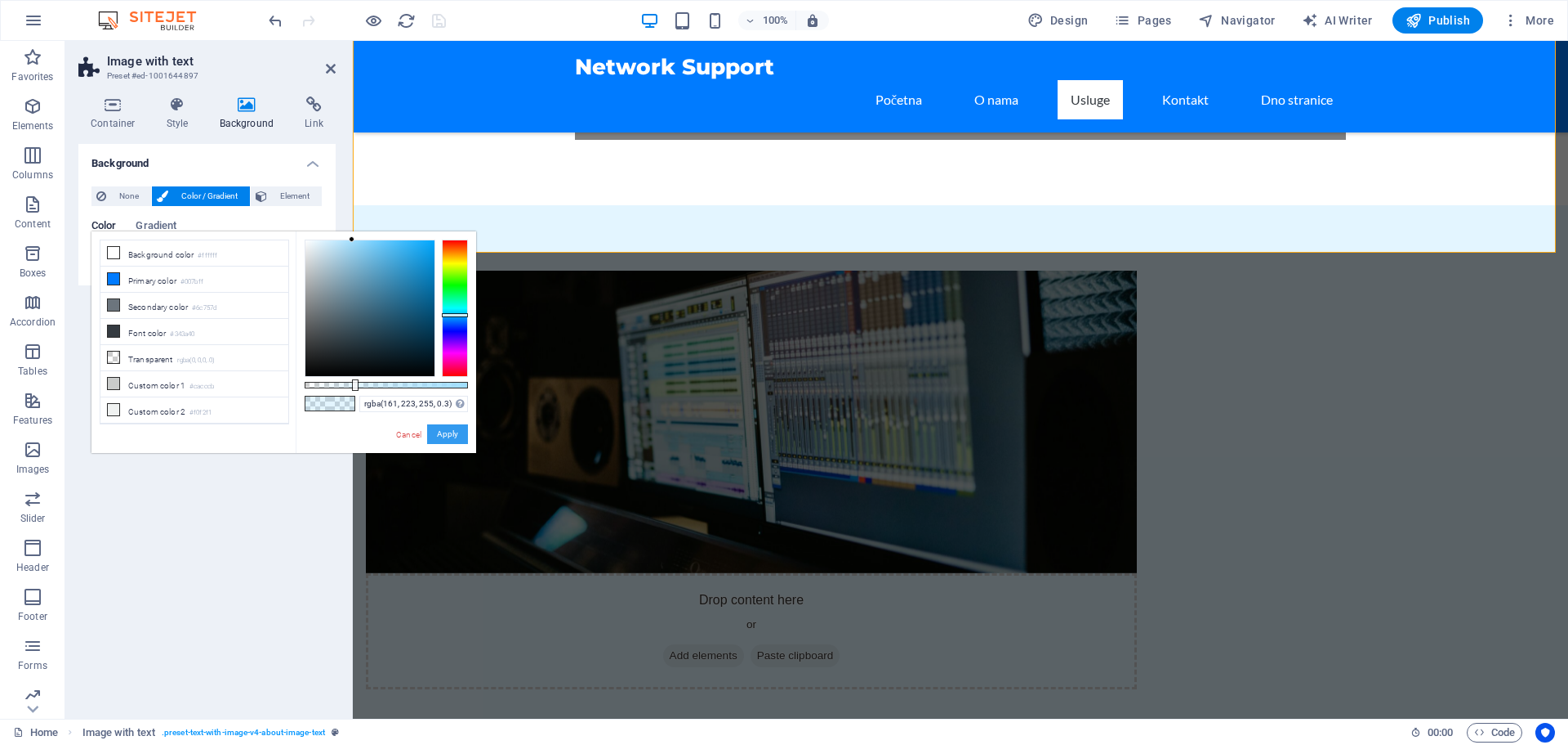
drag, startPoint x: 450, startPoint y: 434, endPoint x: 74, endPoint y: 428, distance: 376.0
click at [450, 434] on button "Apply" at bounding box center [448, 434] width 41 height 19
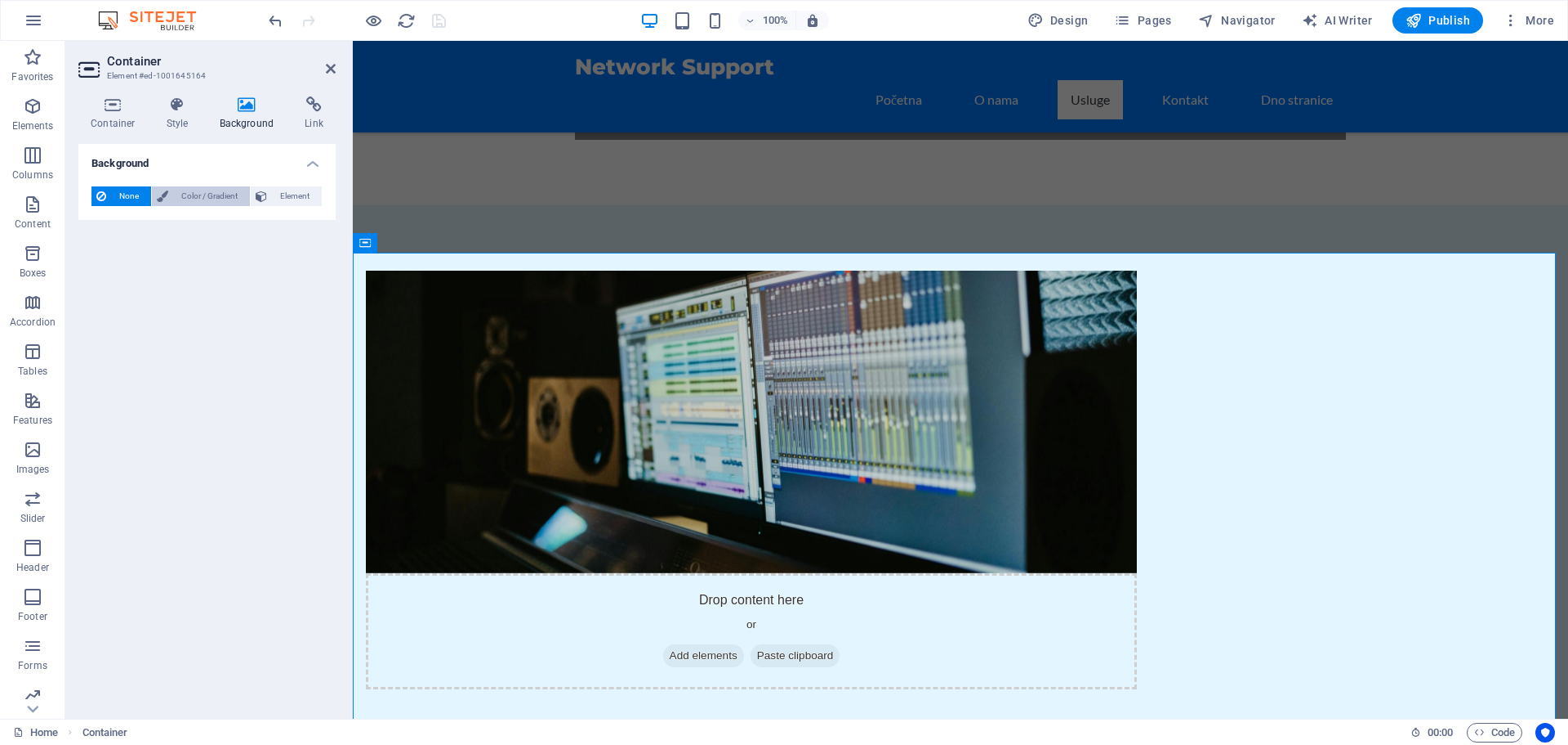
click at [221, 188] on span "Color / Gradient" at bounding box center [208, 196] width 72 height 19
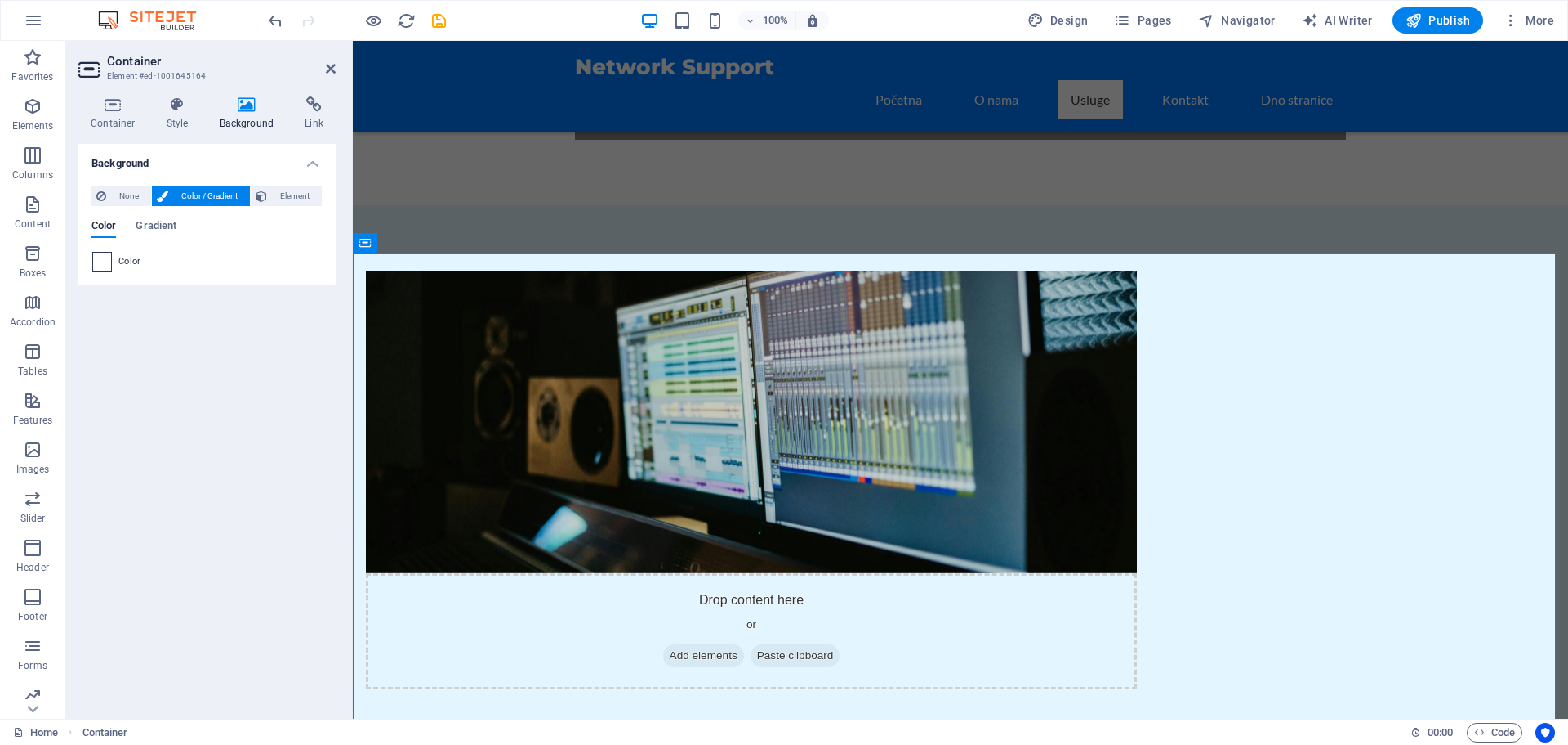
click at [104, 261] on span at bounding box center [102, 261] width 18 height 18
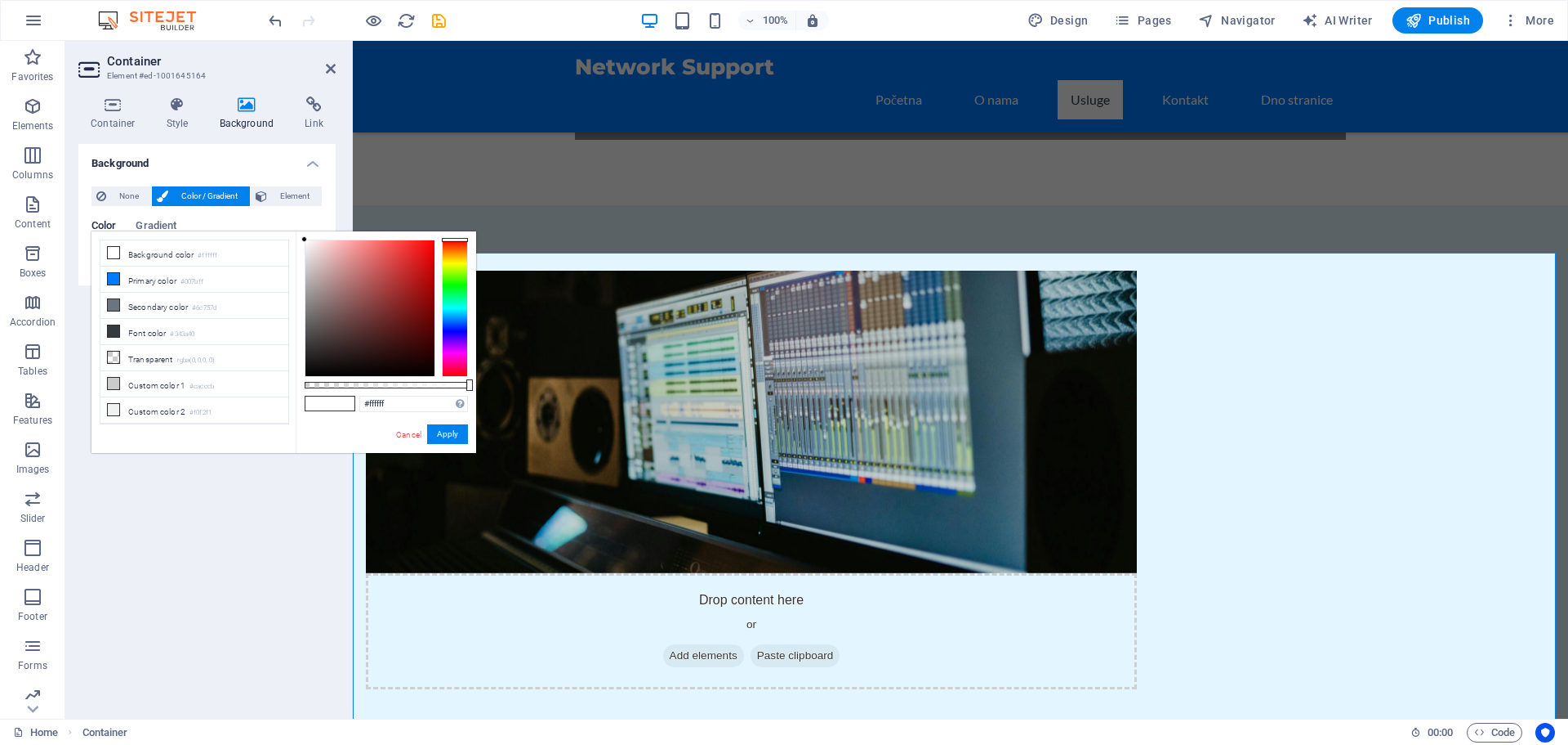
click at [341, 399] on span at bounding box center [343, 403] width 25 height 13
click at [341, 406] on span at bounding box center [343, 403] width 25 height 13
click at [333, 404] on span at bounding box center [343, 403] width 25 height 13
click at [334, 402] on span at bounding box center [343, 403] width 25 height 13
click at [377, 408] on input "#ffffff" at bounding box center [413, 404] width 109 height 16
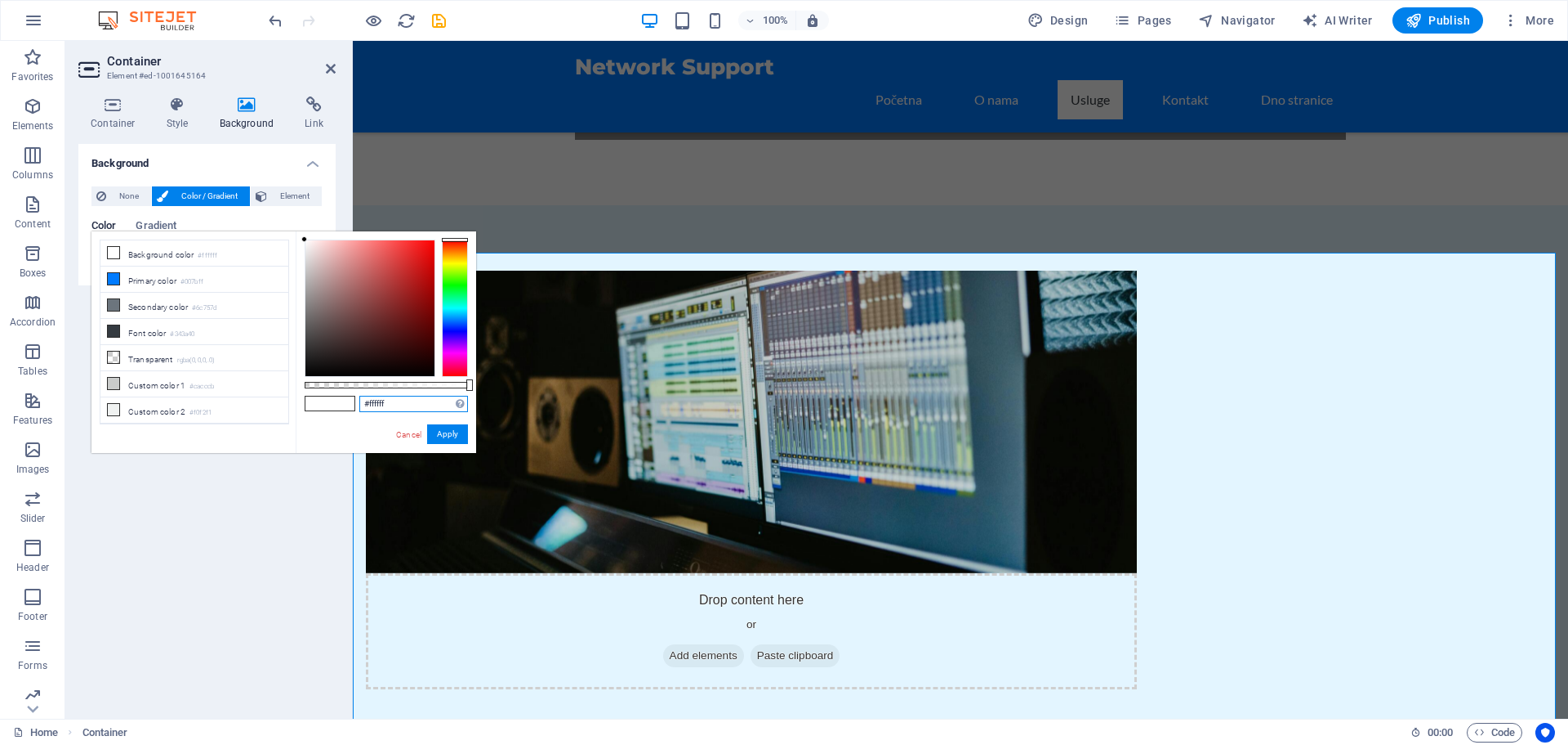
click at [376, 409] on input "#ffffff" at bounding box center [413, 404] width 109 height 16
click at [375, 407] on input "#ffffff" at bounding box center [413, 404] width 109 height 16
click at [376, 407] on input "#ffffff" at bounding box center [413, 404] width 109 height 16
paste input "rgba(161, 223, 255, 0.3)"
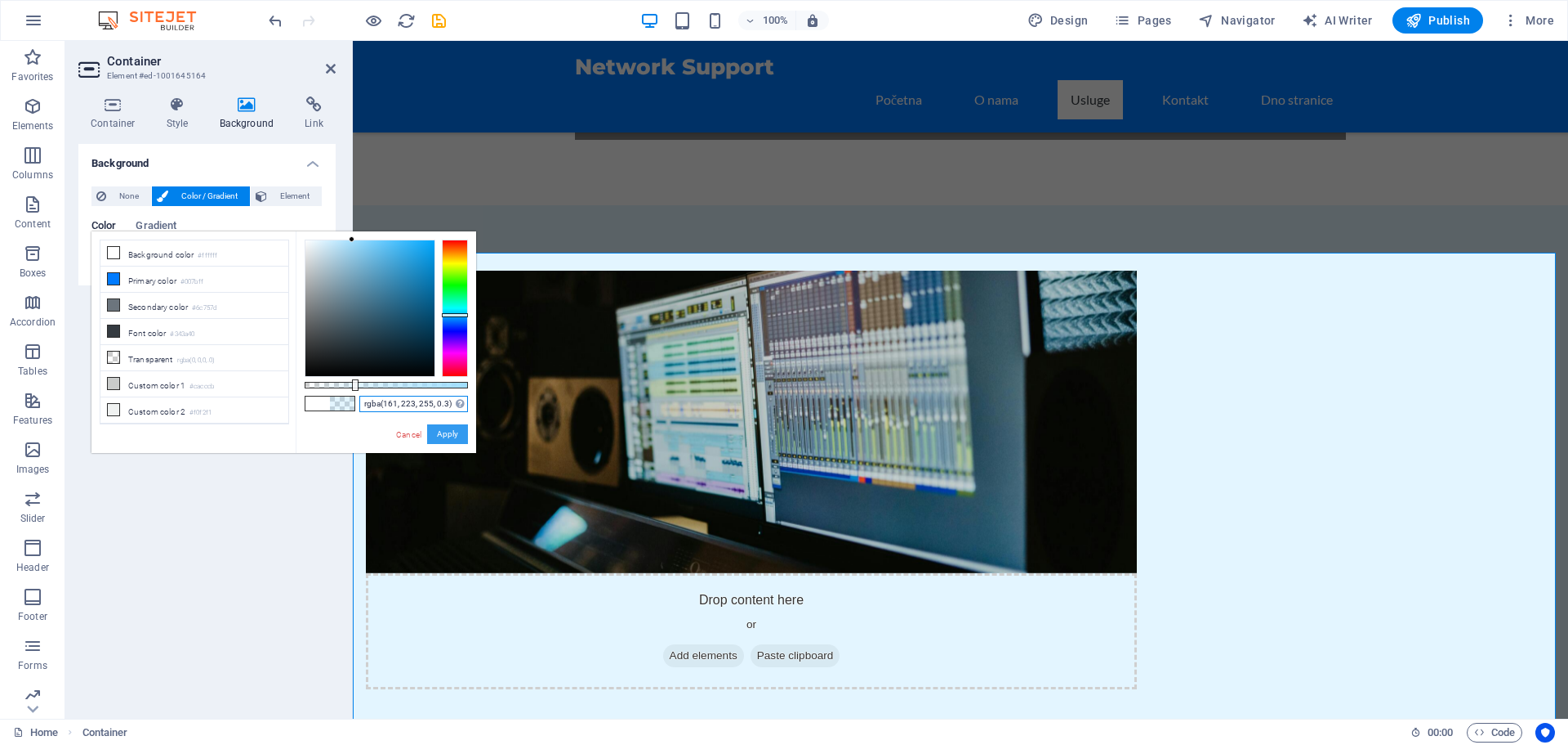
type input "rgba(161, 223, 255, 0.3)"
drag, startPoint x: 453, startPoint y: 434, endPoint x: 106, endPoint y: 402, distance: 348.5
click at [453, 434] on button "Apply" at bounding box center [448, 434] width 41 height 19
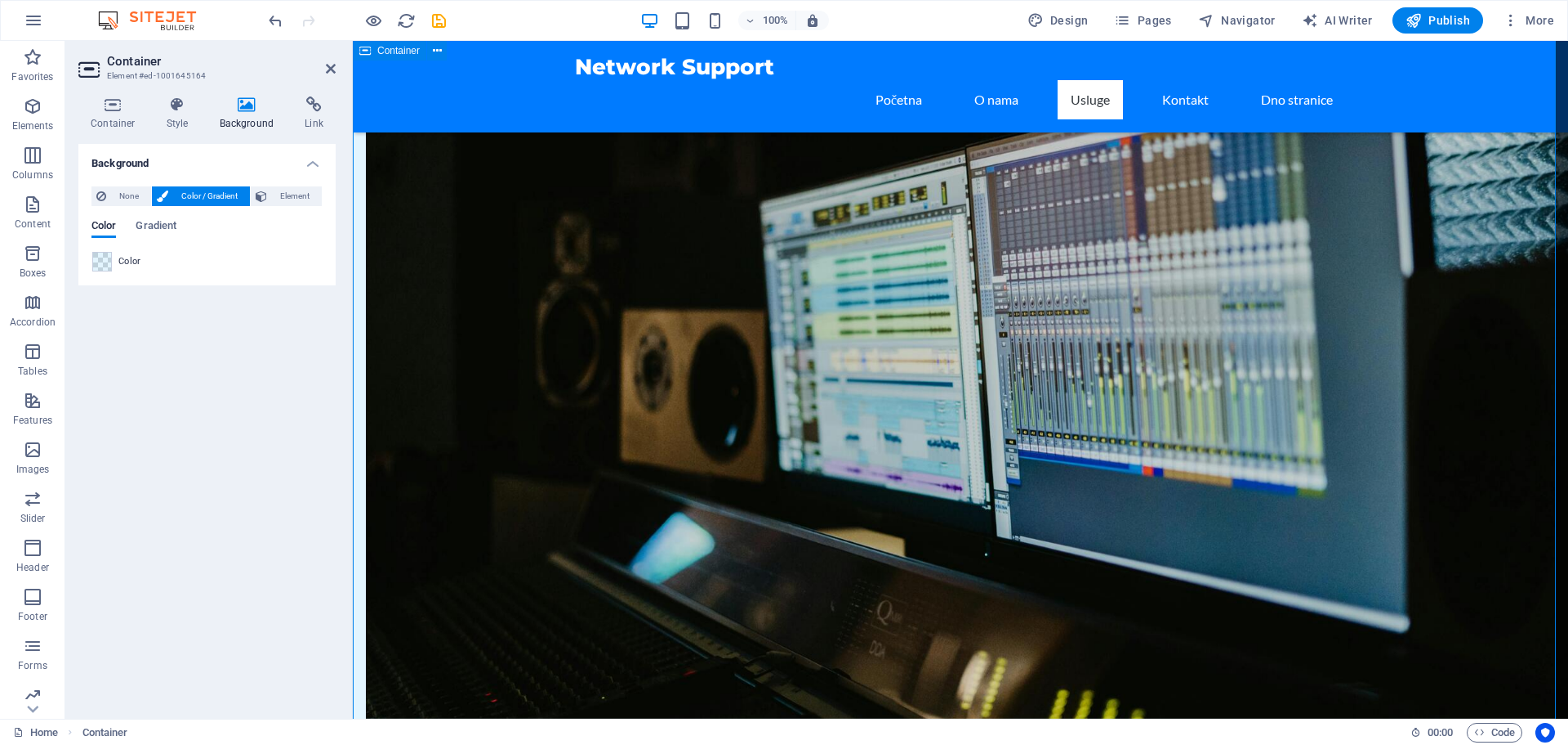
scroll to position [800, 0]
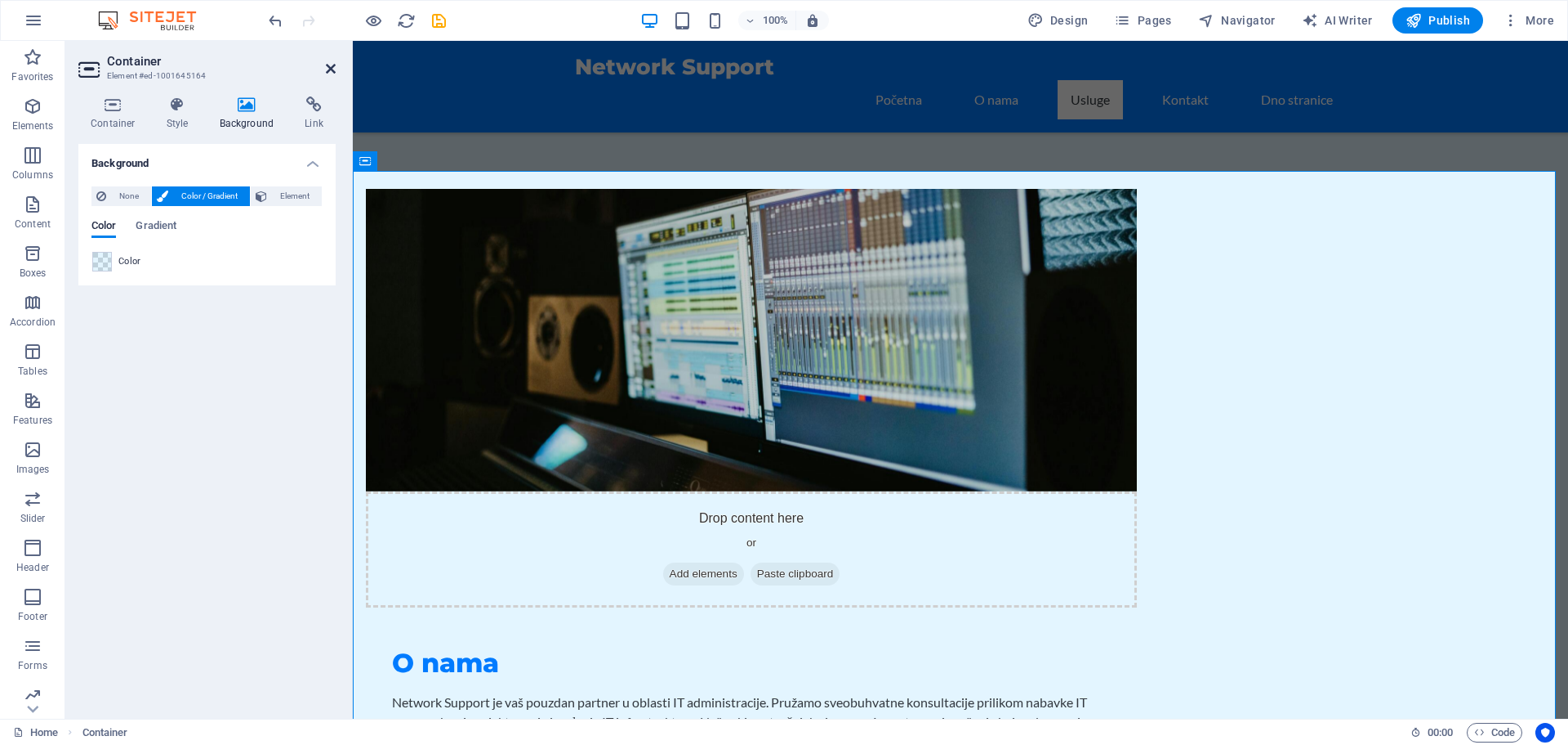
click at [332, 72] on icon at bounding box center [331, 69] width 10 height 13
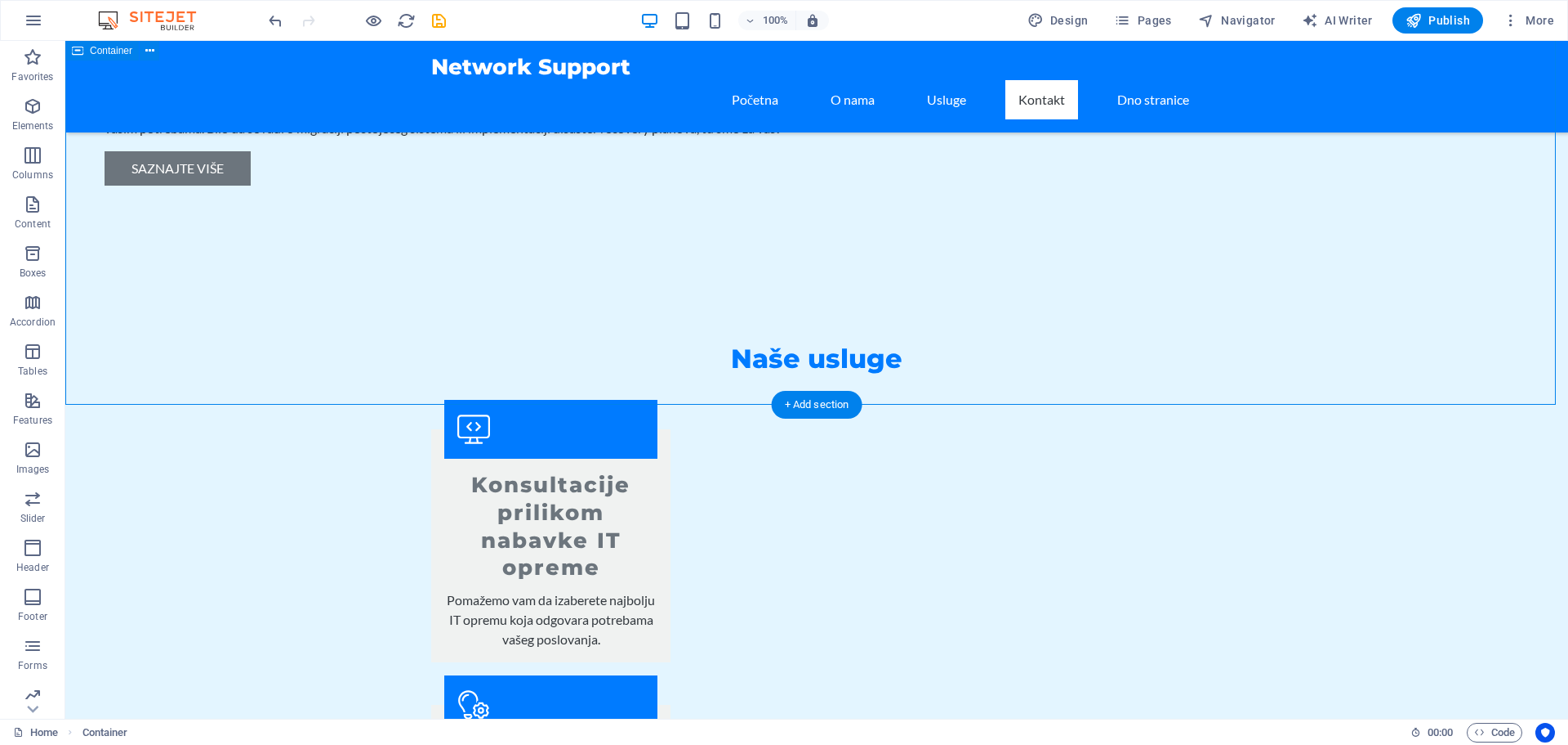
scroll to position [1700, 0]
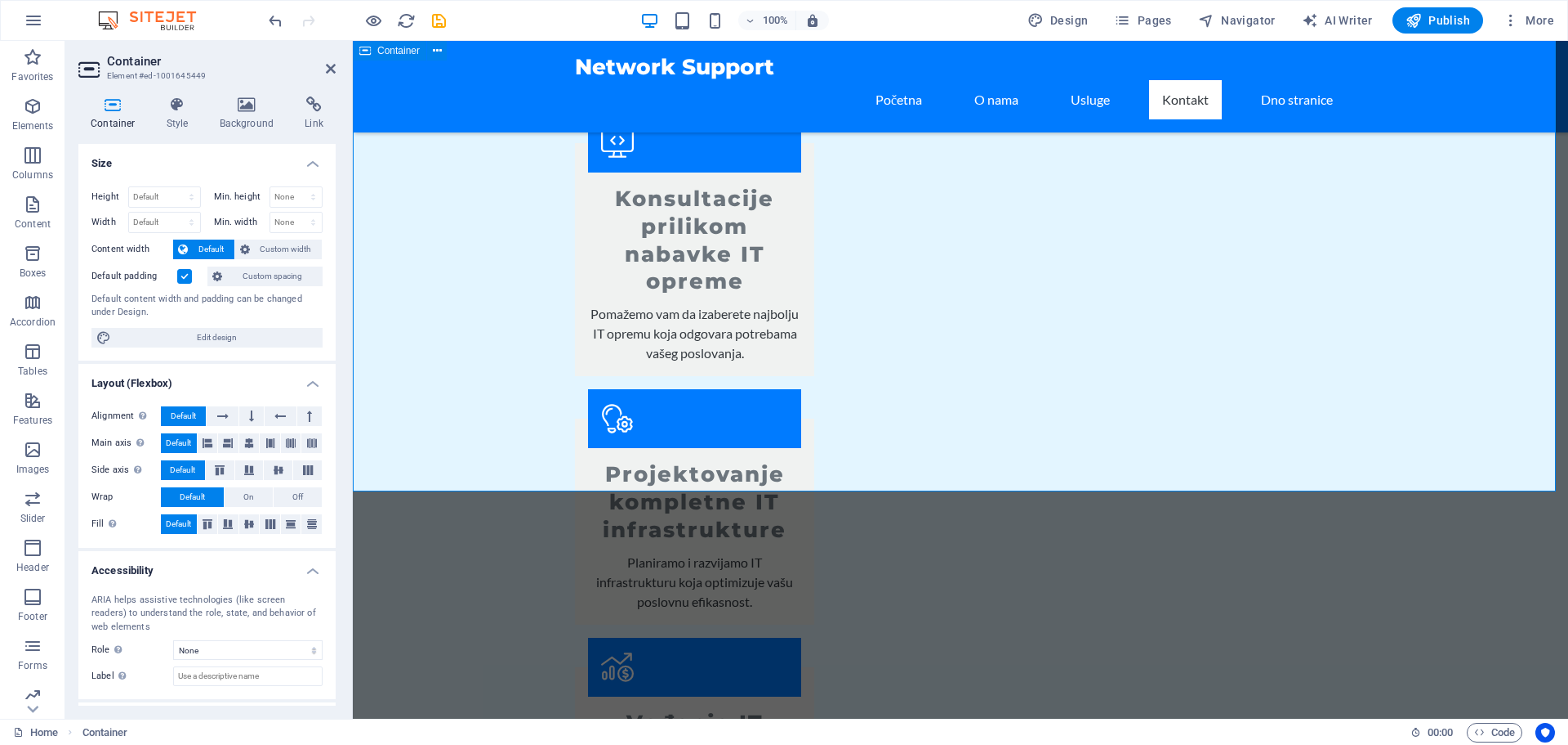
drag, startPoint x: 239, startPoint y: 100, endPoint x: 250, endPoint y: 112, distance: 16.3
click at [240, 100] on icon at bounding box center [247, 104] width 79 height 16
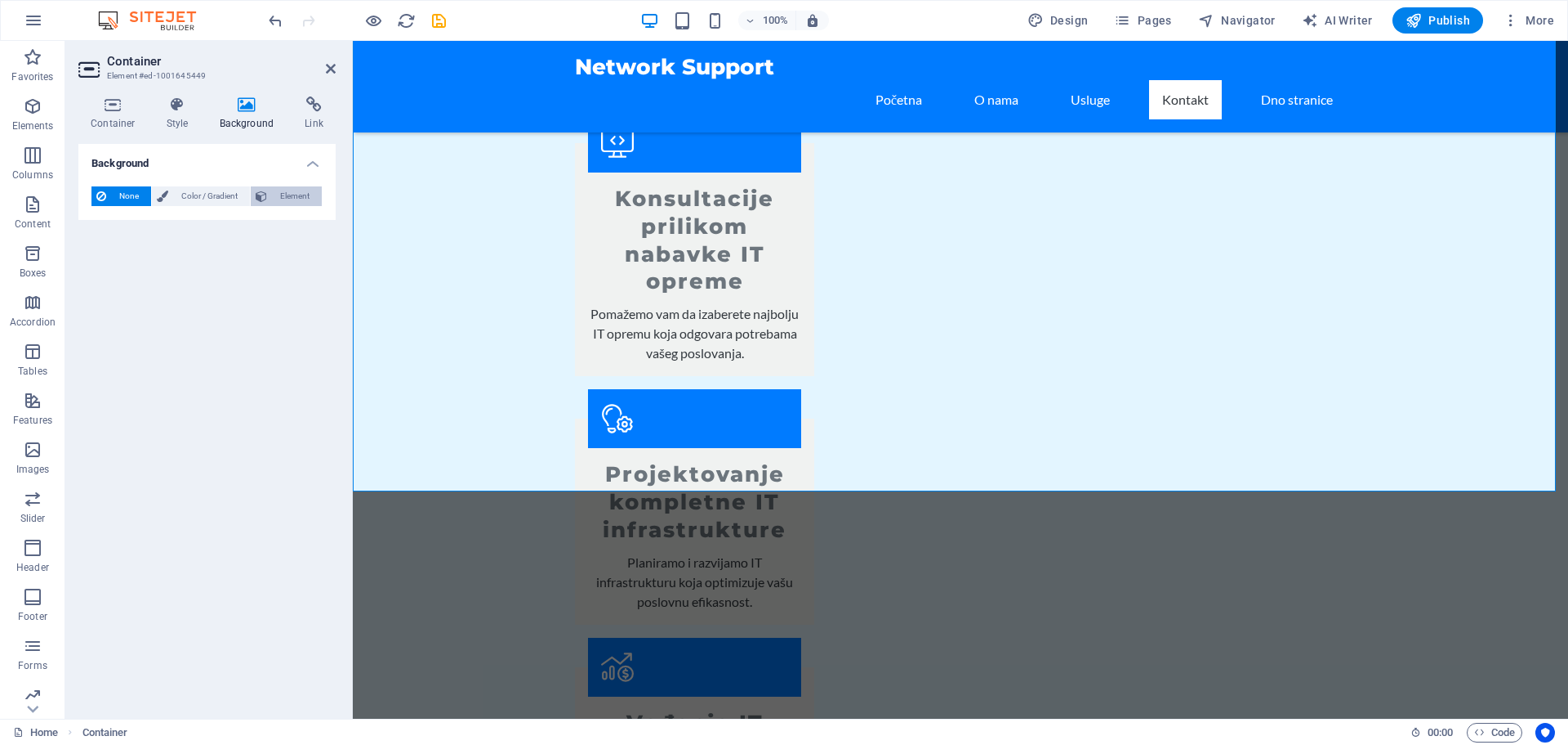
click at [286, 201] on span "Element" at bounding box center [294, 196] width 45 height 19
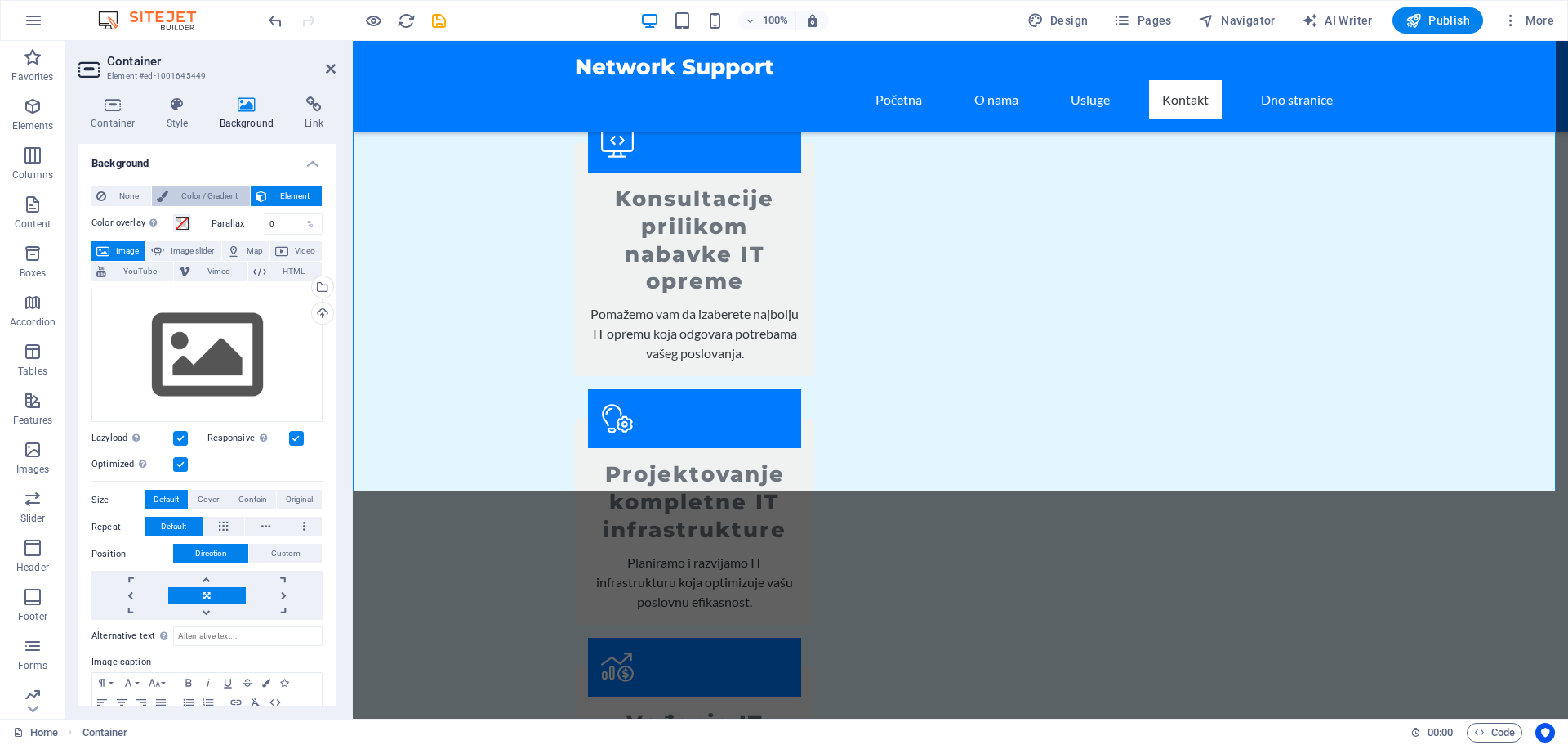
click at [226, 196] on span "Color / Gradient" at bounding box center [208, 196] width 72 height 19
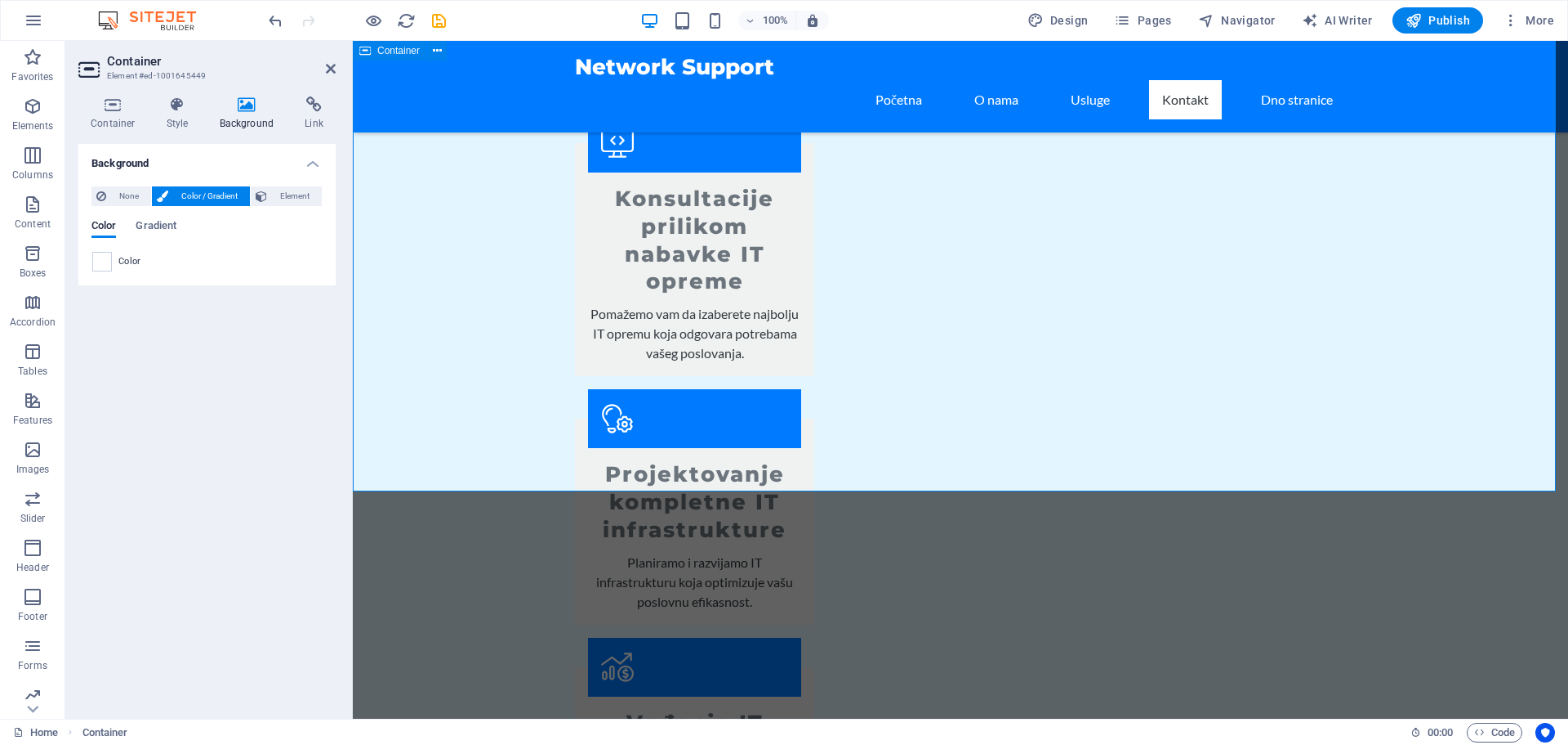
click at [105, 263] on span at bounding box center [102, 261] width 18 height 18
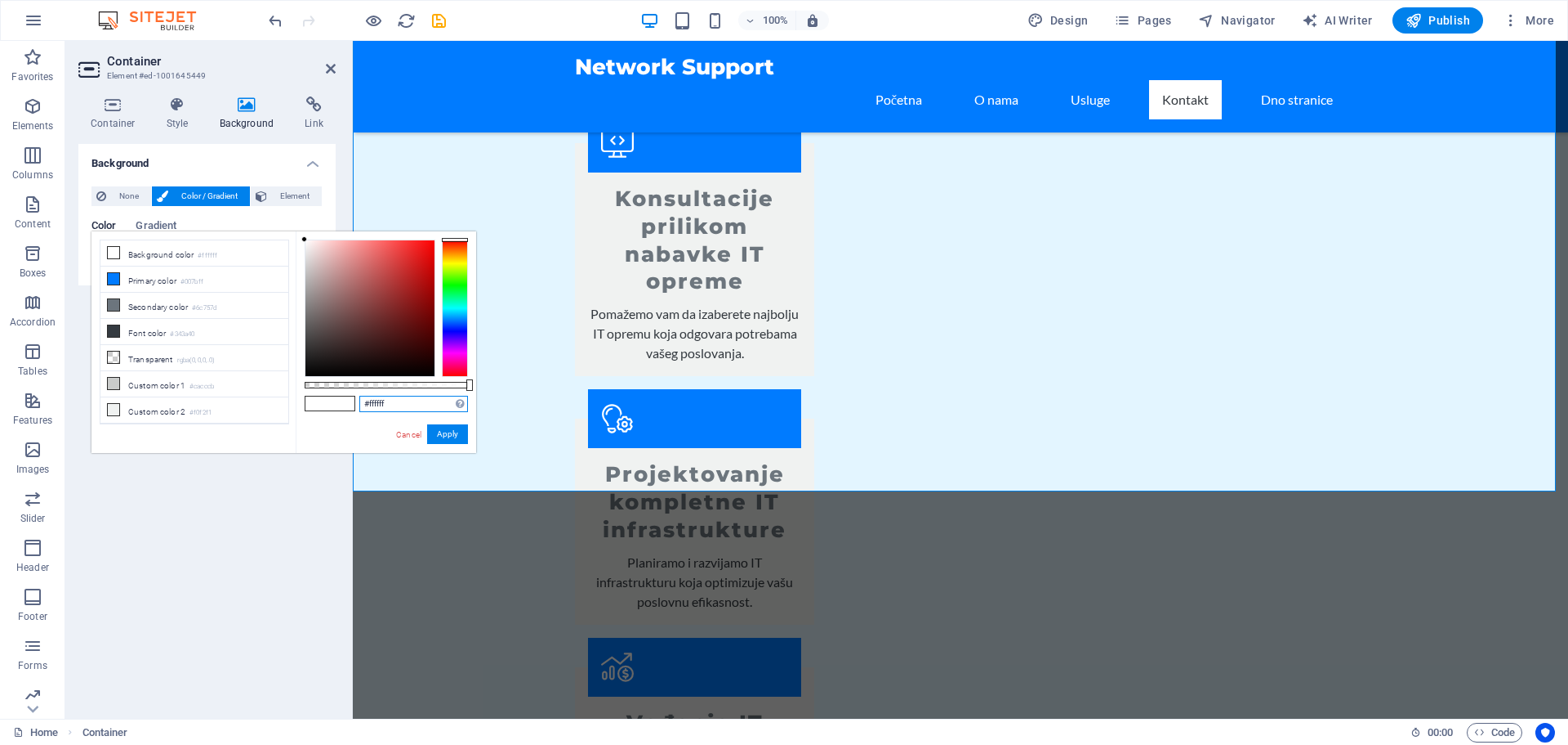
click at [424, 396] on input "#ffffff" at bounding box center [413, 404] width 109 height 16
paste input "rgba(161, 223, 255, 0.3)"
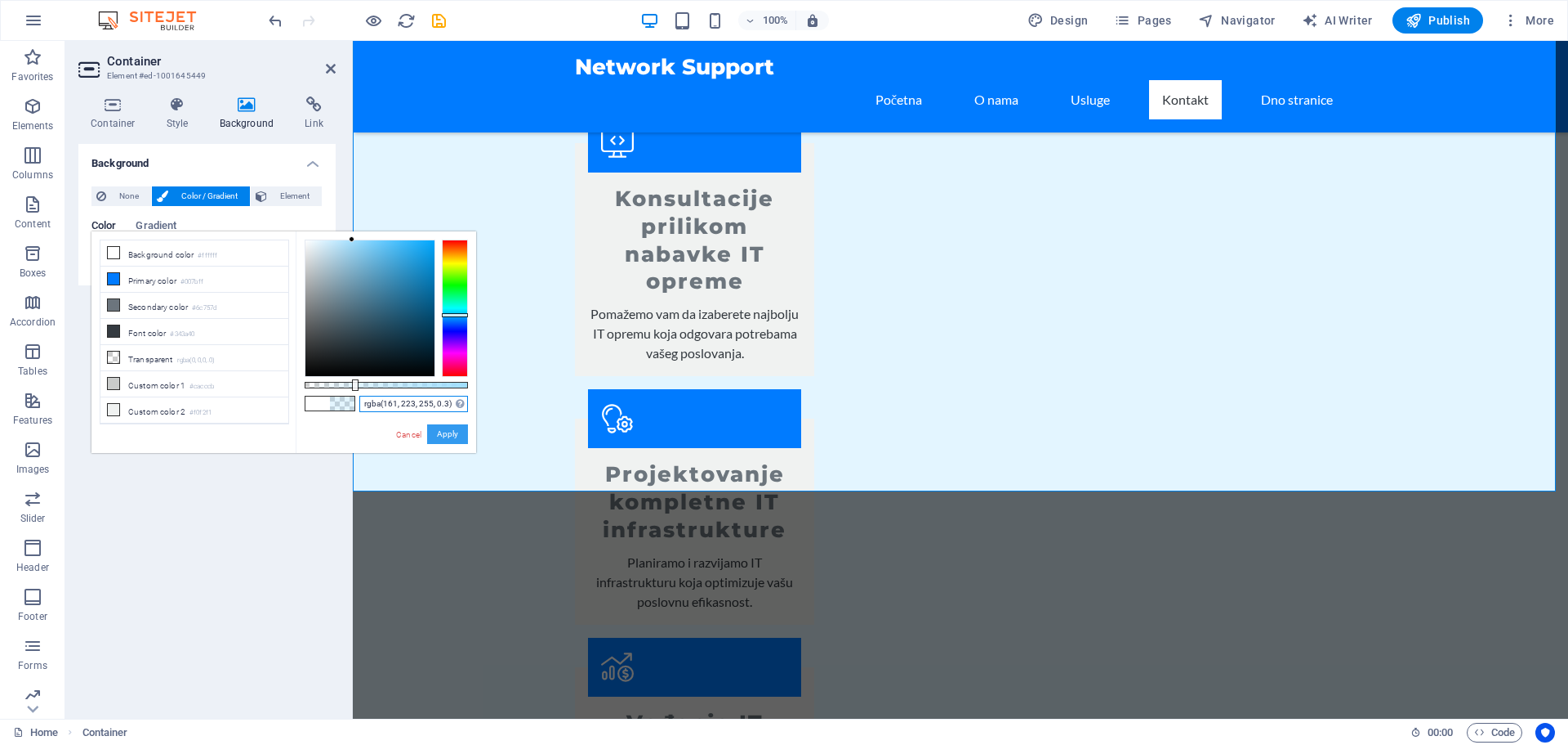
type input "rgba(161, 223, 255, 0.3)"
click at [444, 434] on button "Apply" at bounding box center [448, 434] width 41 height 19
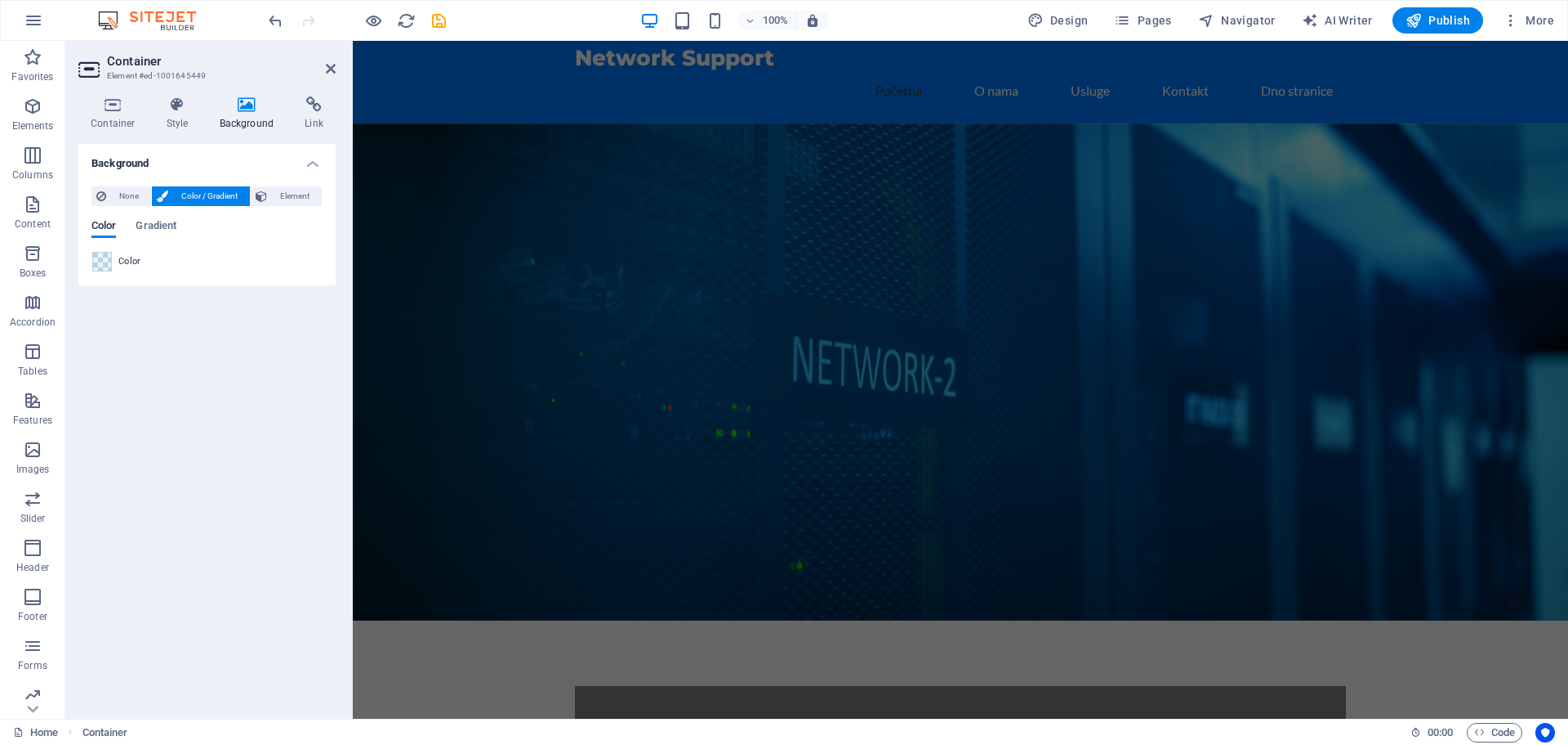
scroll to position [0, 0]
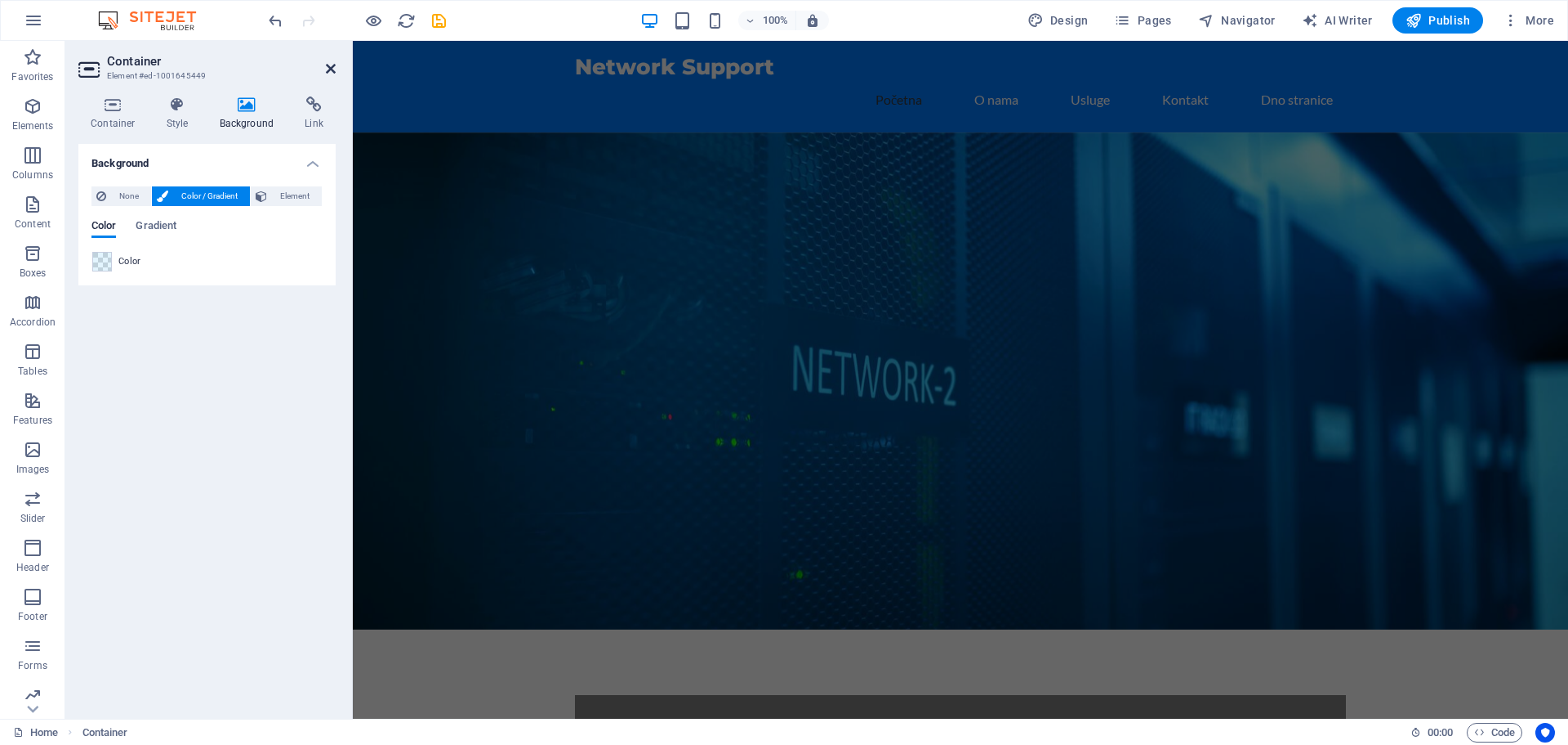
click at [328, 74] on icon at bounding box center [331, 69] width 10 height 13
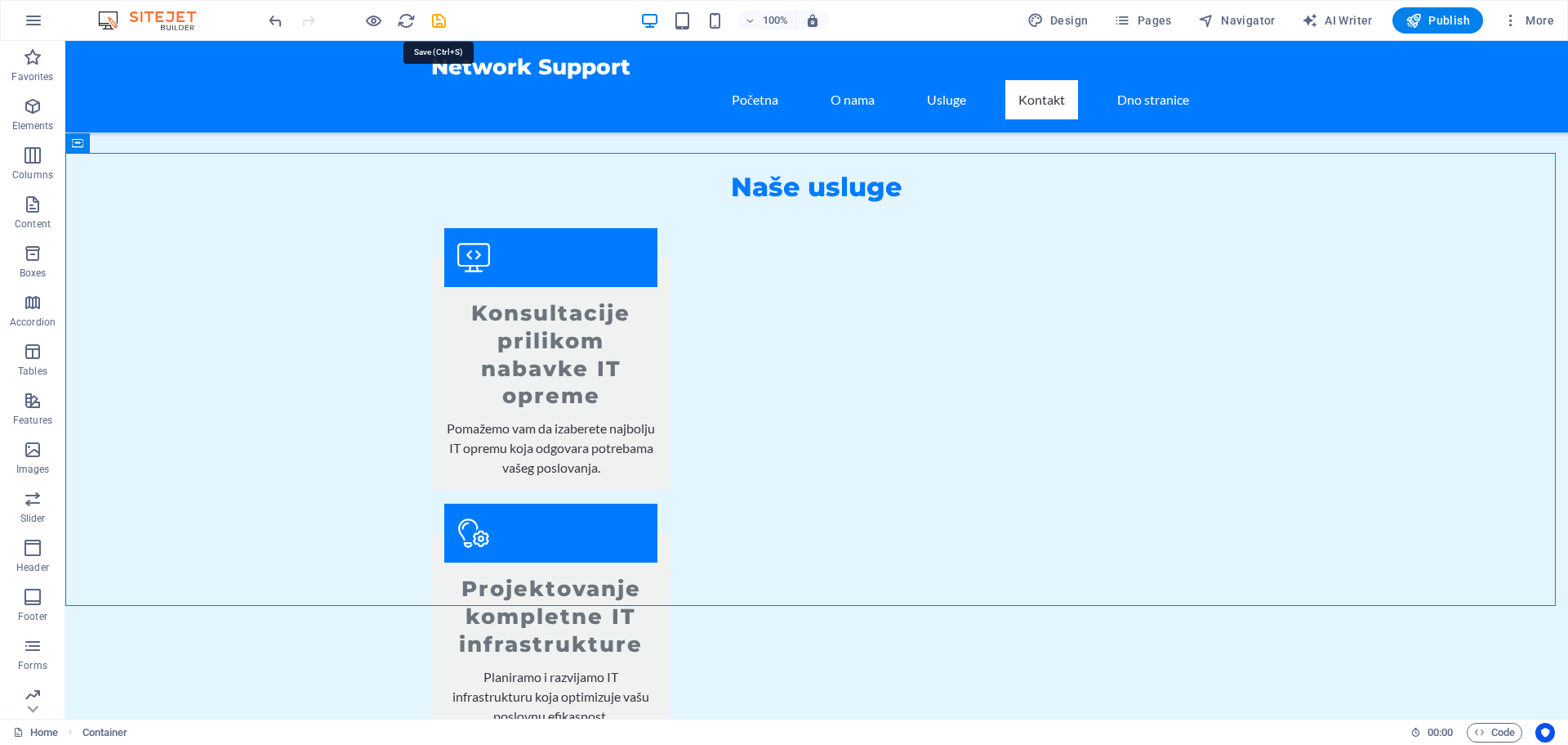
click at [443, 25] on icon "save" at bounding box center [439, 21] width 19 height 19
checkbox input "false"
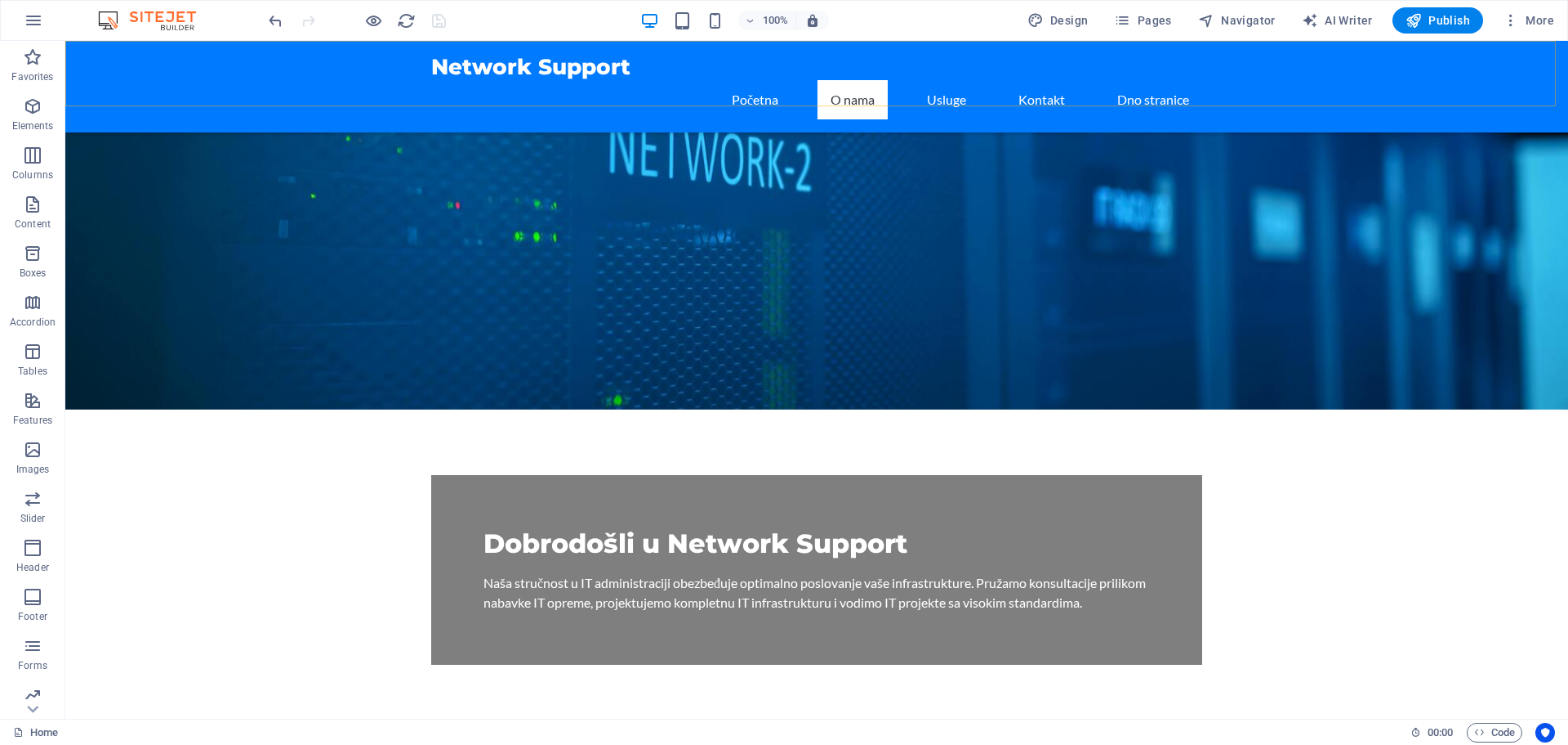
scroll to position [82, 0]
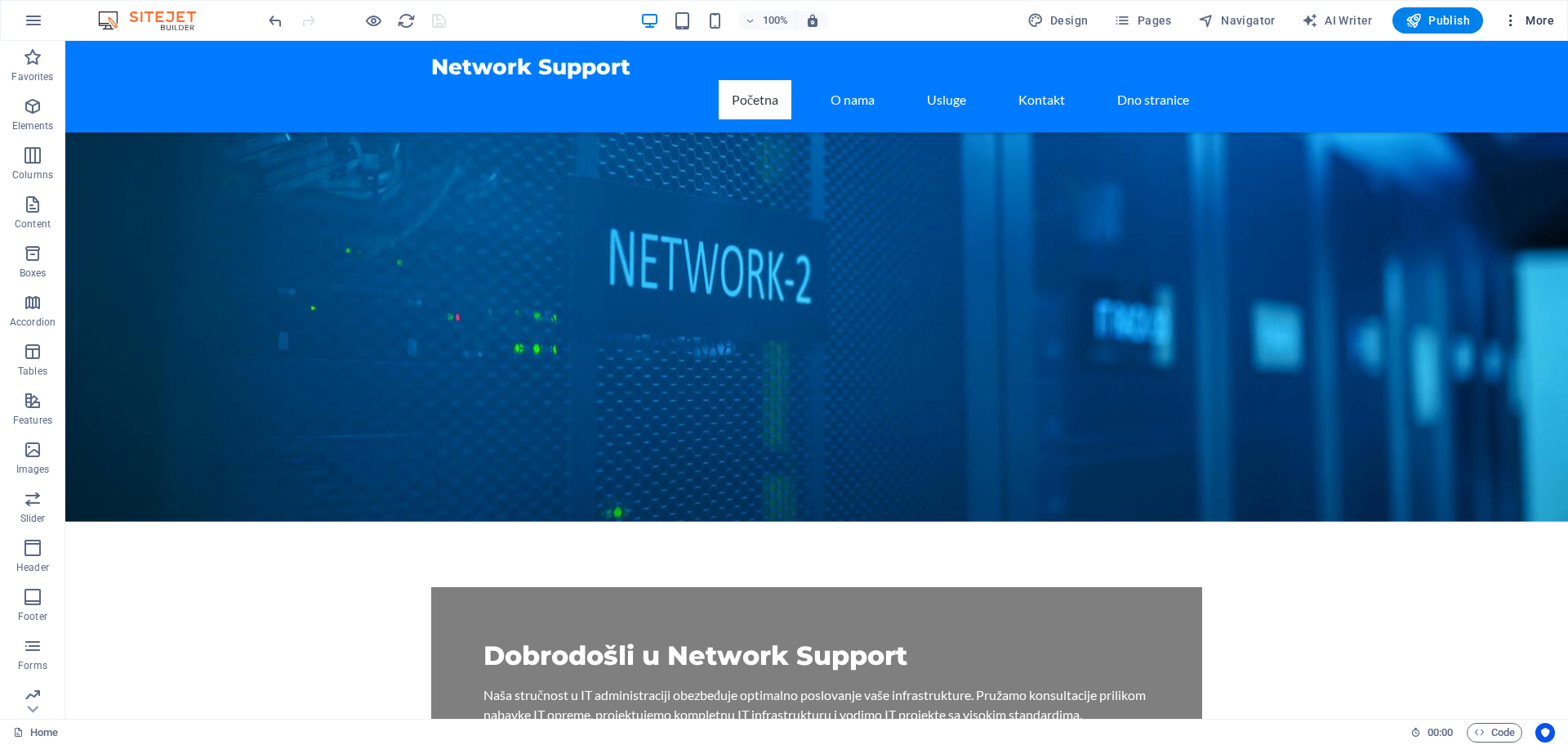
click at [1514, 14] on icon "button" at bounding box center [1510, 20] width 16 height 16
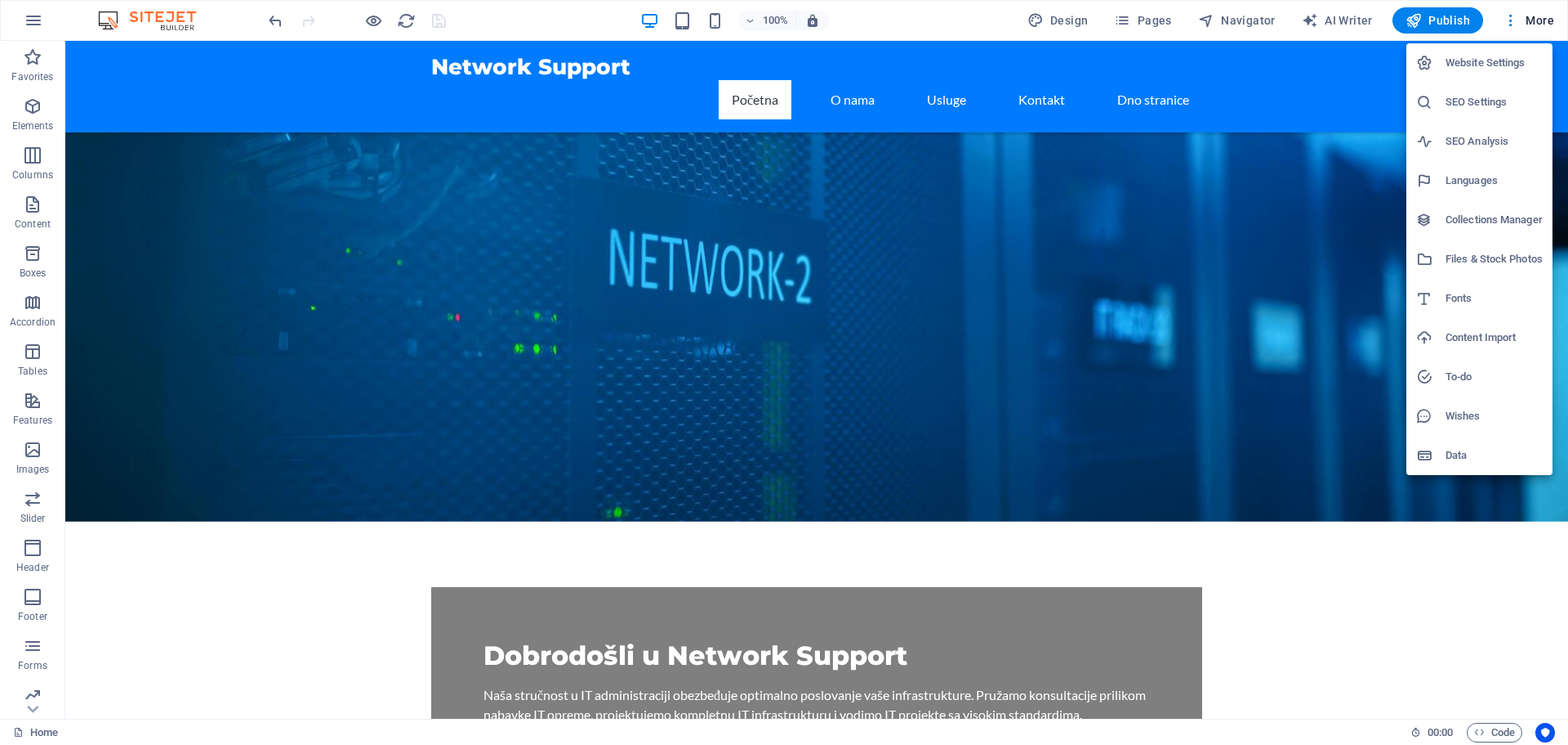
click at [1502, 64] on h6 "Website Settings" at bounding box center [1494, 62] width 97 height 19
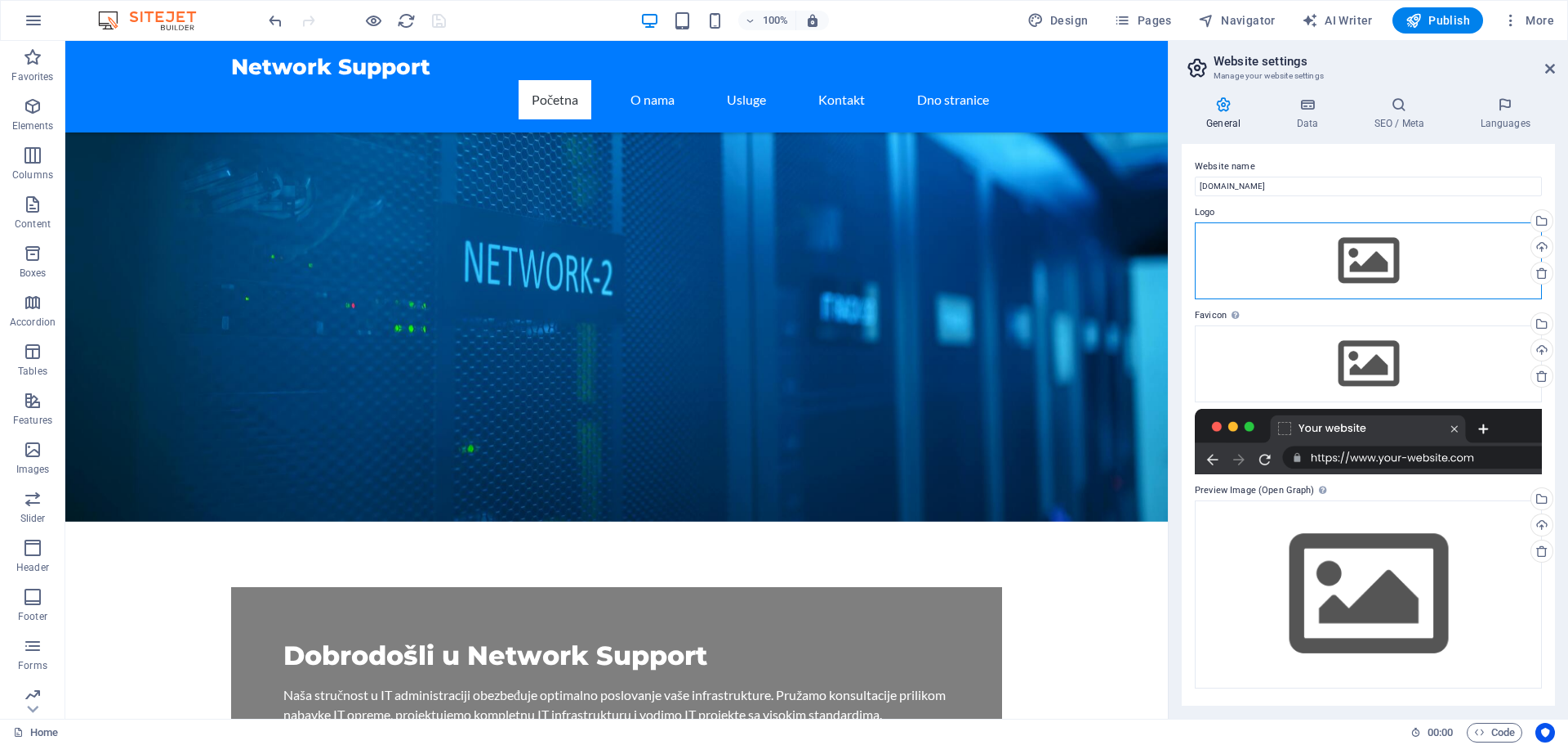
click at [1355, 260] on div "Drag files here, click to choose files or select files from Files or our free s…" at bounding box center [1368, 261] width 347 height 77
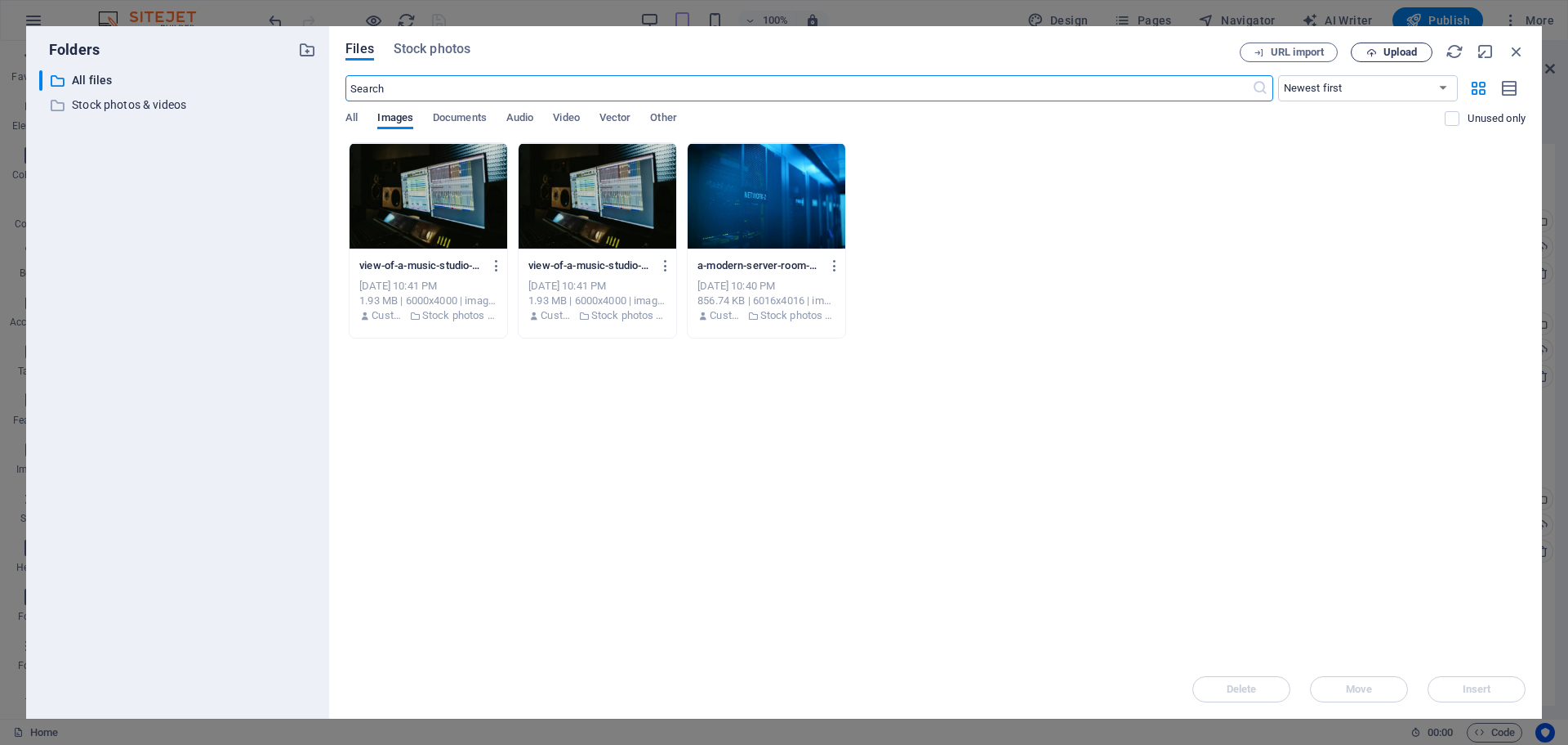
click at [1371, 54] on icon "button" at bounding box center [1371, 52] width 11 height 11
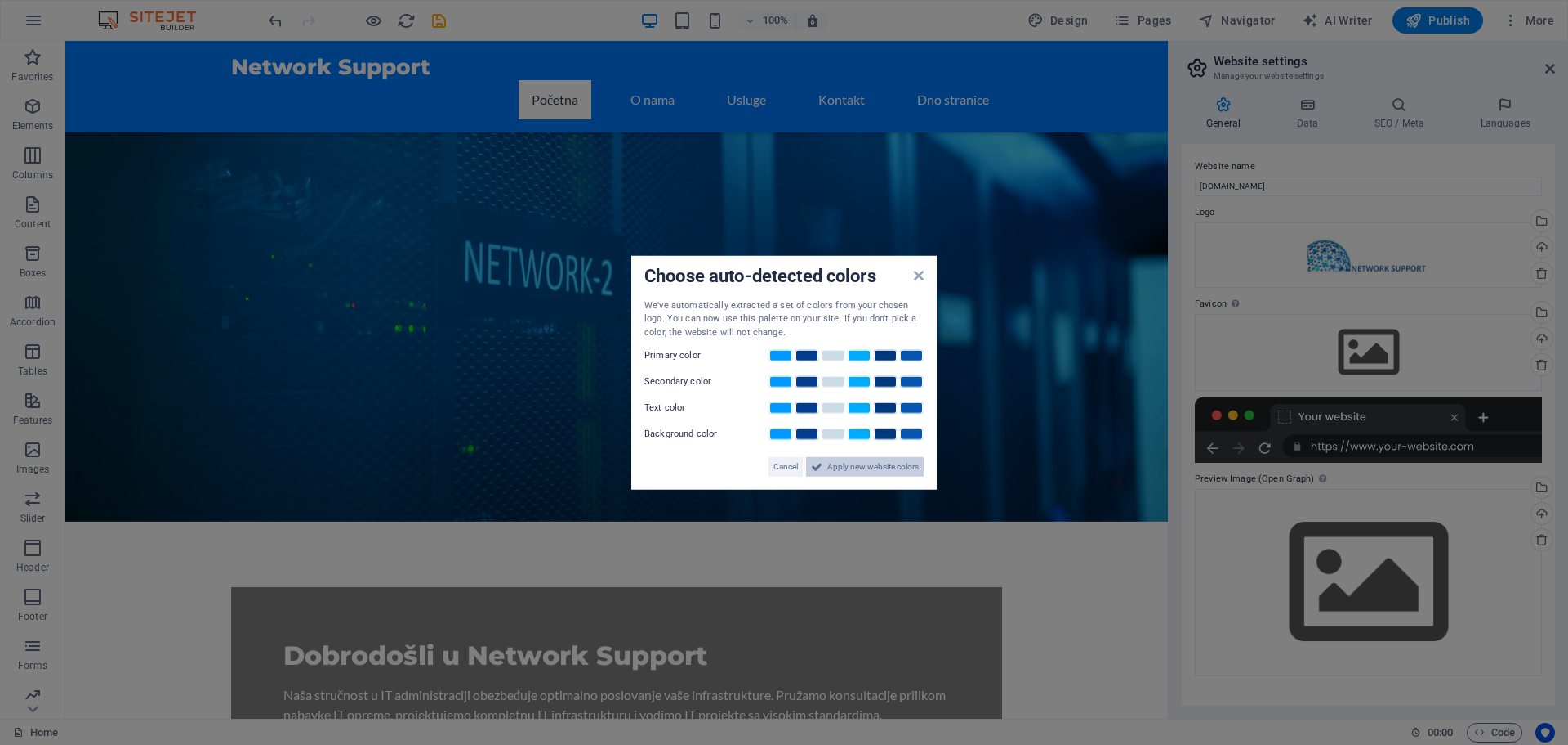
drag, startPoint x: 863, startPoint y: 463, endPoint x: 797, endPoint y: 423, distance: 77.2
click at [863, 463] on span "Apply new website colors" at bounding box center [872, 466] width 91 height 19
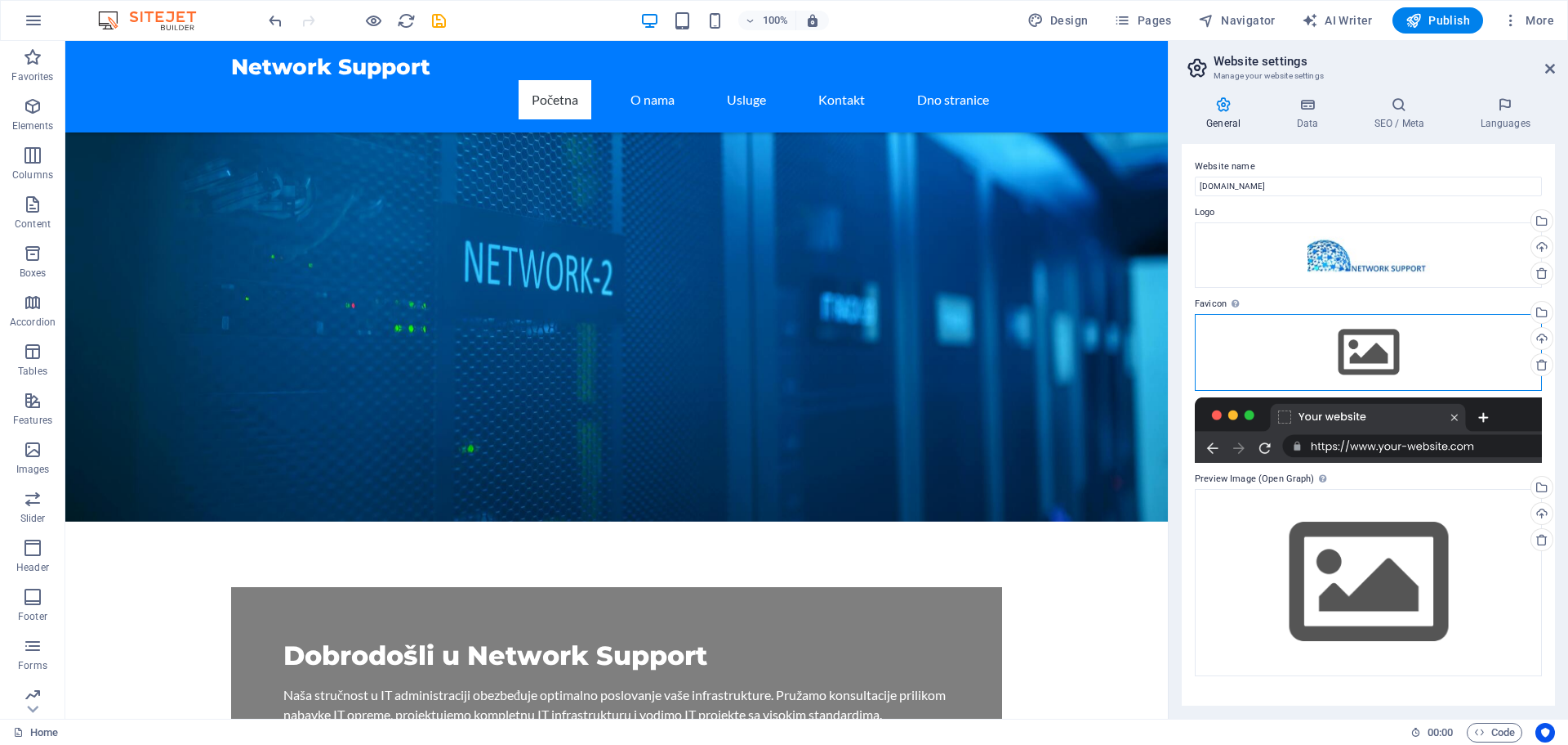
click at [1364, 368] on div "Drag files here, click to choose files or select files from Files or our free s…" at bounding box center [1368, 352] width 347 height 77
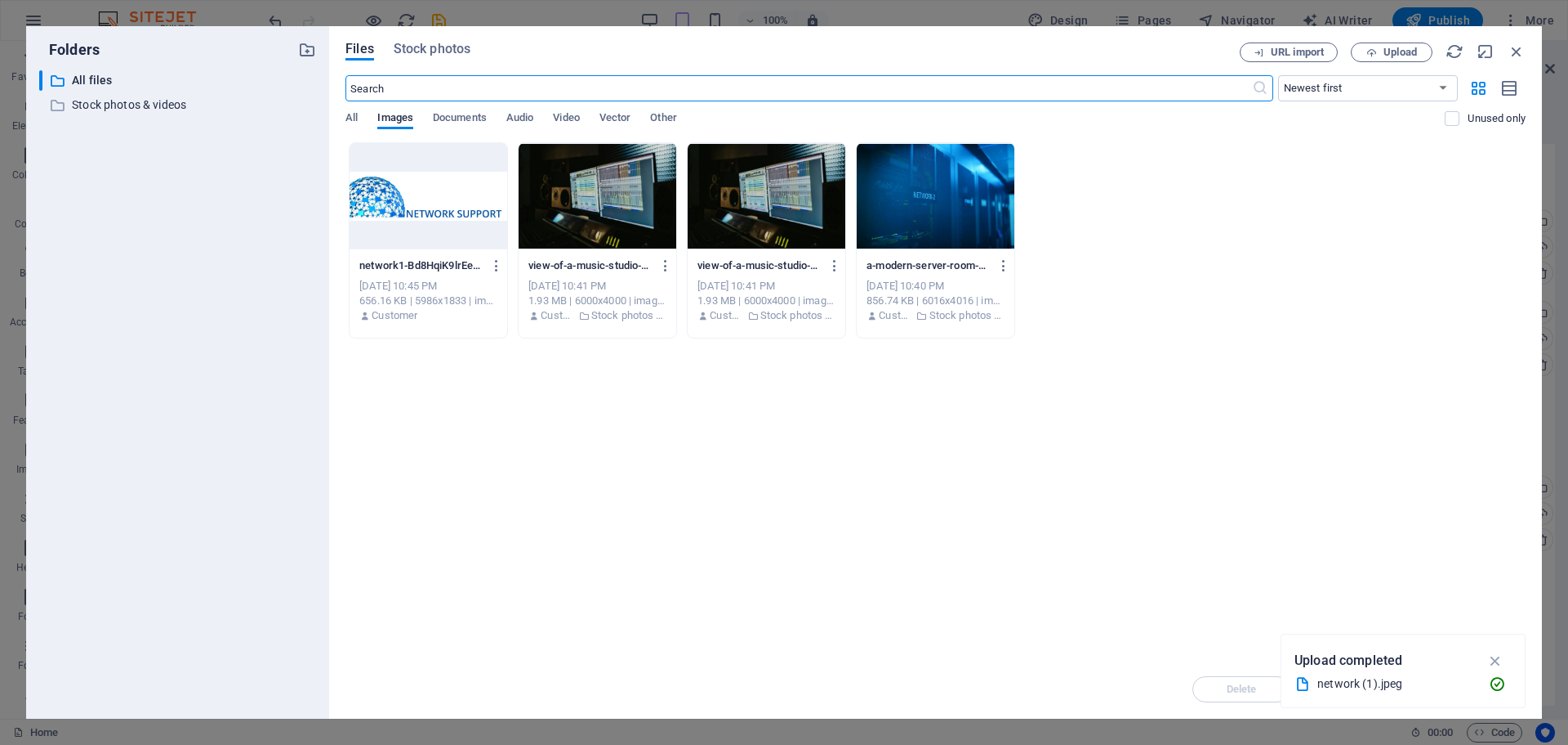
click at [435, 209] on div at bounding box center [429, 196] width 158 height 107
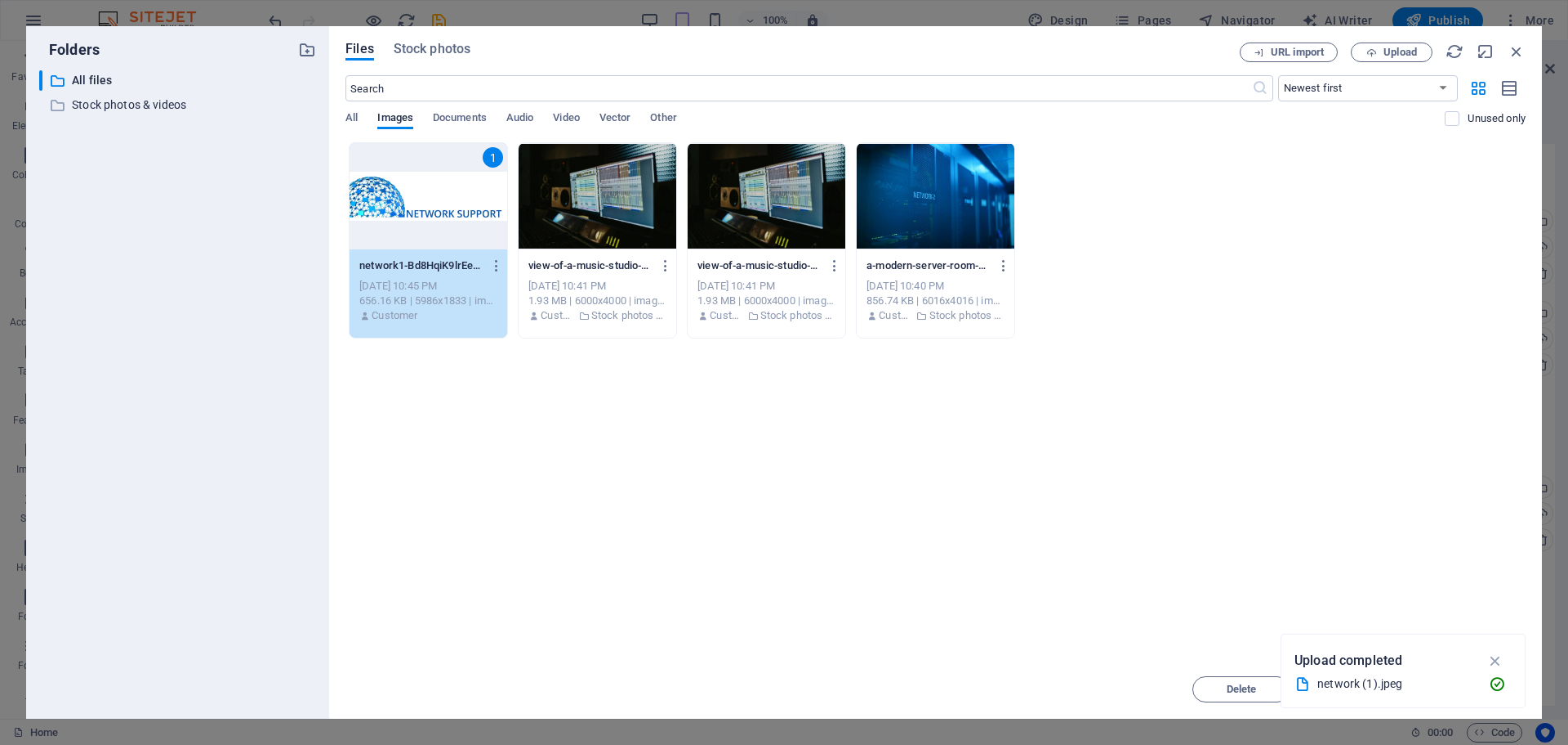
click at [1502, 658] on icon "button" at bounding box center [1496, 660] width 19 height 18
click at [1490, 685] on span "Insert" at bounding box center [1478, 689] width 29 height 10
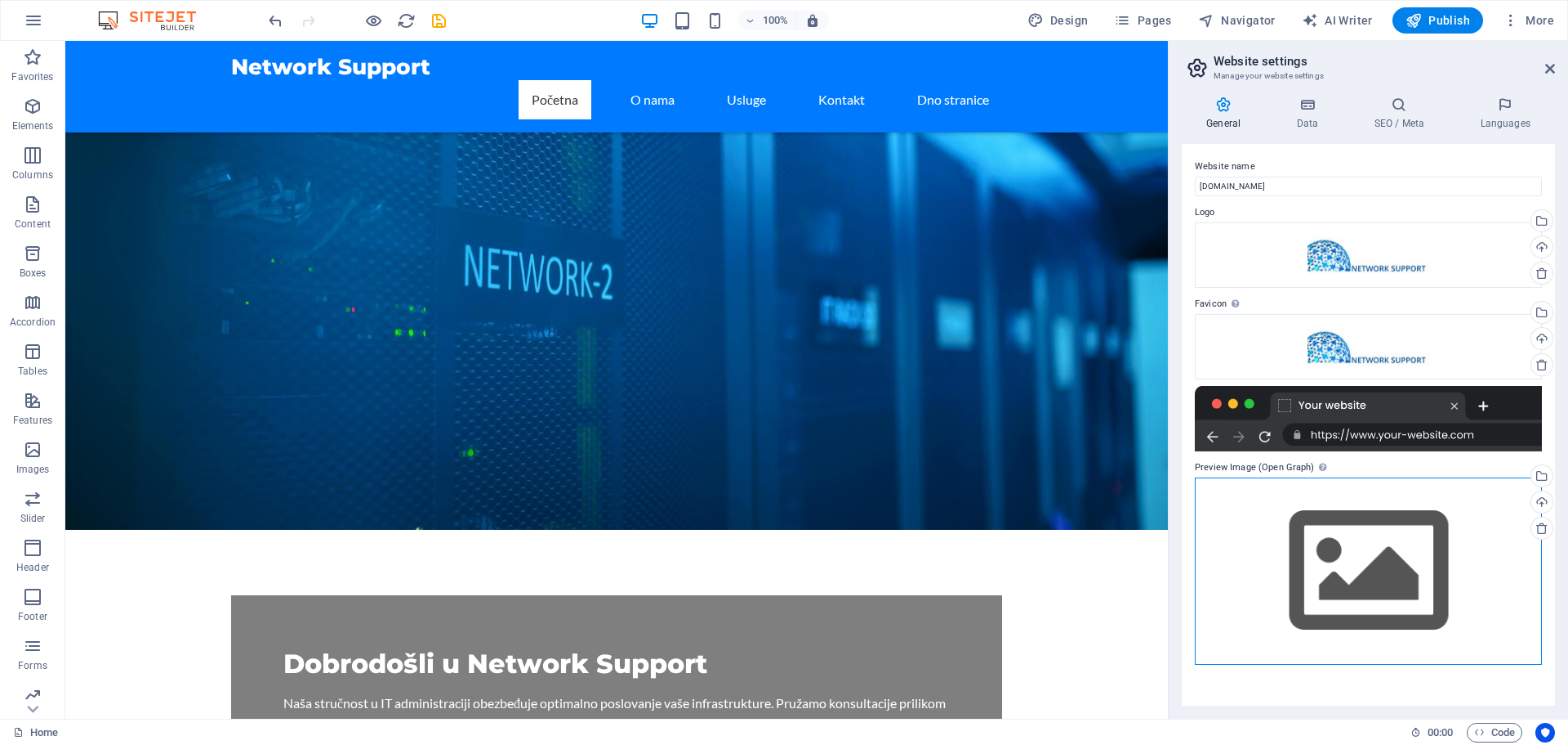
click at [1376, 549] on div "Drag files here, click to choose files or select files from Files or our free s…" at bounding box center [1368, 571] width 347 height 187
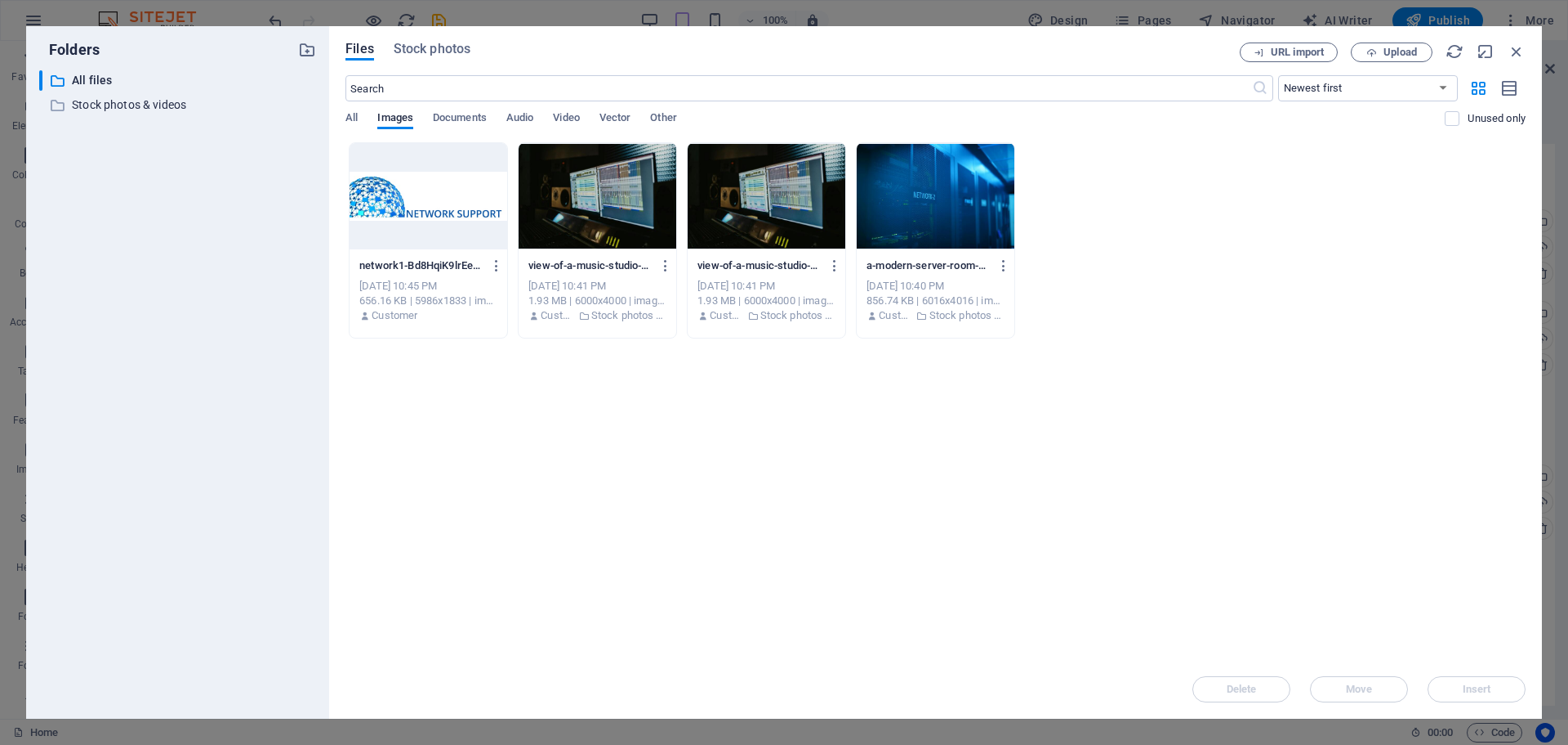
click at [355, 195] on div at bounding box center [429, 196] width 158 height 107
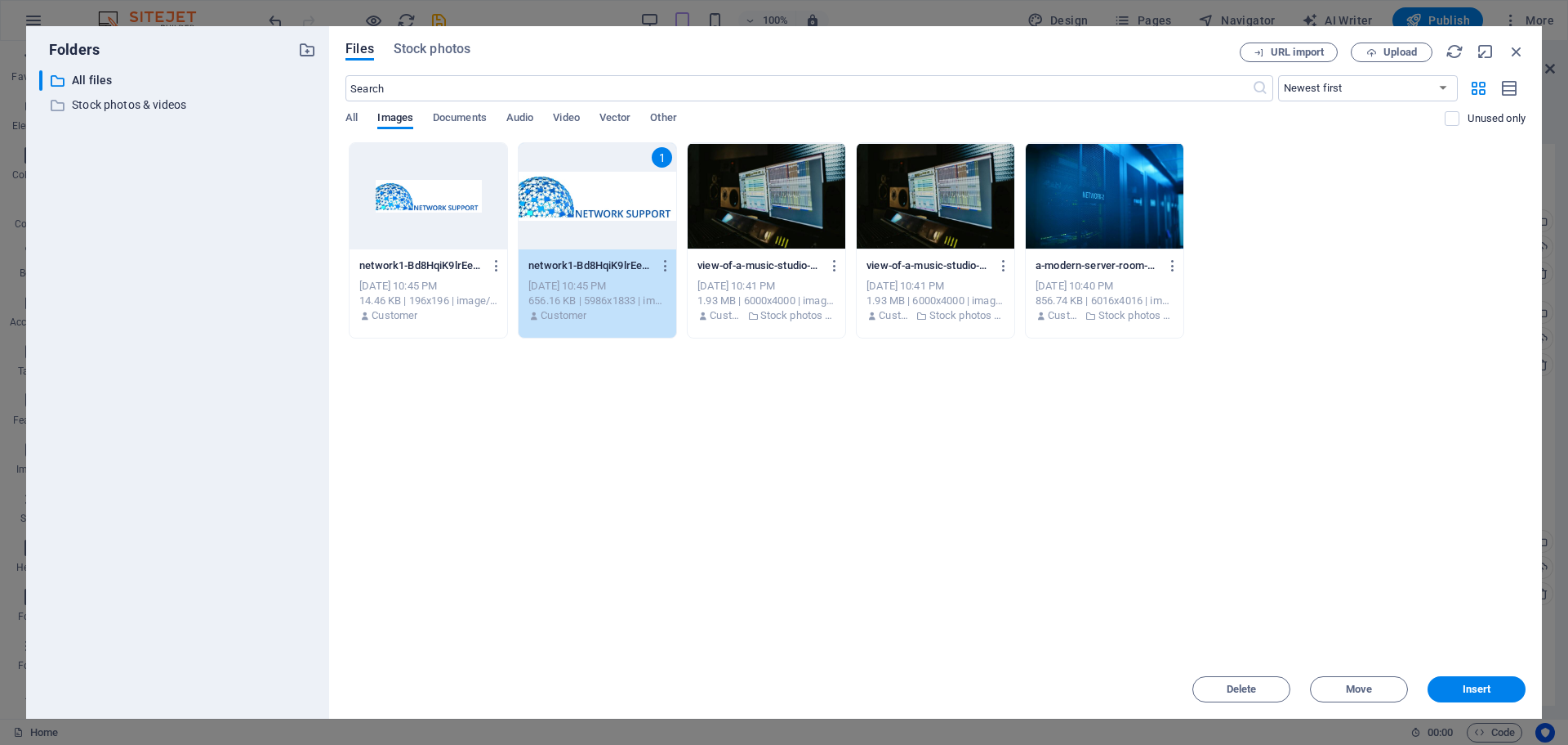
click at [1469, 696] on button "Insert" at bounding box center [1477, 688] width 98 height 26
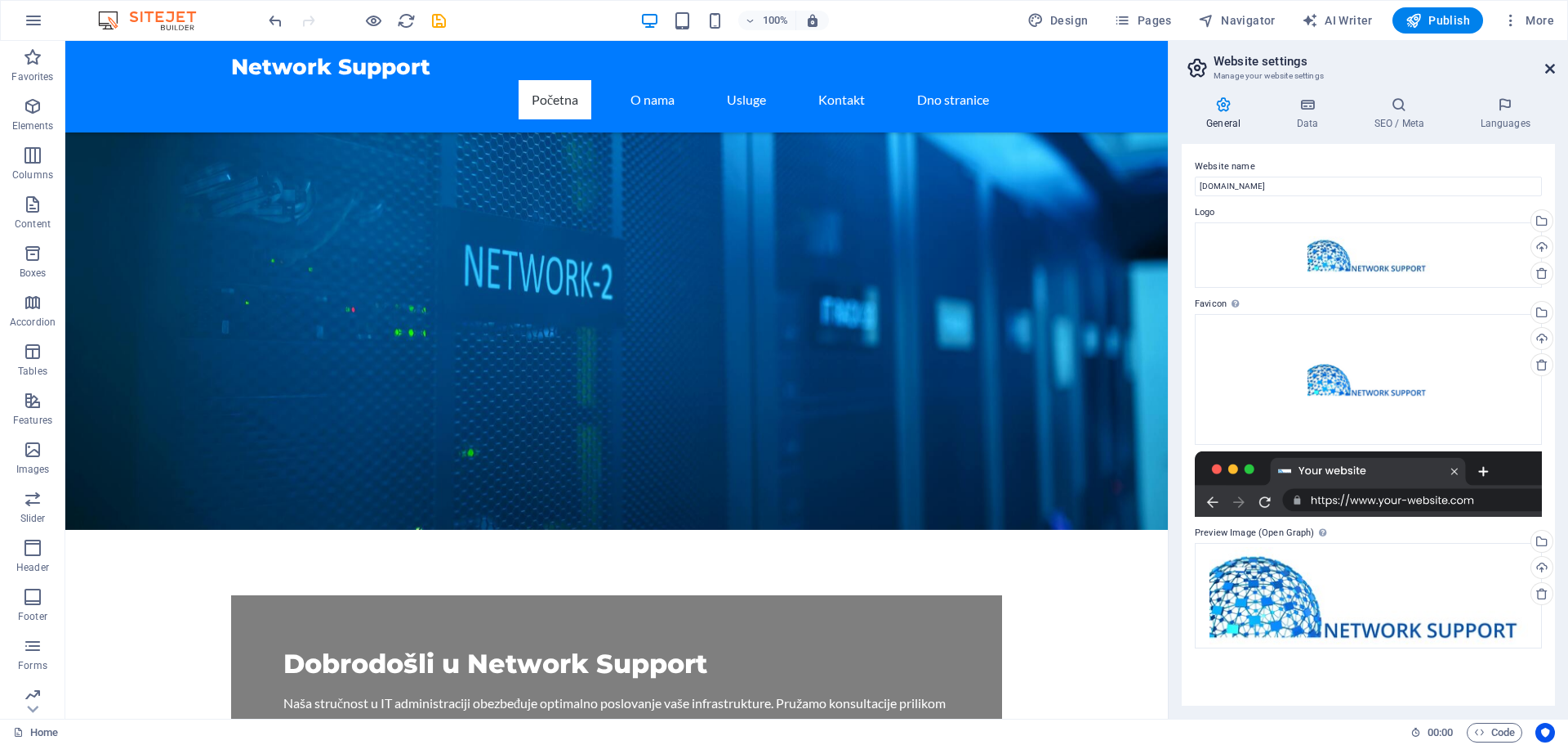
drag, startPoint x: 1547, startPoint y: 73, endPoint x: 1485, endPoint y: 46, distance: 67.6
click at [1547, 73] on icon at bounding box center [1551, 69] width 10 height 13
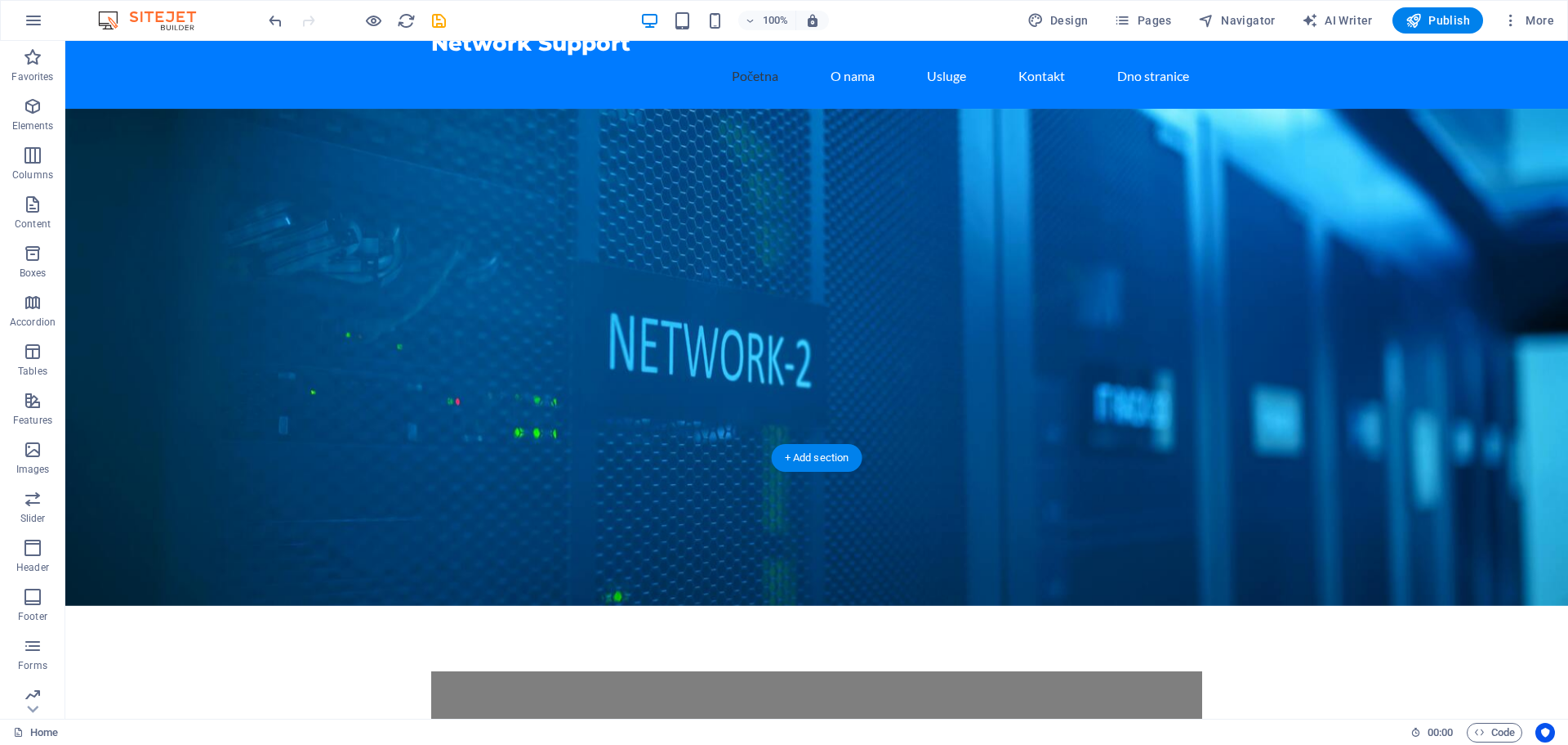
scroll to position [0, 0]
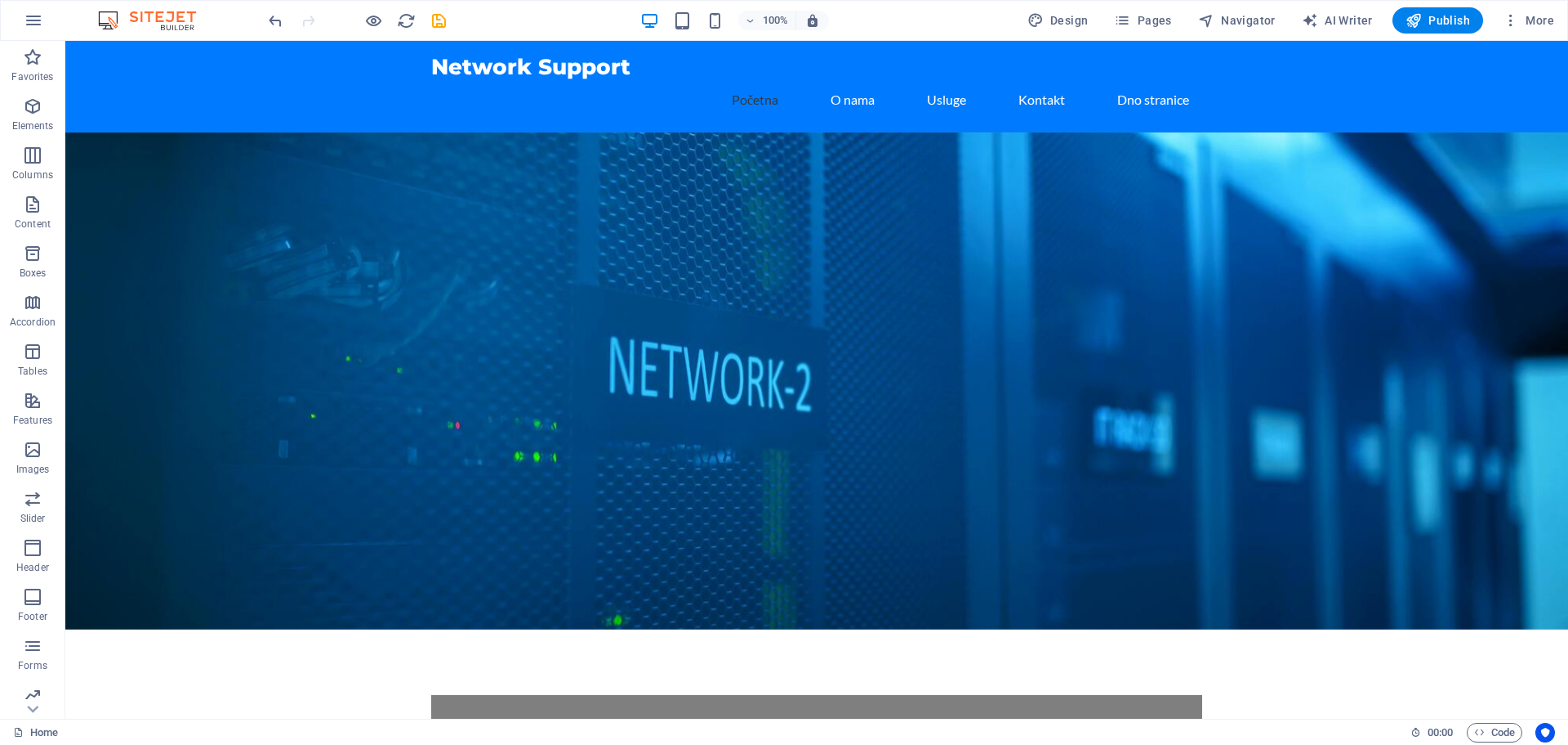
click at [441, 27] on icon "save" at bounding box center [439, 21] width 19 height 19
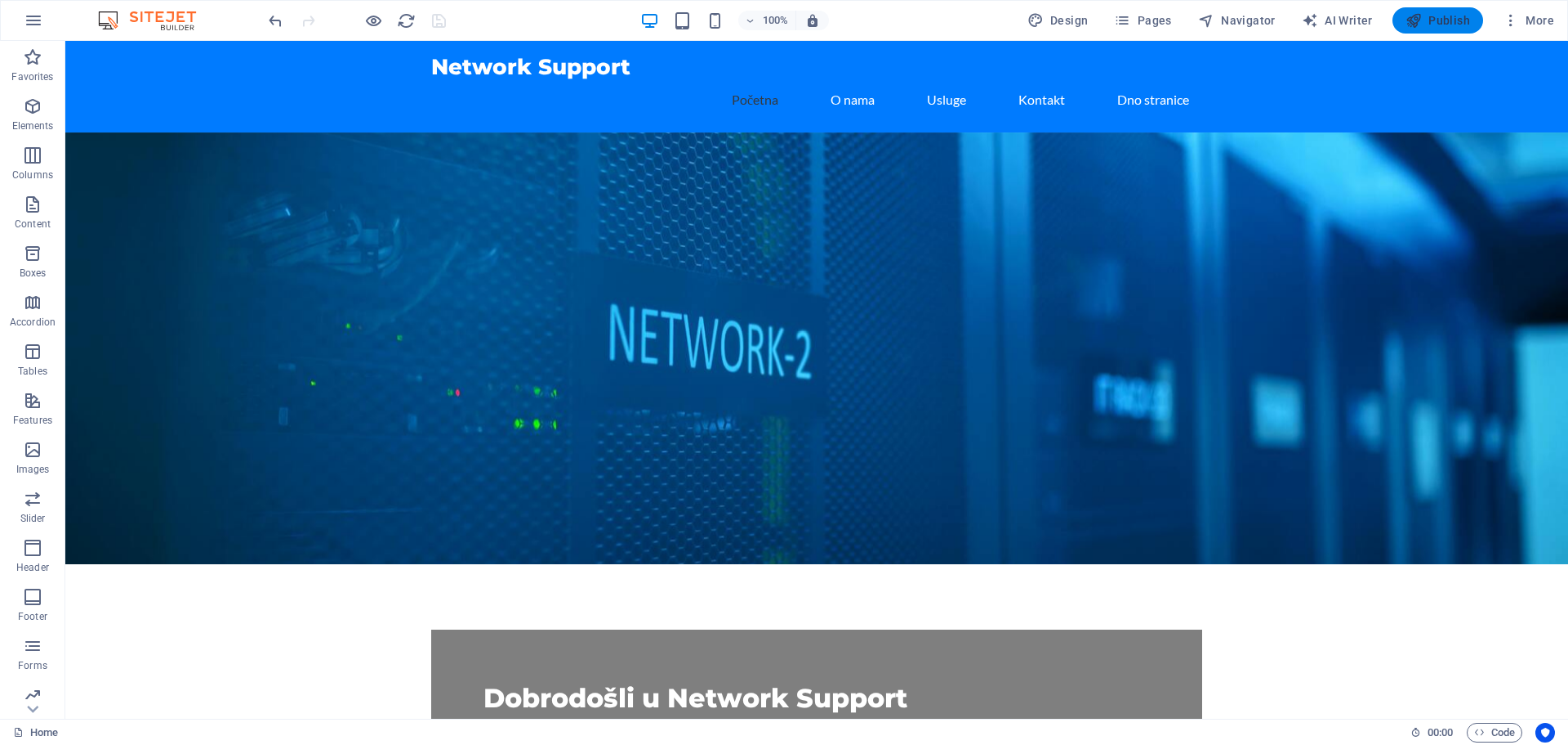
click at [1449, 21] on span "Publish" at bounding box center [1437, 20] width 64 height 16
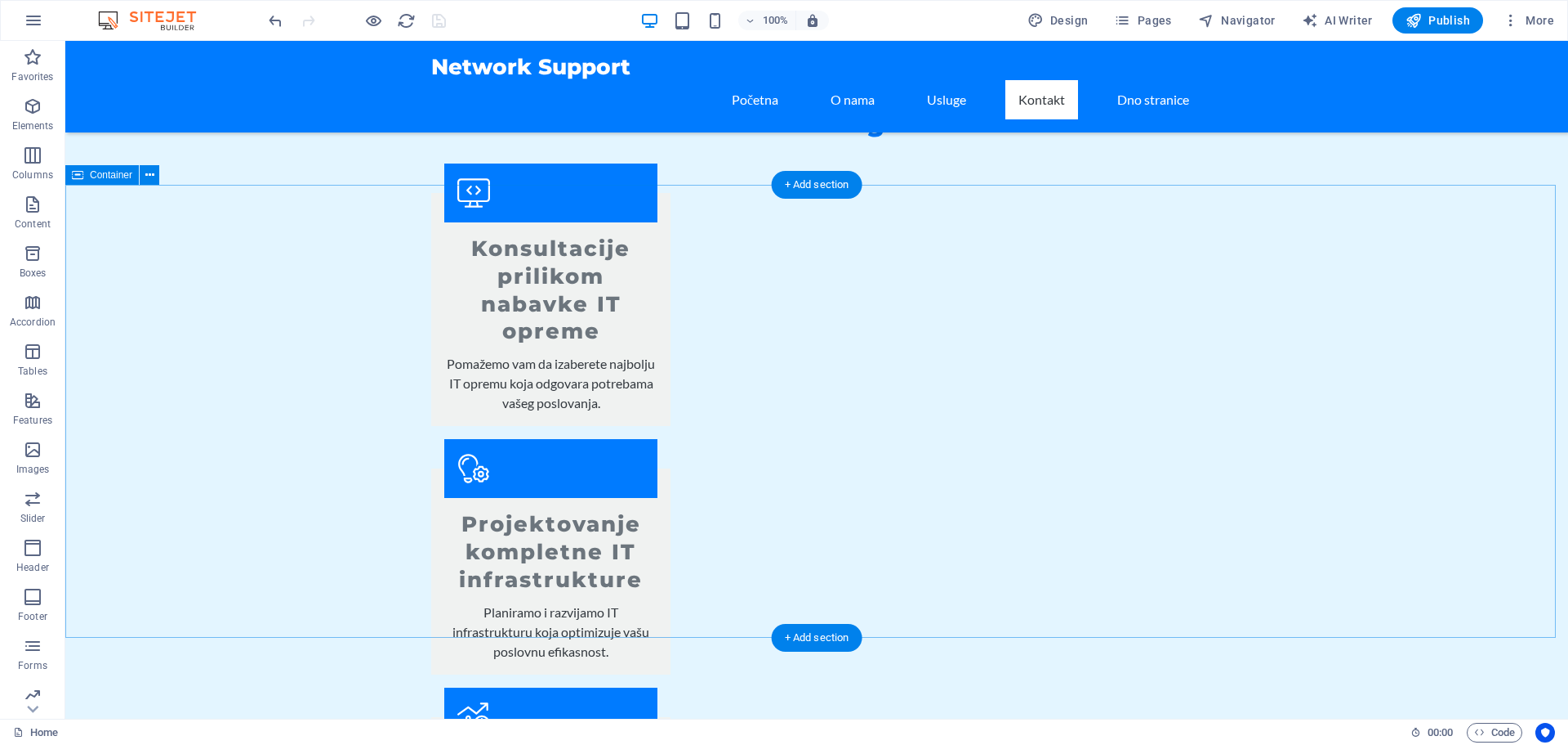
scroll to position [1781, 0]
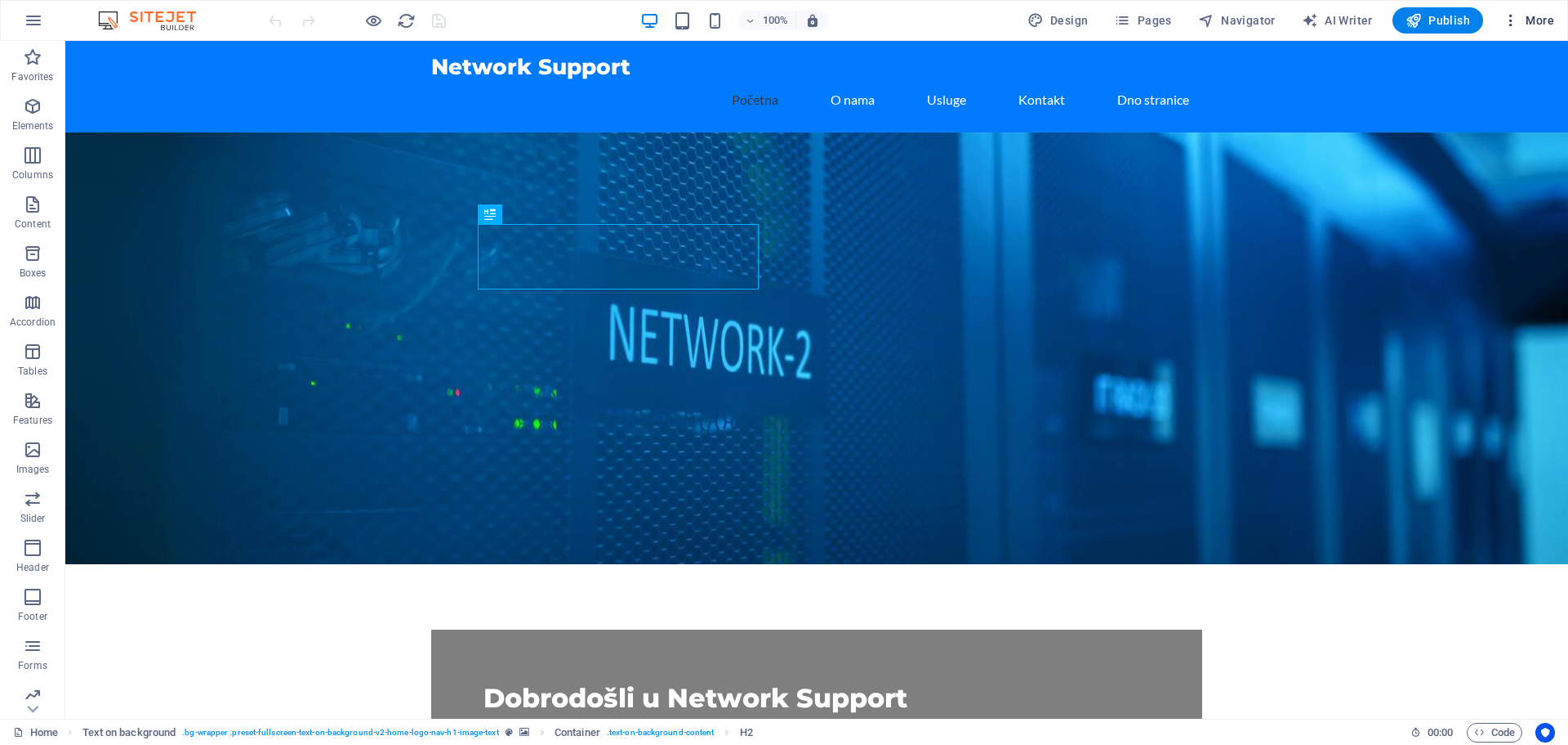
click at [1513, 20] on icon "button" at bounding box center [1510, 20] width 16 height 16
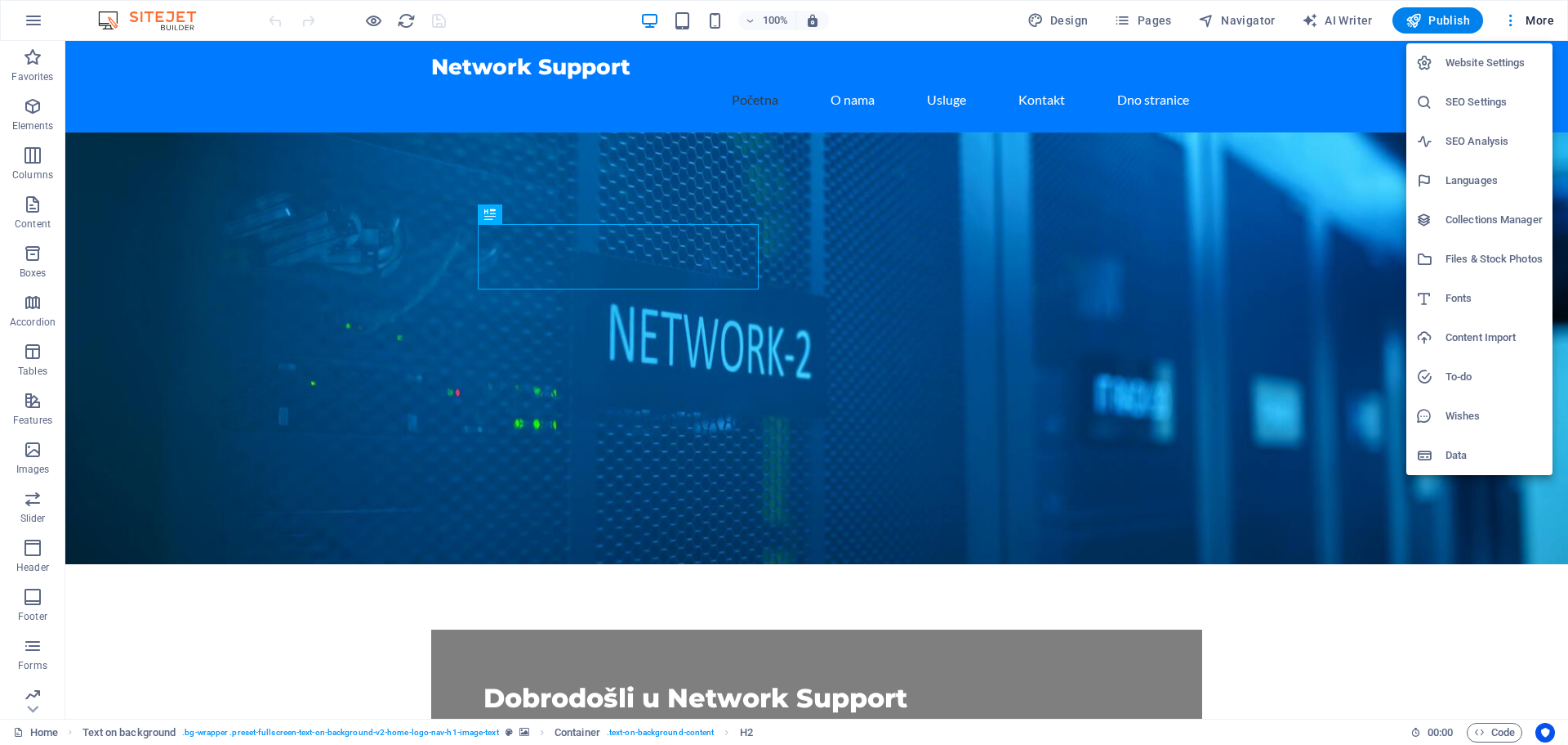
click at [1463, 108] on h6 "SEO Settings" at bounding box center [1494, 102] width 97 height 19
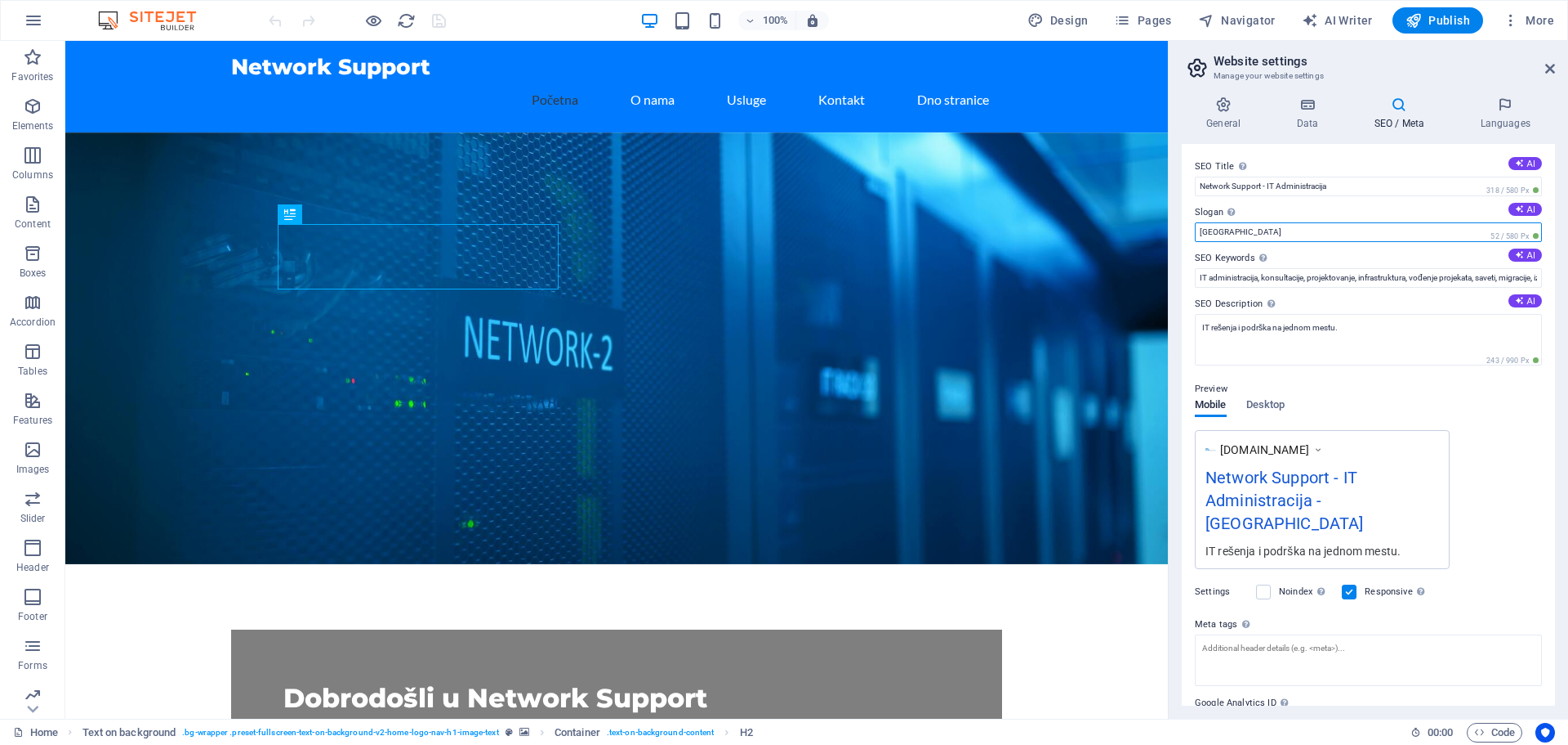
drag, startPoint x: 1246, startPoint y: 232, endPoint x: 1177, endPoint y: 238, distance: 69.3
click at [1177, 235] on div "General Data SEO / Meta Languages Website name [DOMAIN_NAME] Logo Drag files he…" at bounding box center [1369, 401] width 400 height 635
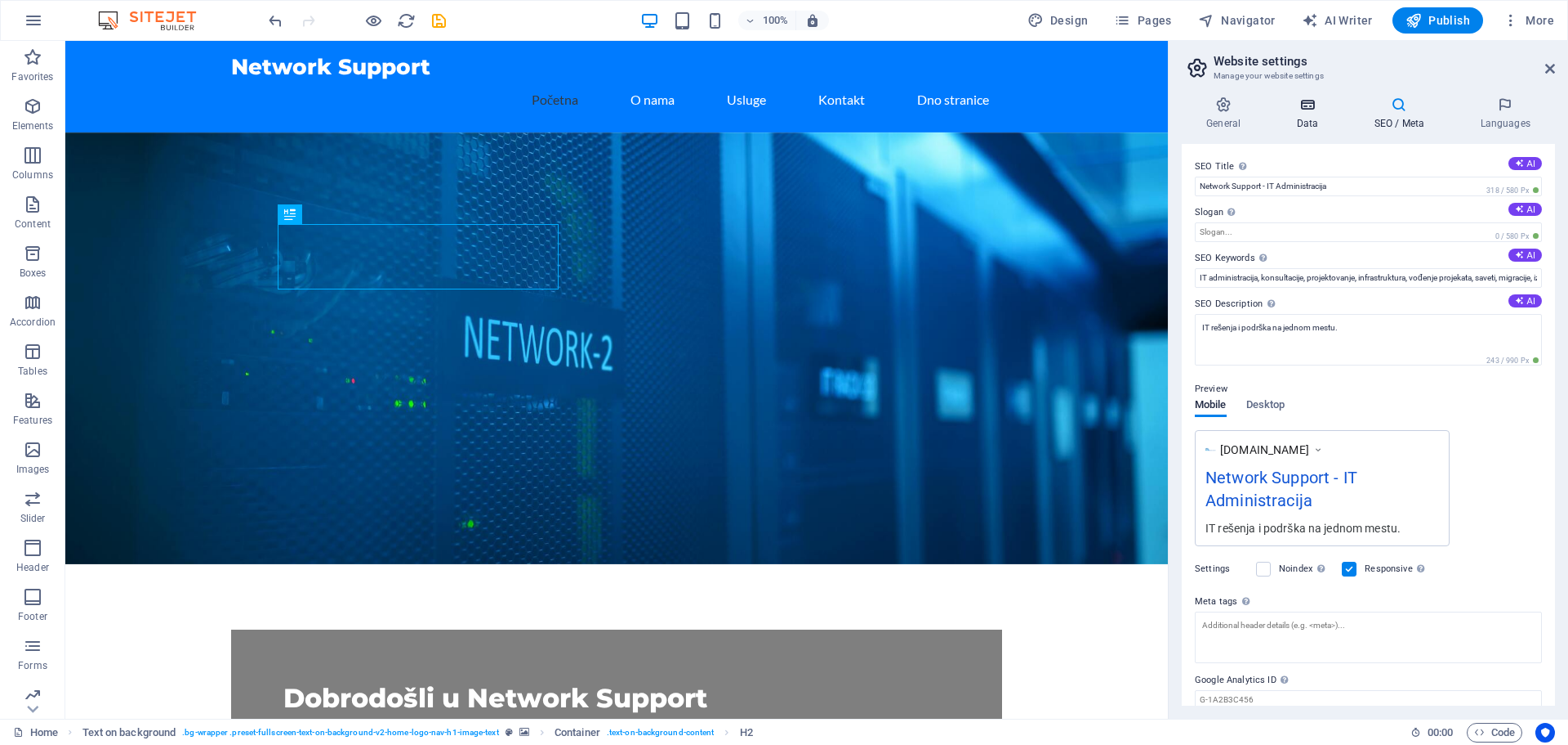
drag, startPoint x: 1310, startPoint y: 107, endPoint x: 1314, endPoint y: 121, distance: 14.6
click at [1310, 109] on icon at bounding box center [1308, 104] width 71 height 16
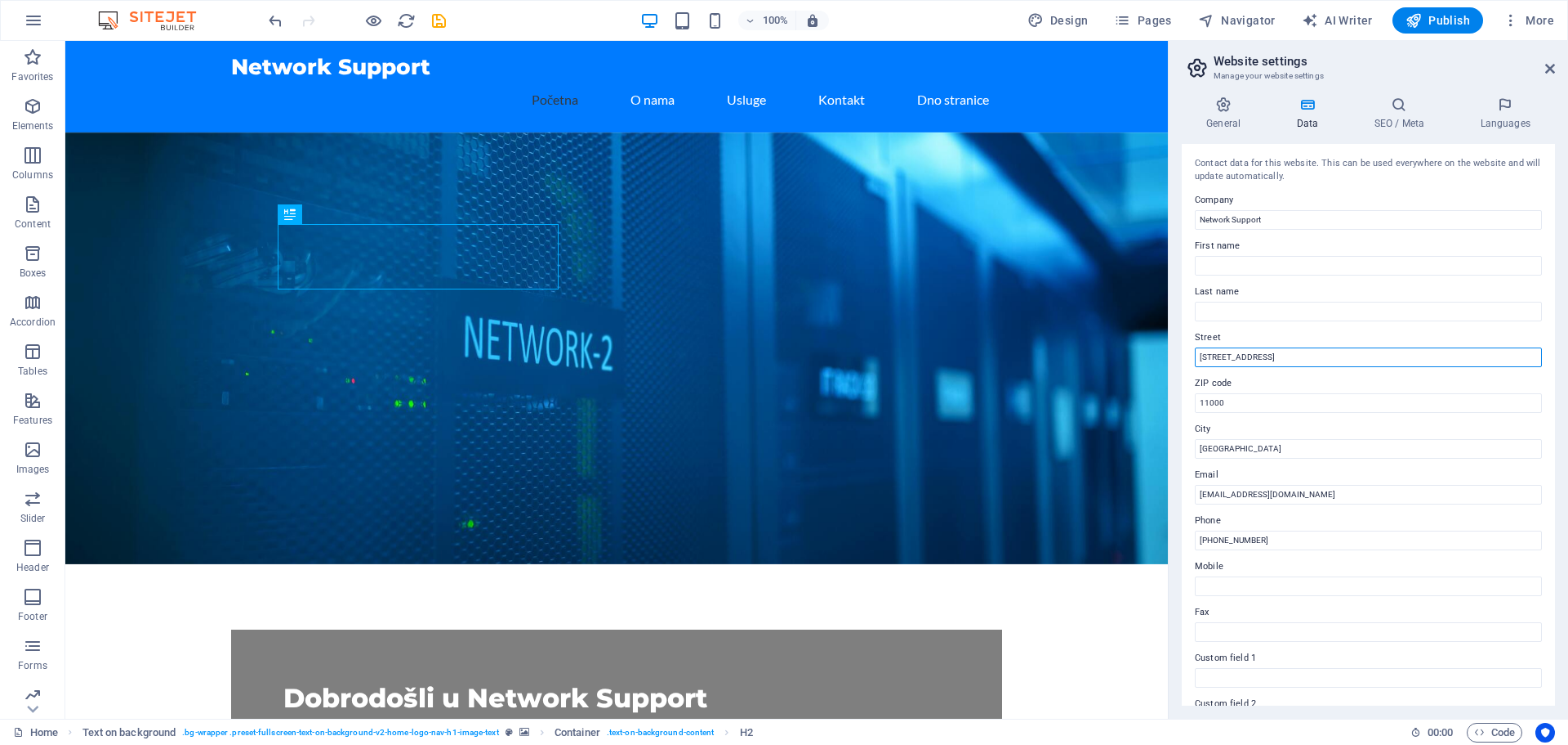
drag, startPoint x: 1251, startPoint y: 358, endPoint x: 1170, endPoint y: 362, distance: 81.1
click at [1169, 359] on aside "Website settings Manage your website settings General Data SEO / Meta Languages…" at bounding box center [1368, 380] width 401 height 678
click at [1230, 359] on input "Mite" at bounding box center [1368, 357] width 347 height 19
type input "[PERSON_NAME] 22"
click at [1213, 536] on input "[PHONE_NUMBER]" at bounding box center [1368, 540] width 347 height 19
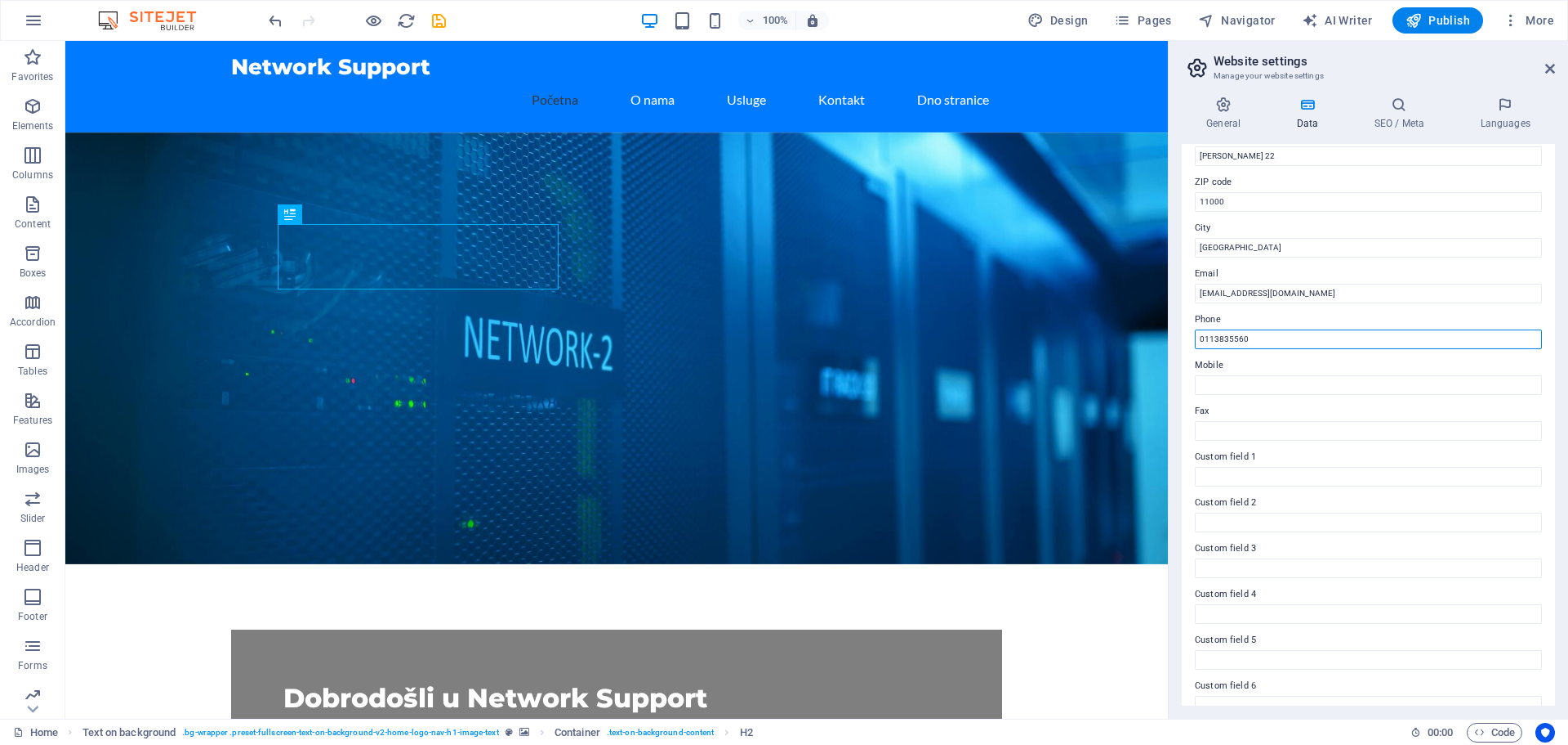
scroll to position [224, 0]
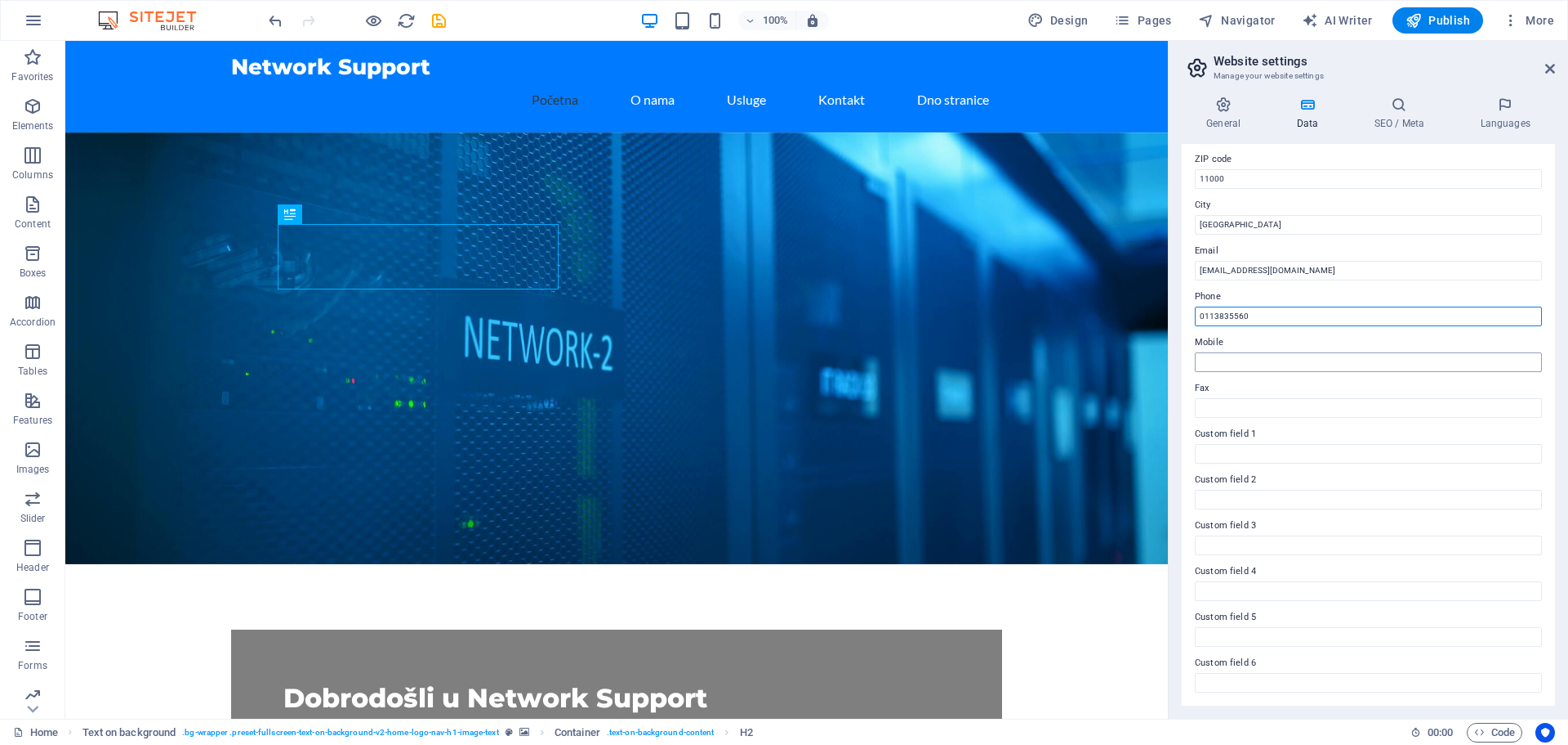
type input "0113835560"
click at [1210, 360] on input "Mobile" at bounding box center [1368, 361] width 347 height 19
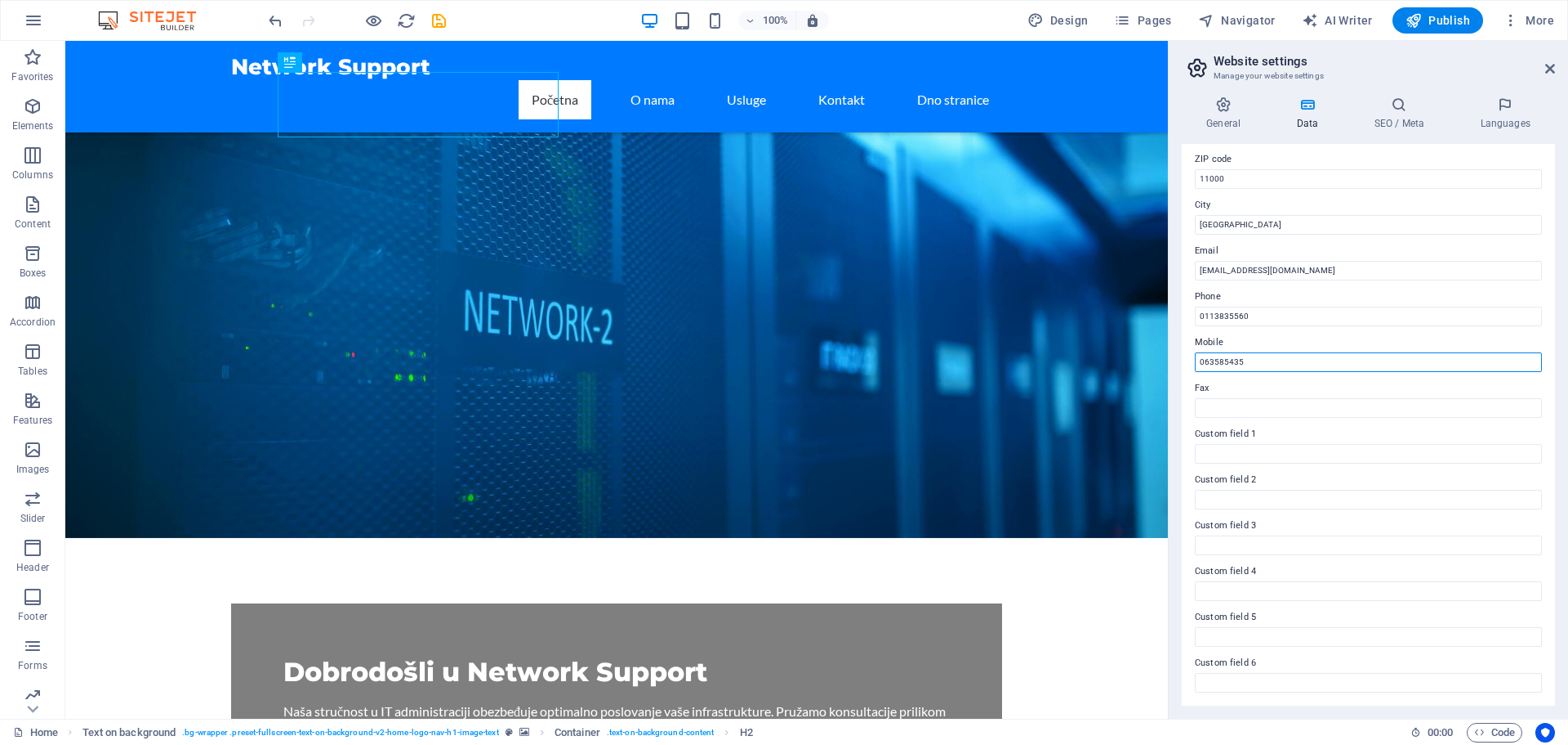
scroll to position [592, 0]
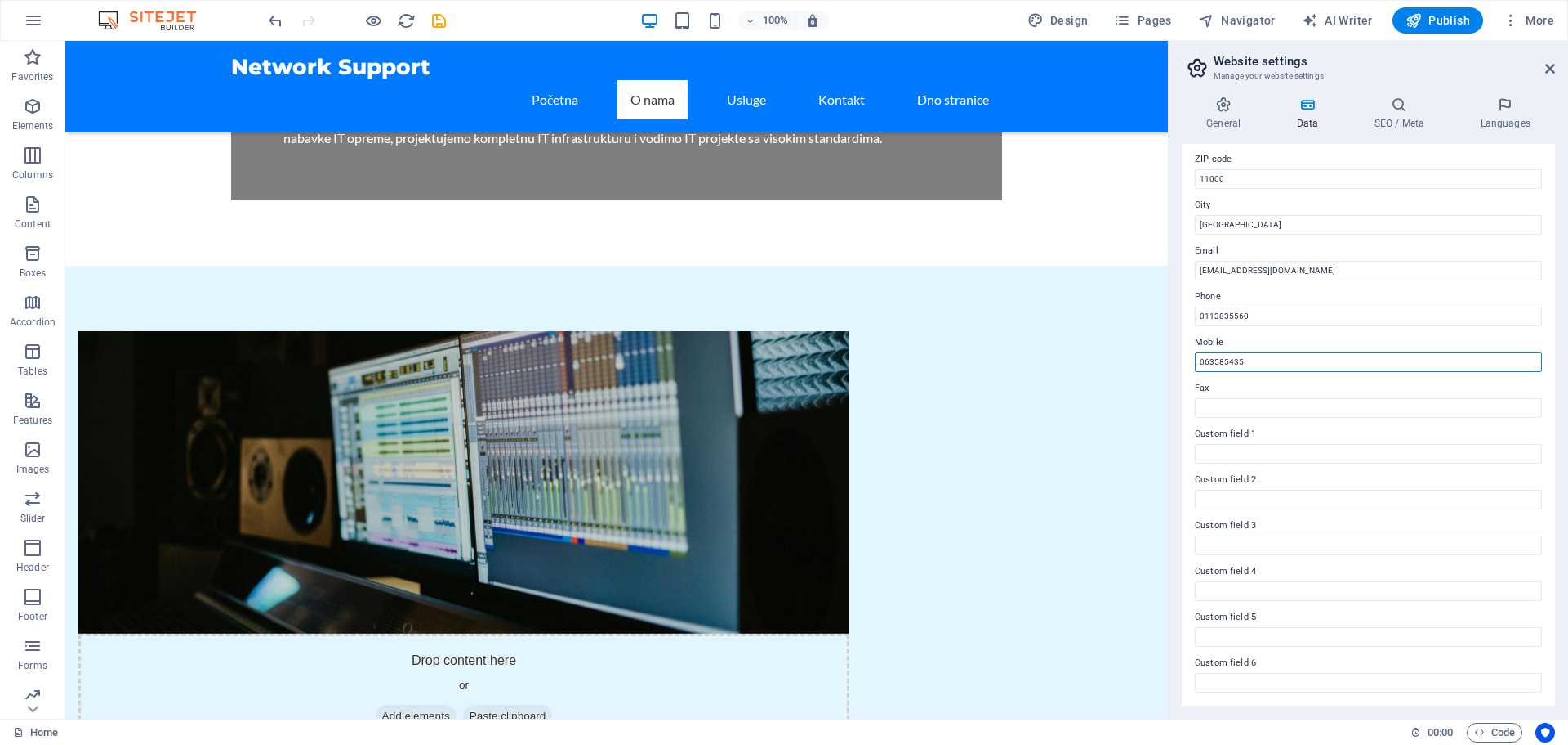
type input "063585435"
click at [1176, 447] on div "General Data SEO / Meta Languages Website name [DOMAIN_NAME] Logo Drag files he…" at bounding box center [1369, 401] width 400 height 635
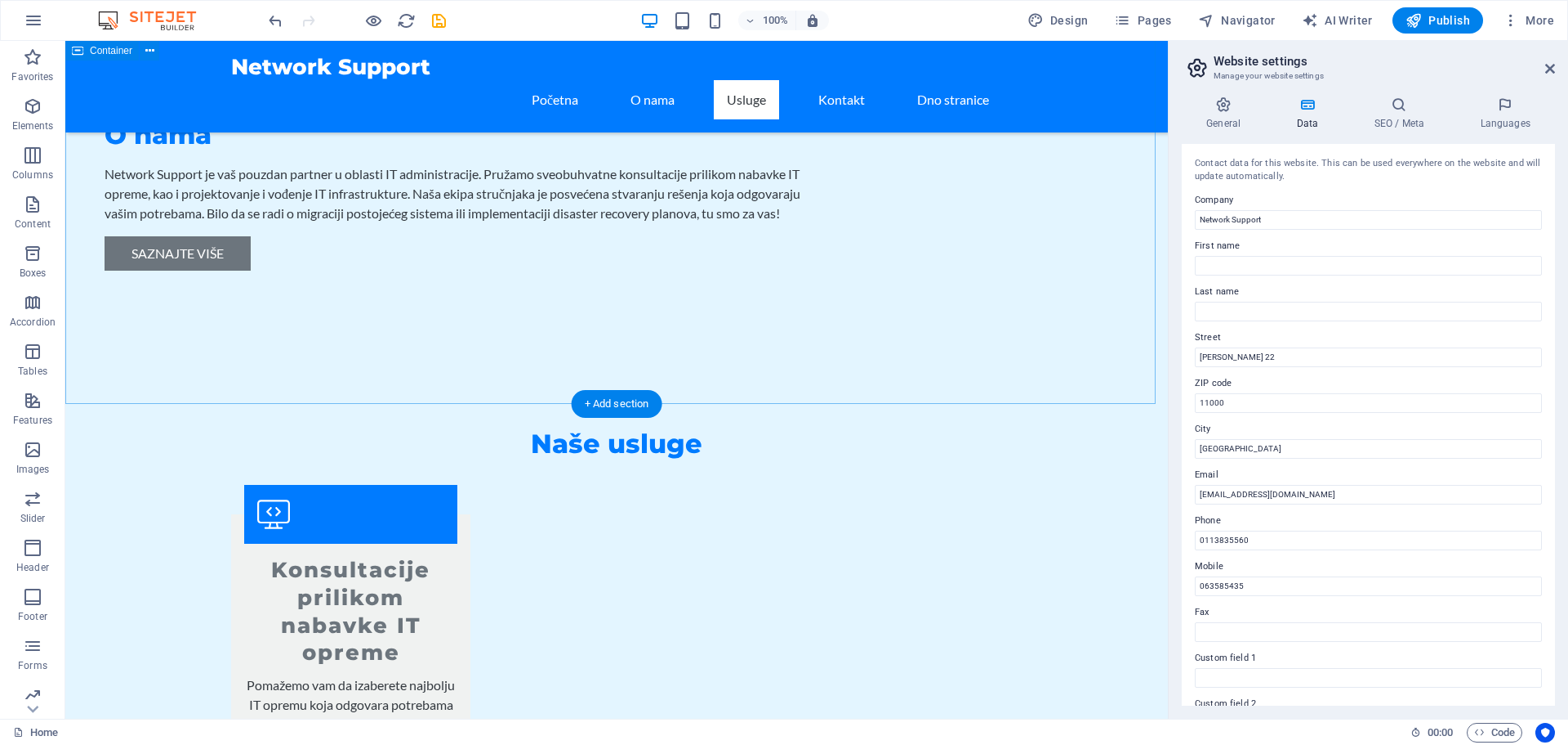
scroll to position [1781, 0]
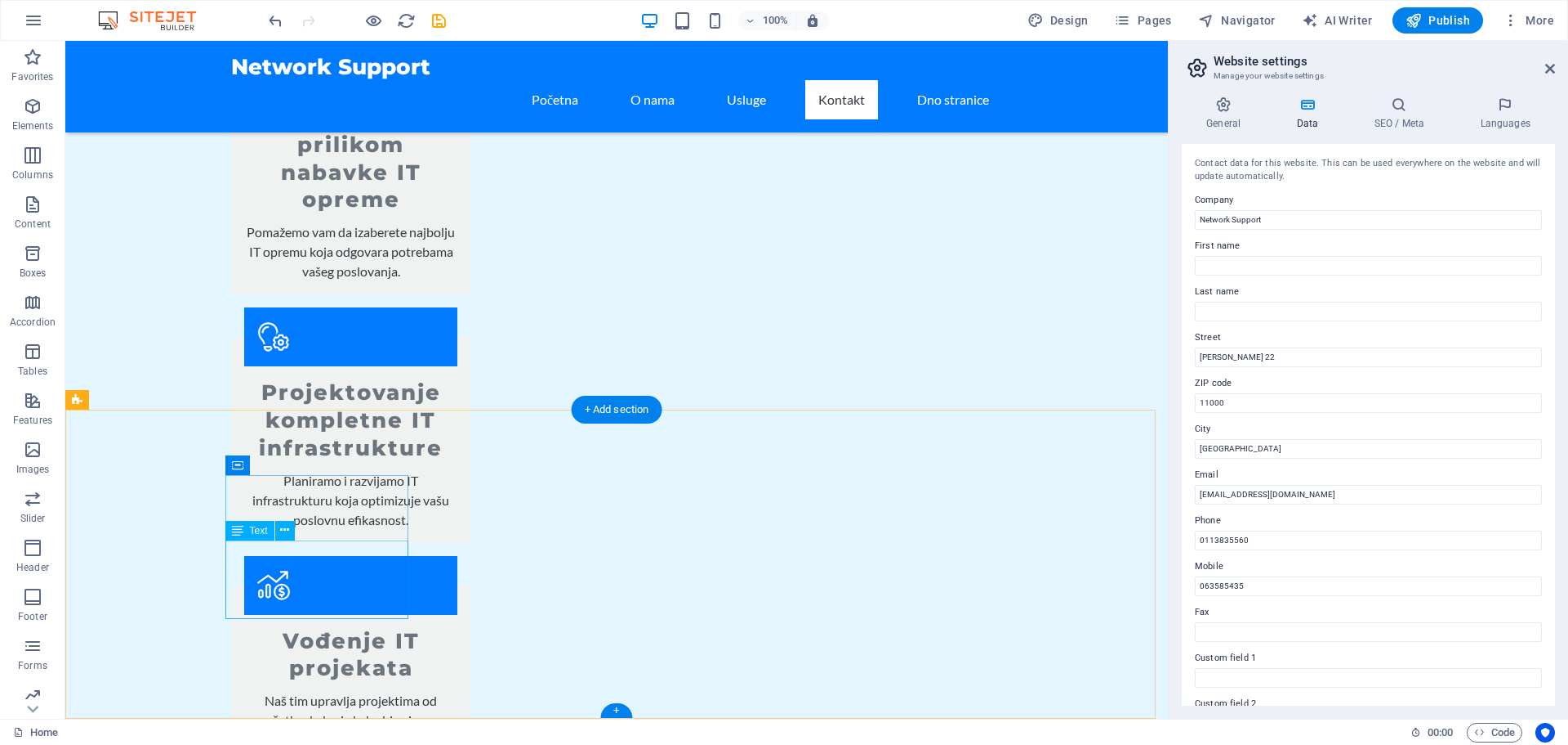
drag, startPoint x: 253, startPoint y: 549, endPoint x: 317, endPoint y: 589, distance: 75.5
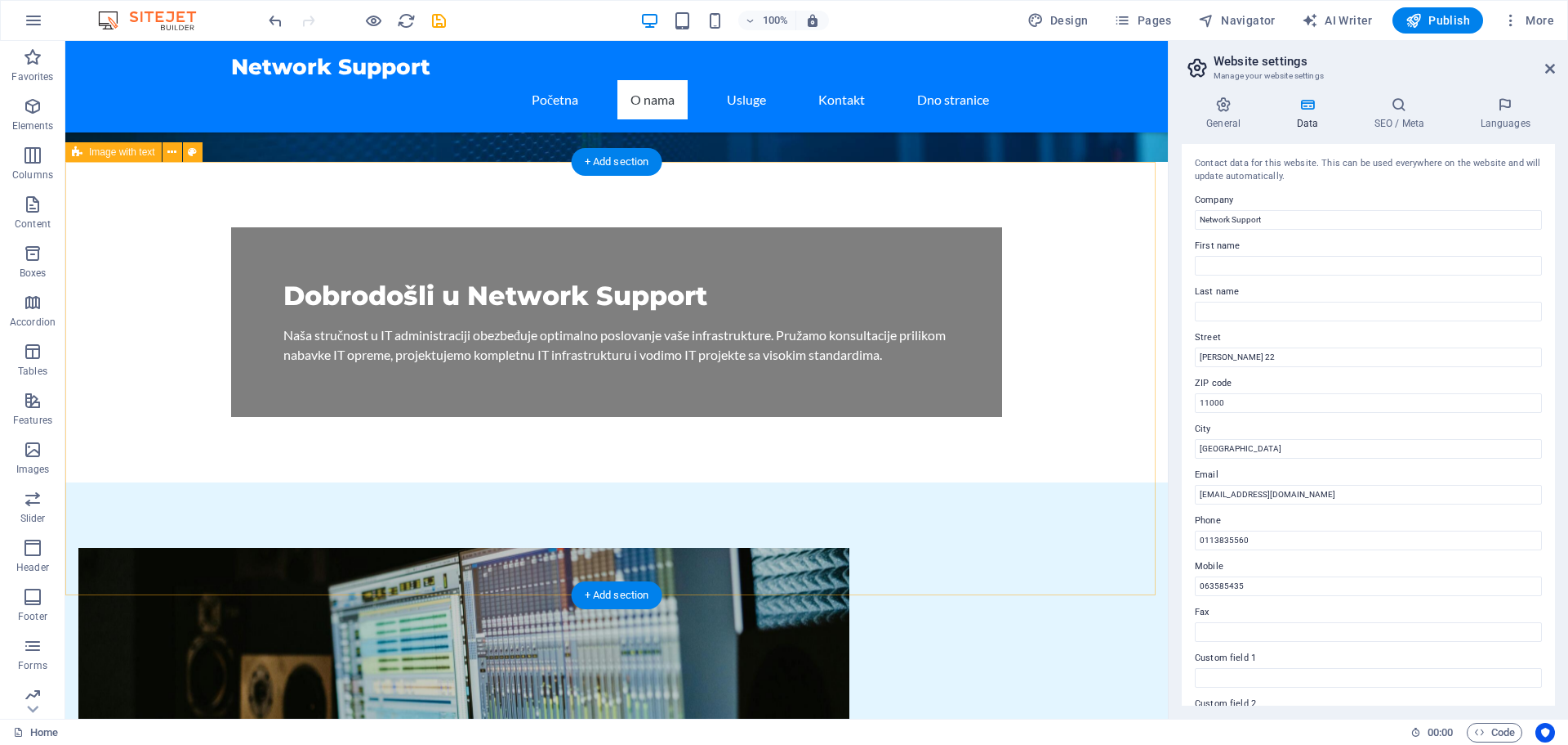
scroll to position [409, 0]
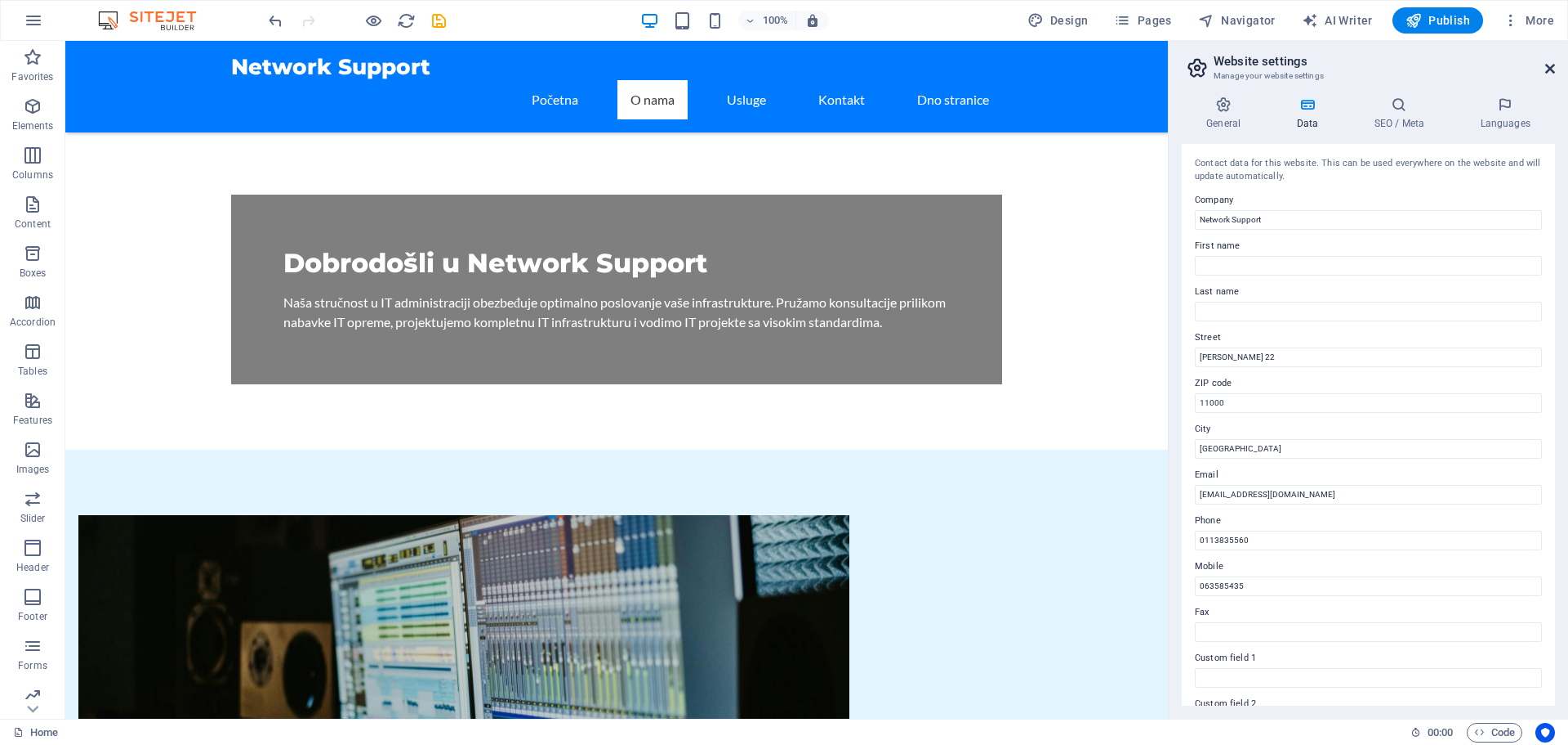
click at [1546, 72] on icon at bounding box center [1551, 69] width 10 height 13
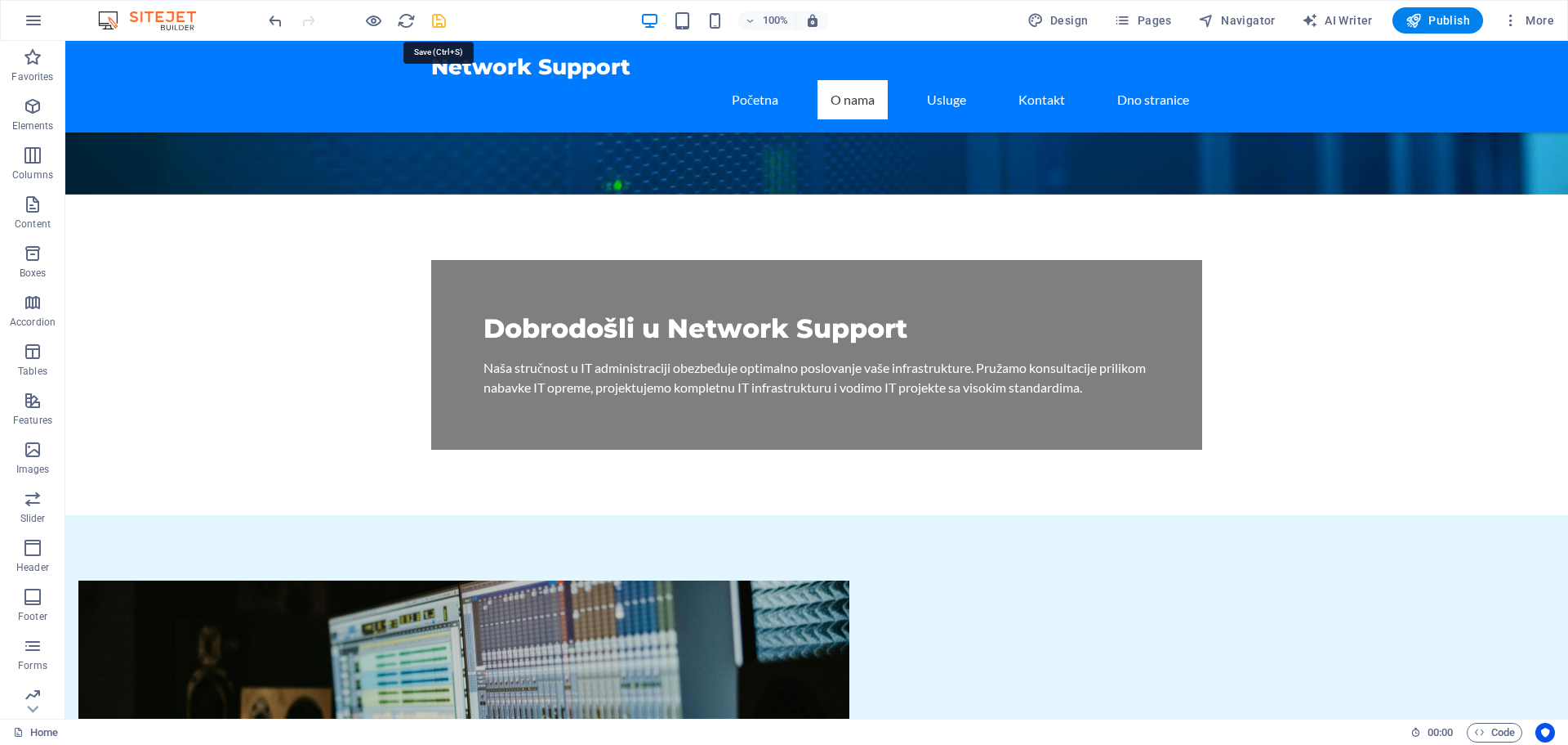
click at [444, 21] on icon "save" at bounding box center [439, 21] width 19 height 19
checkbox input "false"
click at [1439, 20] on span "Publish" at bounding box center [1437, 20] width 64 height 16
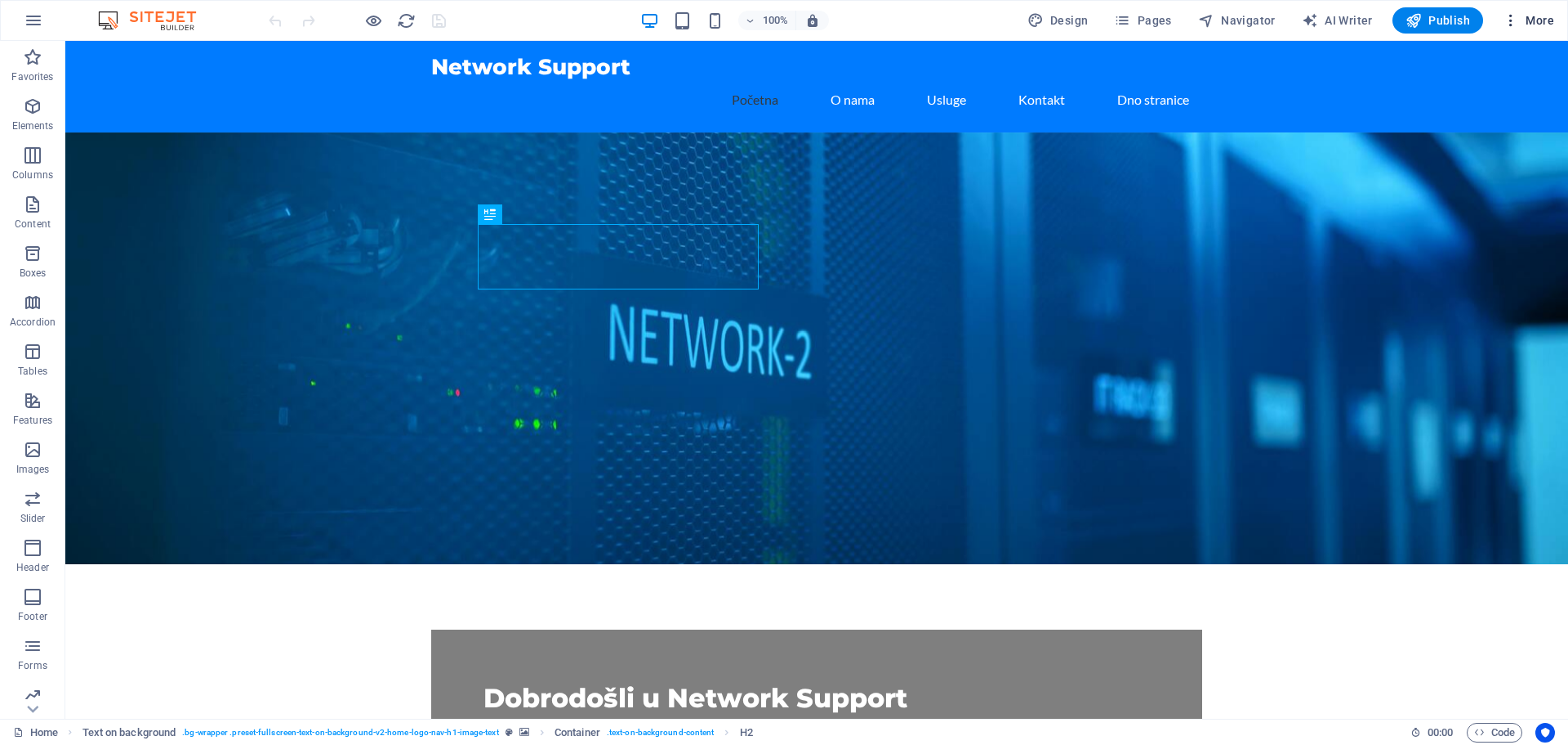
click at [1544, 19] on span "More" at bounding box center [1529, 20] width 52 height 16
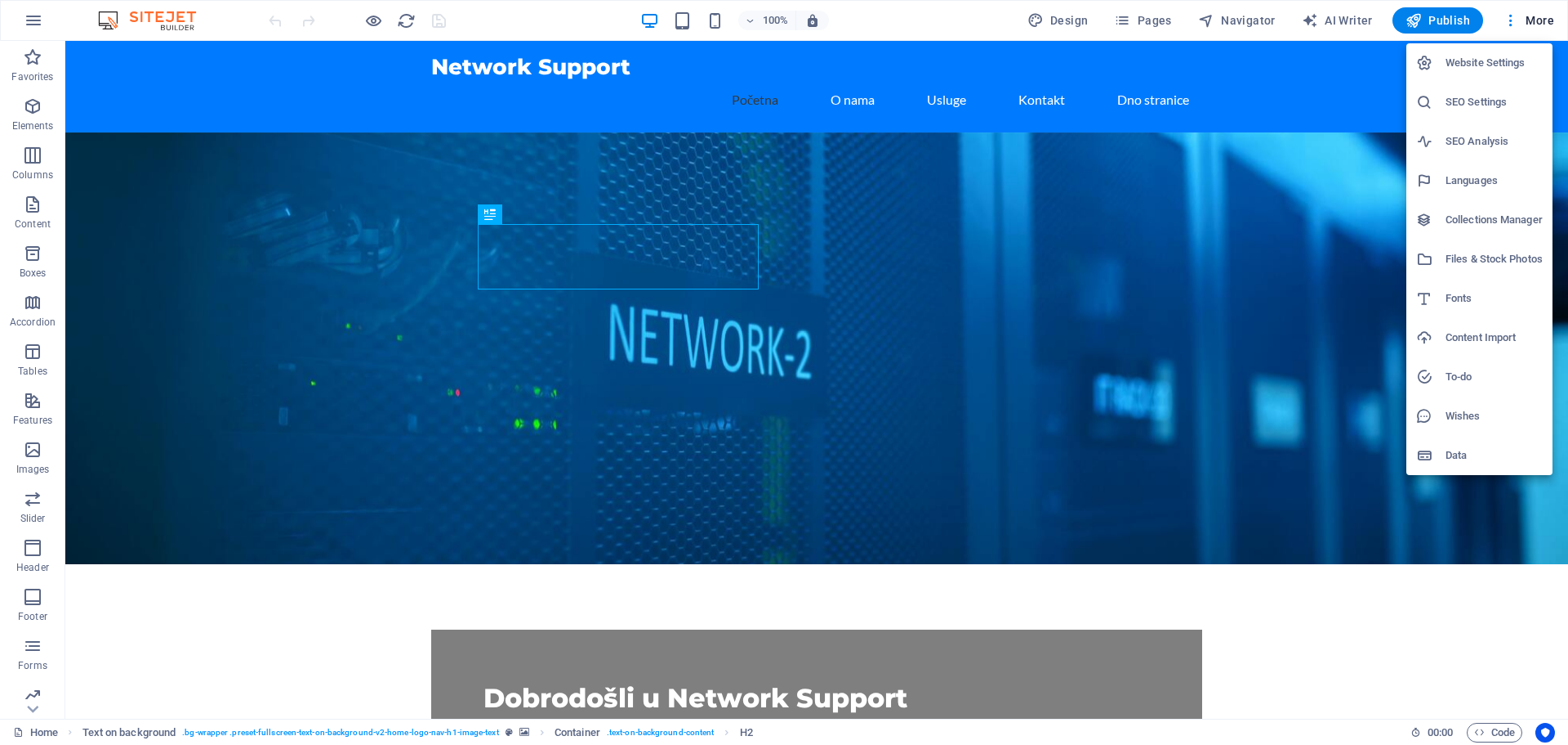
click at [1023, 586] on div at bounding box center [784, 372] width 1568 height 745
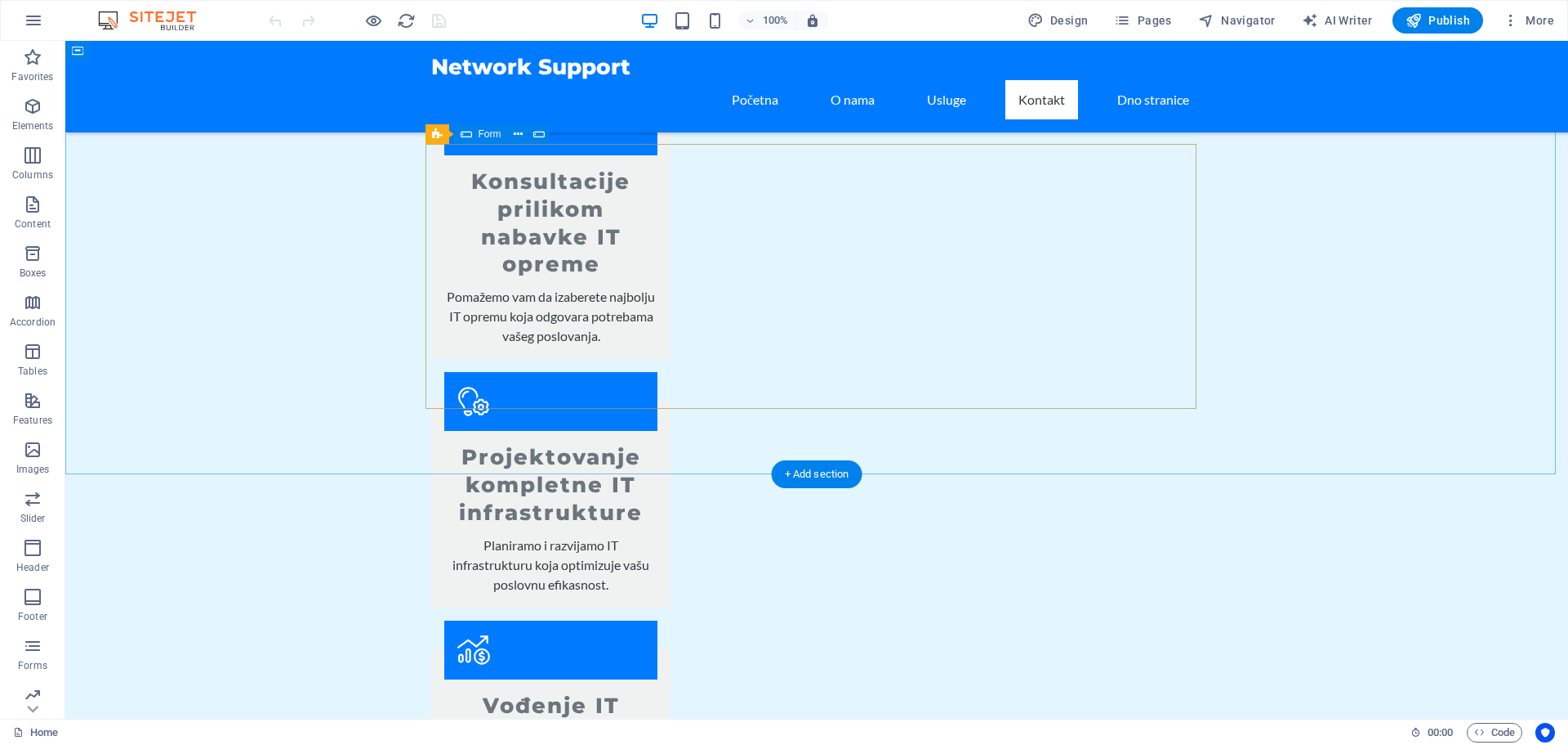
scroll to position [1552, 0]
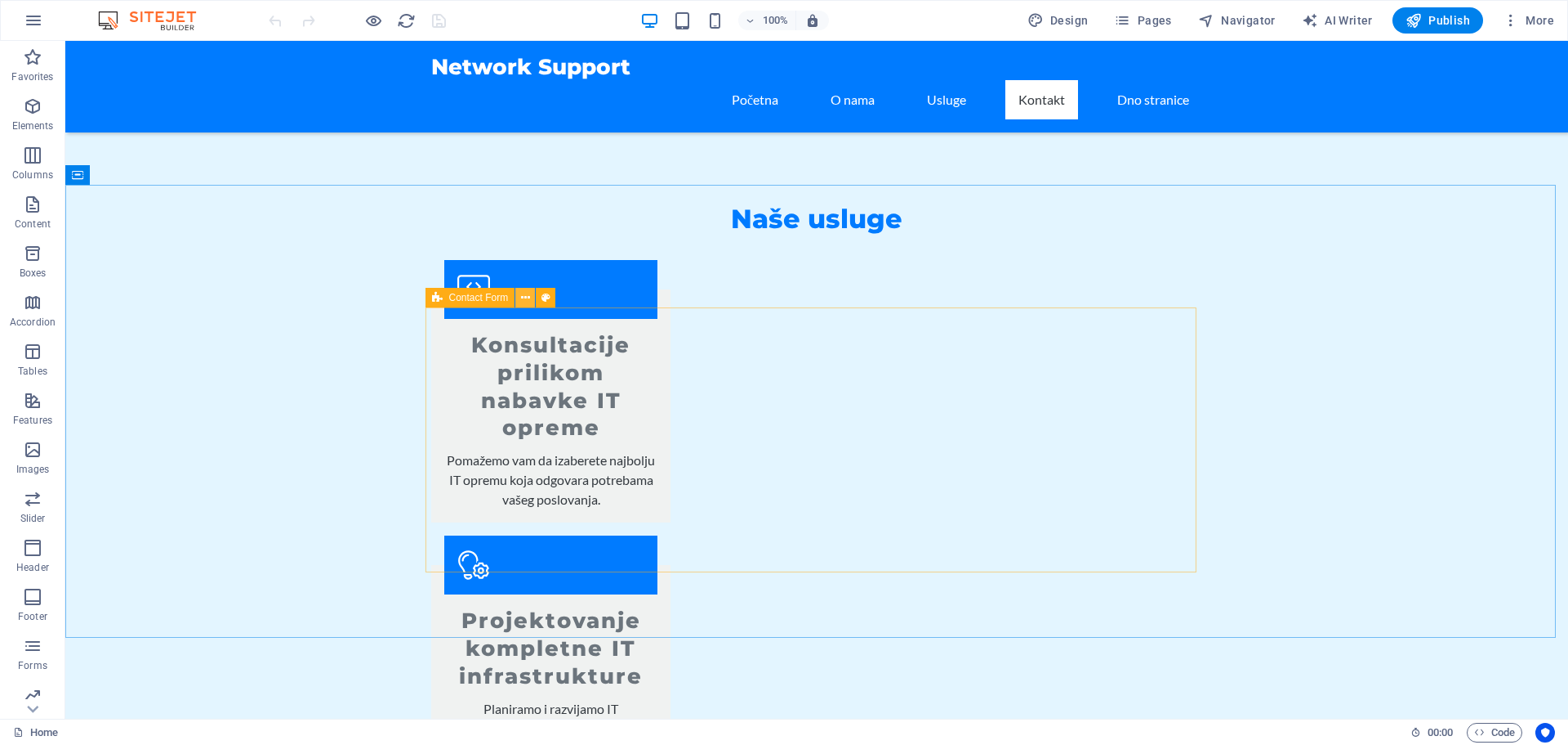
click at [522, 298] on icon at bounding box center [525, 298] width 9 height 17
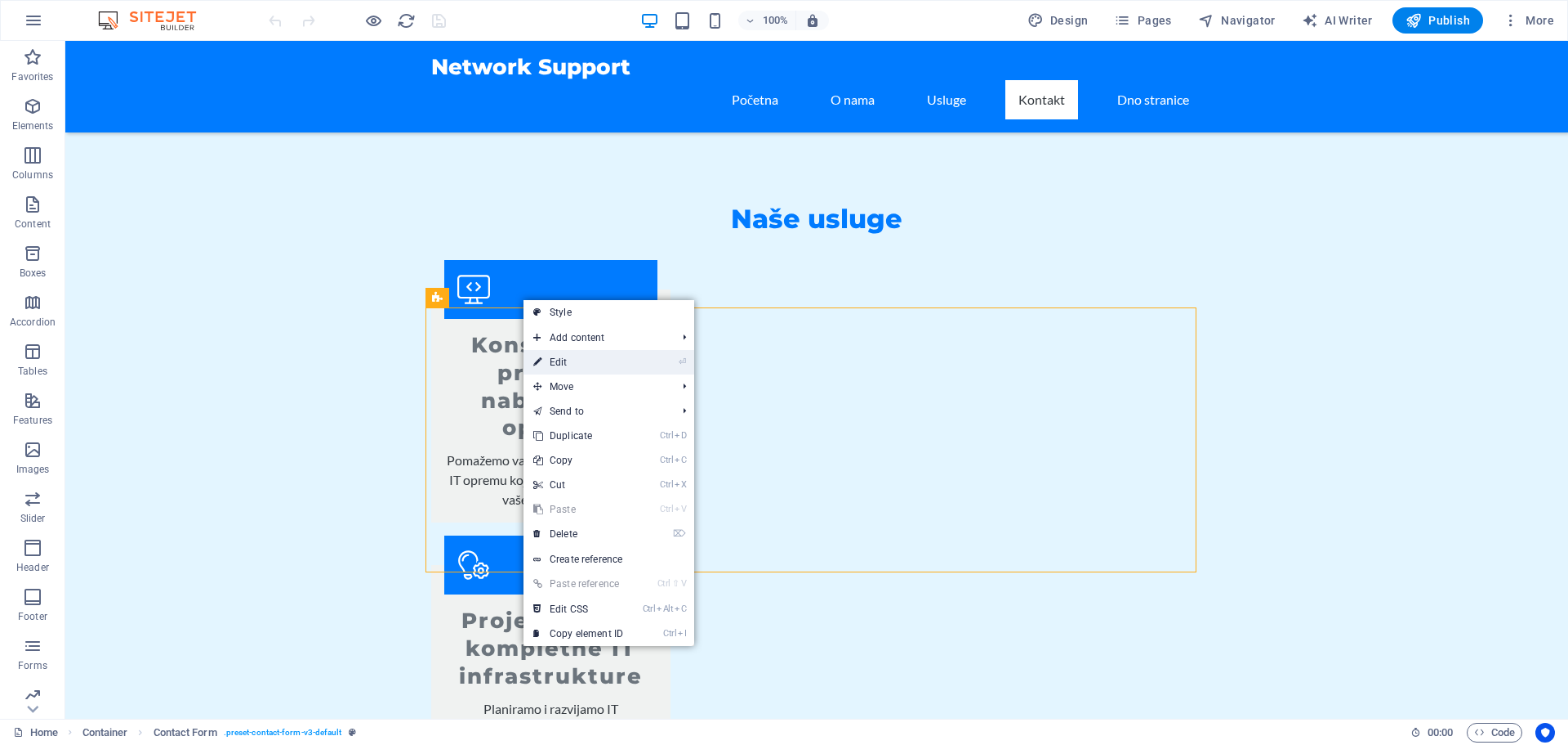
drag, startPoint x: 268, startPoint y: 325, endPoint x: 571, endPoint y: 364, distance: 305.5
click at [571, 364] on link "⏎ Edit" at bounding box center [578, 362] width 110 height 25
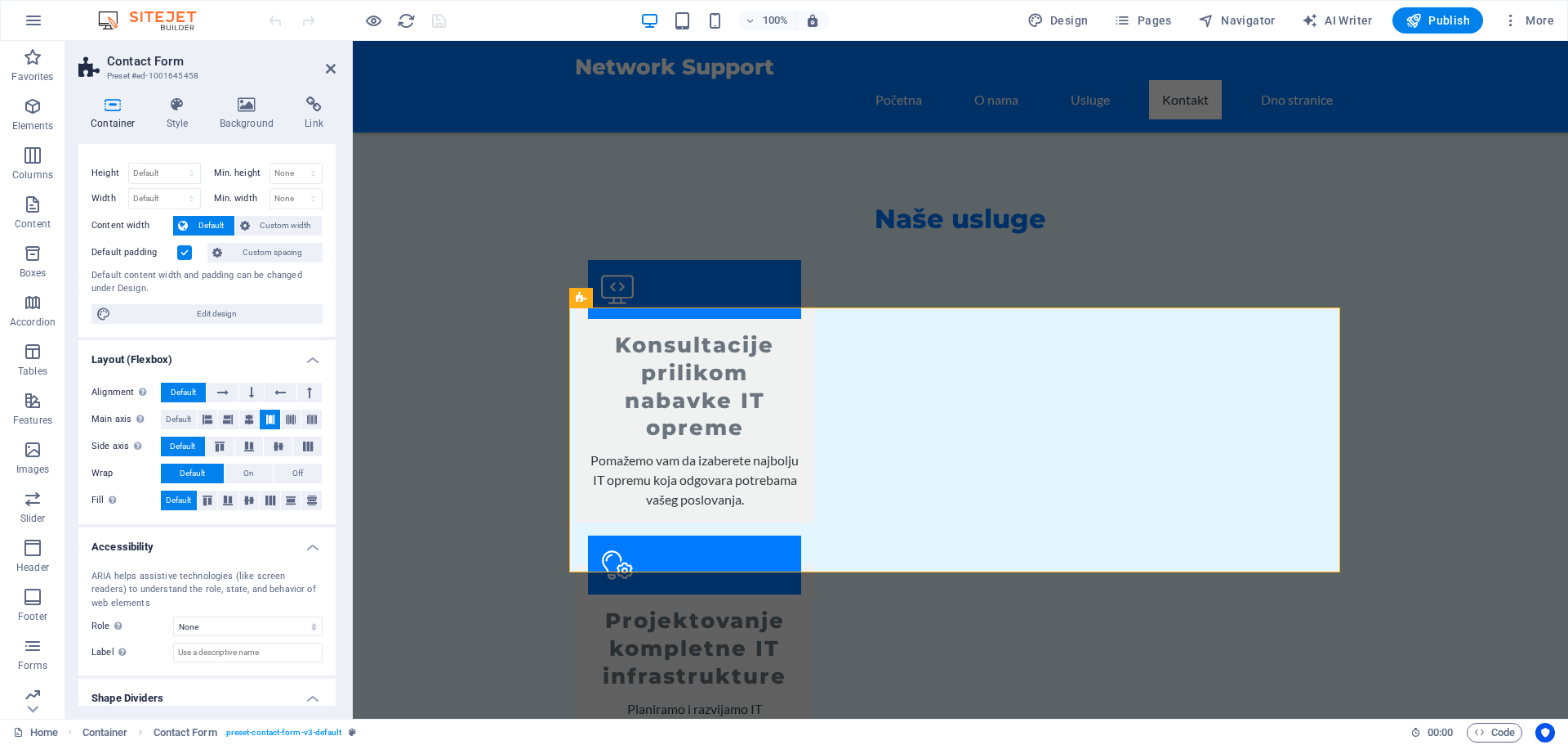
scroll to position [0, 0]
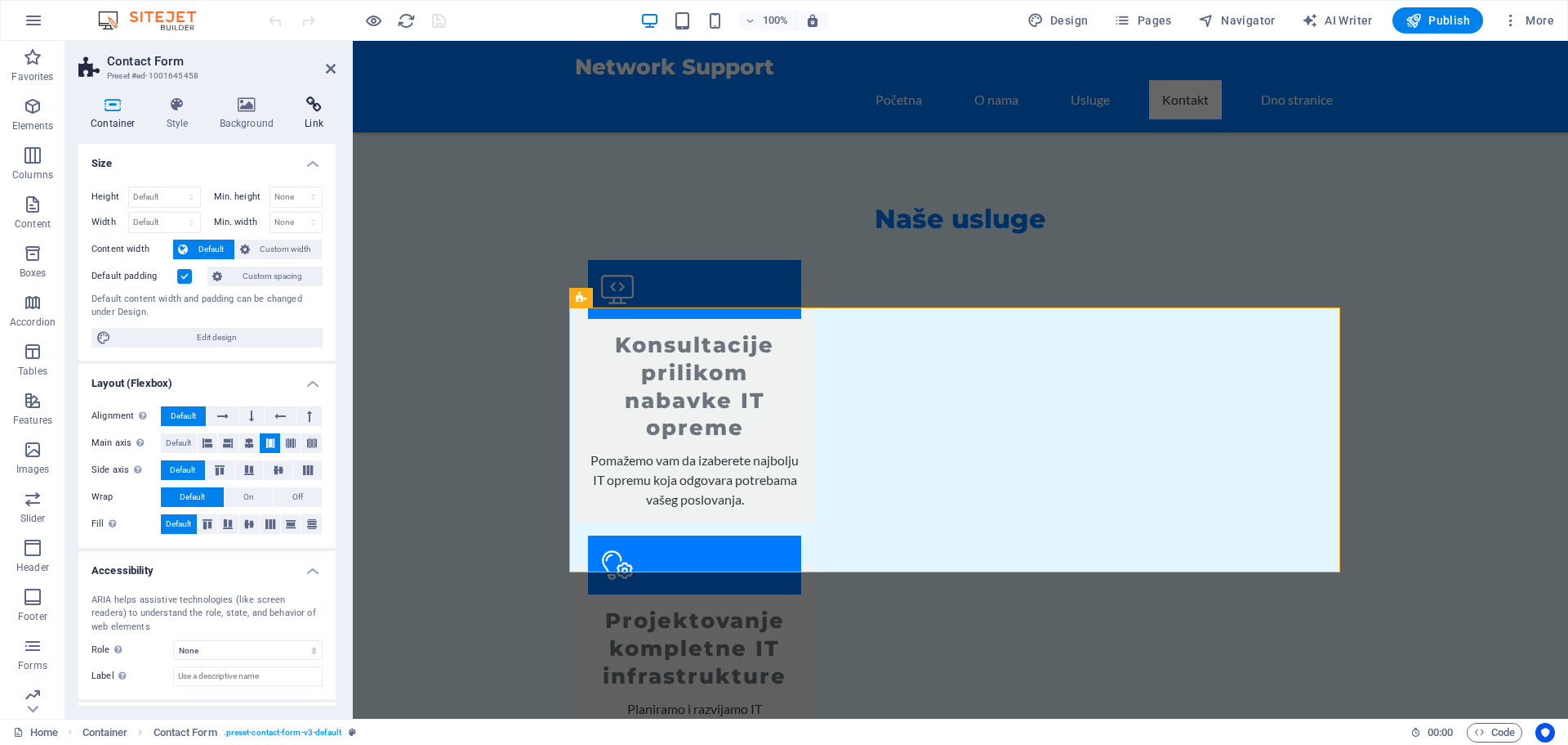
click at [316, 121] on h4 "Link" at bounding box center [313, 113] width 43 height 35
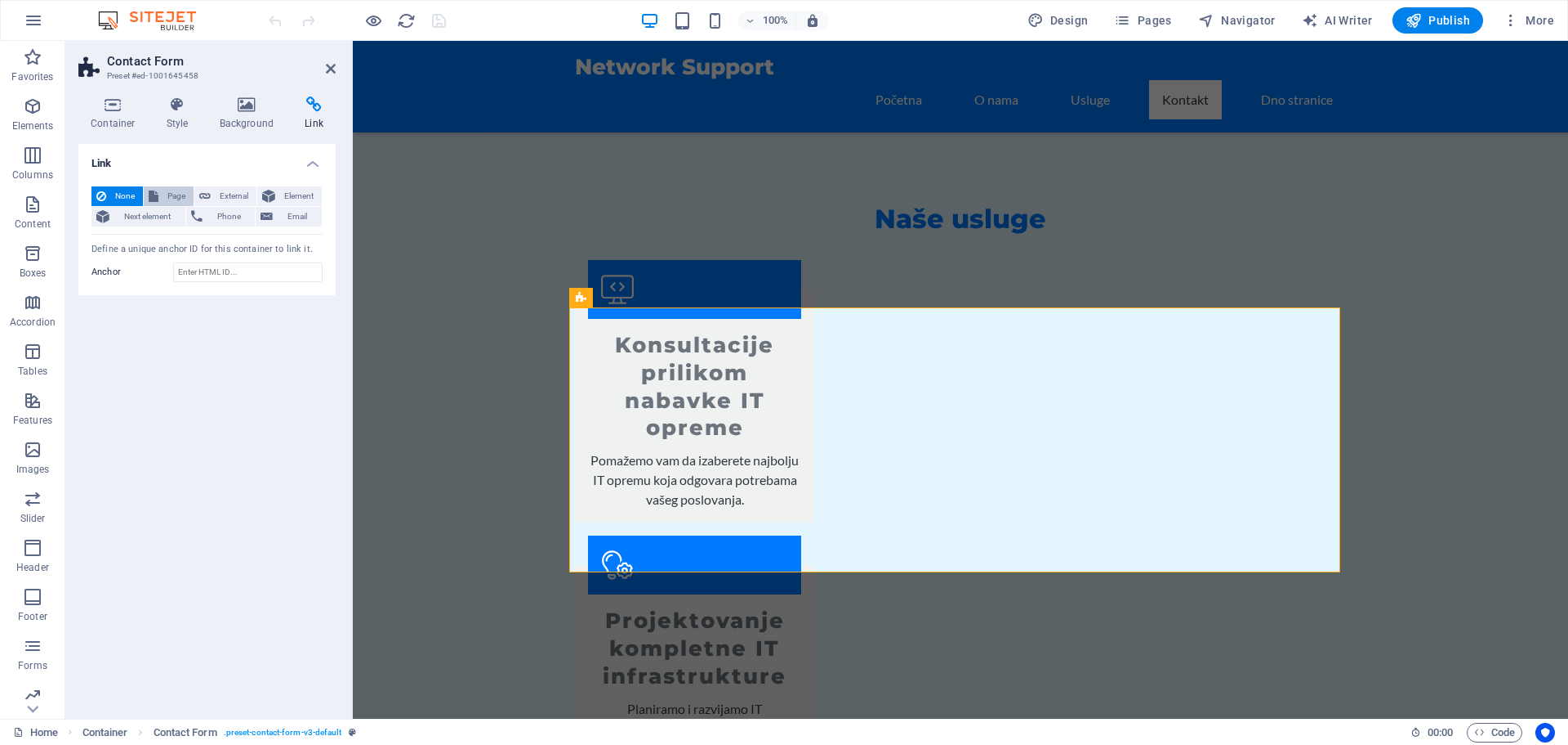
click at [176, 194] on span "Page" at bounding box center [176, 196] width 25 height 19
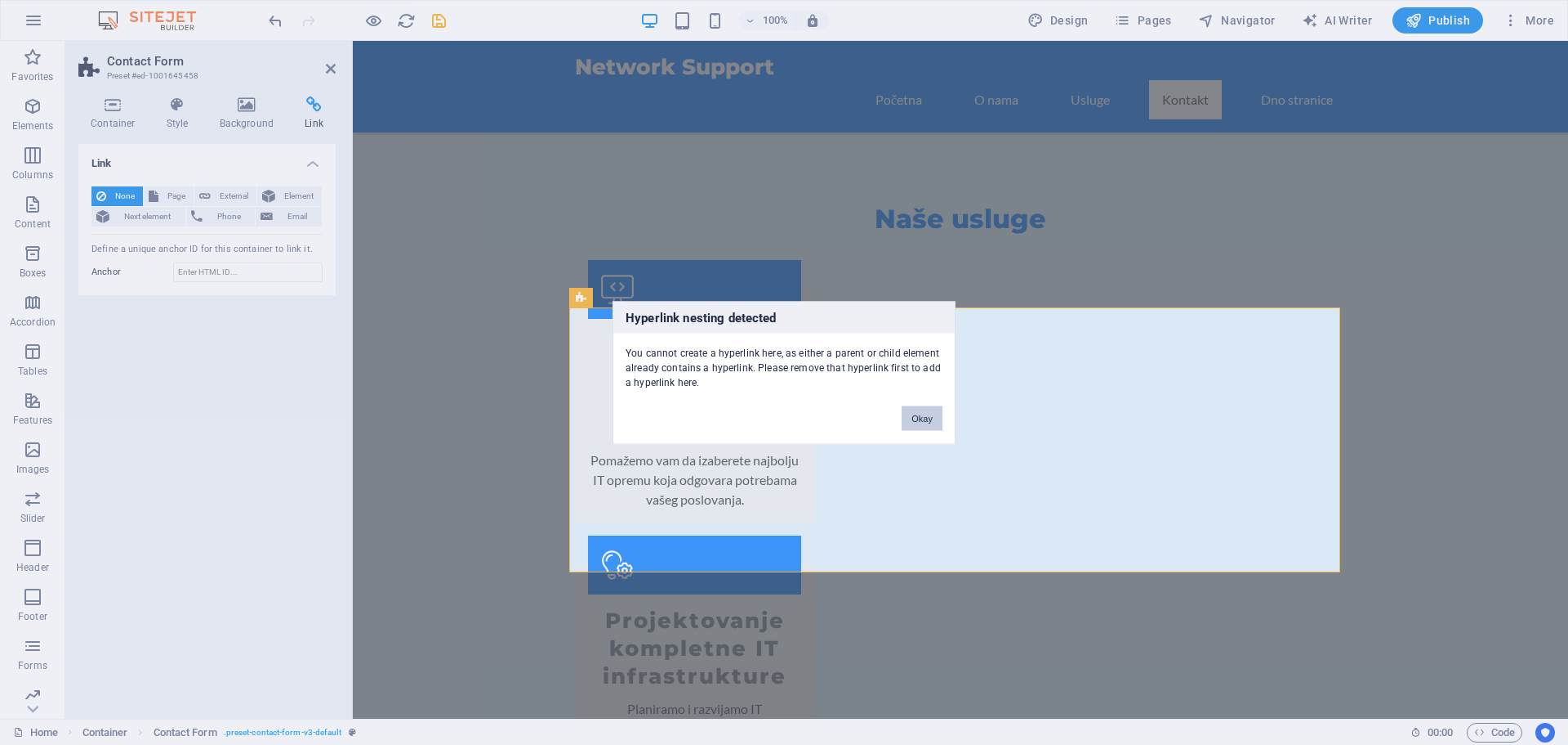
click at [914, 424] on button "Okay" at bounding box center [922, 418] width 41 height 25
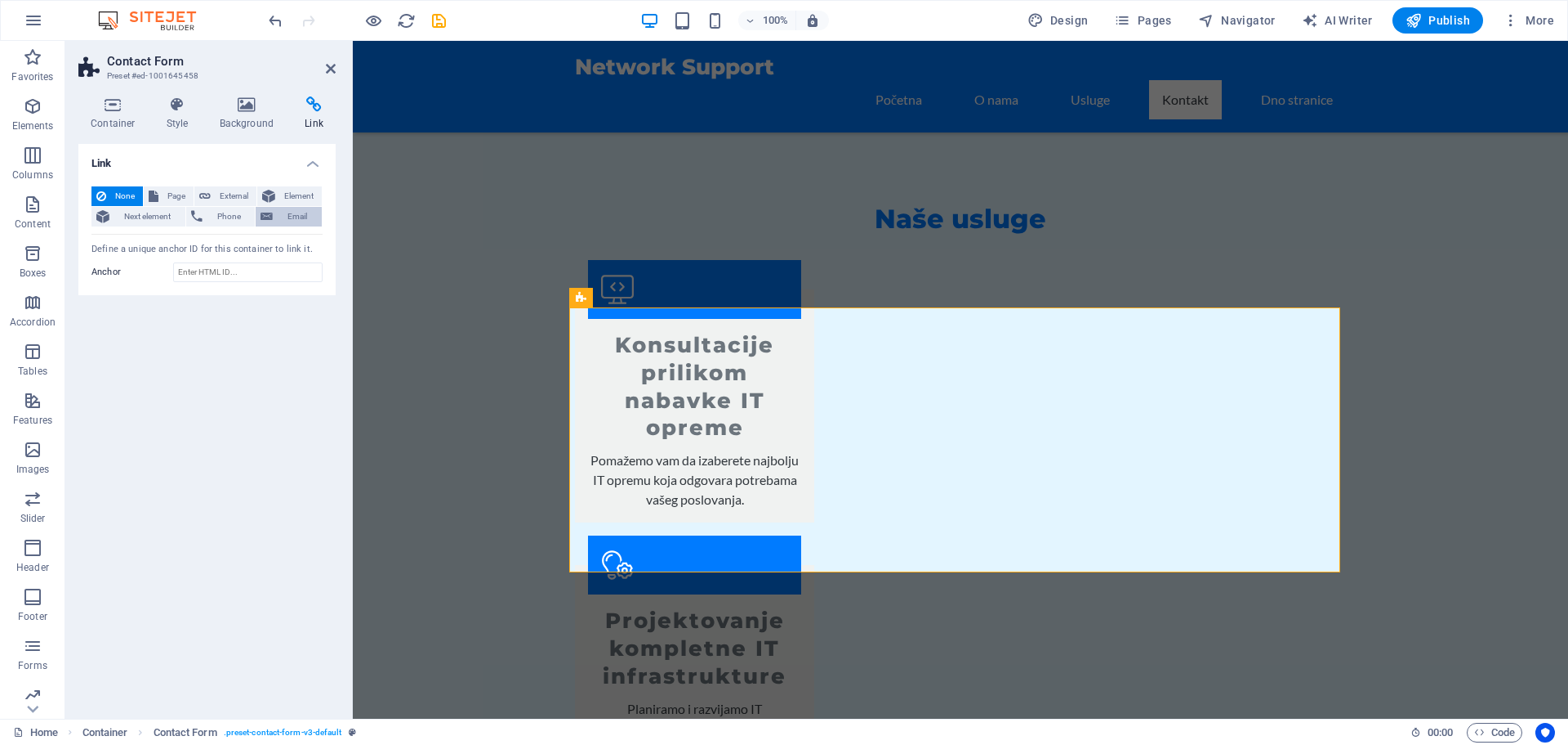
click at [295, 221] on span "Email" at bounding box center [297, 216] width 39 height 19
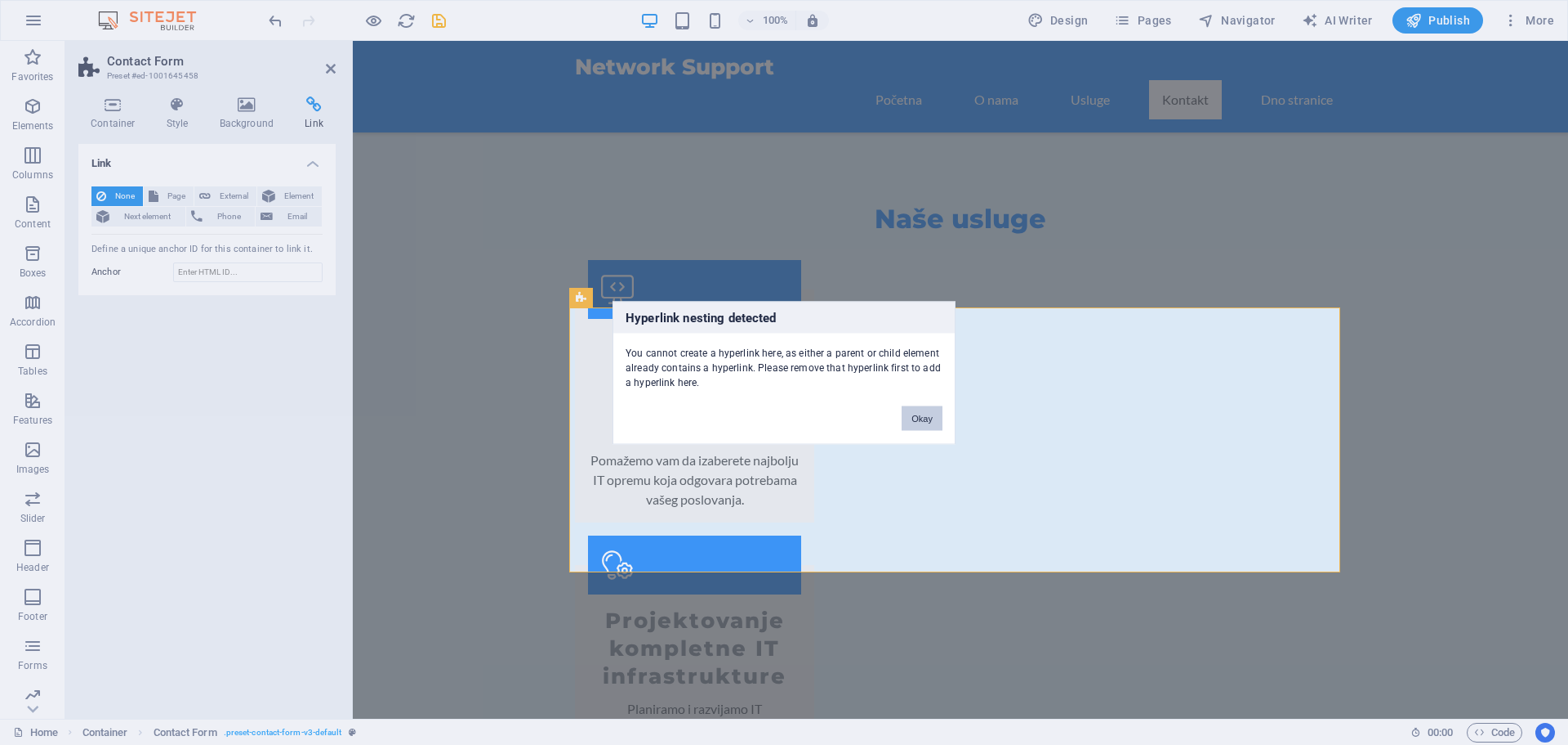
click at [927, 423] on button "Okay" at bounding box center [922, 418] width 41 height 25
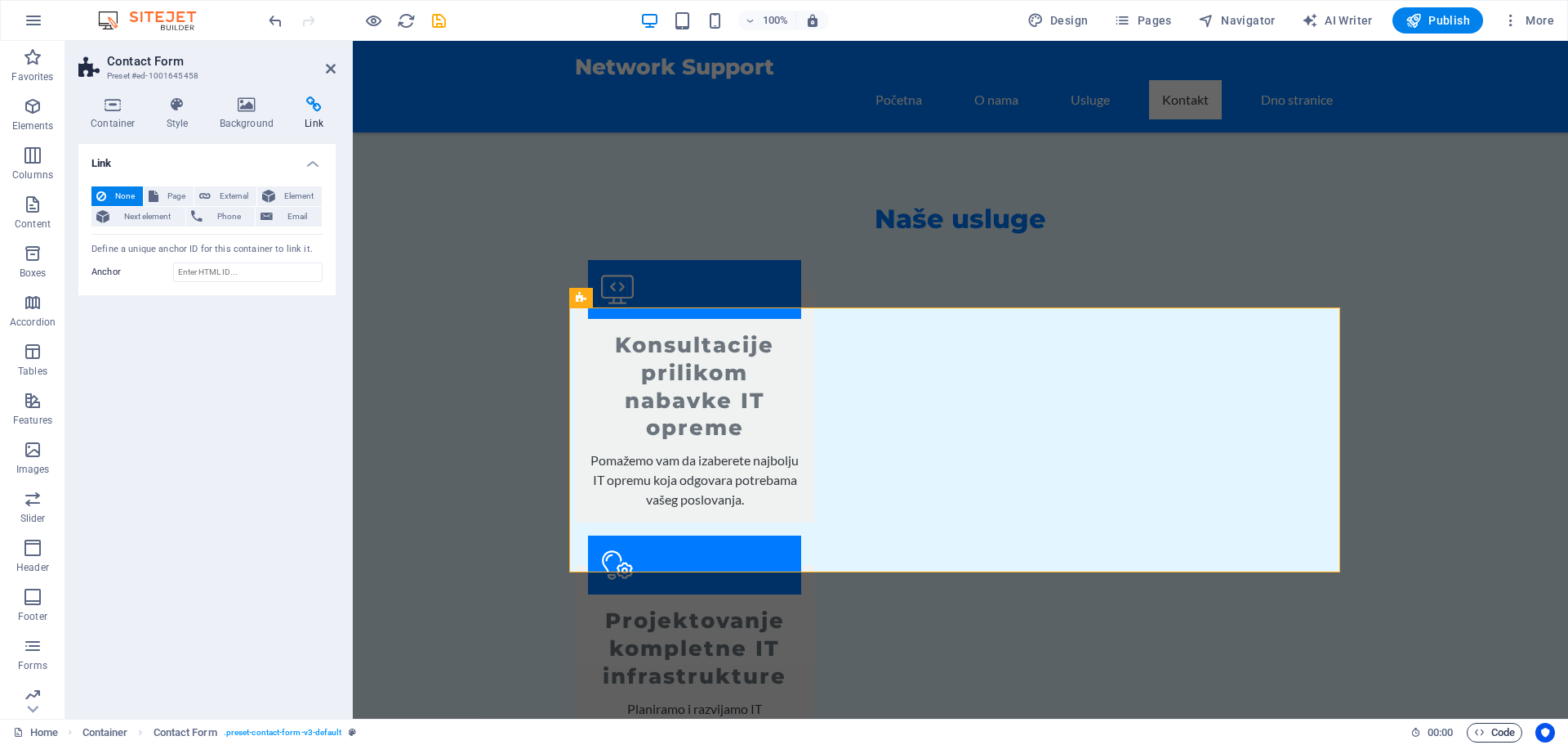
click at [1486, 729] on span "Code" at bounding box center [1495, 733] width 41 height 19
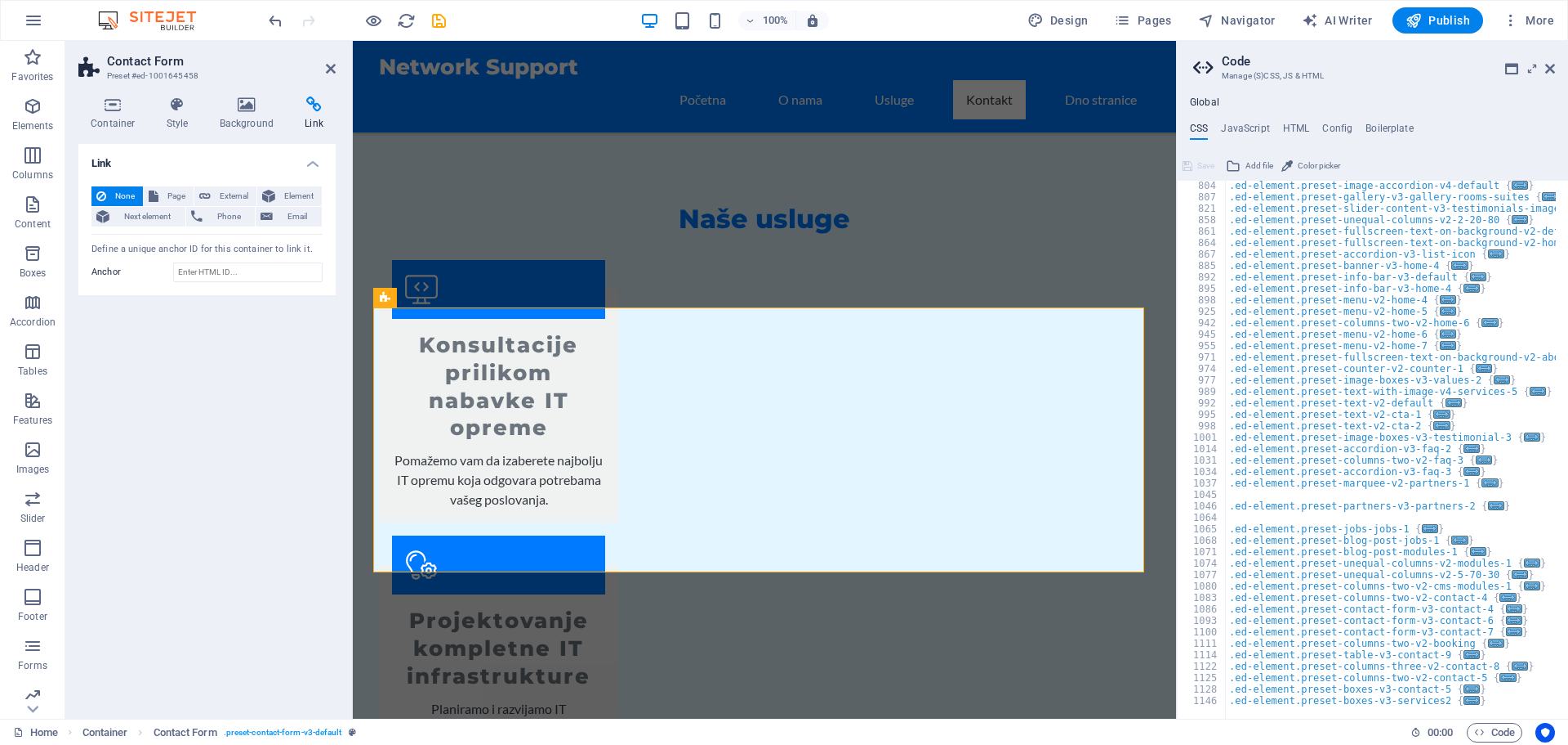
scroll to position [813, 0]
click at [1248, 135] on h4 "JavaScript" at bounding box center [1245, 132] width 48 height 18
type textarea "/* JS for preset "Menu V2" */"
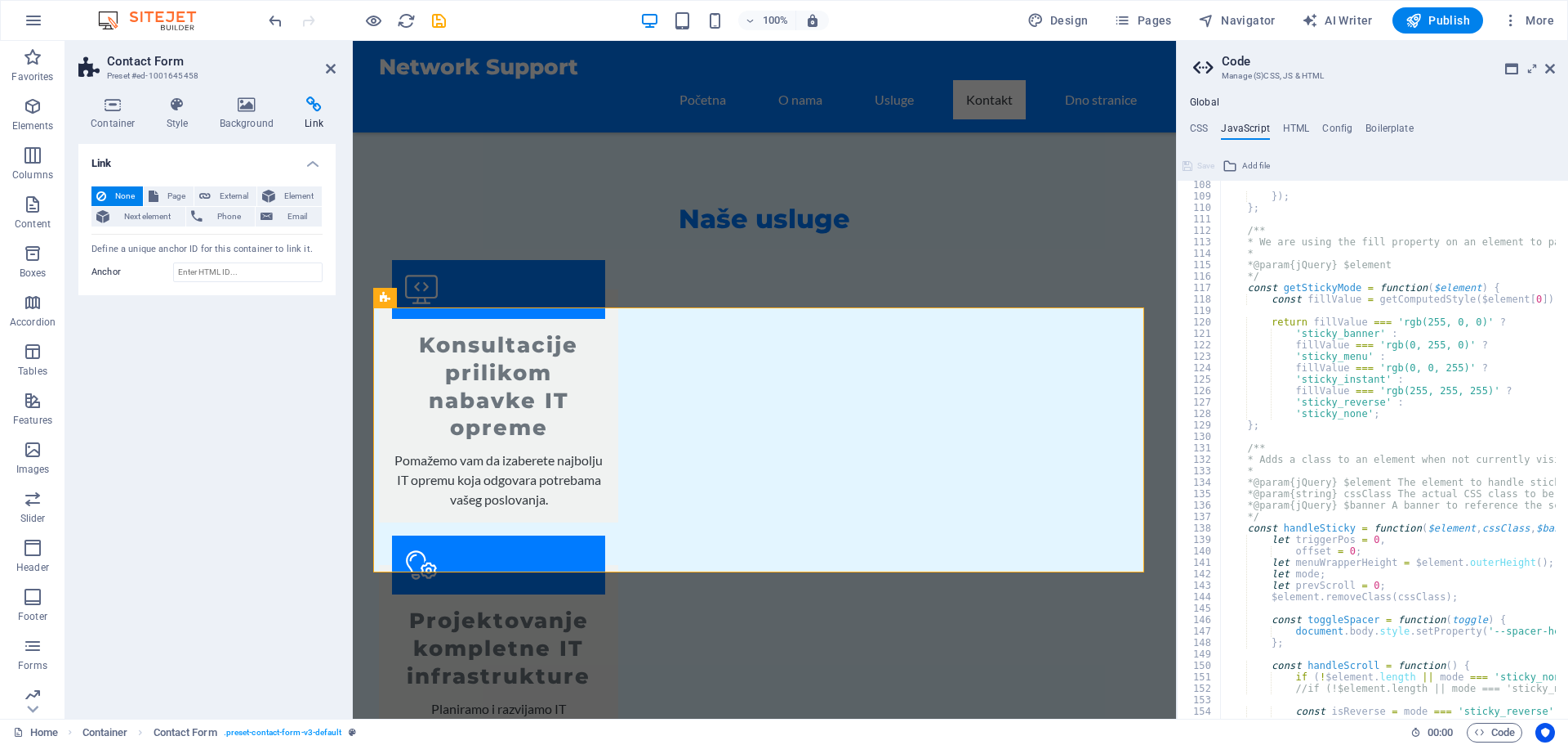
scroll to position [1275, 0]
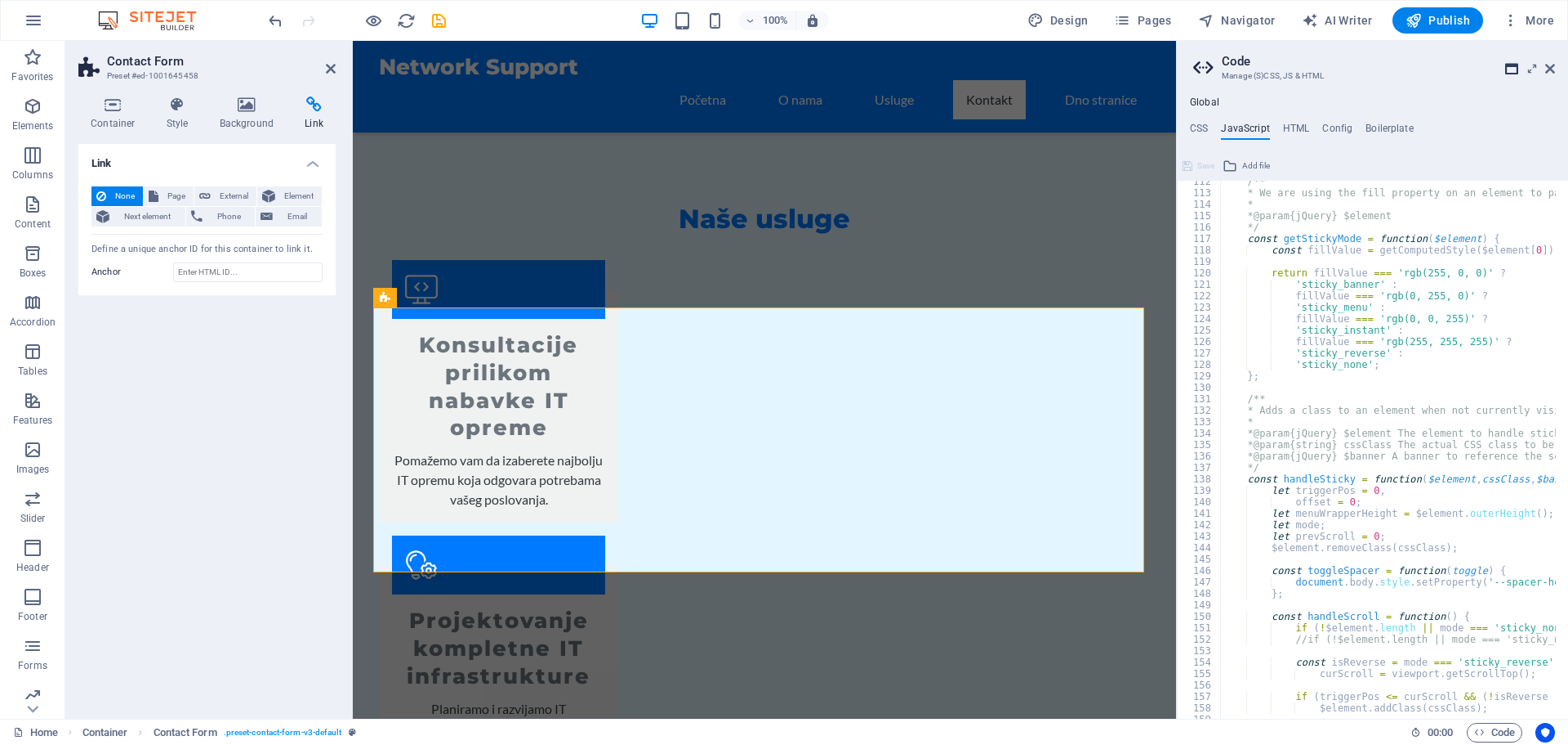
click at [1514, 68] on icon at bounding box center [1512, 69] width 13 height 13
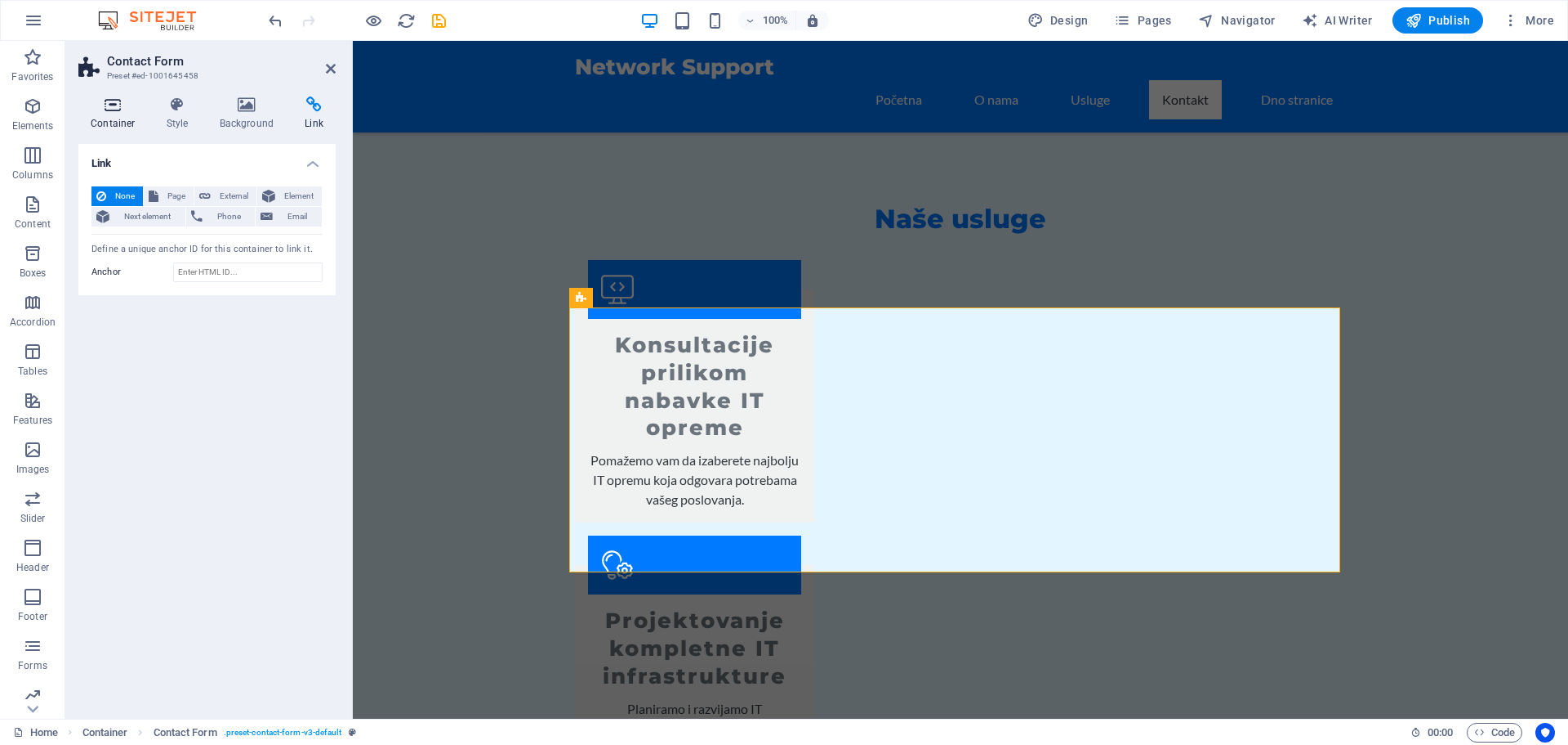
click at [110, 107] on icon at bounding box center [113, 104] width 69 height 16
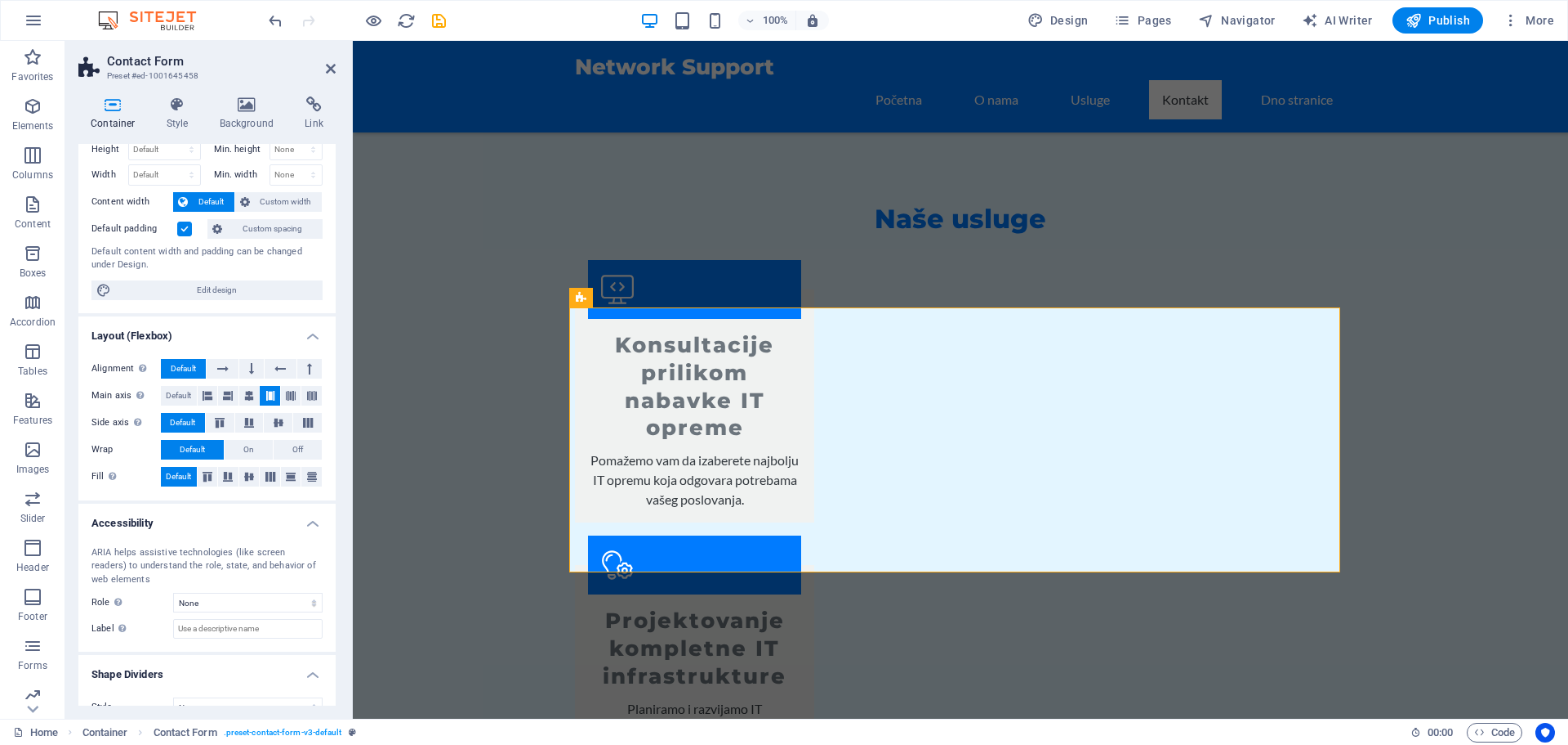
scroll to position [72, 0]
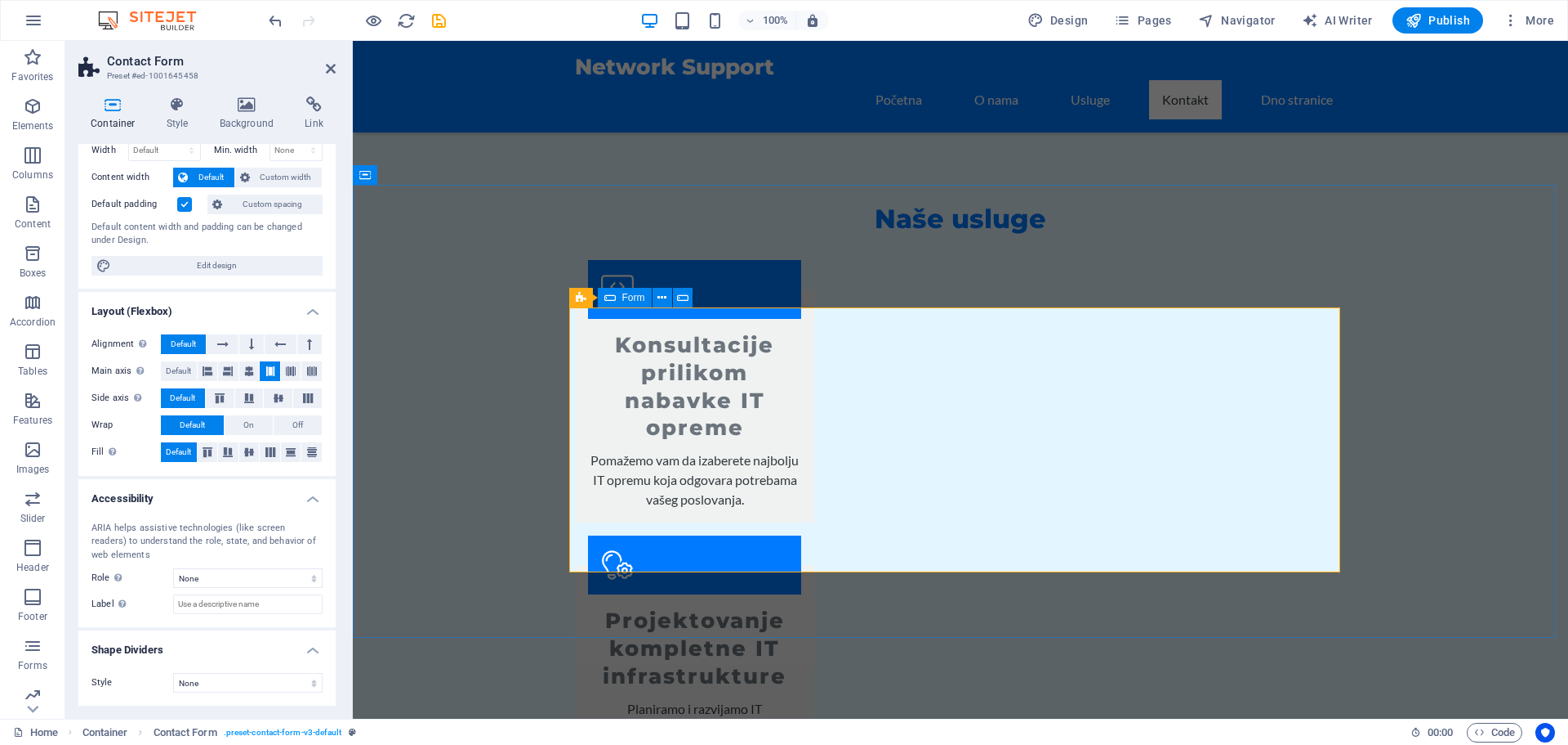
click at [621, 292] on div "Form" at bounding box center [625, 297] width 54 height 19
click at [662, 297] on icon at bounding box center [661, 298] width 9 height 17
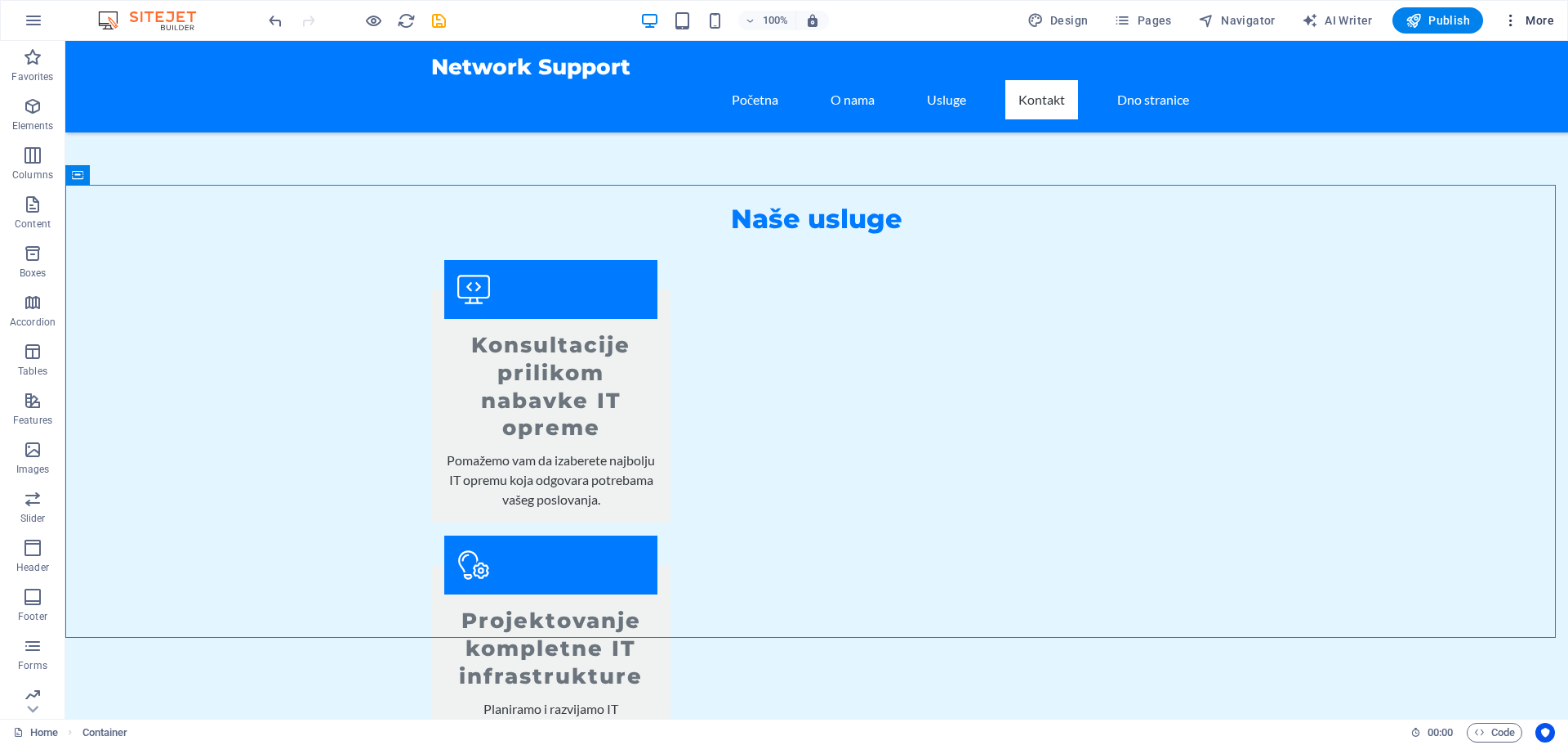
click at [1528, 18] on span "More" at bounding box center [1529, 20] width 52 height 16
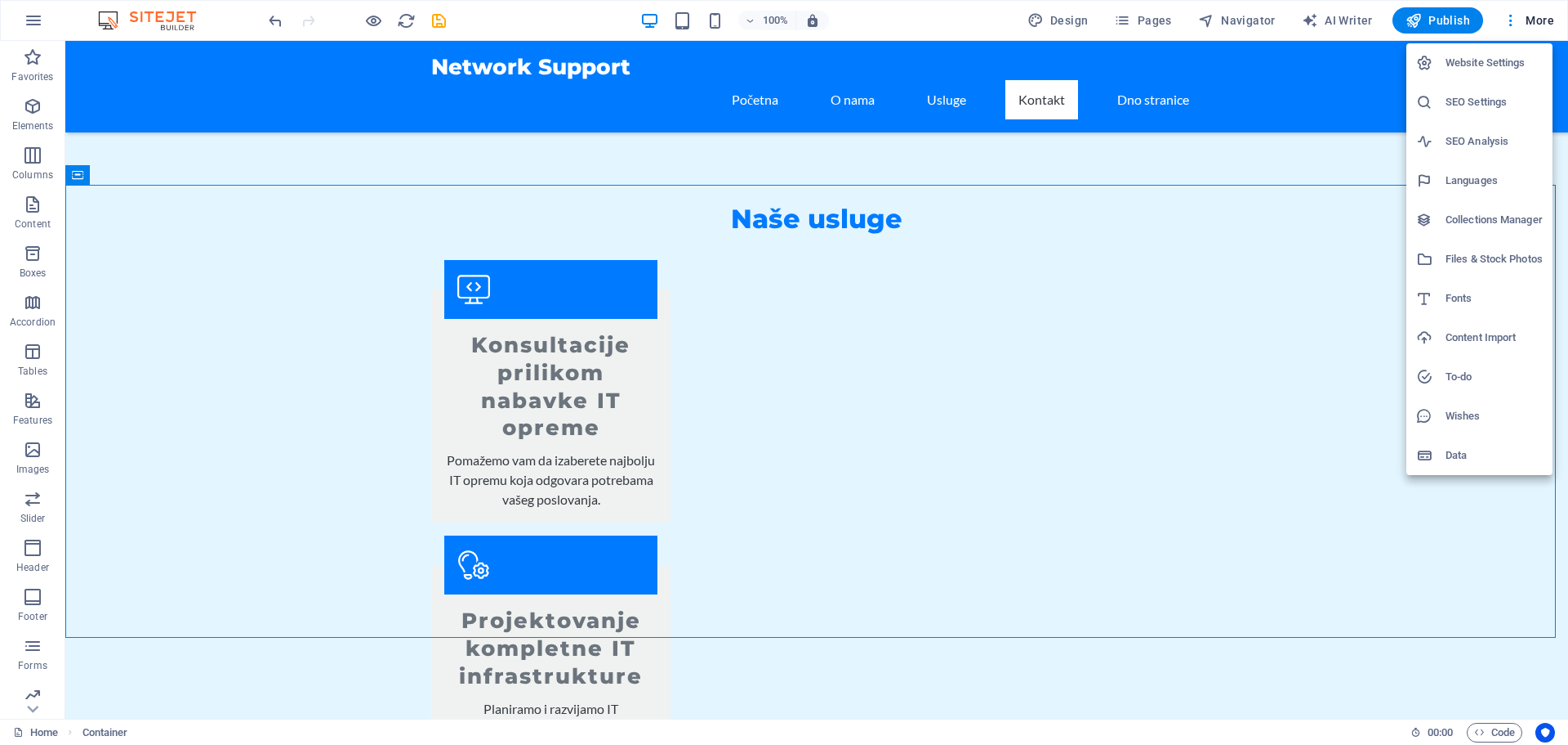
click at [1491, 68] on h6 "Website Settings" at bounding box center [1494, 62] width 97 height 19
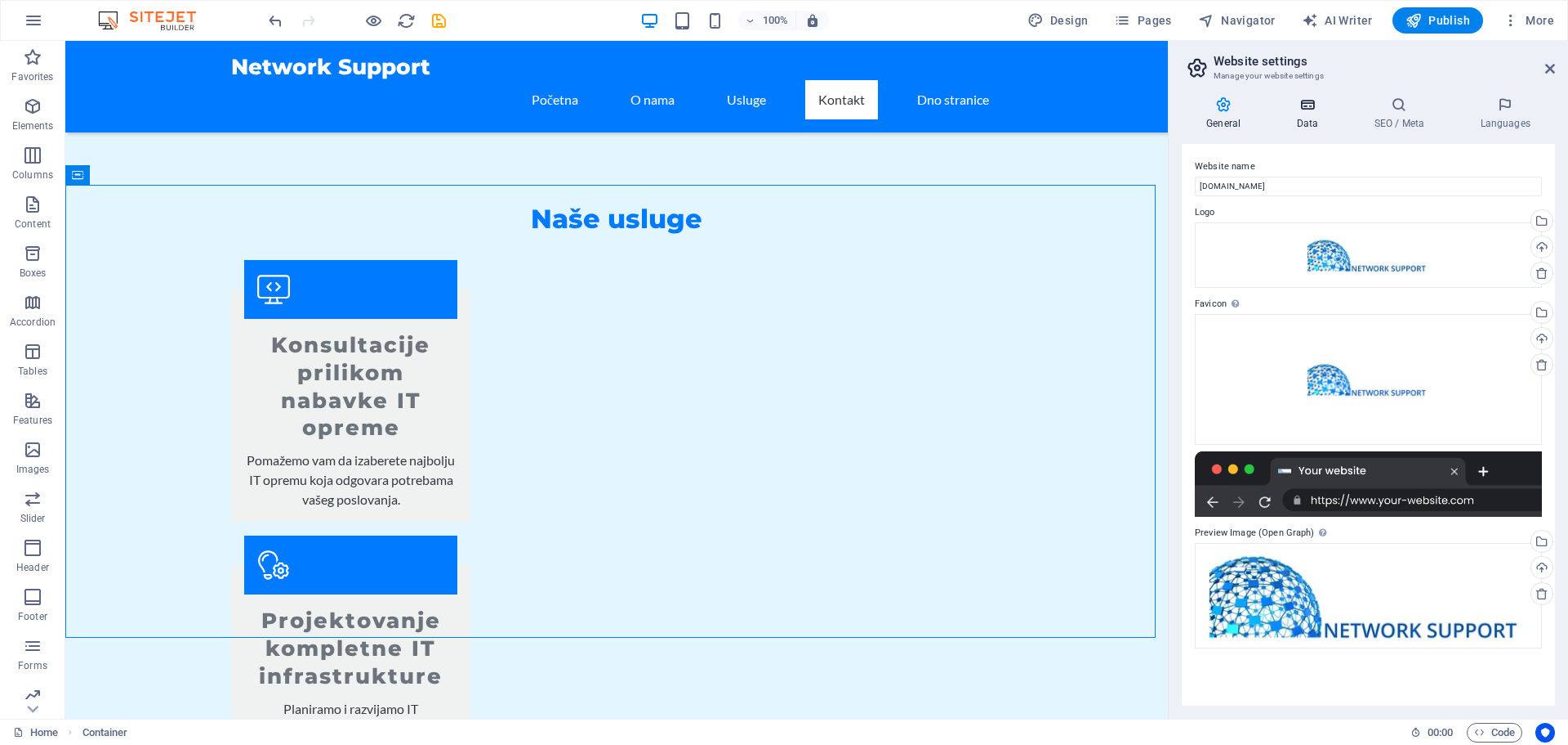
click at [1311, 111] on icon at bounding box center [1308, 104] width 71 height 16
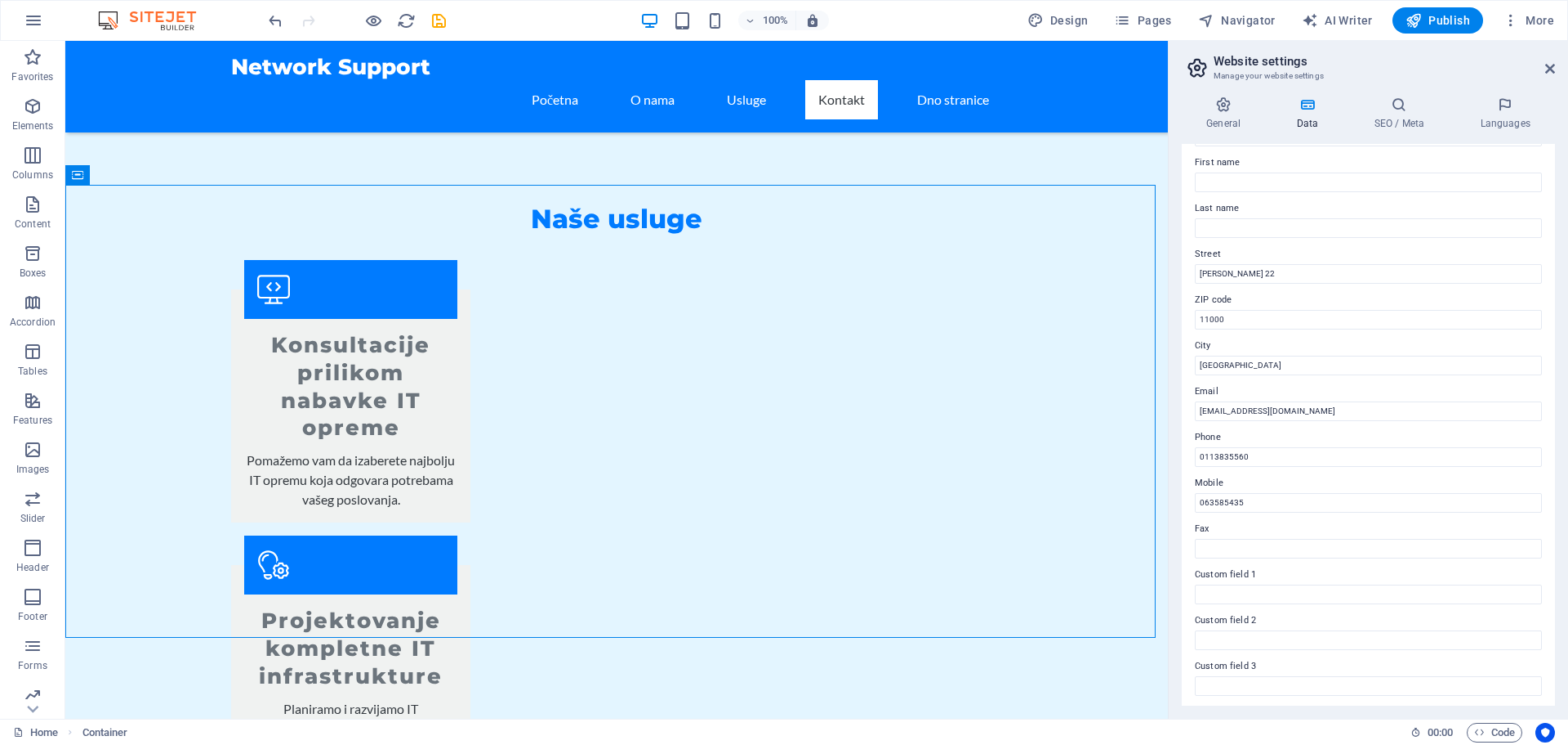
scroll to position [224, 0]
click at [1391, 121] on h4 "SEO / Meta" at bounding box center [1403, 113] width 107 height 35
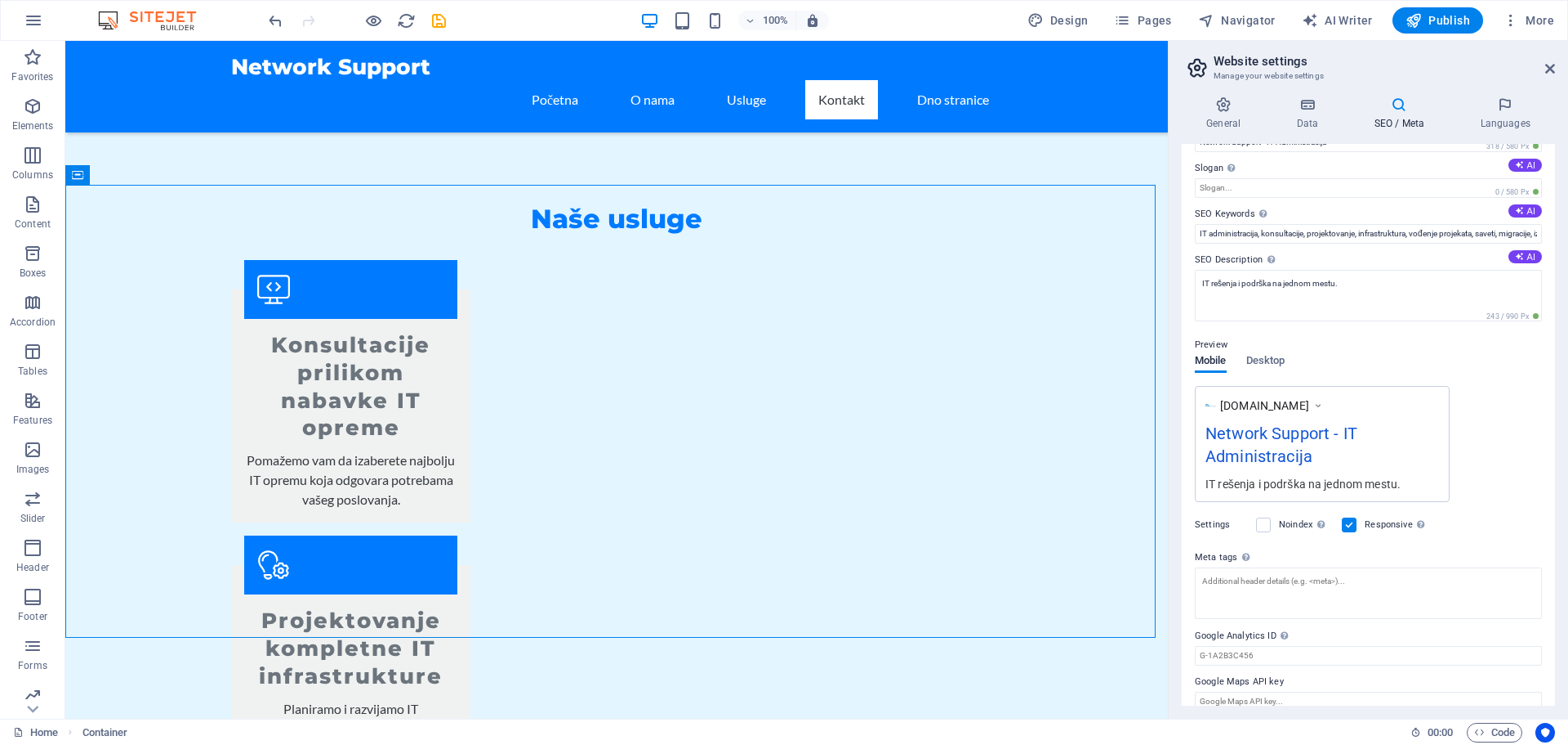
scroll to position [62, 0]
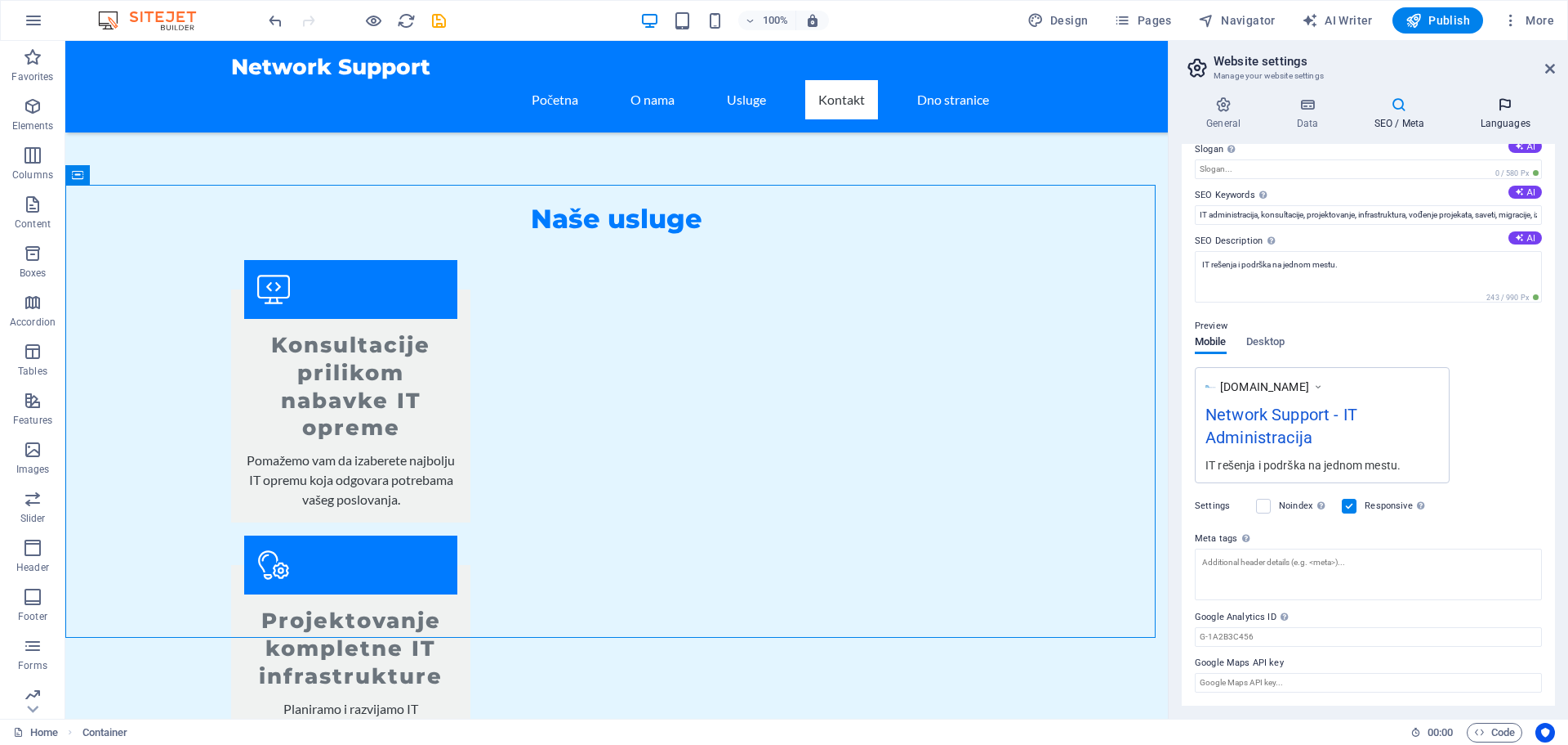
click at [1498, 118] on h4 "Languages" at bounding box center [1506, 113] width 100 height 35
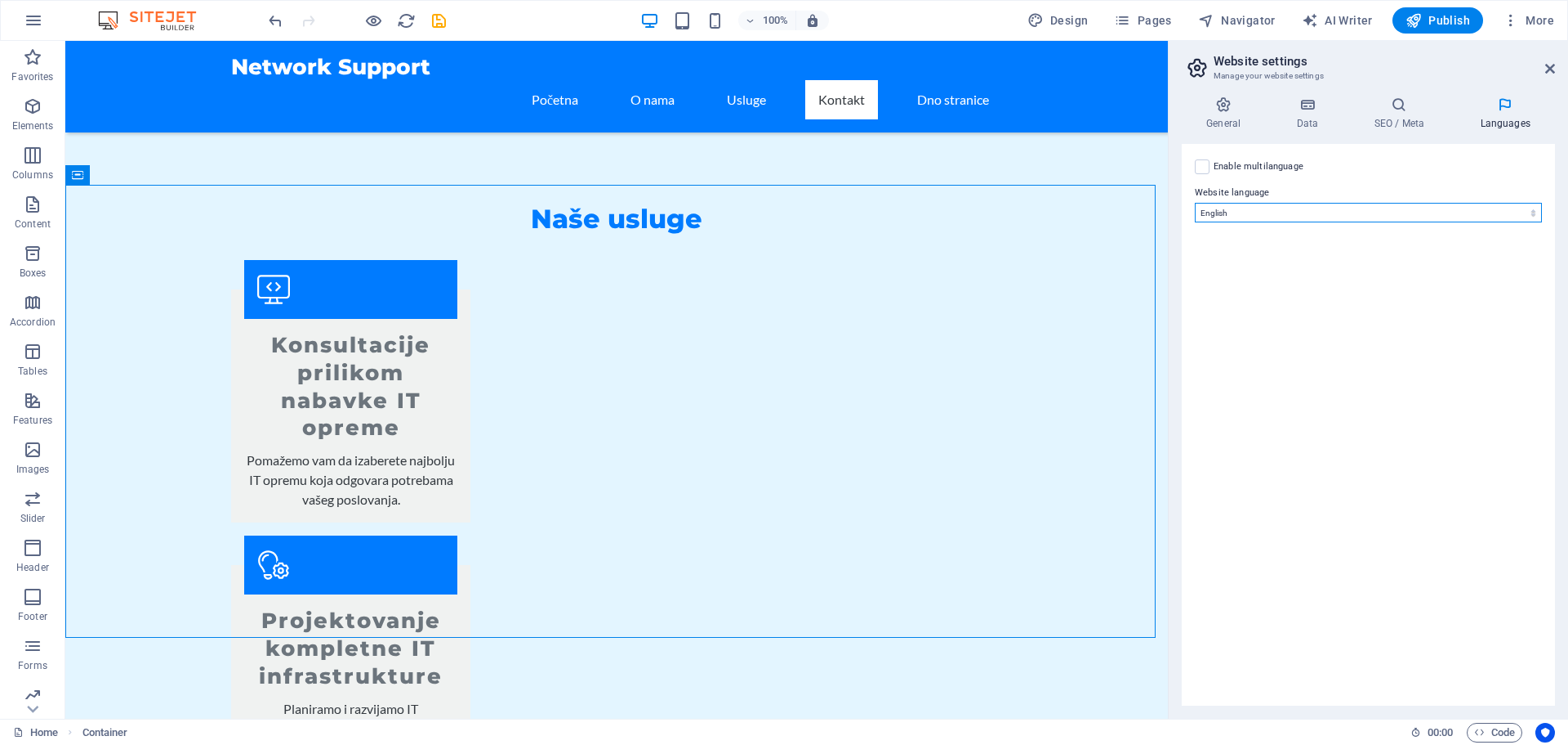
click at [1309, 215] on select "Abkhazian Afar Afrikaans Akan Albanian Amharic Arabic Aragonese Armenian Assame…" at bounding box center [1368, 212] width 347 height 19
select select "139"
click at [1195, 203] on select "Abkhazian Afar Afrikaans Akan Albanian Amharic Arabic Aragonese Armenian Assame…" at bounding box center [1368, 212] width 347 height 19
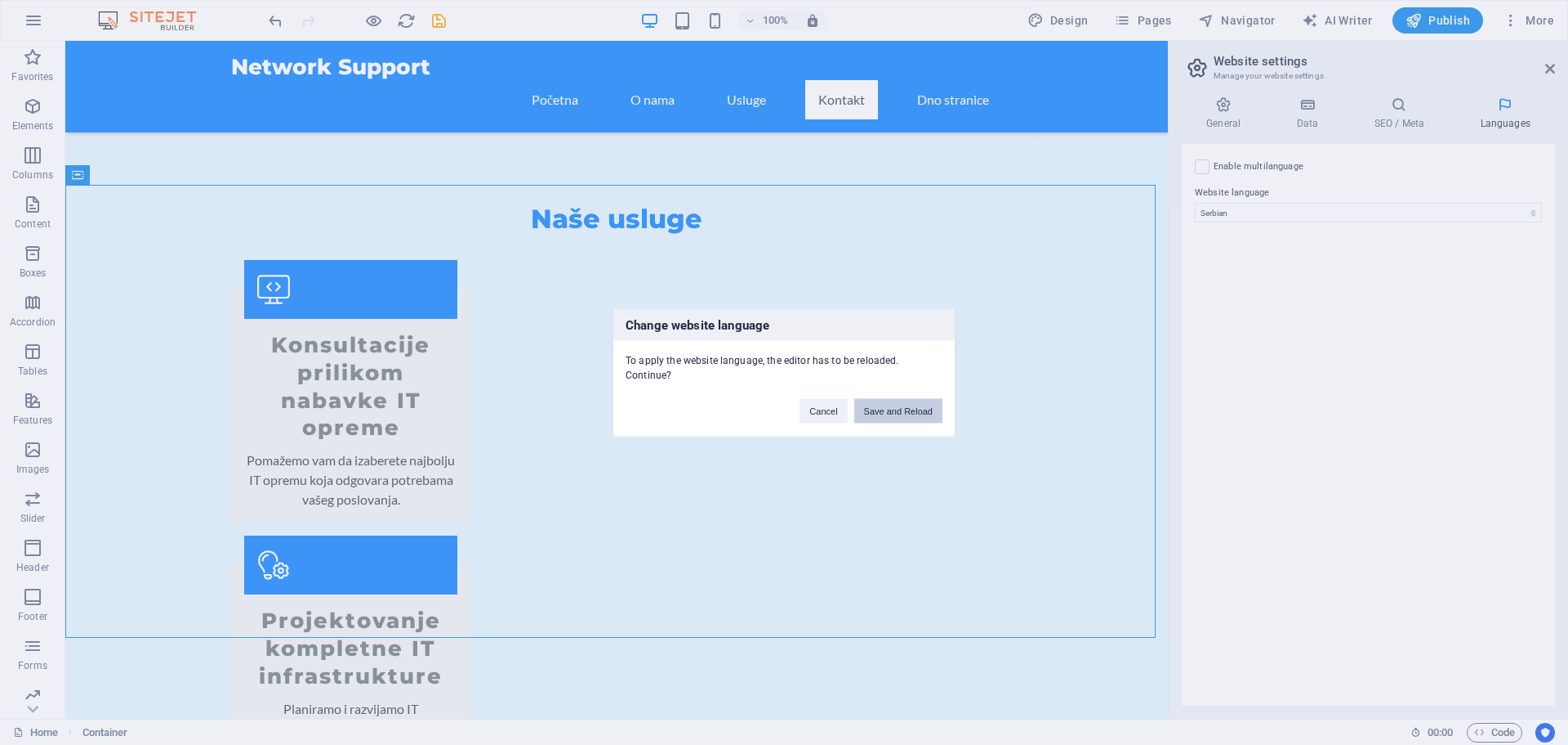
click at [897, 417] on button "Save and Reload" at bounding box center [898, 410] width 88 height 25
checkbox input "false"
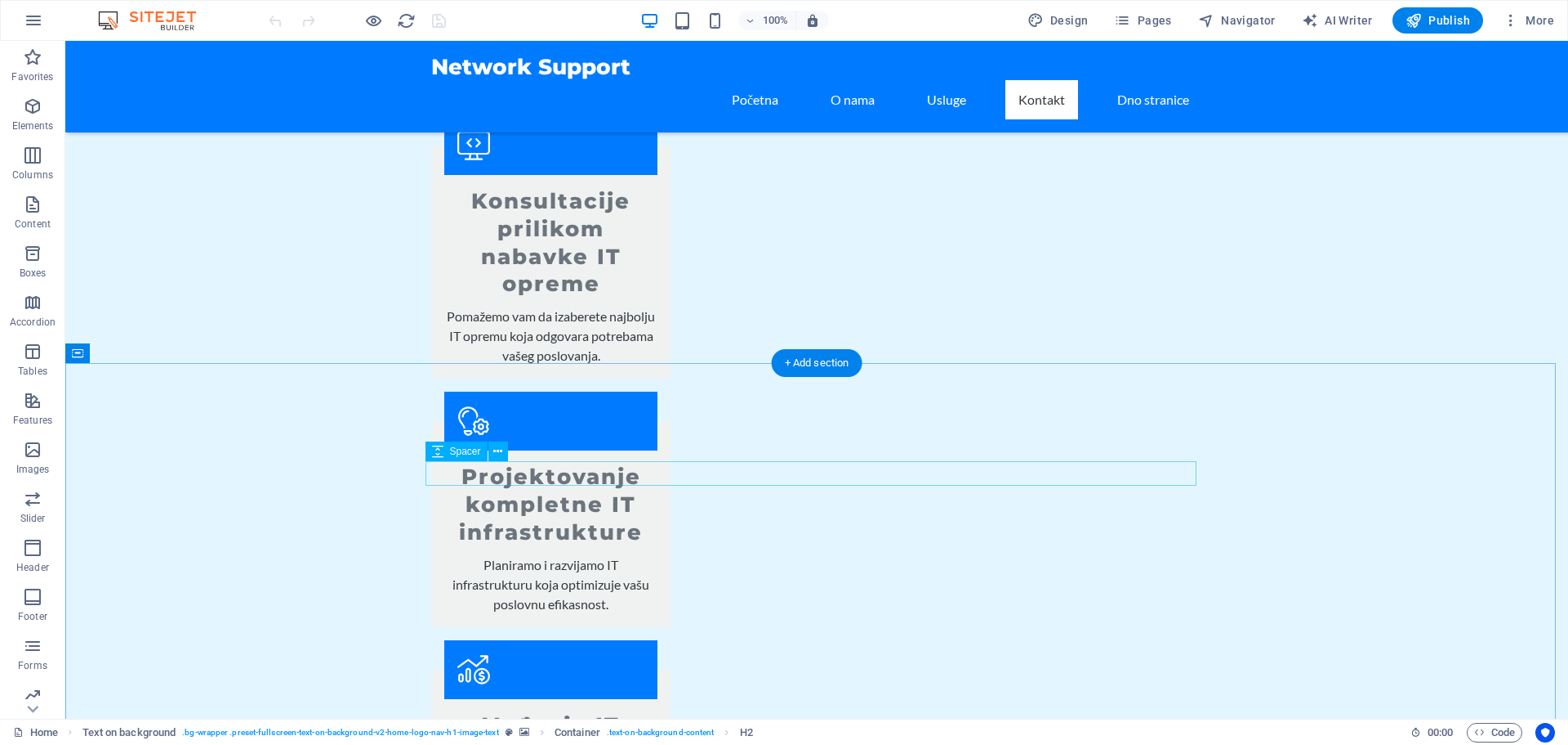
scroll to position [1717, 0]
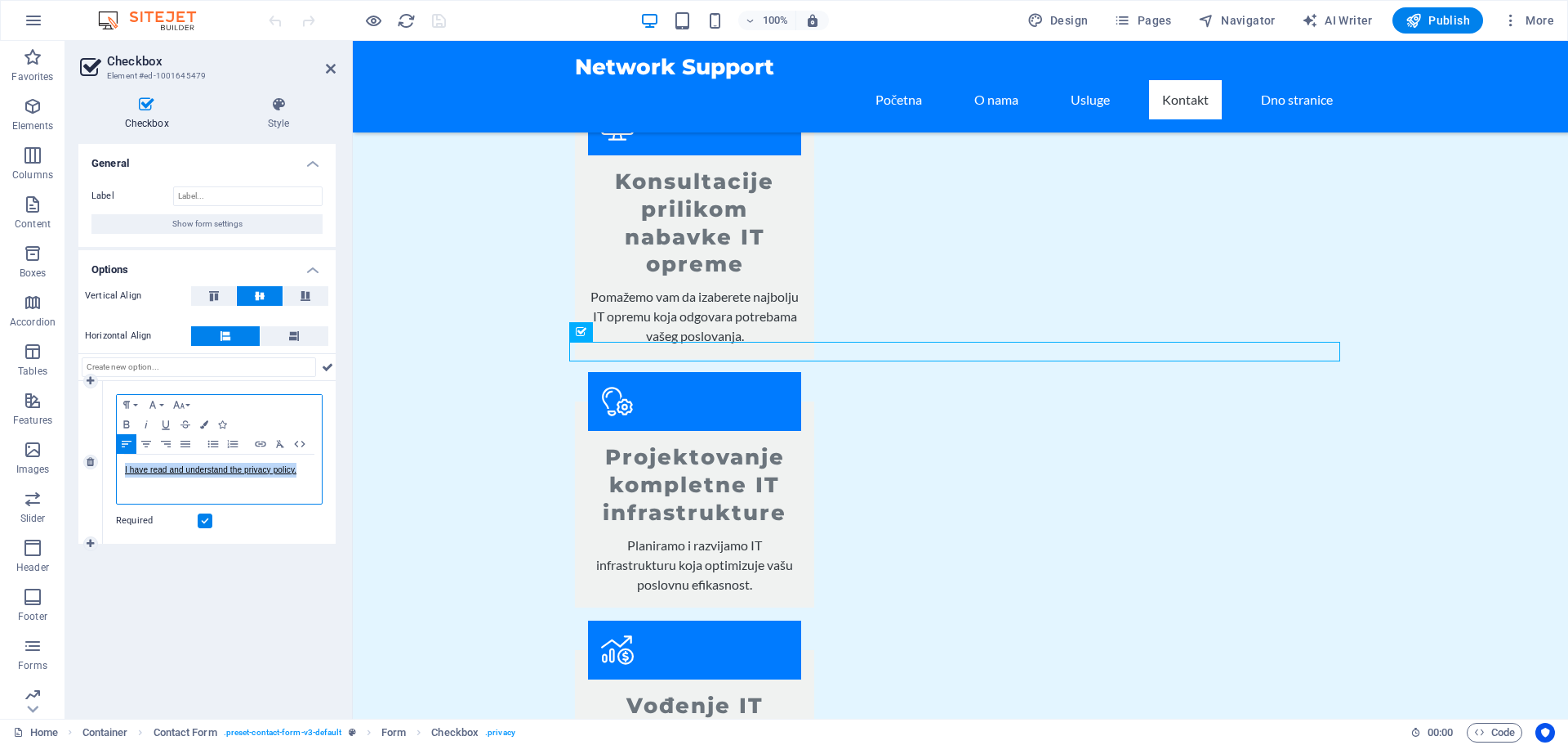
drag, startPoint x: 301, startPoint y: 472, endPoint x: 128, endPoint y: 475, distance: 173.0
click at [121, 466] on div "I have read and understand the privacy policy." at bounding box center [219, 479] width 205 height 49
click at [232, 584] on div "General Label Show form settings Options Vertical Align Horizontal Align 1 Para…" at bounding box center [208, 425] width 257 height 561
click at [210, 516] on label at bounding box center [205, 520] width 14 height 14
click at [0, 0] on input "Required" at bounding box center [0, 0] width 0 height 0
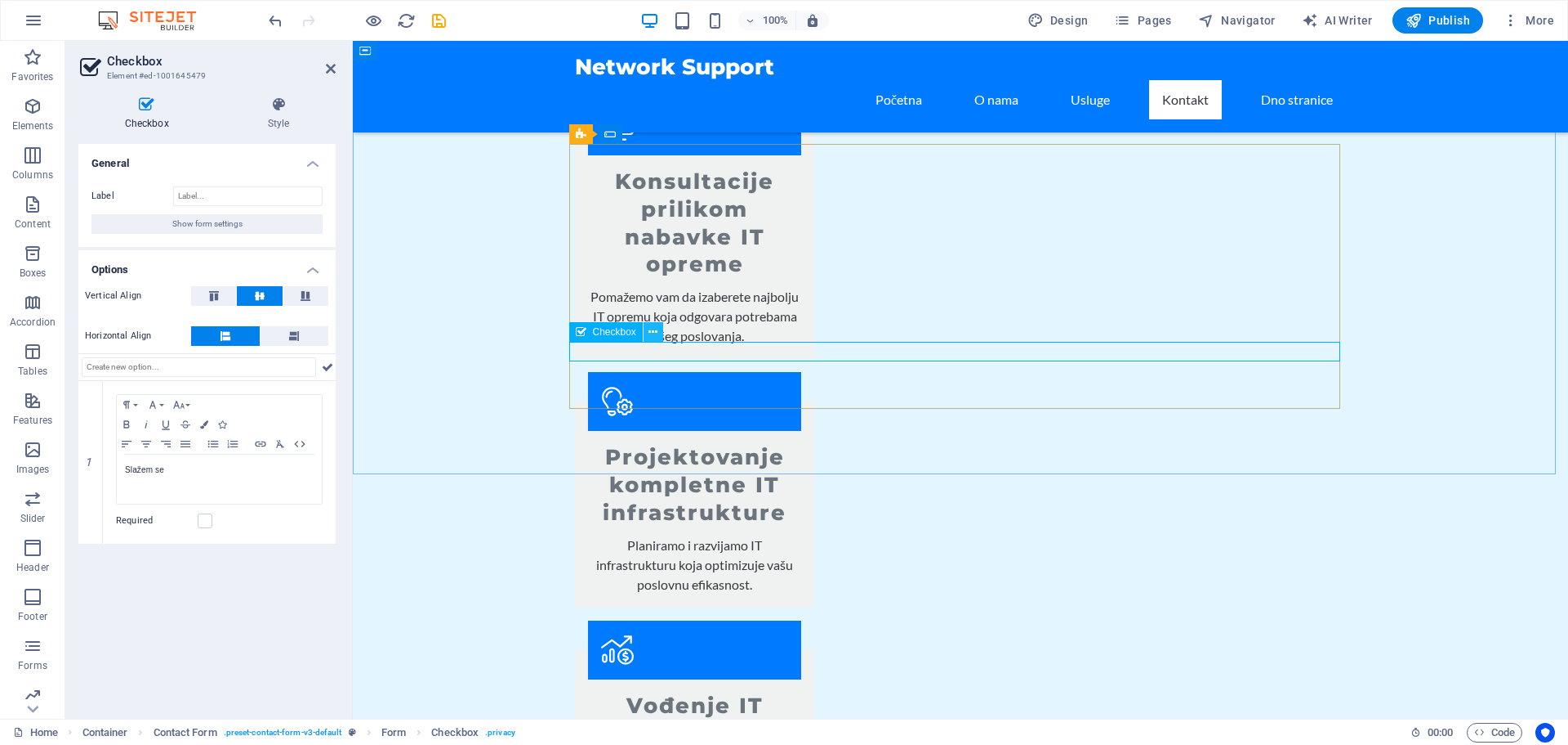
click at [656, 333] on icon at bounding box center [652, 333] width 9 height 17
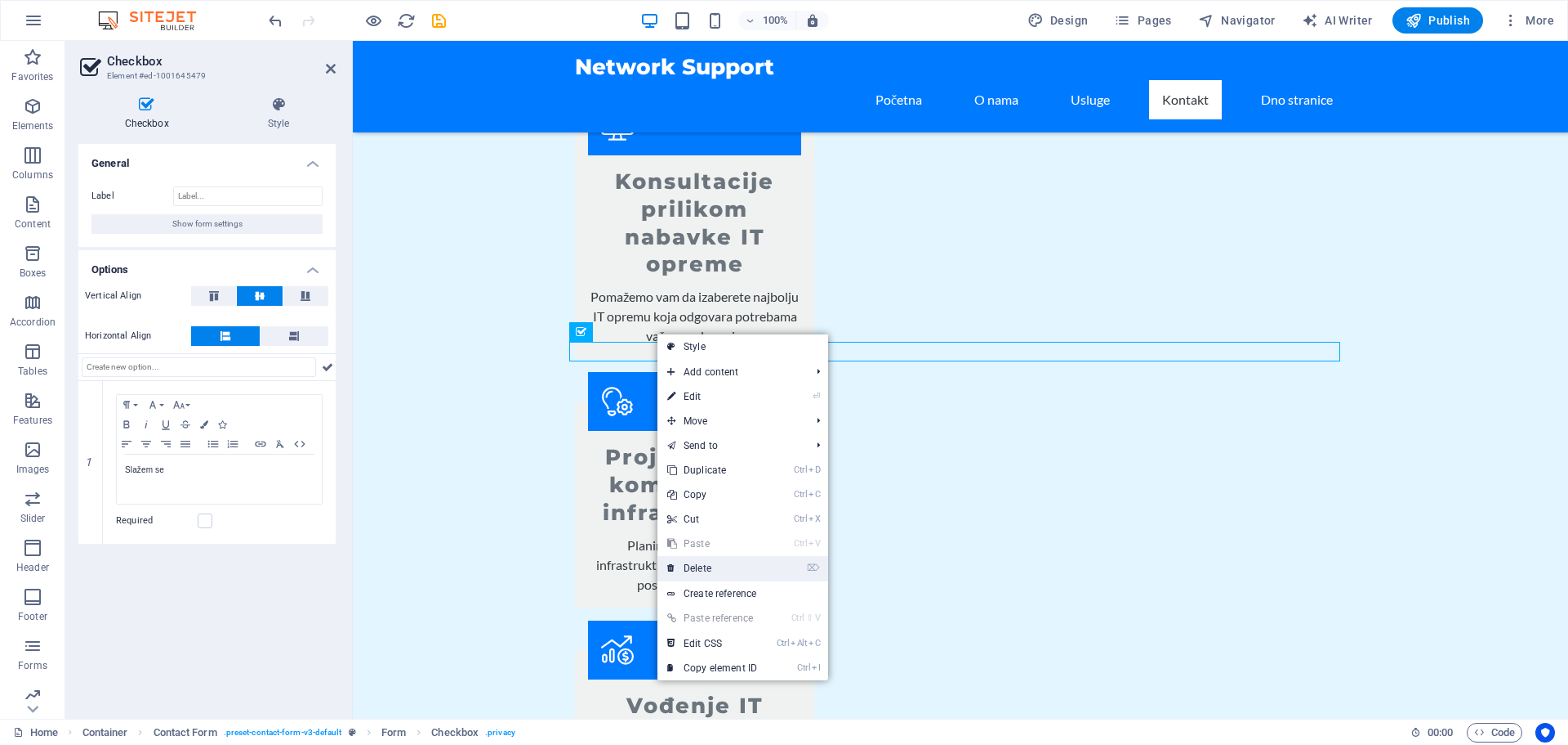
click at [730, 569] on link "⌦ Delete" at bounding box center [712, 568] width 110 height 25
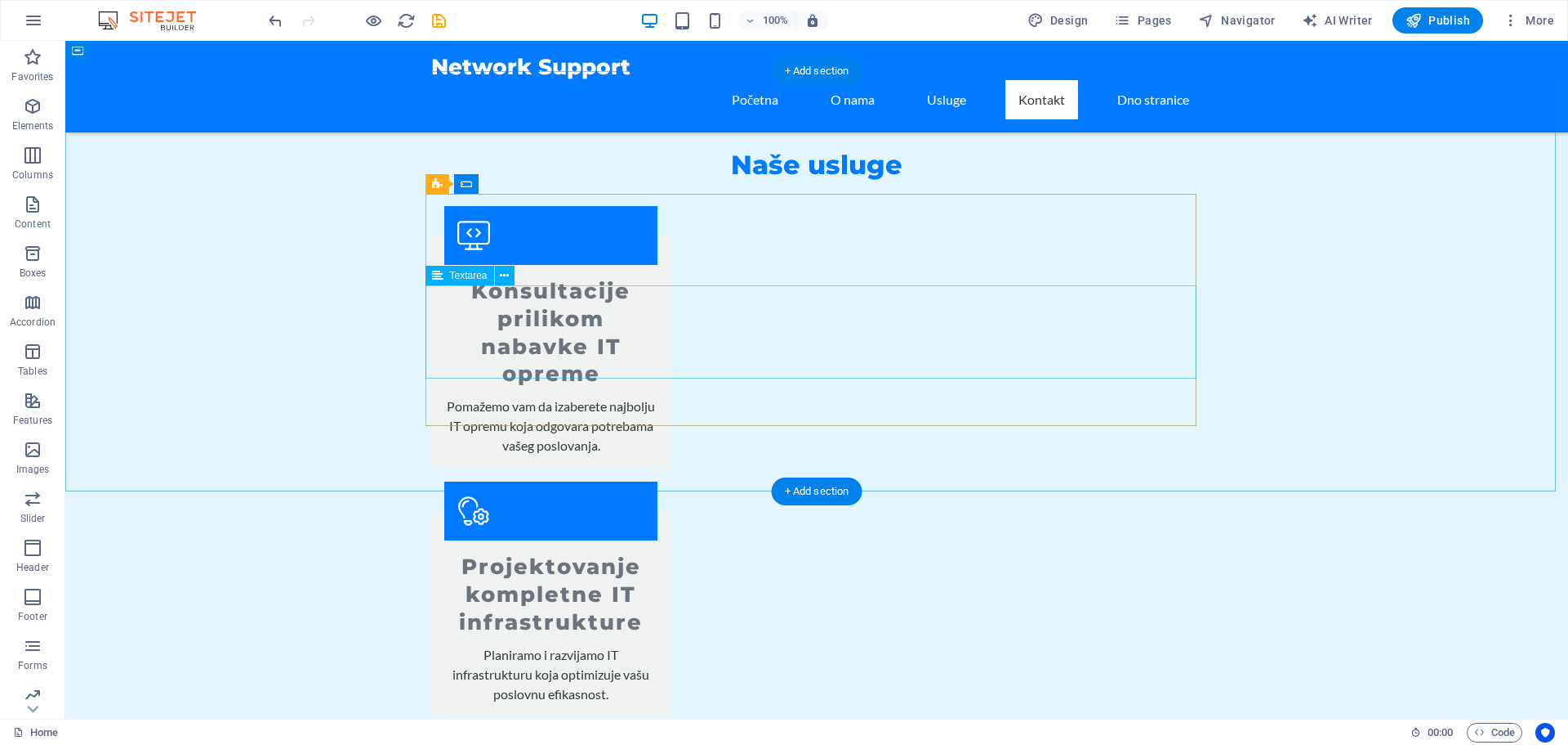
scroll to position [1471, 0]
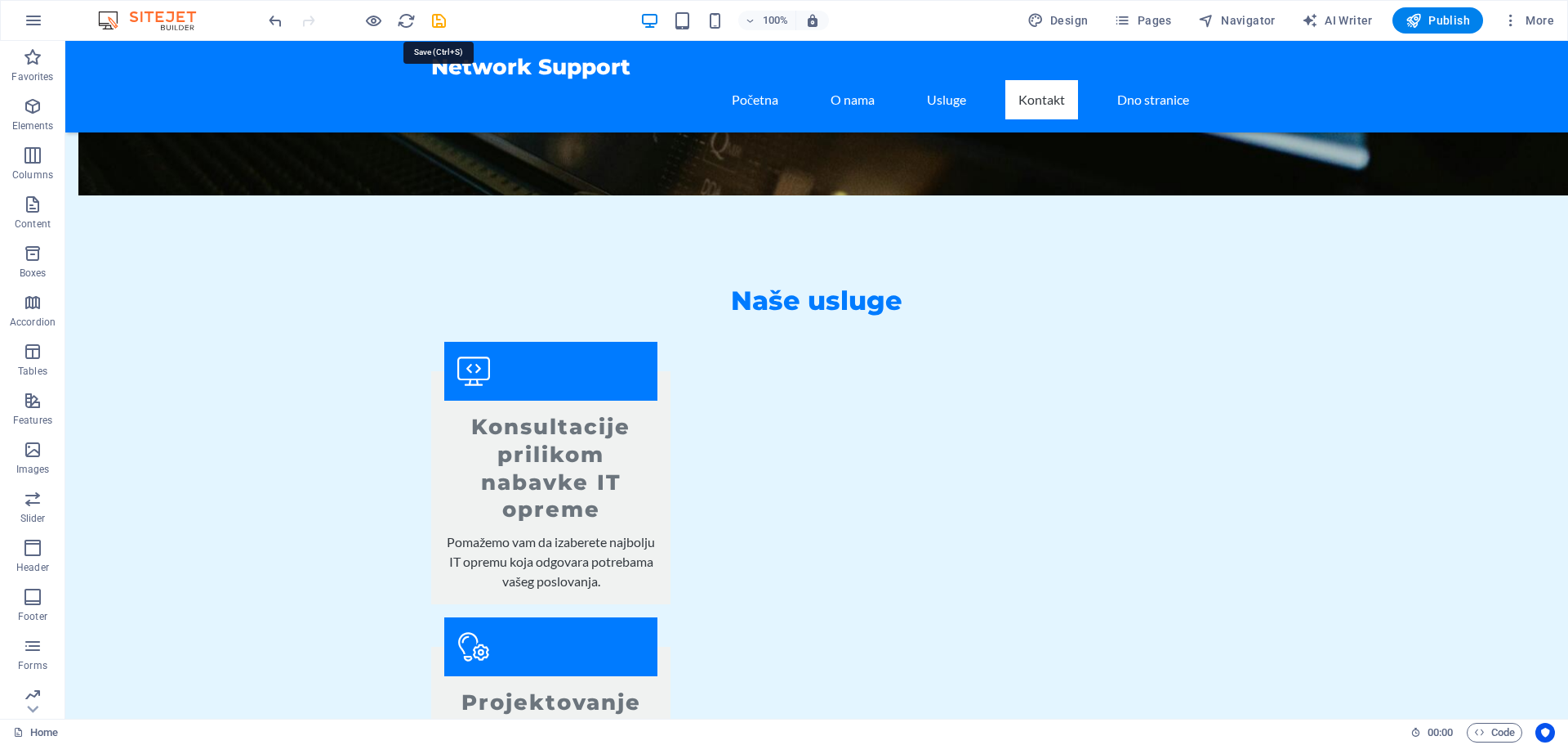
click at [434, 24] on icon "save" at bounding box center [439, 21] width 19 height 19
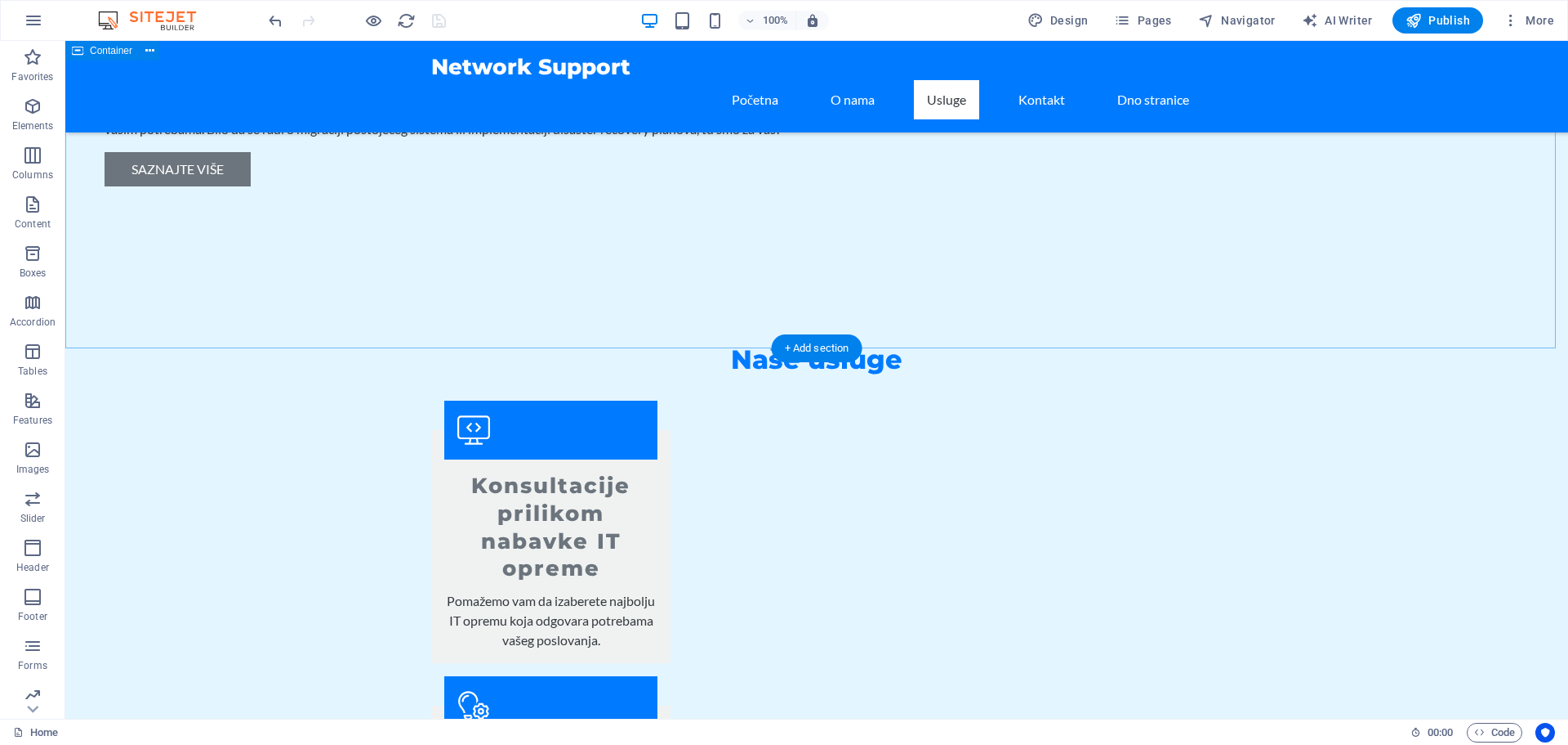
scroll to position [1389, 0]
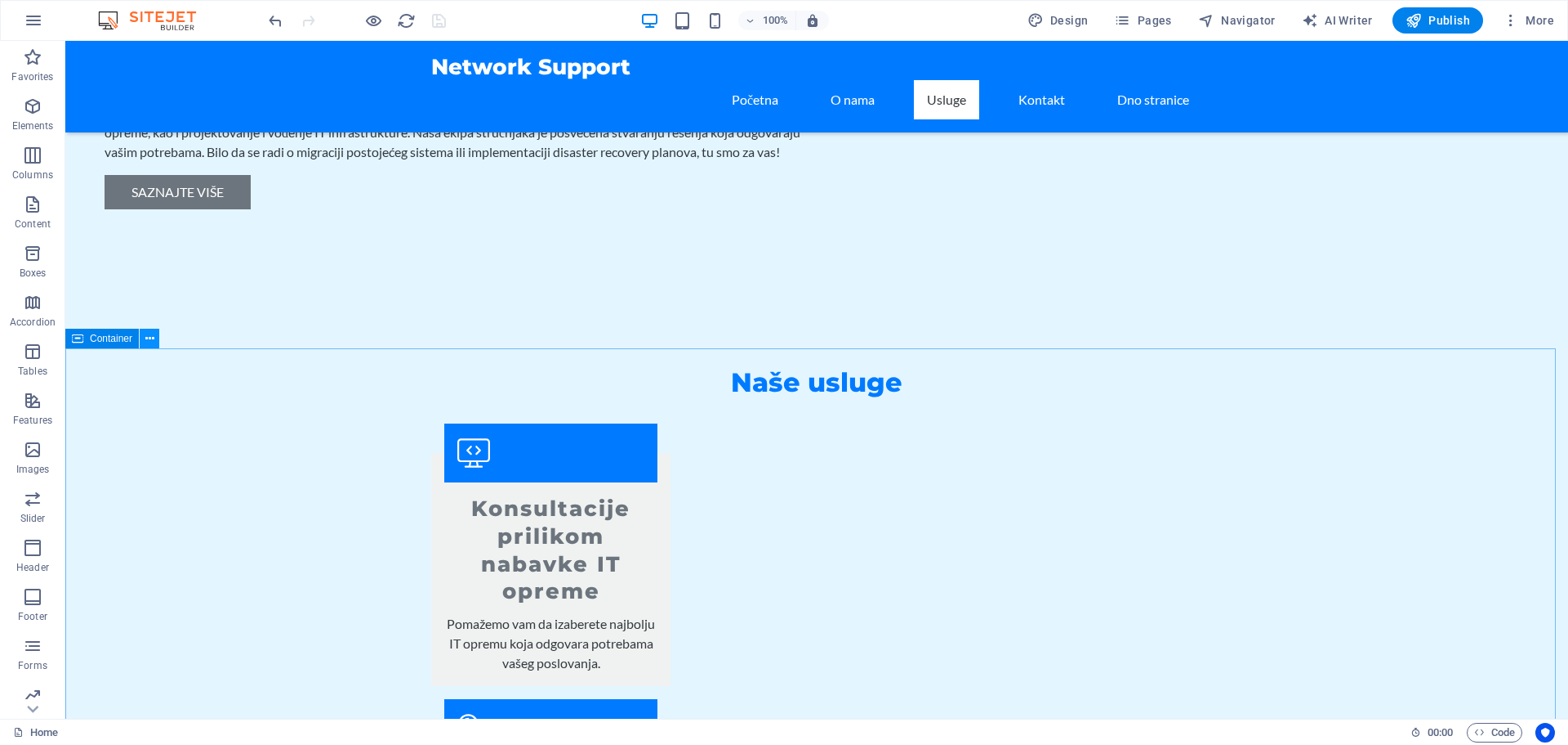
click at [145, 340] on icon at bounding box center [149, 339] width 9 height 17
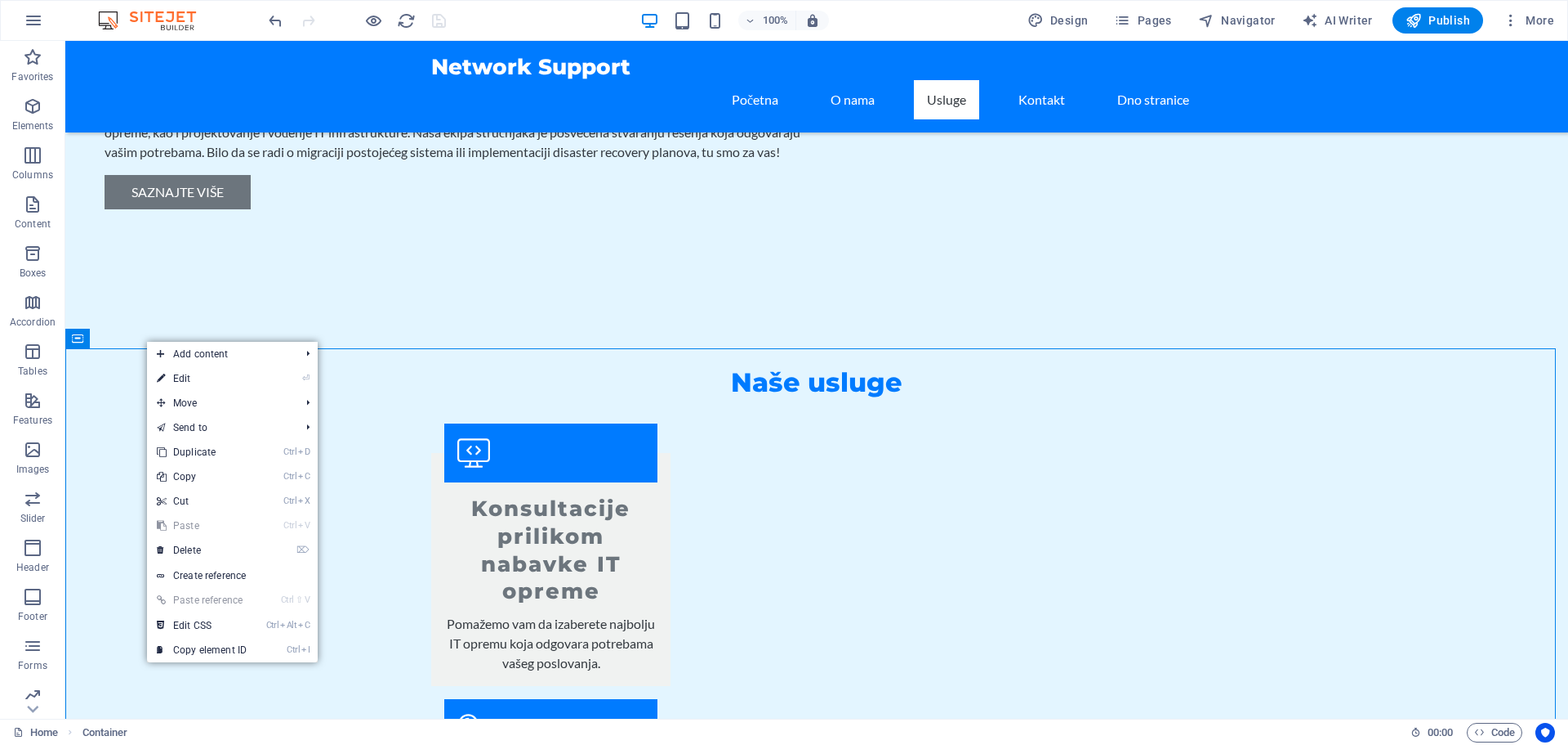
click at [211, 379] on link "⏎ Edit" at bounding box center [202, 379] width 110 height 25
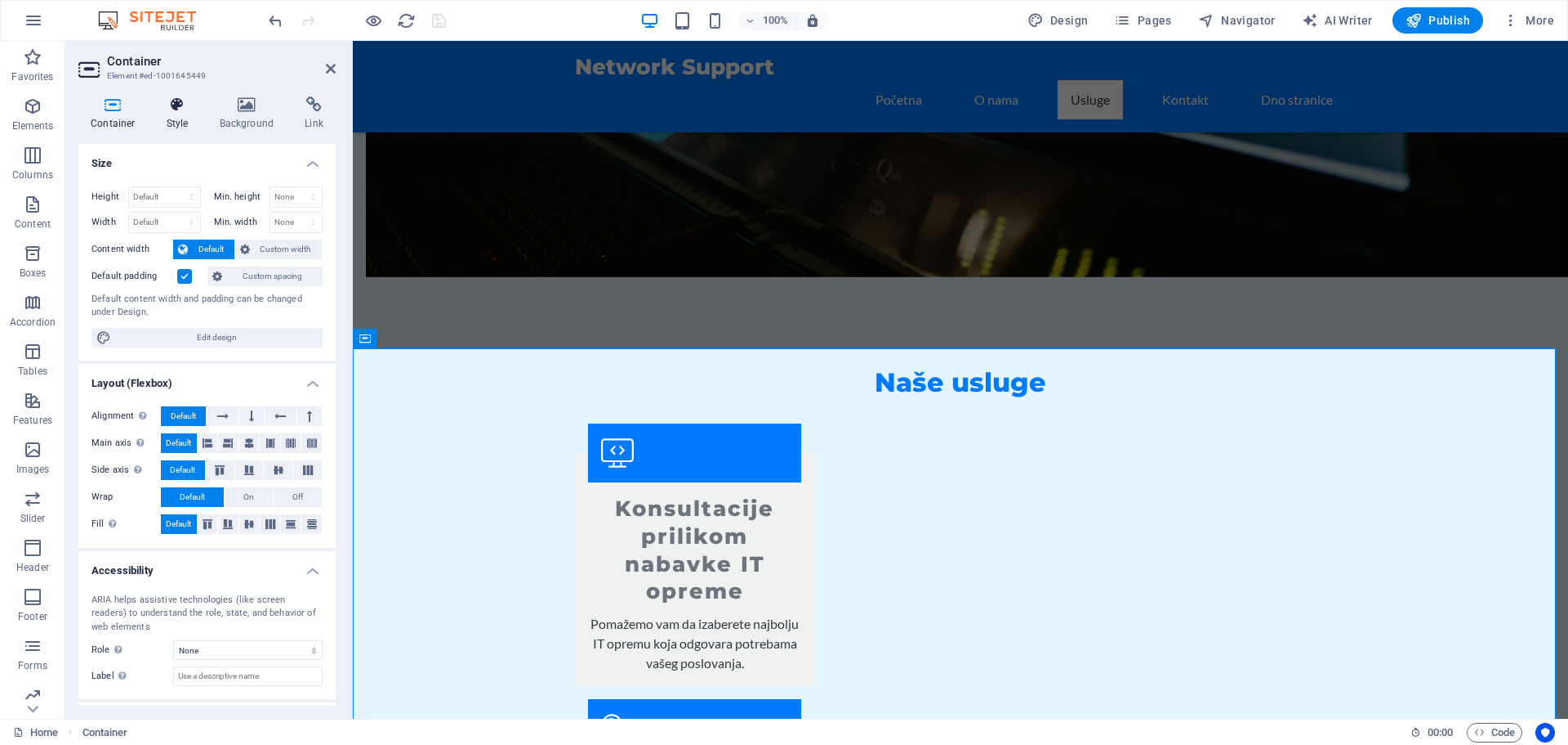
click at [168, 128] on h4 "Style" at bounding box center [181, 113] width 53 height 35
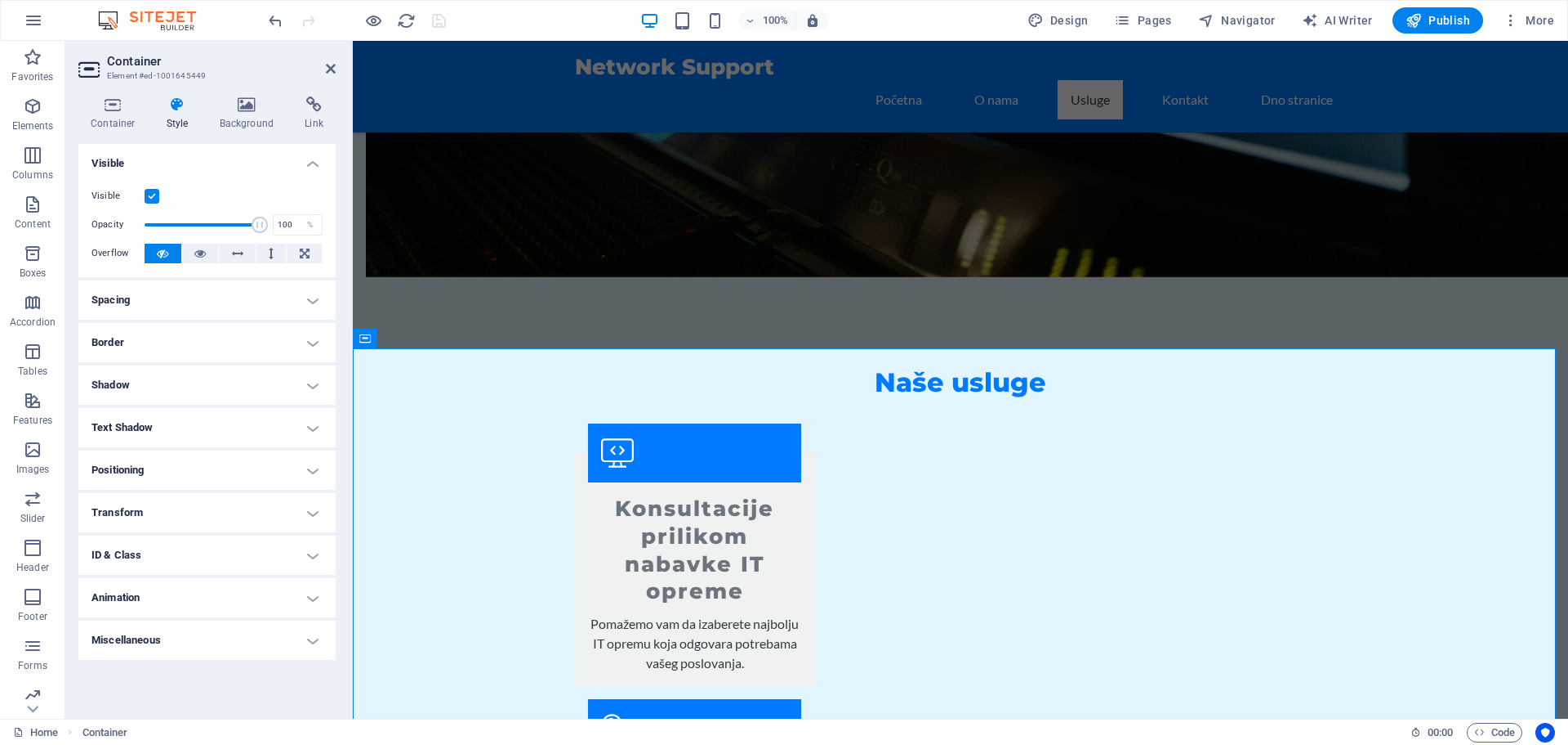
click at [218, 562] on h4 "ID & Class" at bounding box center [208, 555] width 257 height 39
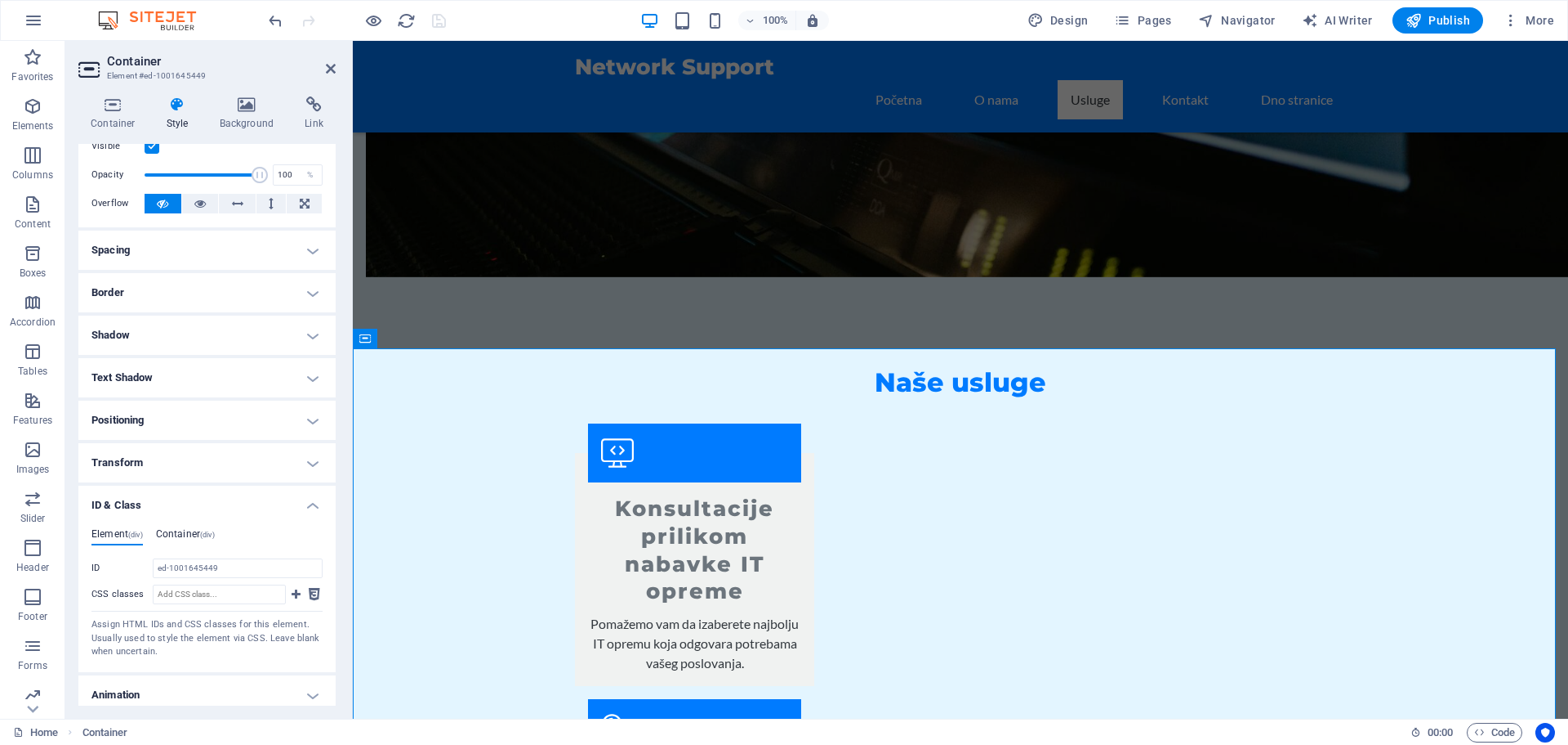
scroll to position [101, 0]
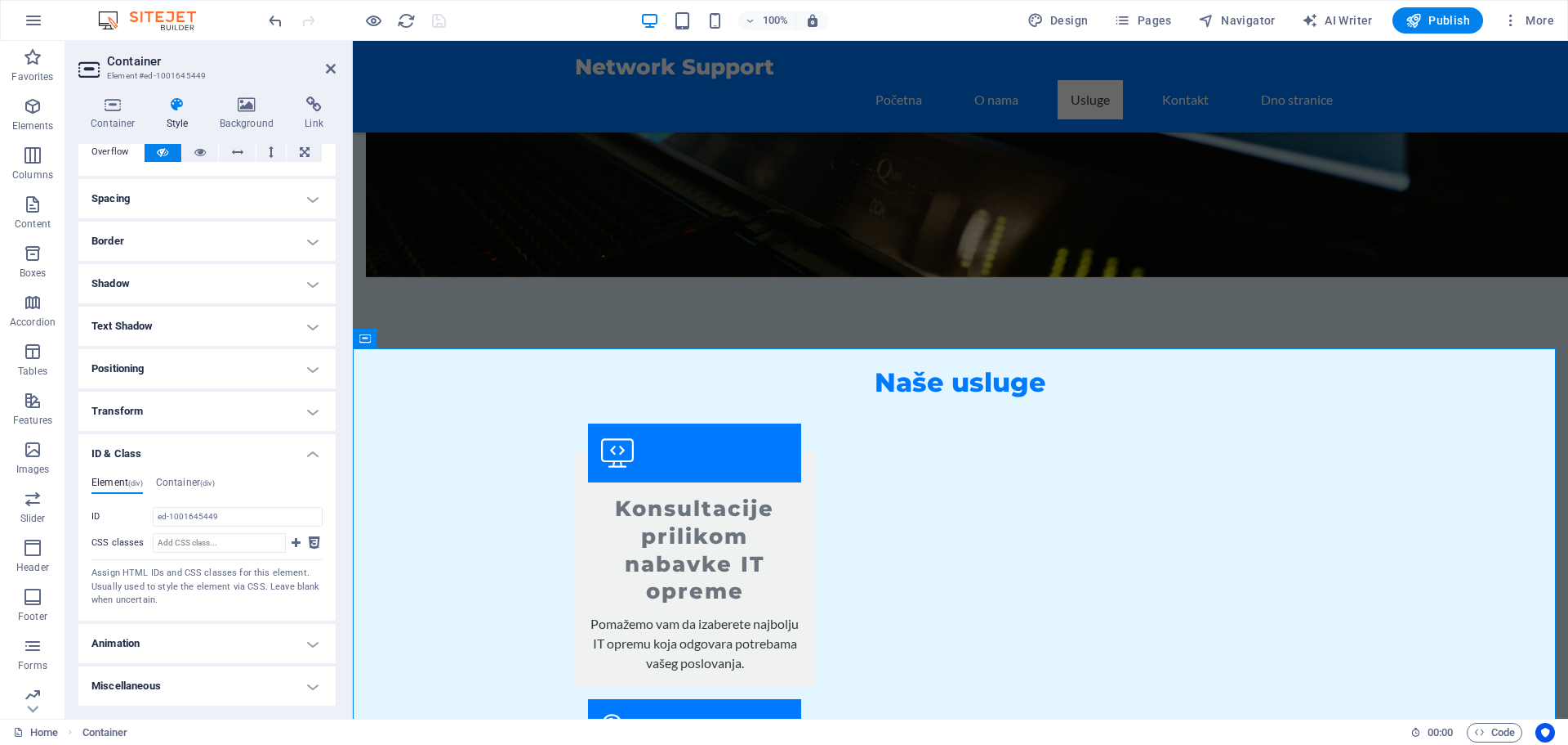
click at [216, 685] on h4 "Miscellaneous" at bounding box center [208, 685] width 257 height 39
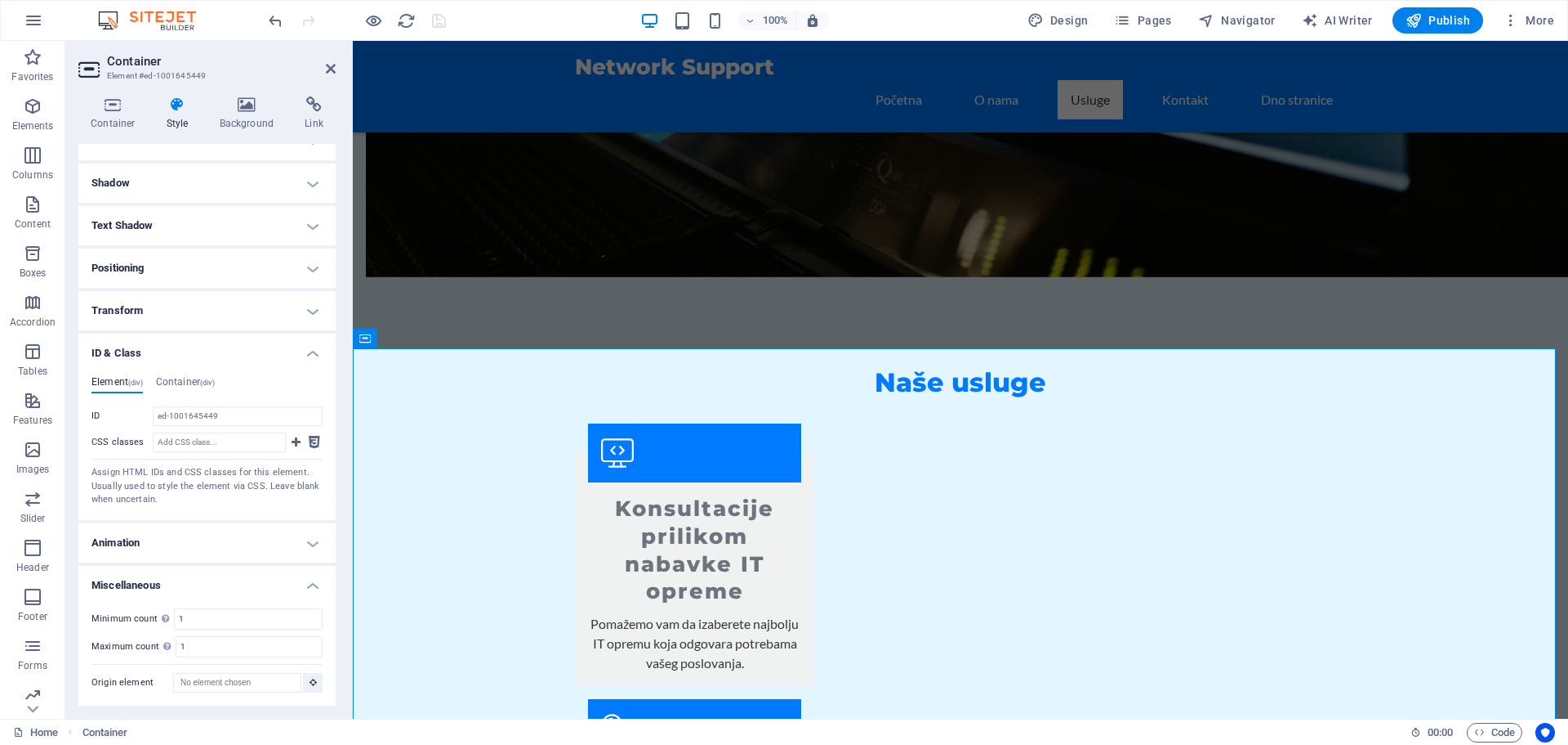
scroll to position [203, 0]
click at [245, 263] on h4 "Positioning" at bounding box center [208, 267] width 257 height 39
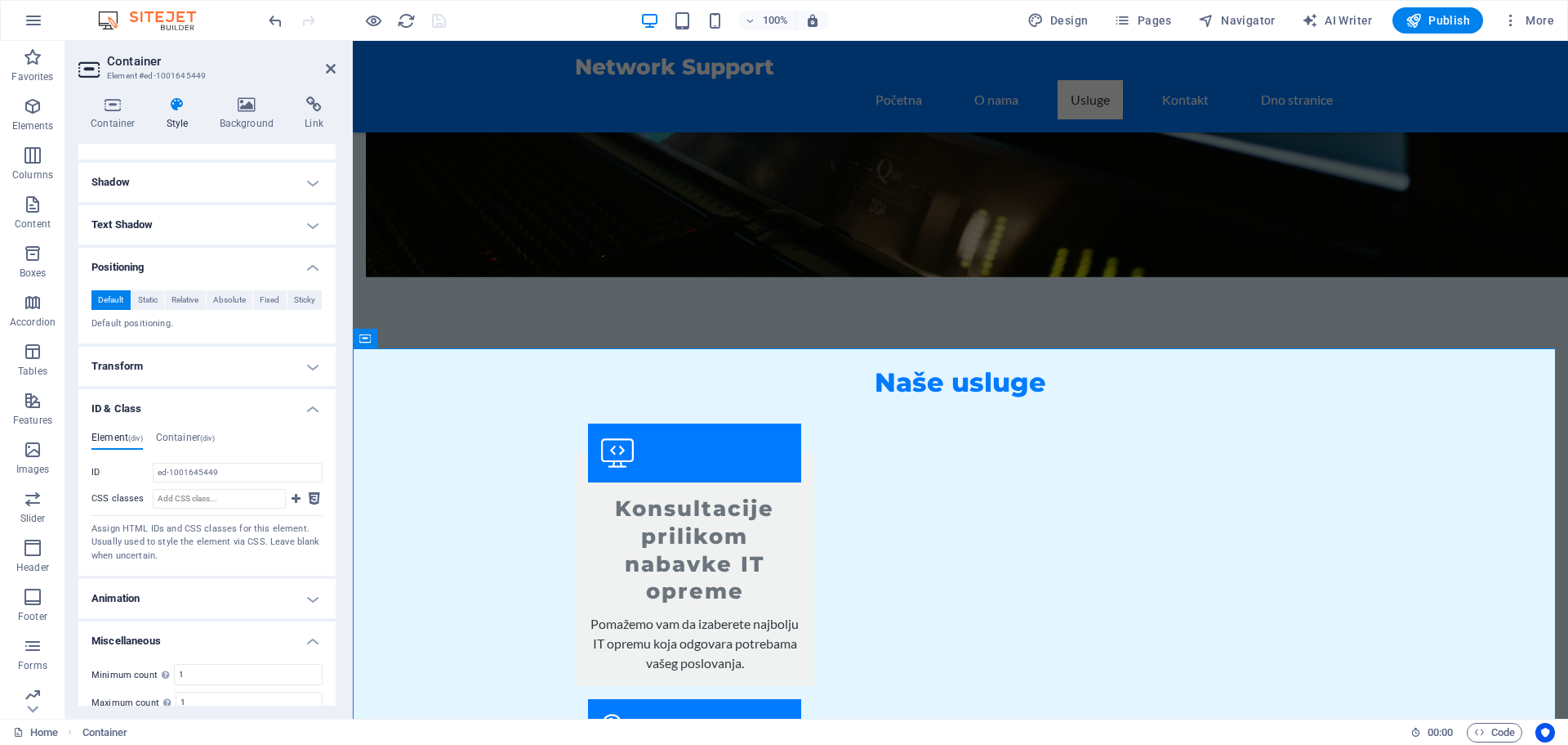
click at [243, 228] on h4 "Text Shadow" at bounding box center [208, 224] width 257 height 39
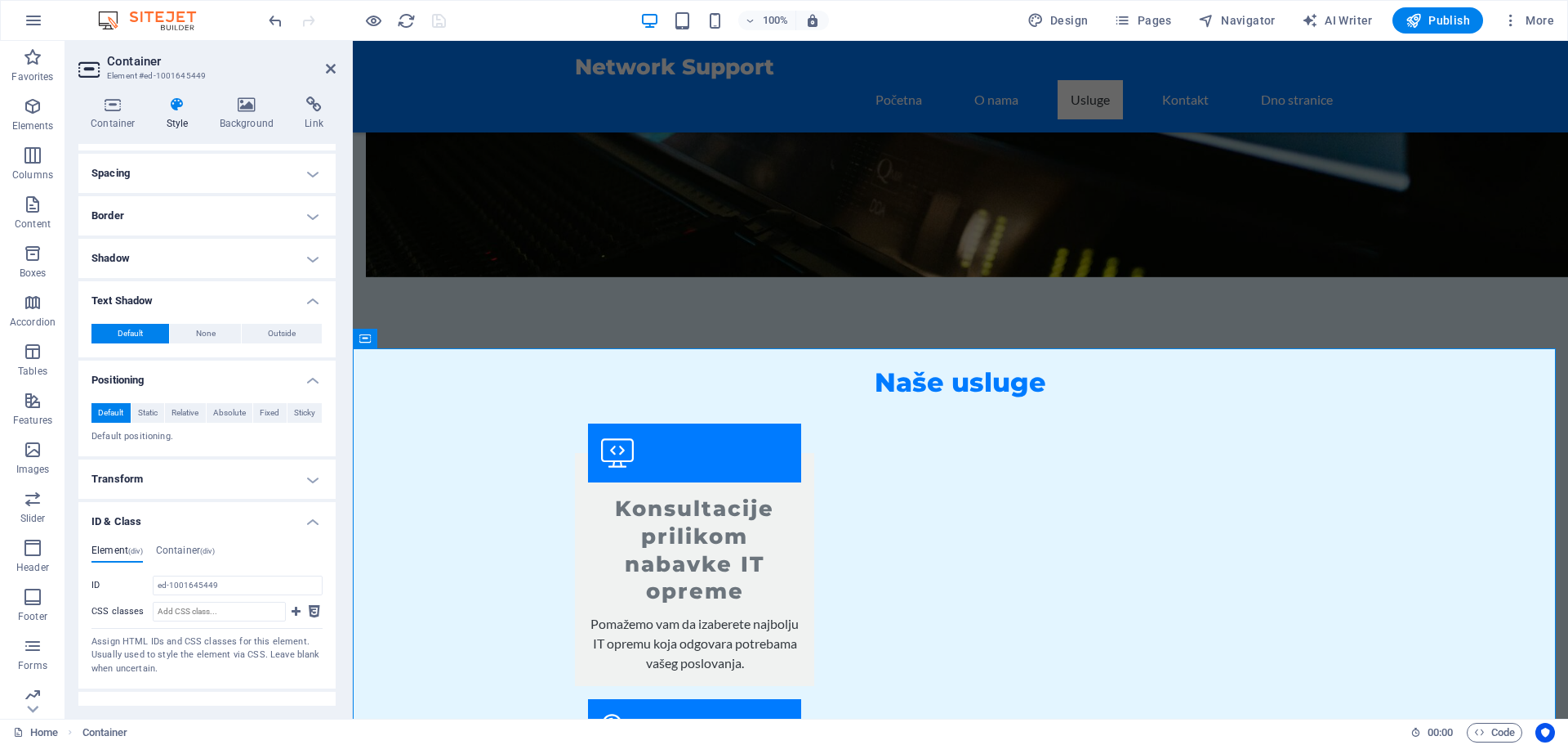
scroll to position [0, 0]
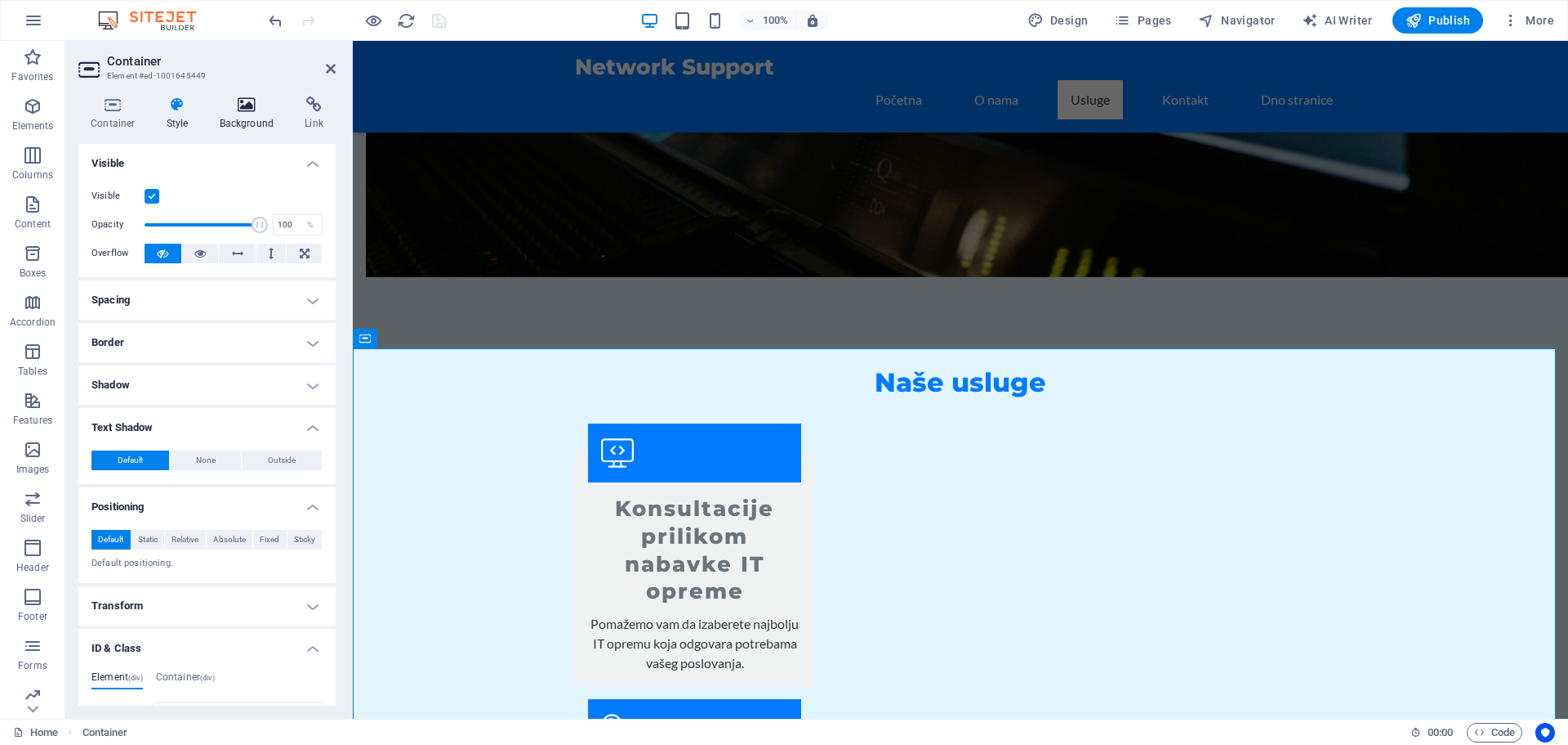
click at [232, 100] on icon at bounding box center [247, 104] width 79 height 16
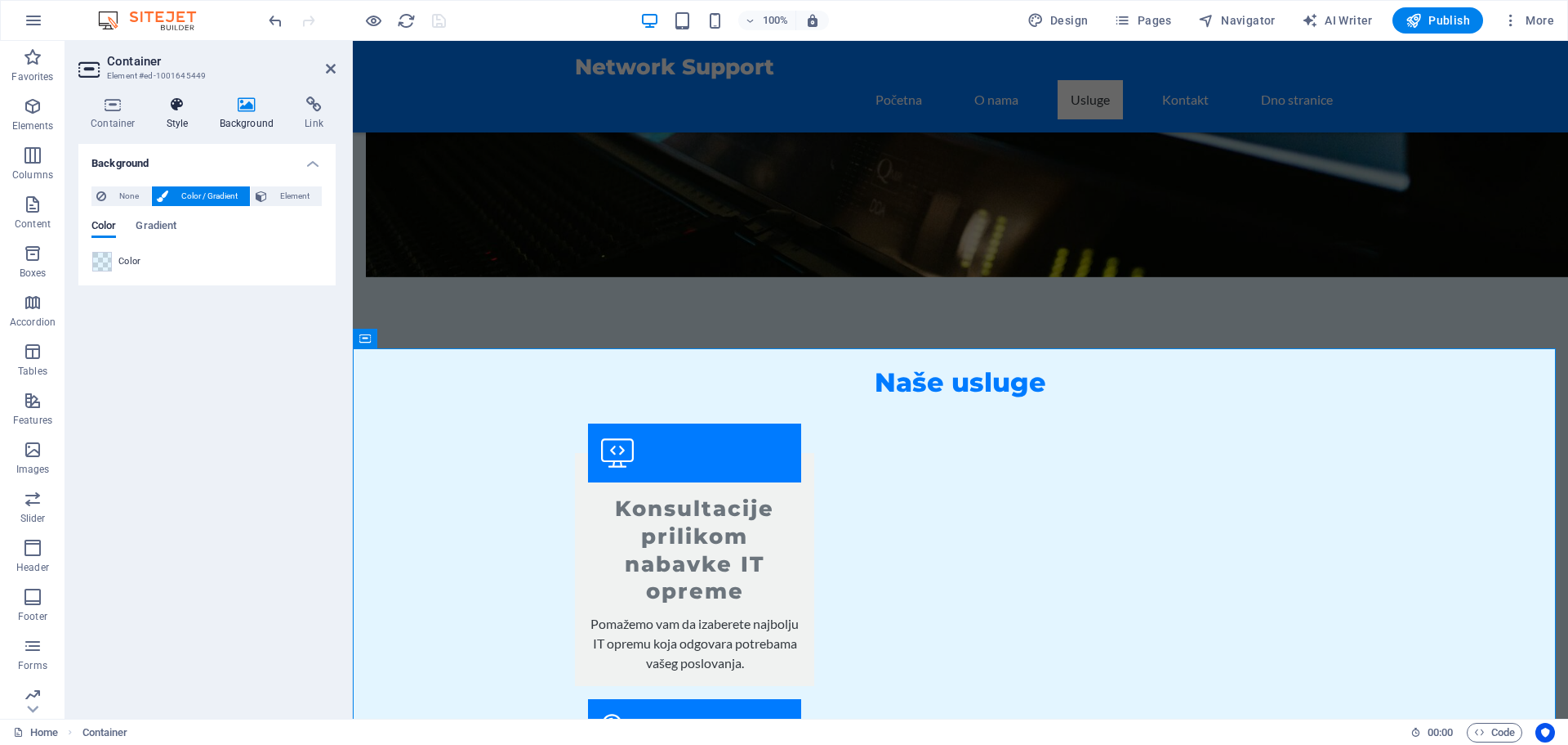
click at [169, 115] on h4 "Style" at bounding box center [181, 113] width 53 height 35
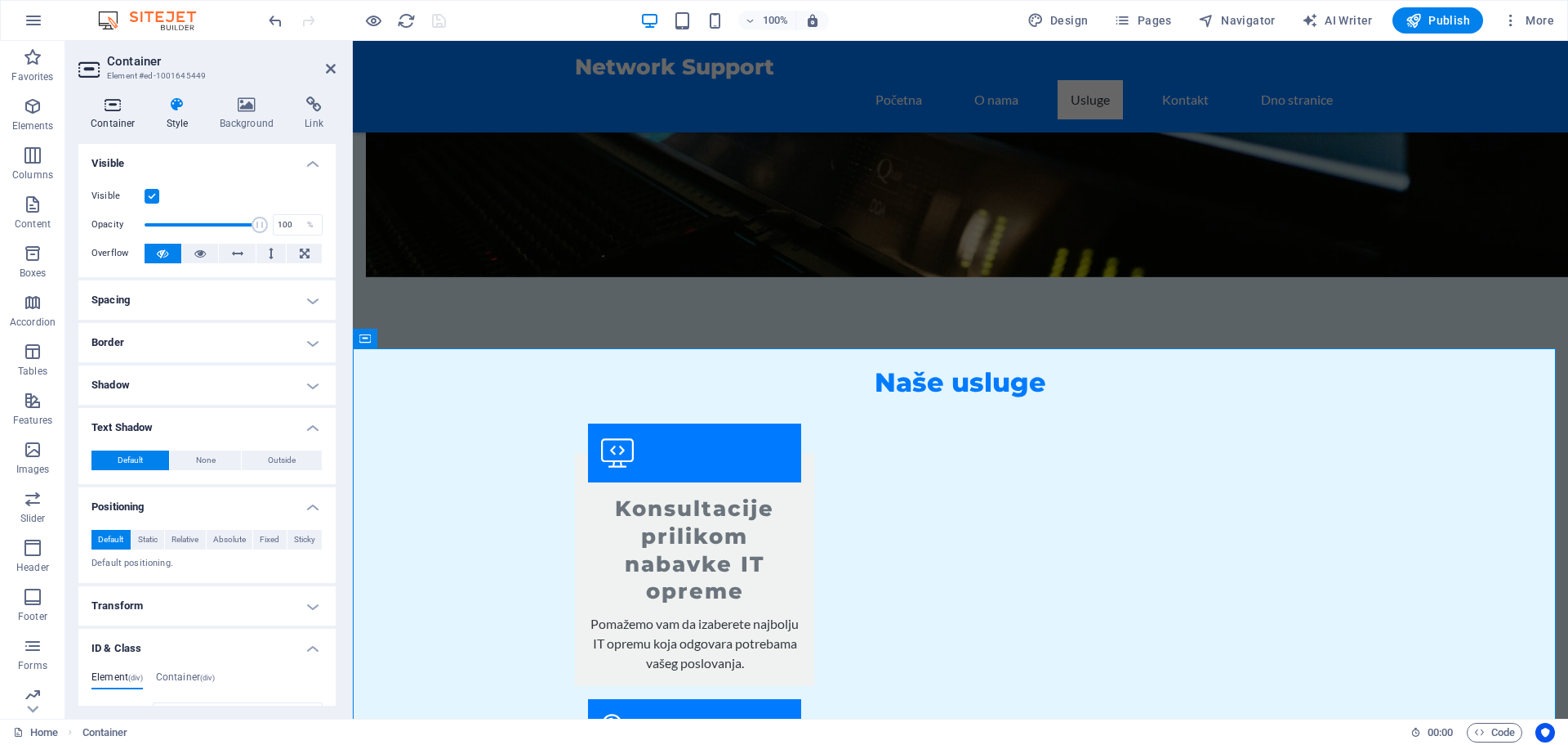
click at [125, 126] on h4 "Container" at bounding box center [116, 113] width 76 height 35
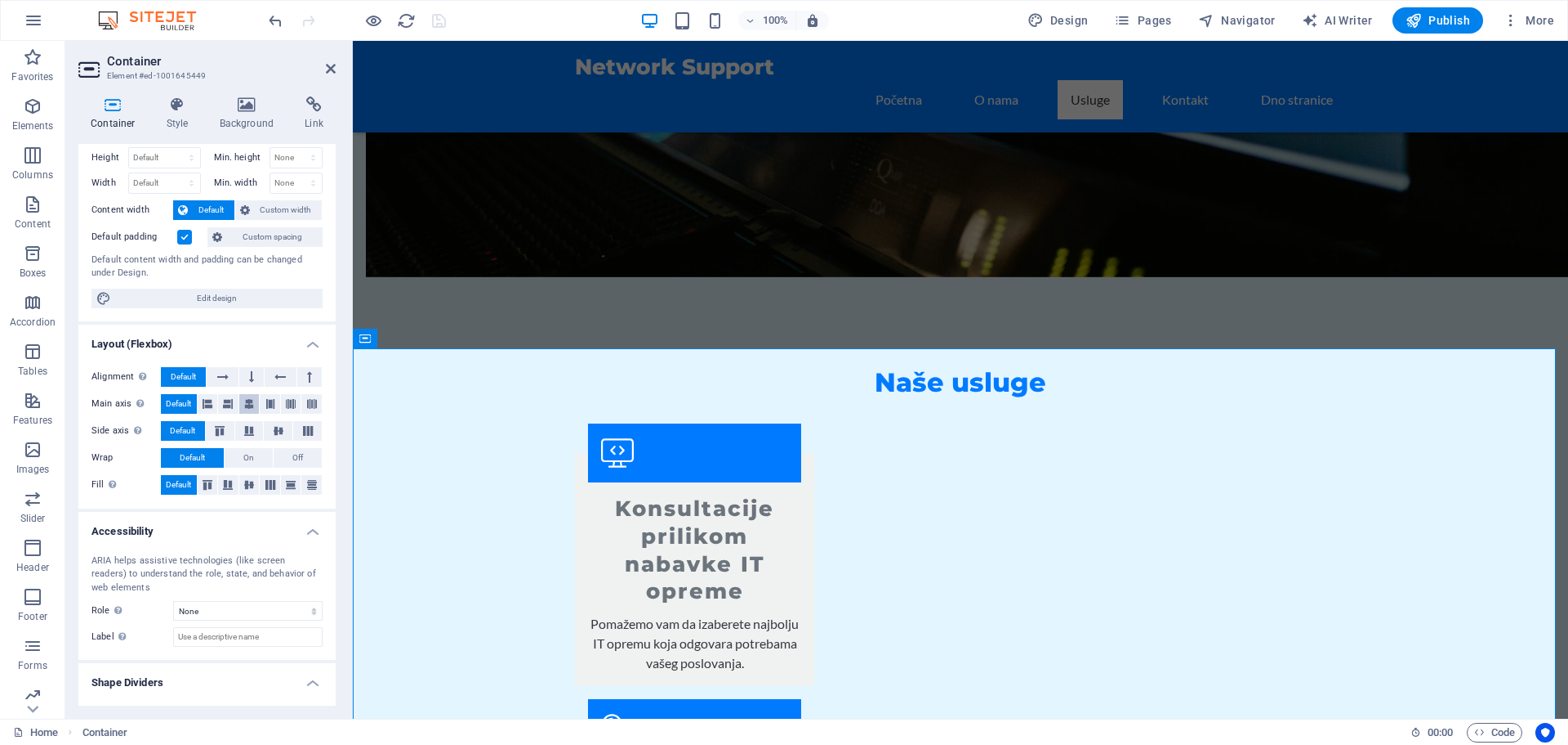
scroll to position [72, 0]
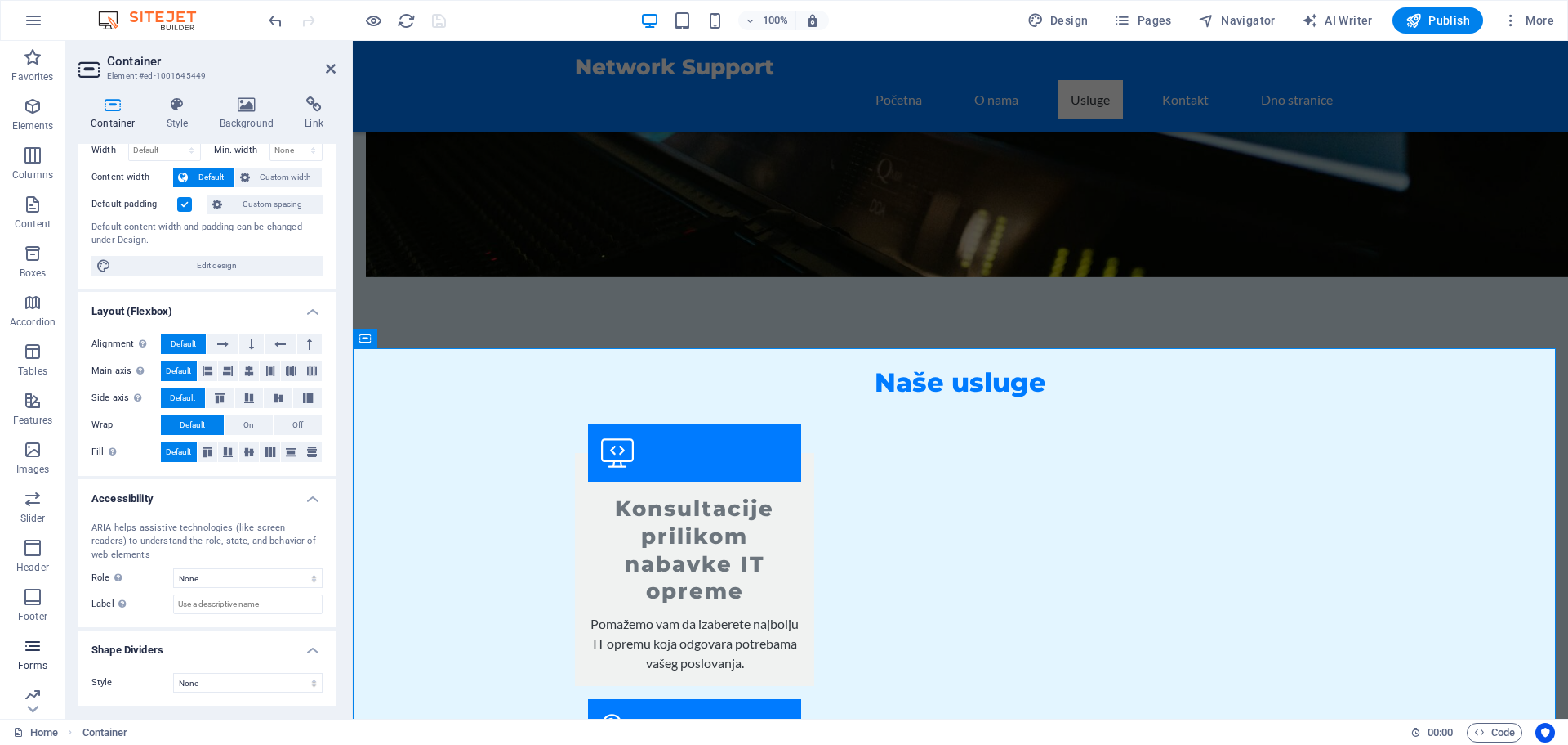
click at [40, 658] on p "Forms" at bounding box center [33, 665] width 30 height 13
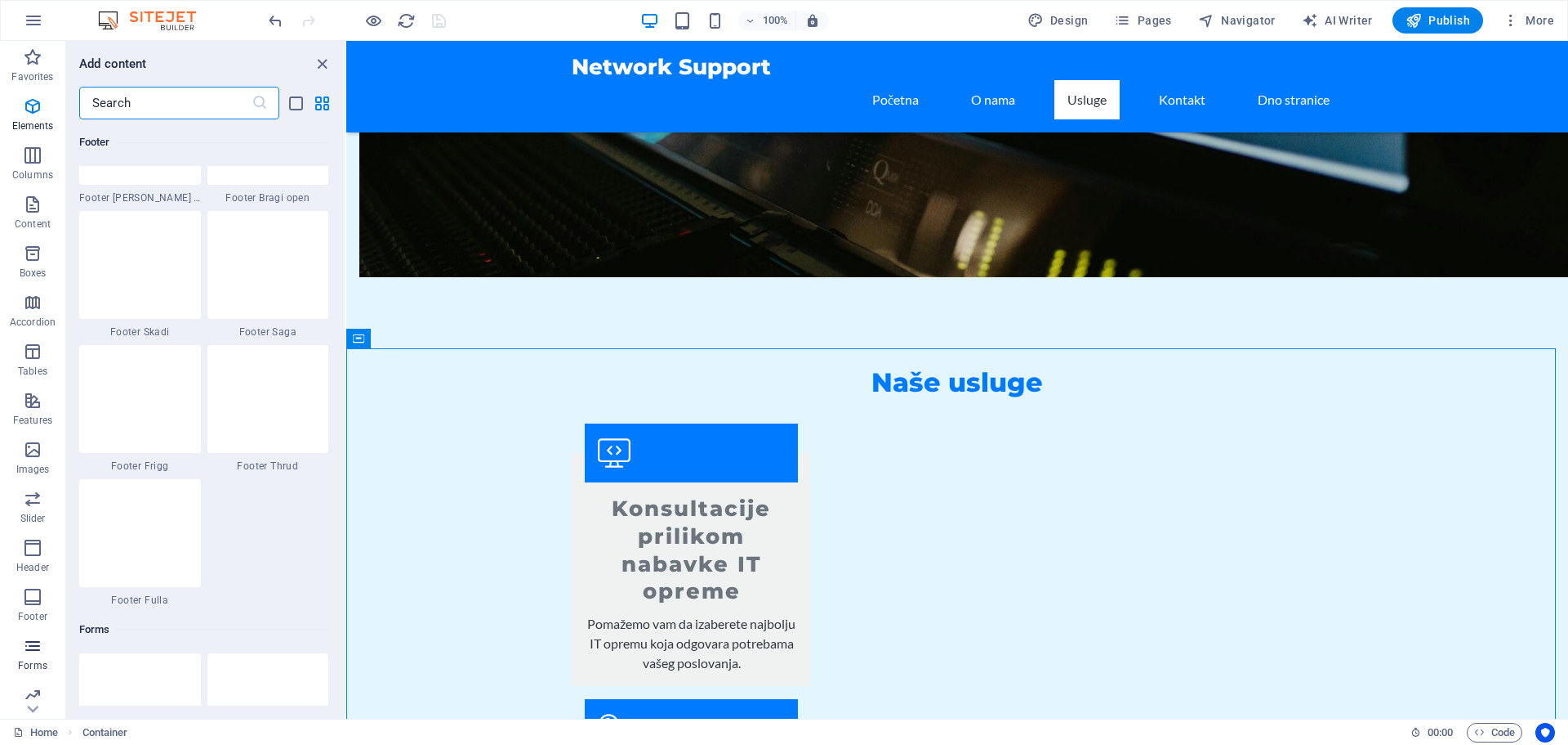
scroll to position [11933, 0]
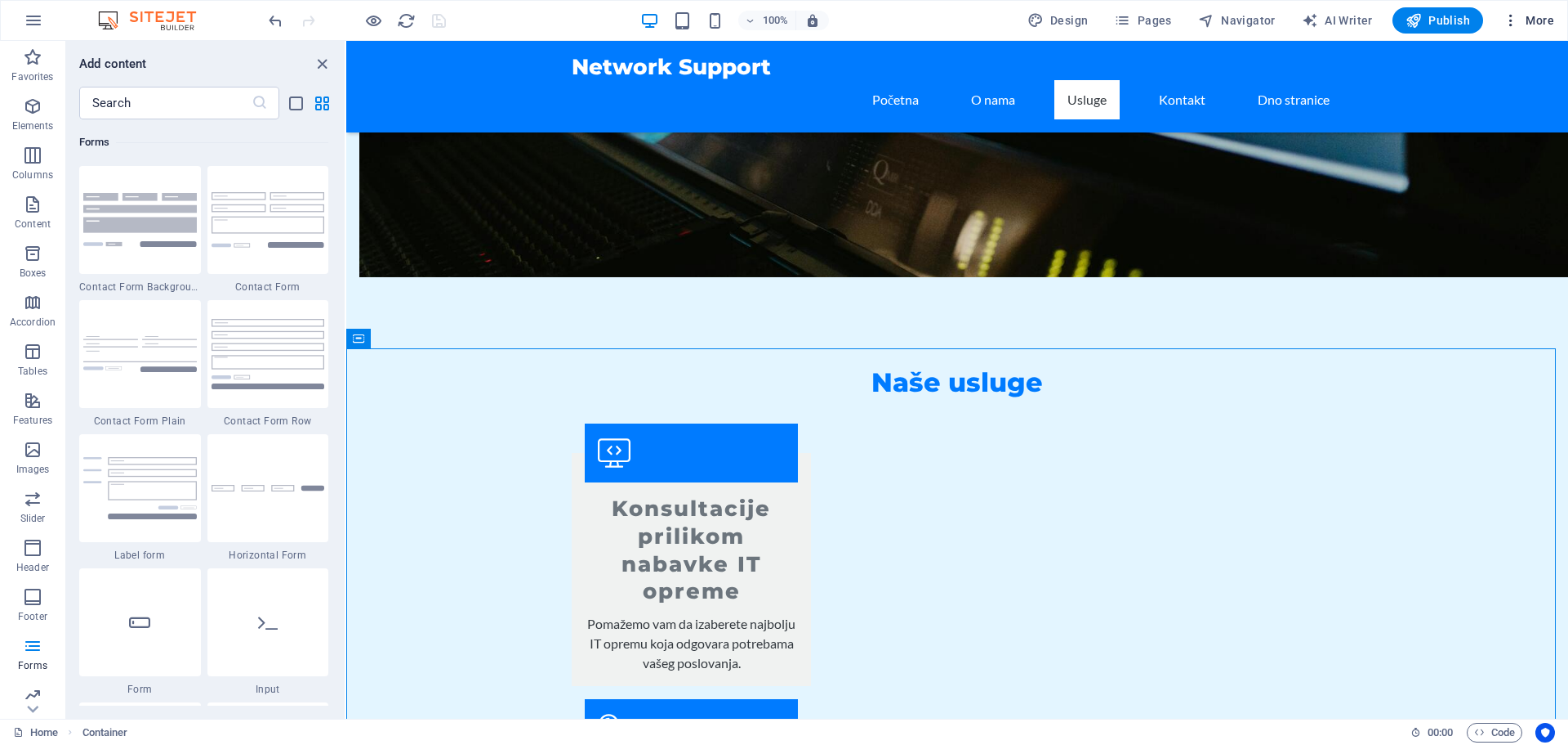
click at [1524, 18] on span "More" at bounding box center [1529, 20] width 52 height 16
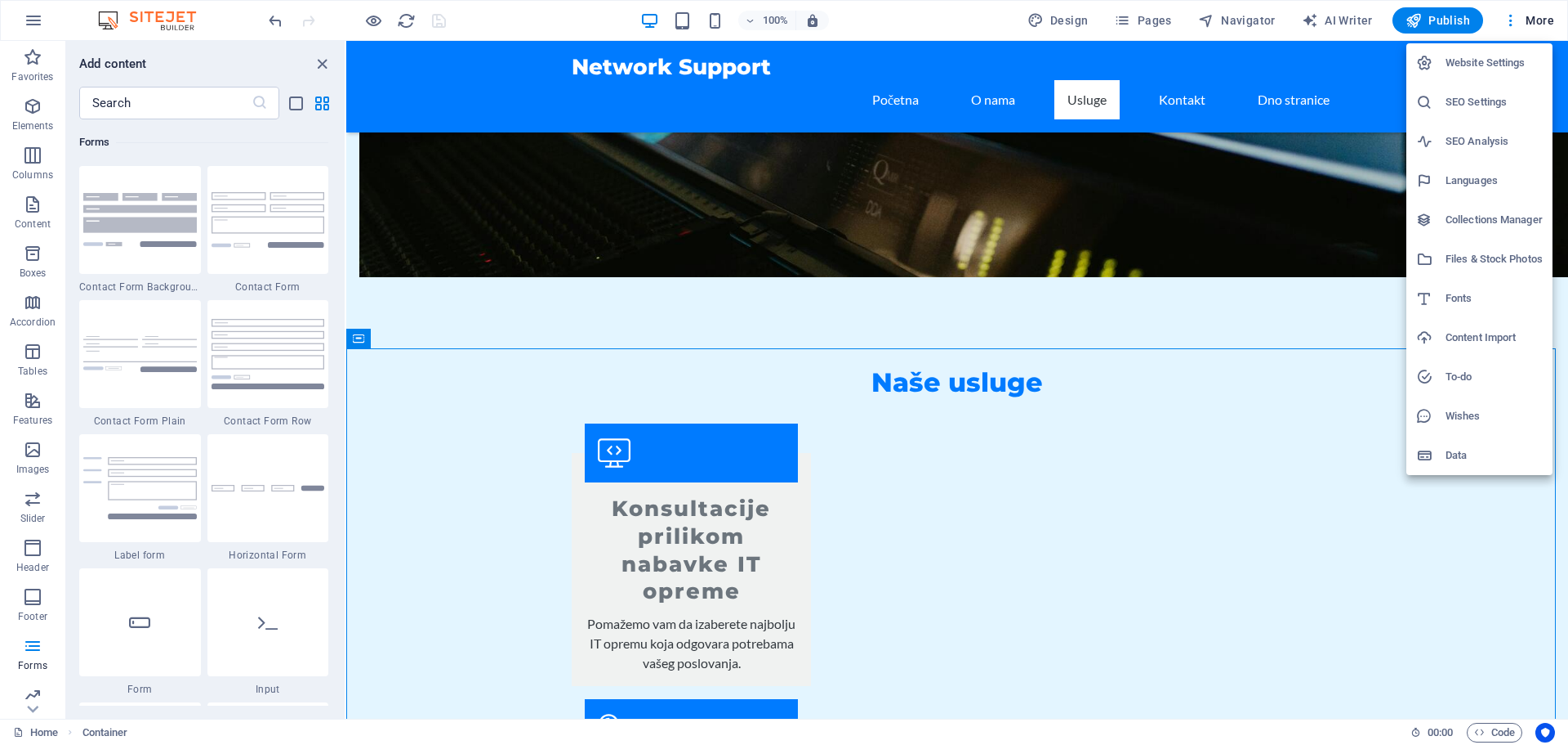
click at [1496, 223] on h6 "Collections Manager" at bounding box center [1494, 220] width 97 height 19
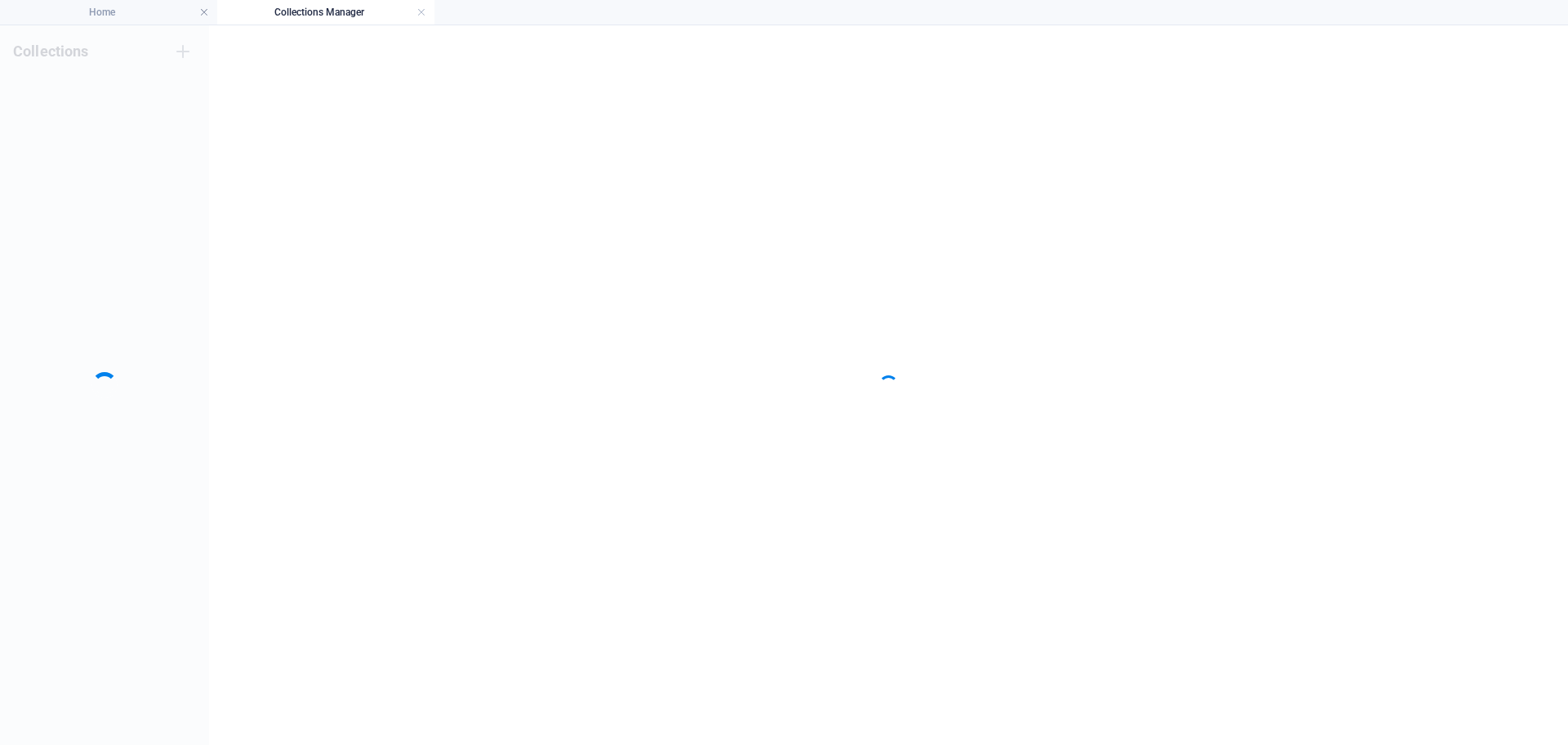
scroll to position [0, 0]
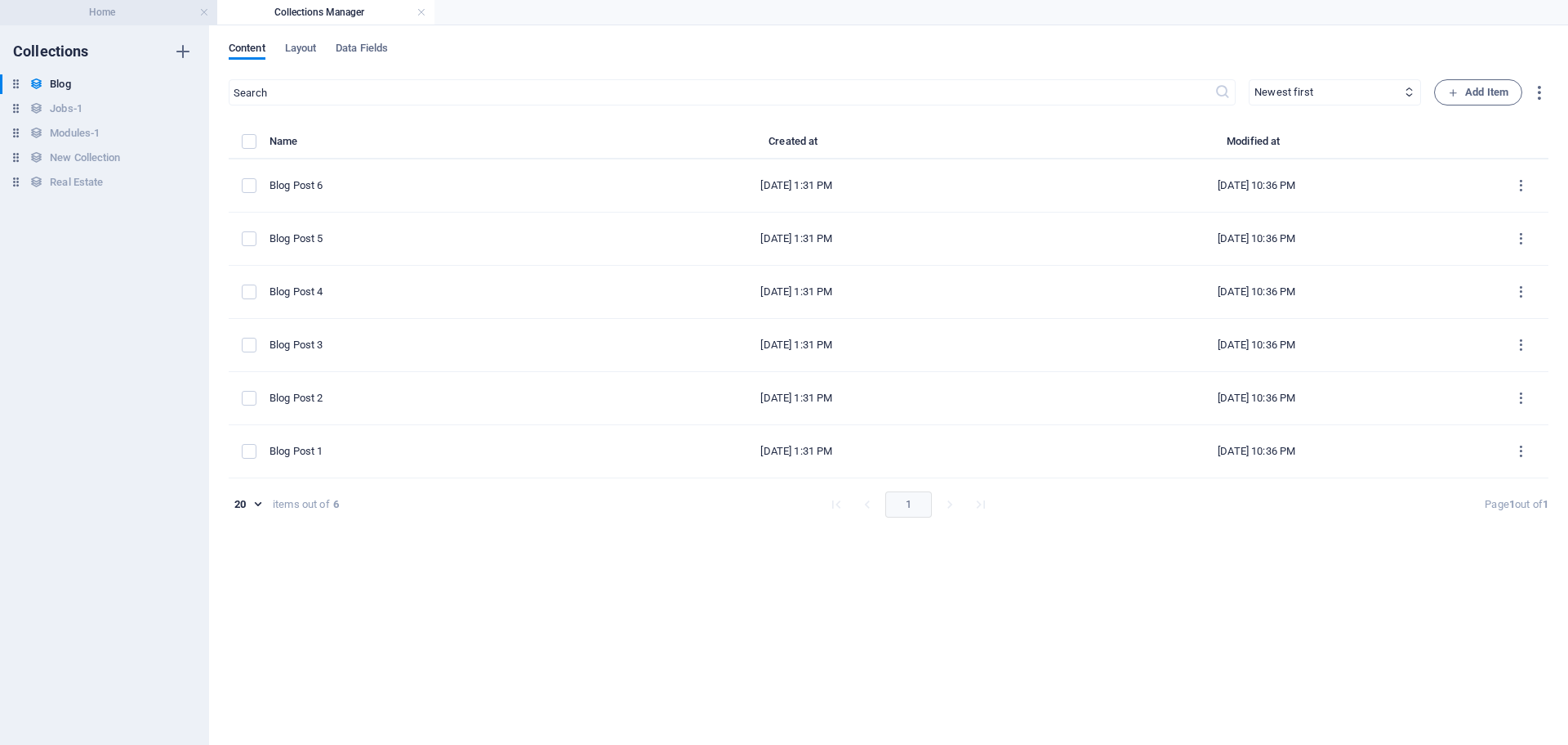
click at [152, 5] on h4 "Home" at bounding box center [109, 12] width 217 height 18
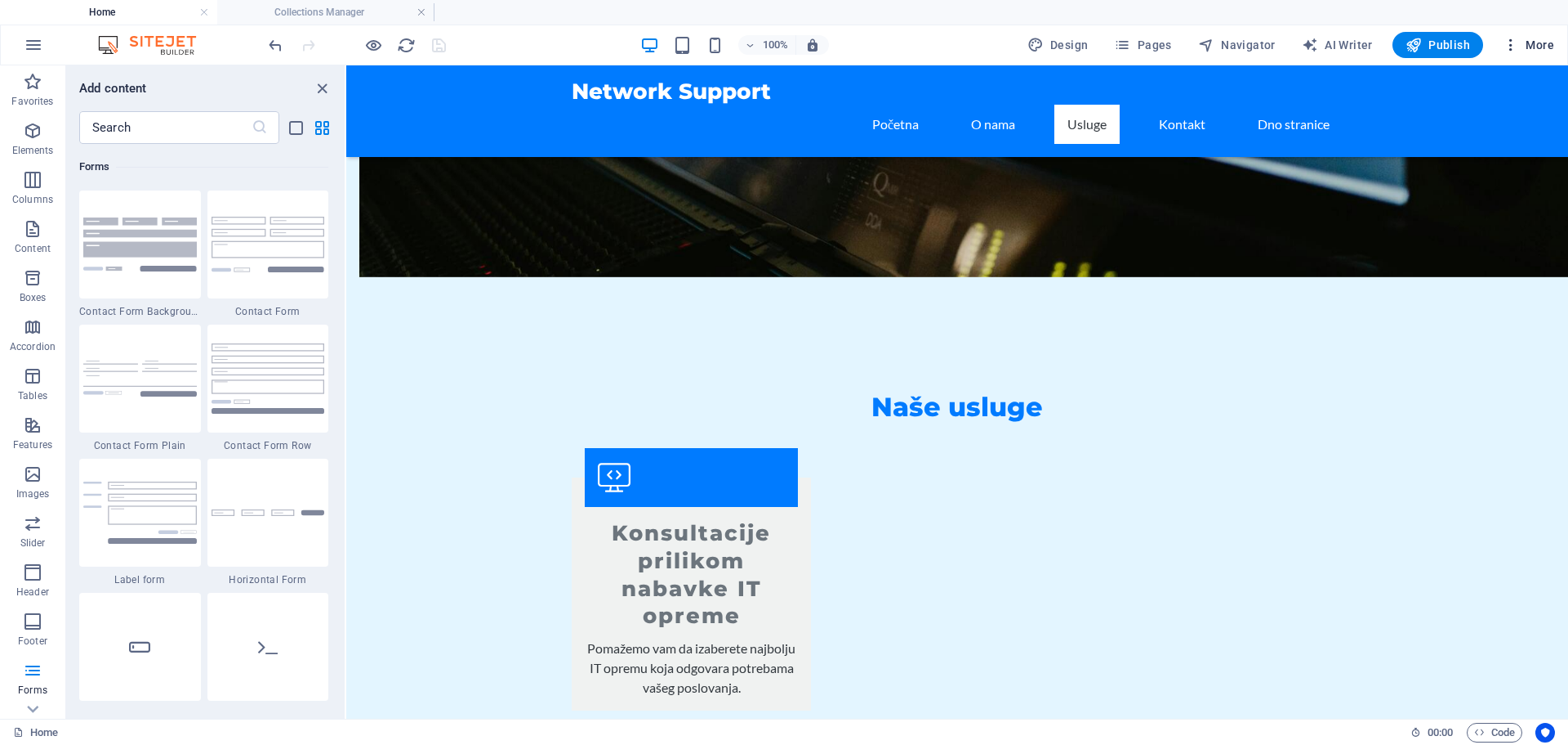
click at [1531, 50] on span "More" at bounding box center [1529, 44] width 52 height 16
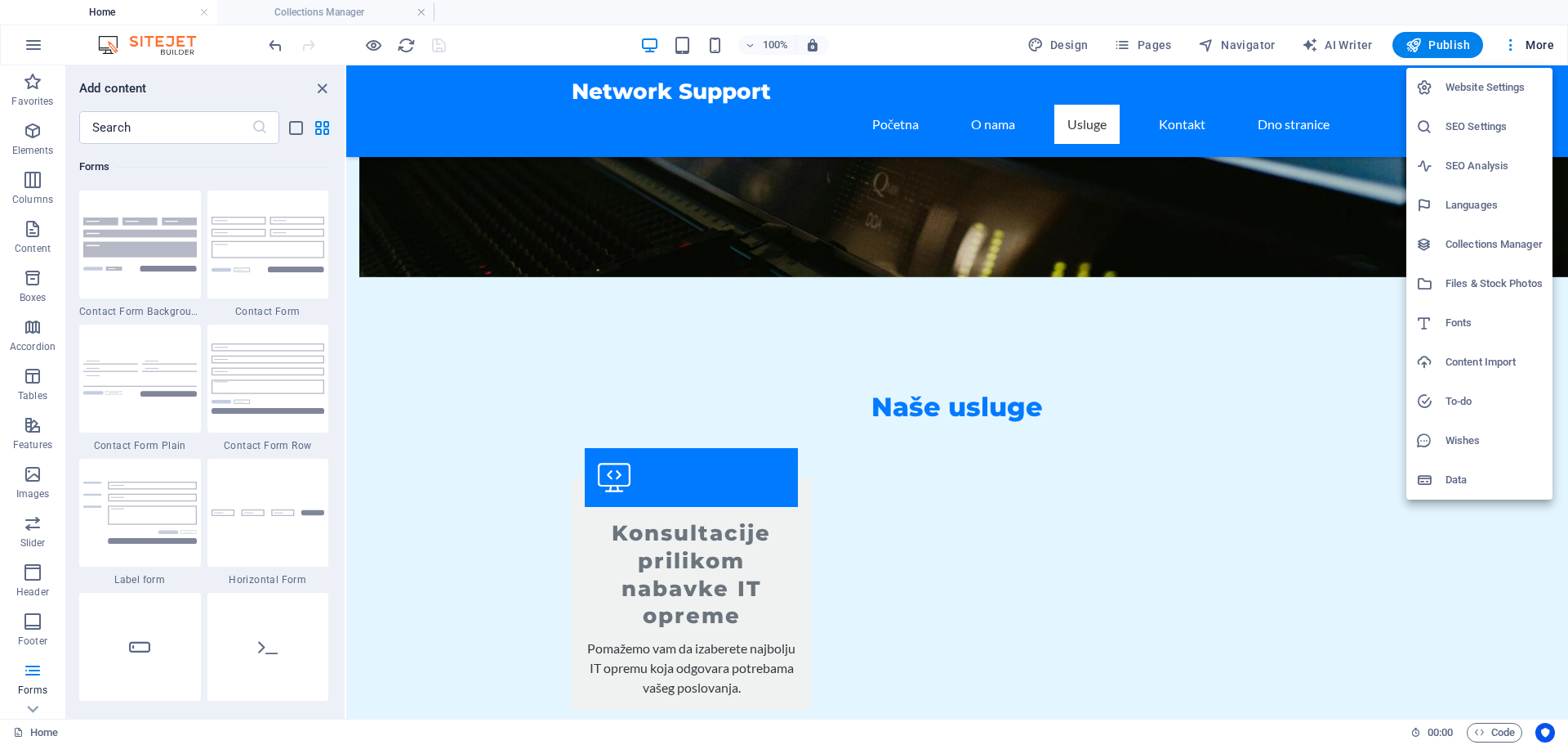
click at [1487, 91] on h6 "Website Settings" at bounding box center [1494, 87] width 97 height 19
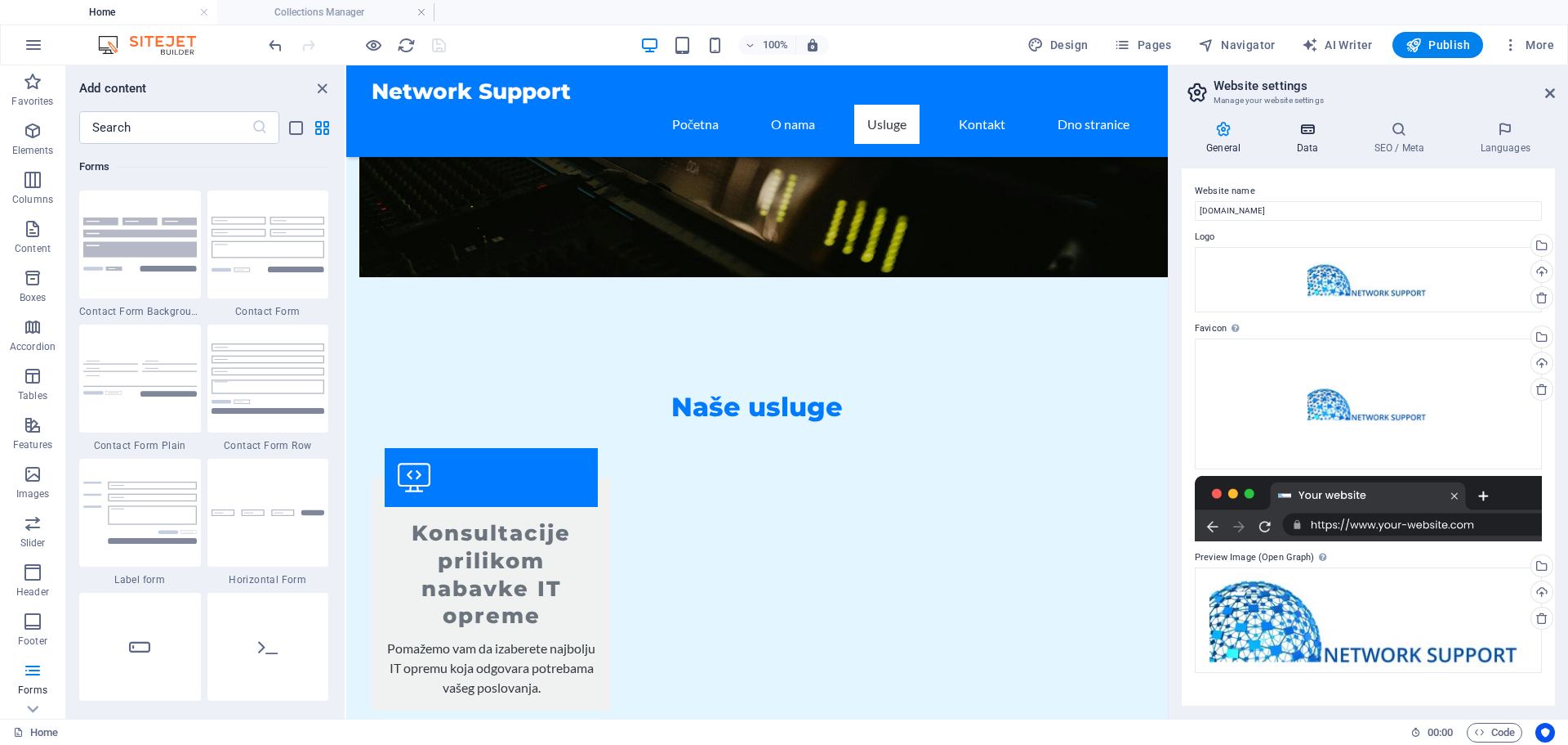
click at [1307, 135] on icon at bounding box center [1308, 129] width 71 height 16
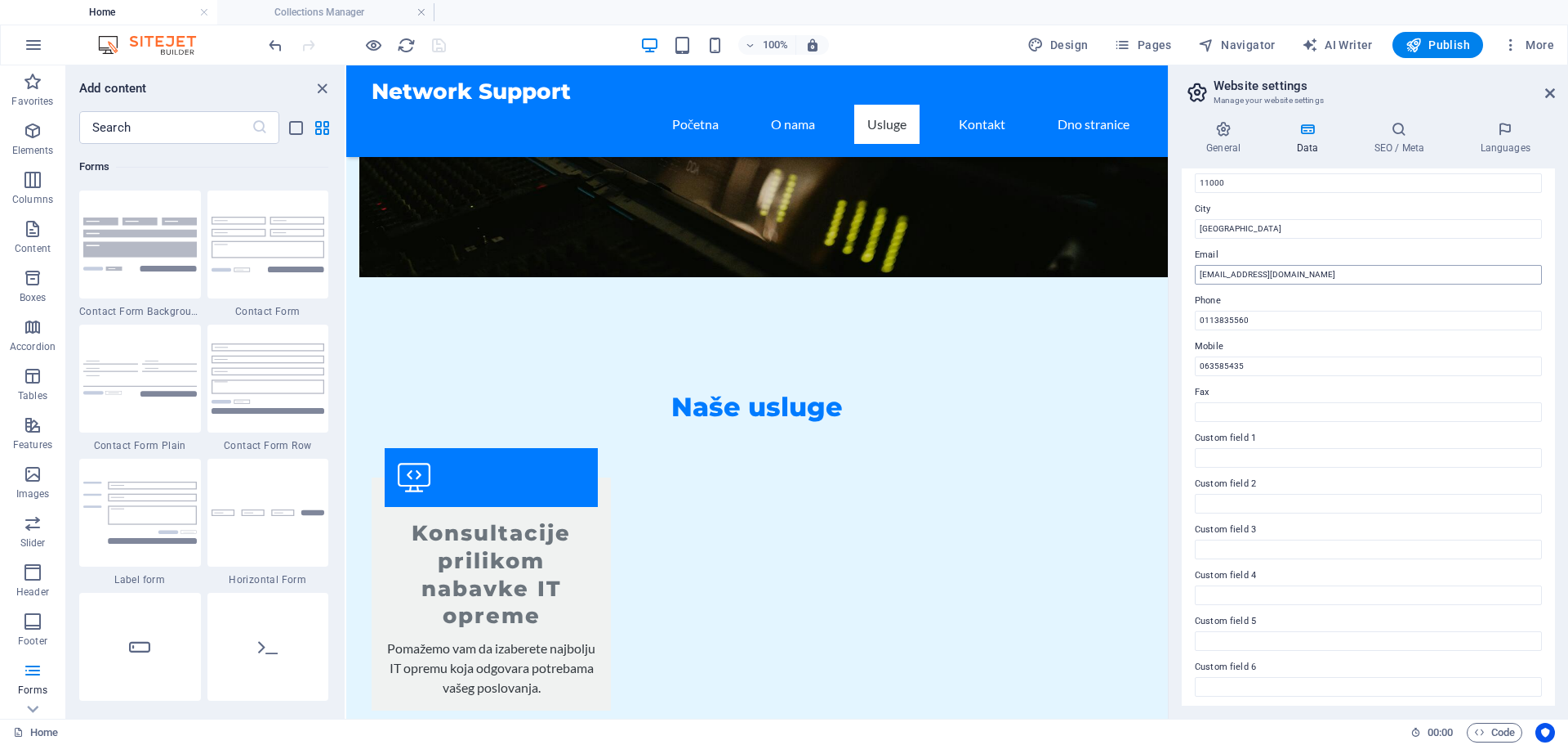
scroll to position [248, 0]
click at [1408, 138] on h4 "SEO / Meta" at bounding box center [1403, 138] width 107 height 35
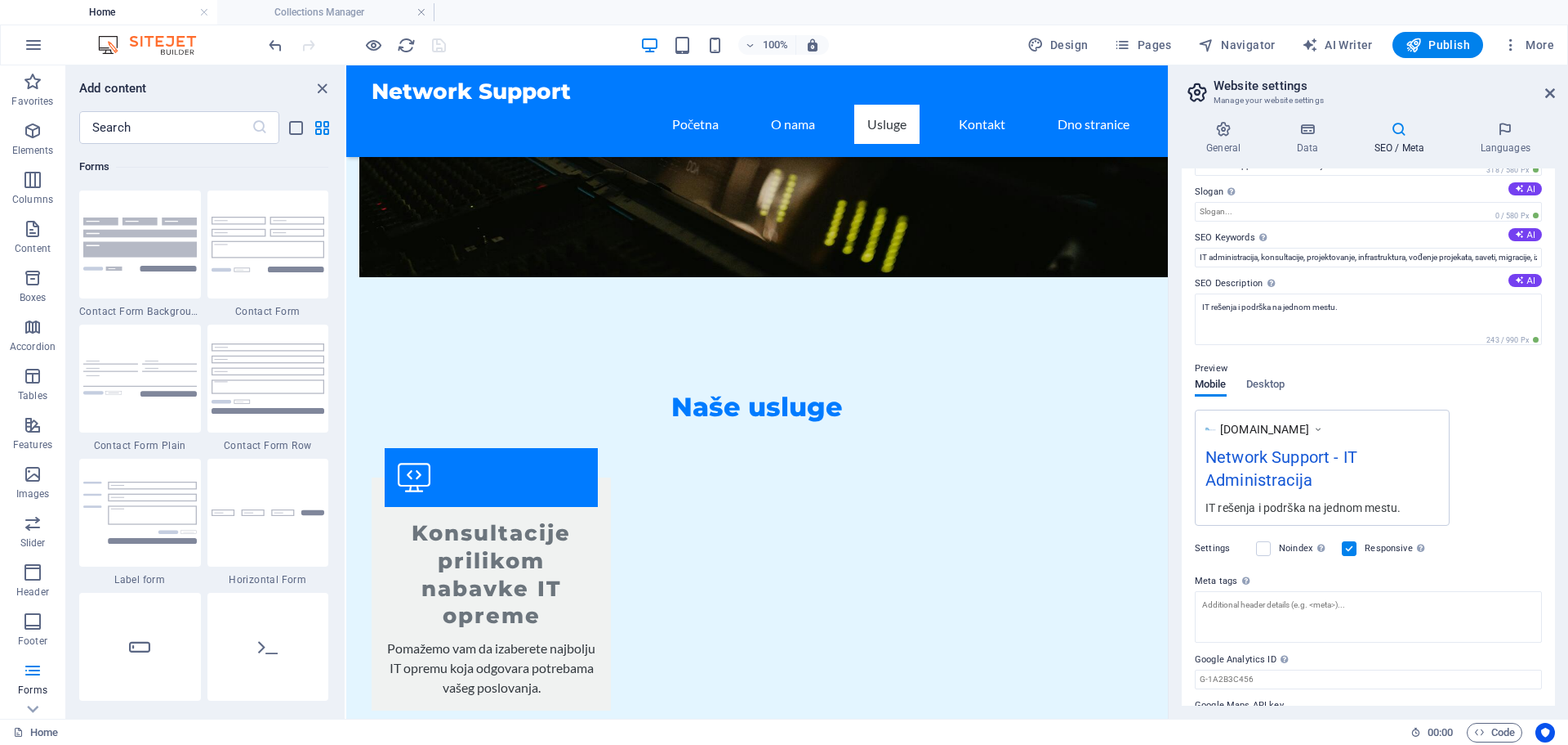
scroll to position [87, 0]
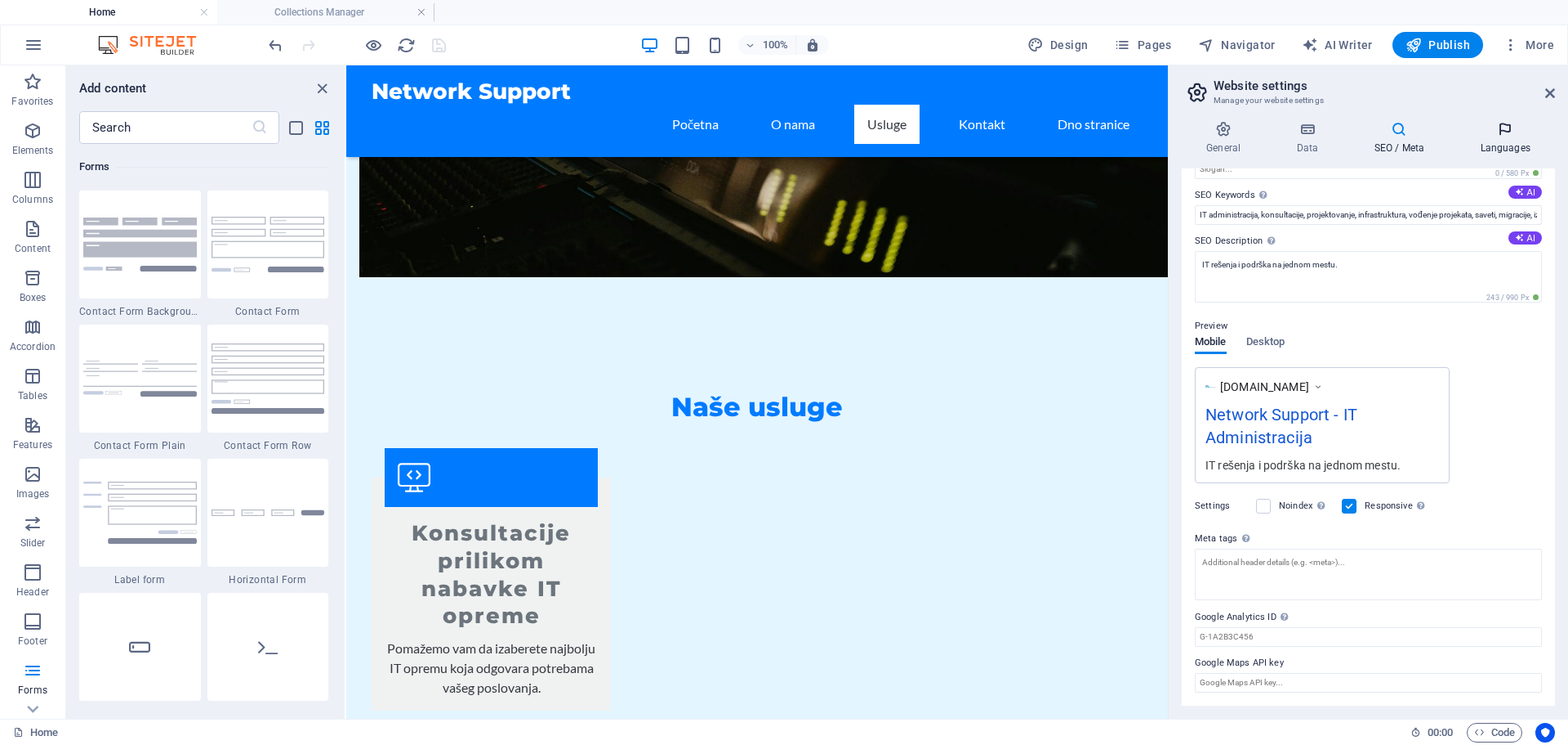
click at [1494, 144] on h4 "Languages" at bounding box center [1506, 138] width 100 height 35
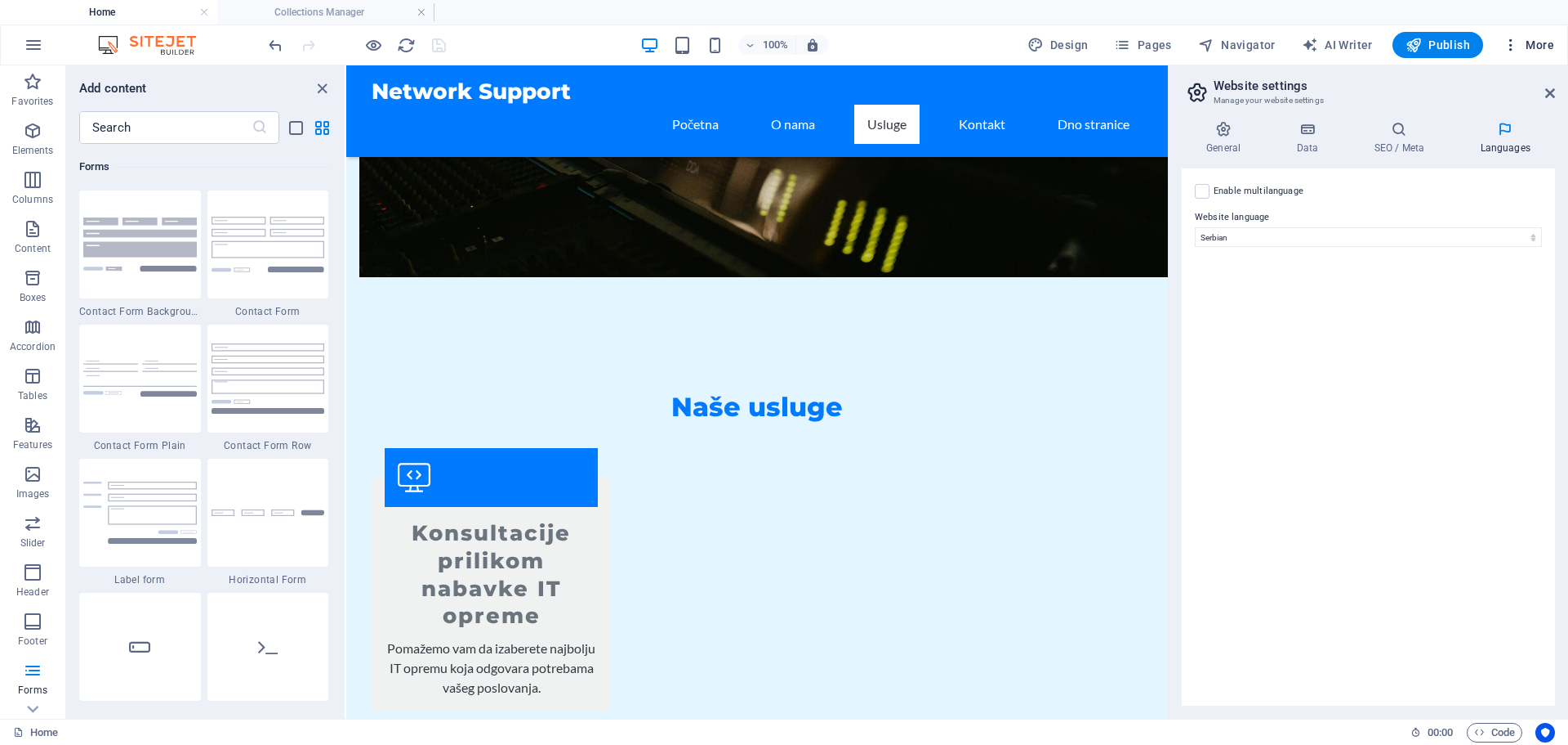
click at [1532, 49] on span "More" at bounding box center [1529, 44] width 52 height 16
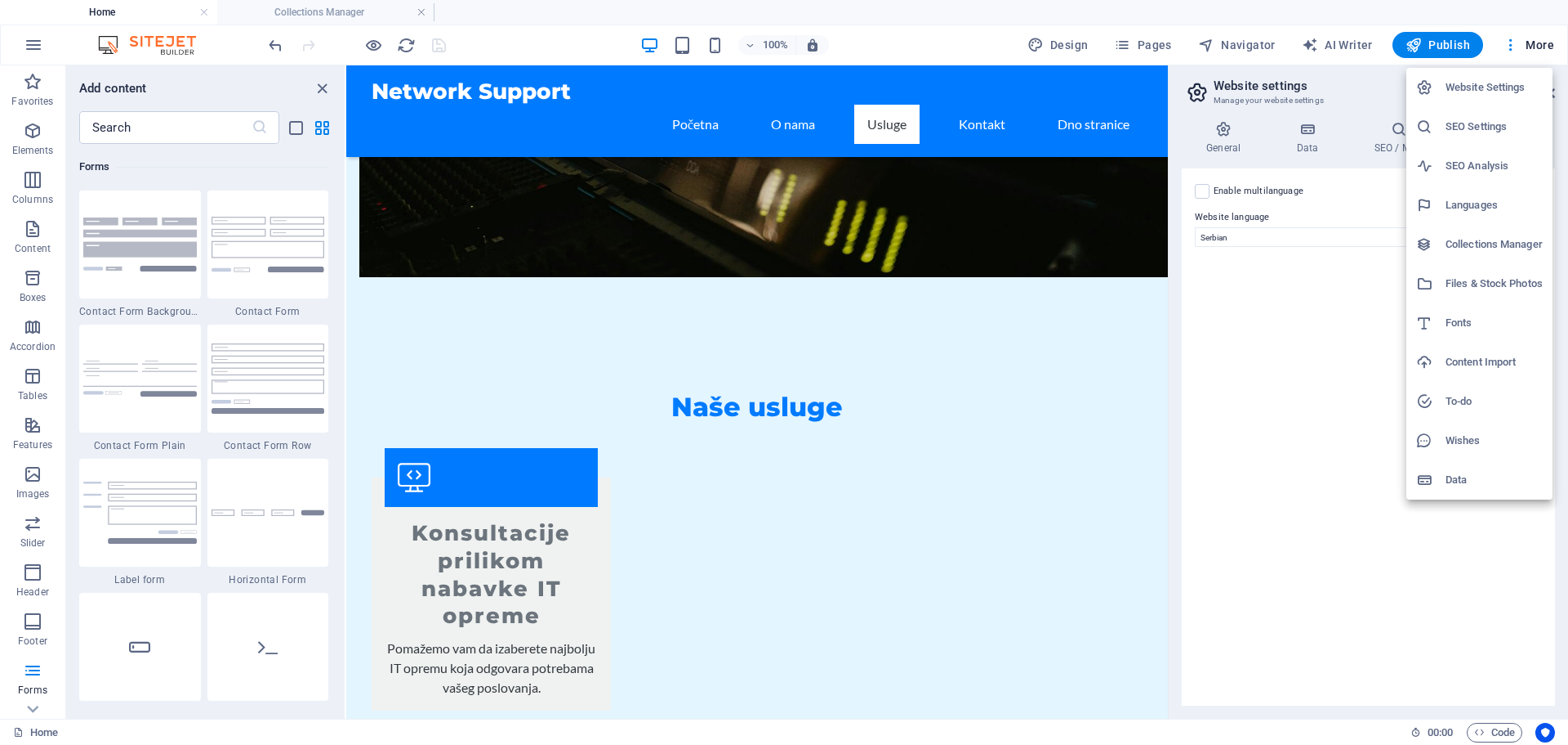
click at [957, 330] on div at bounding box center [784, 372] width 1568 height 745
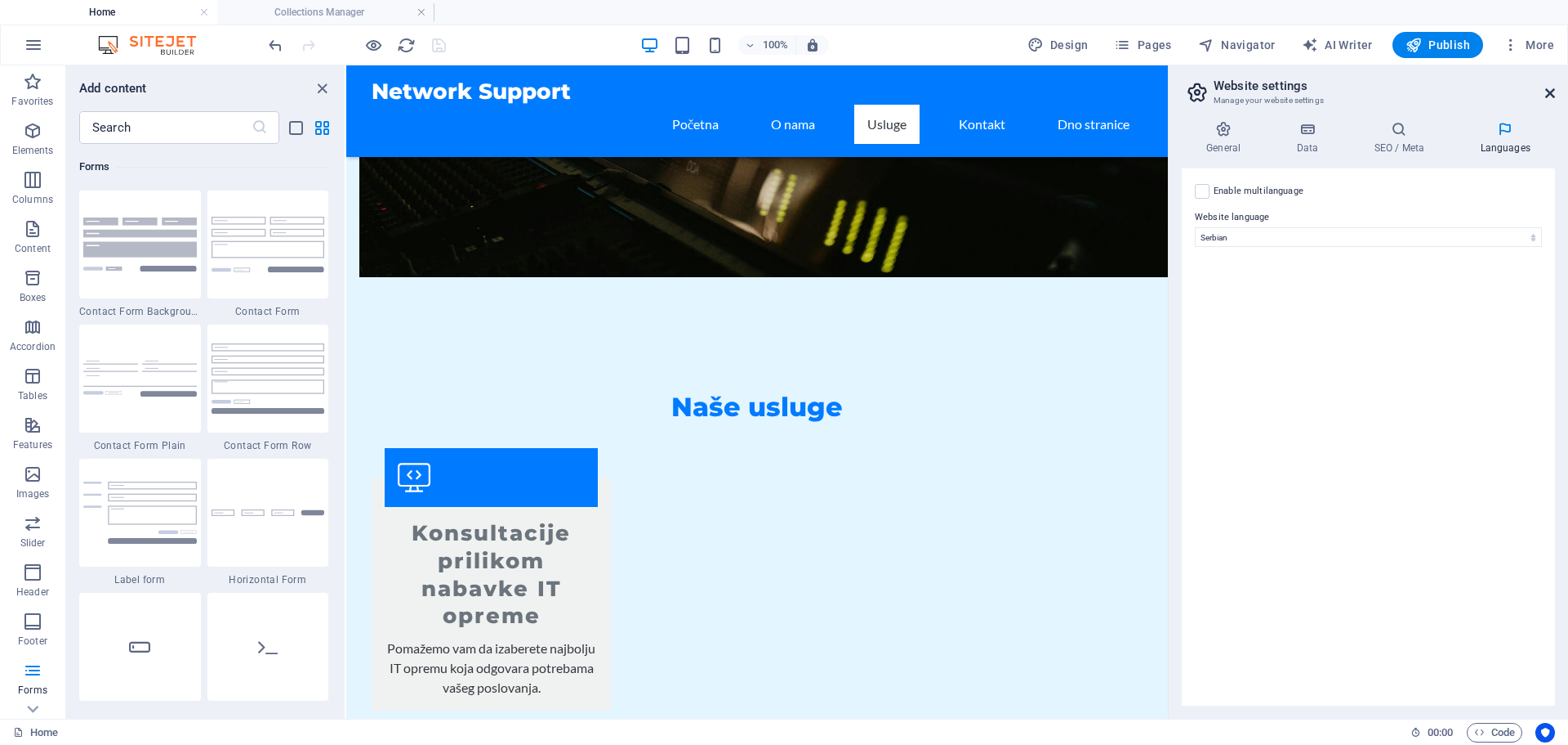
click at [1549, 93] on icon at bounding box center [1551, 93] width 10 height 13
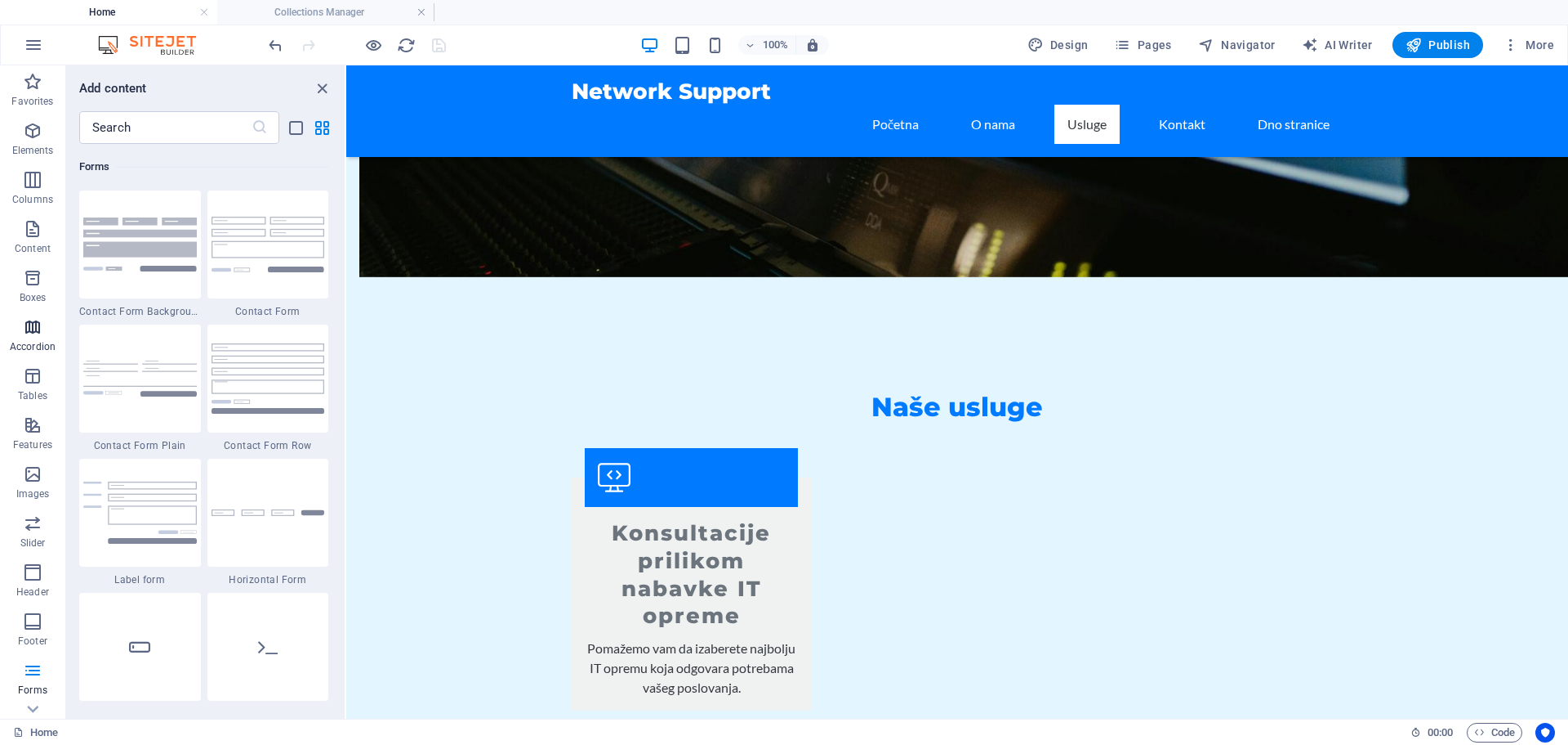
click at [33, 341] on p "Accordion" at bounding box center [33, 347] width 46 height 13
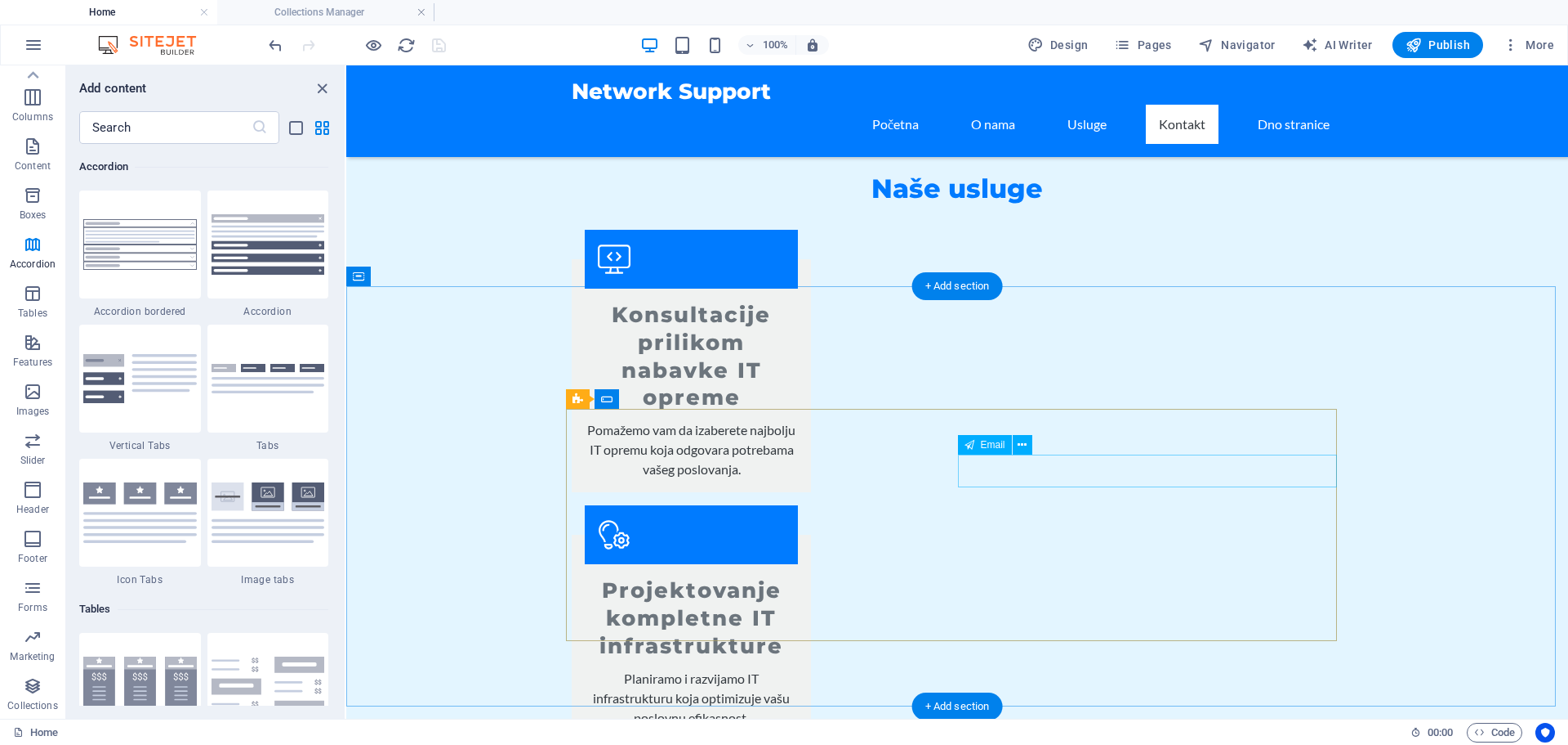
scroll to position [1773, 0]
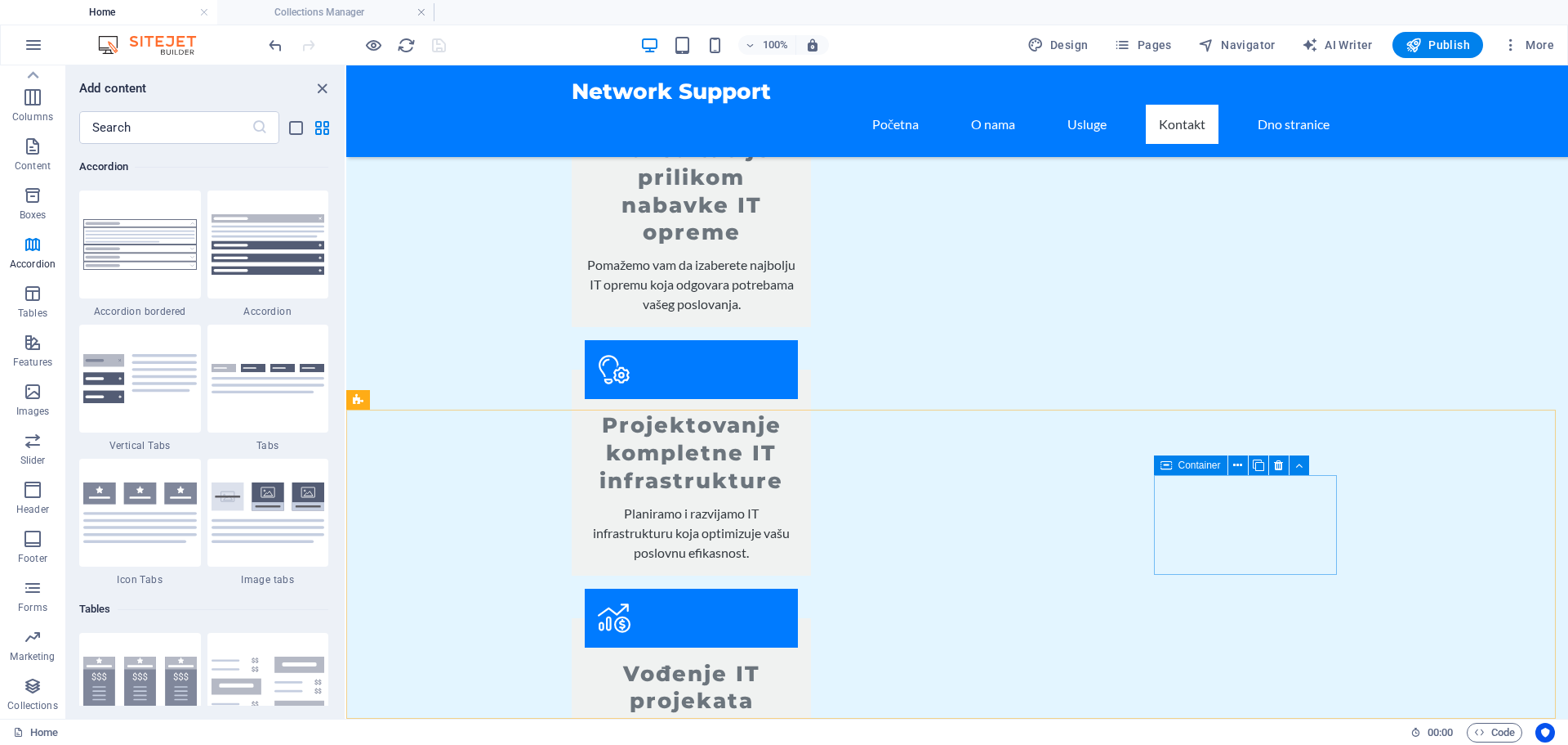
click at [1193, 466] on span "Container" at bounding box center [1200, 465] width 42 height 10
click at [1241, 464] on icon at bounding box center [1237, 465] width 9 height 17
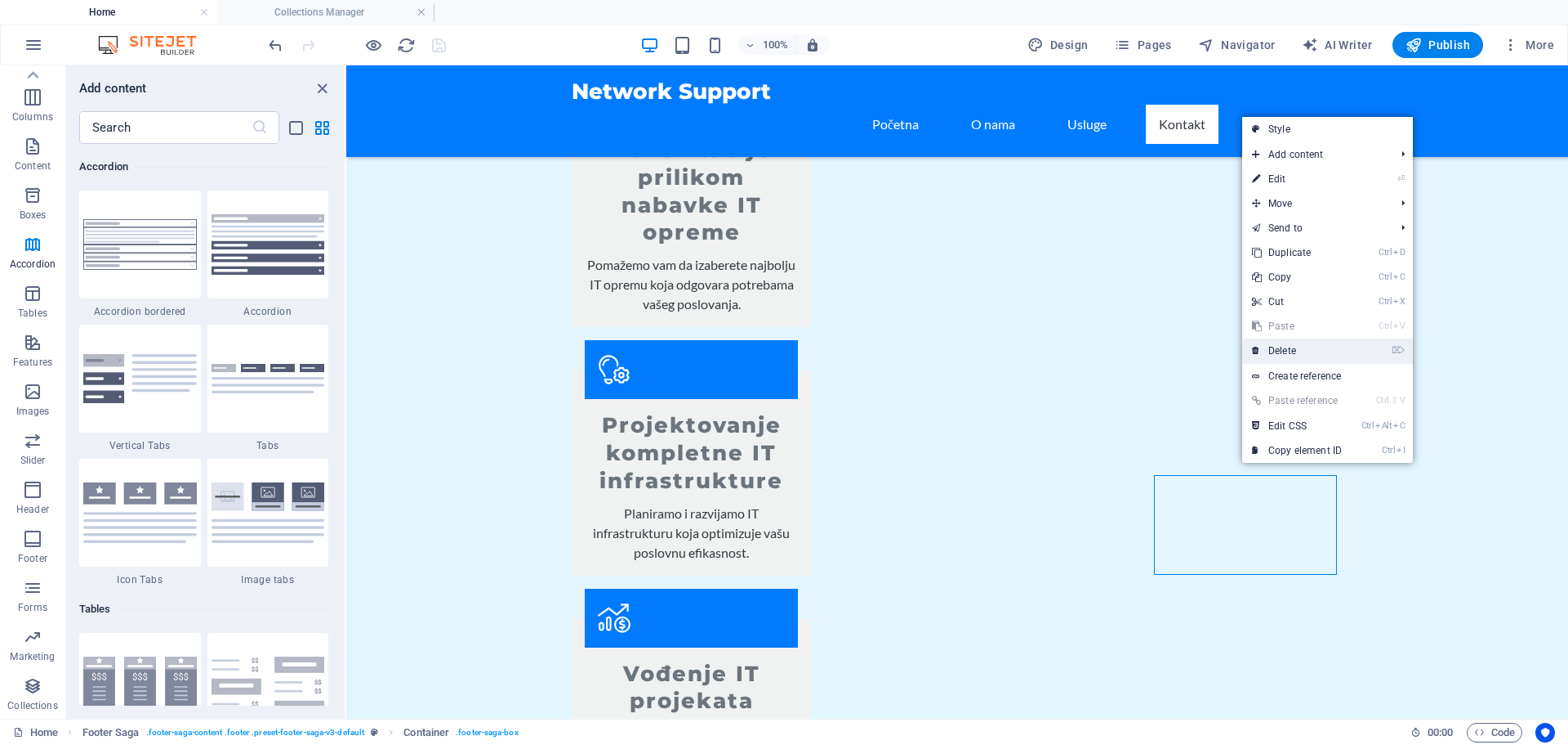
click at [1301, 347] on link "⌦ Delete" at bounding box center [1297, 351] width 110 height 25
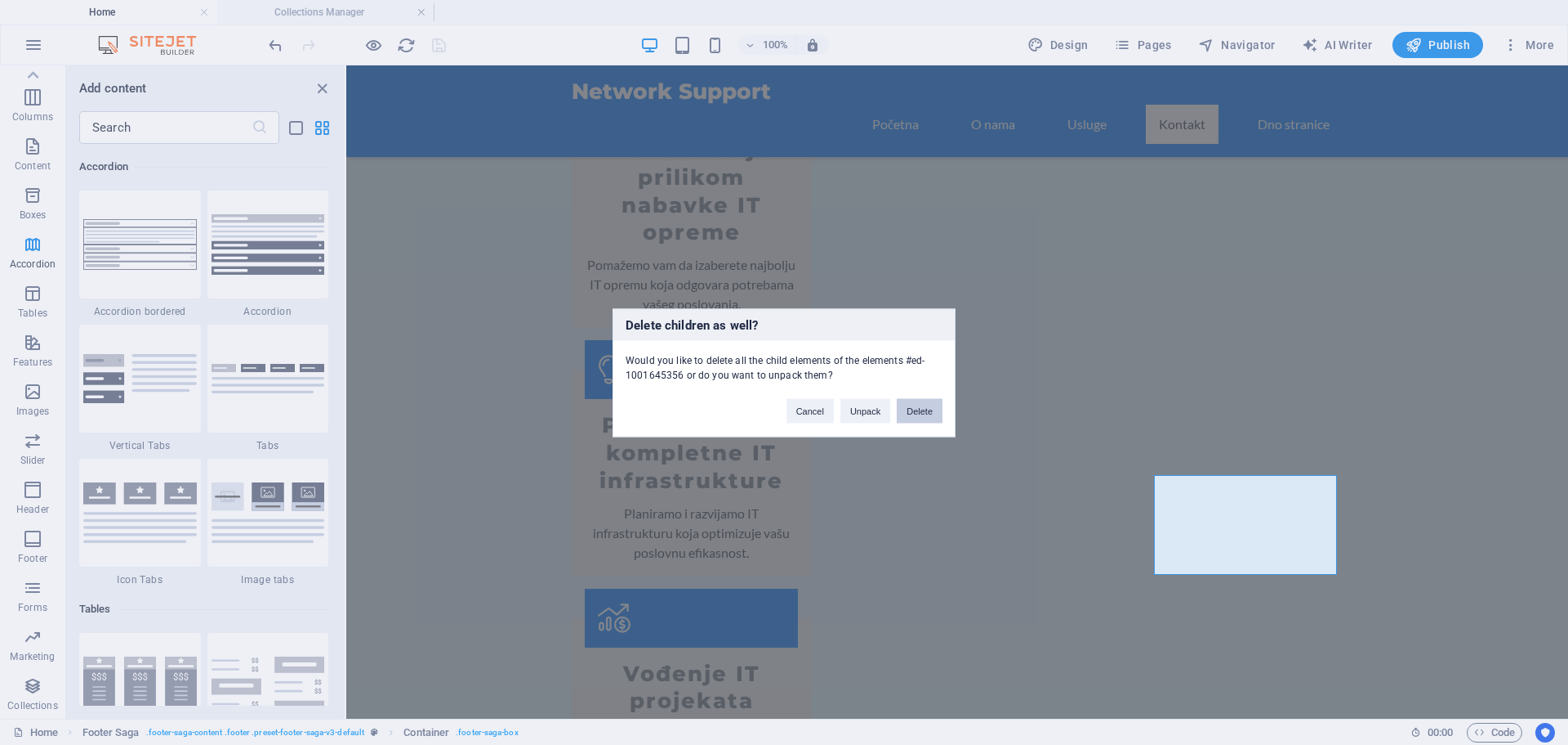
click at [925, 415] on button "Delete" at bounding box center [920, 410] width 46 height 25
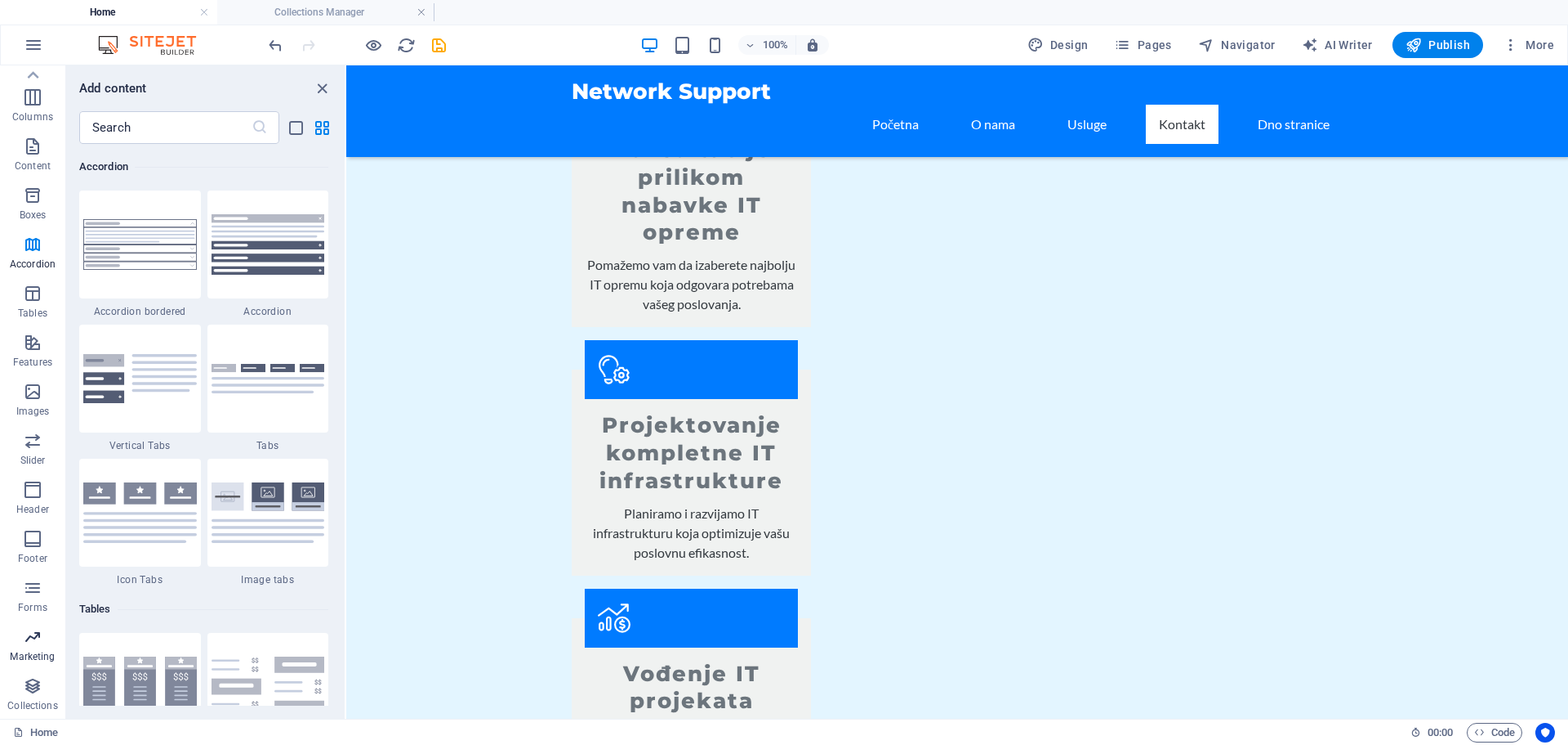
click at [48, 647] on span "Marketing" at bounding box center [33, 646] width 65 height 39
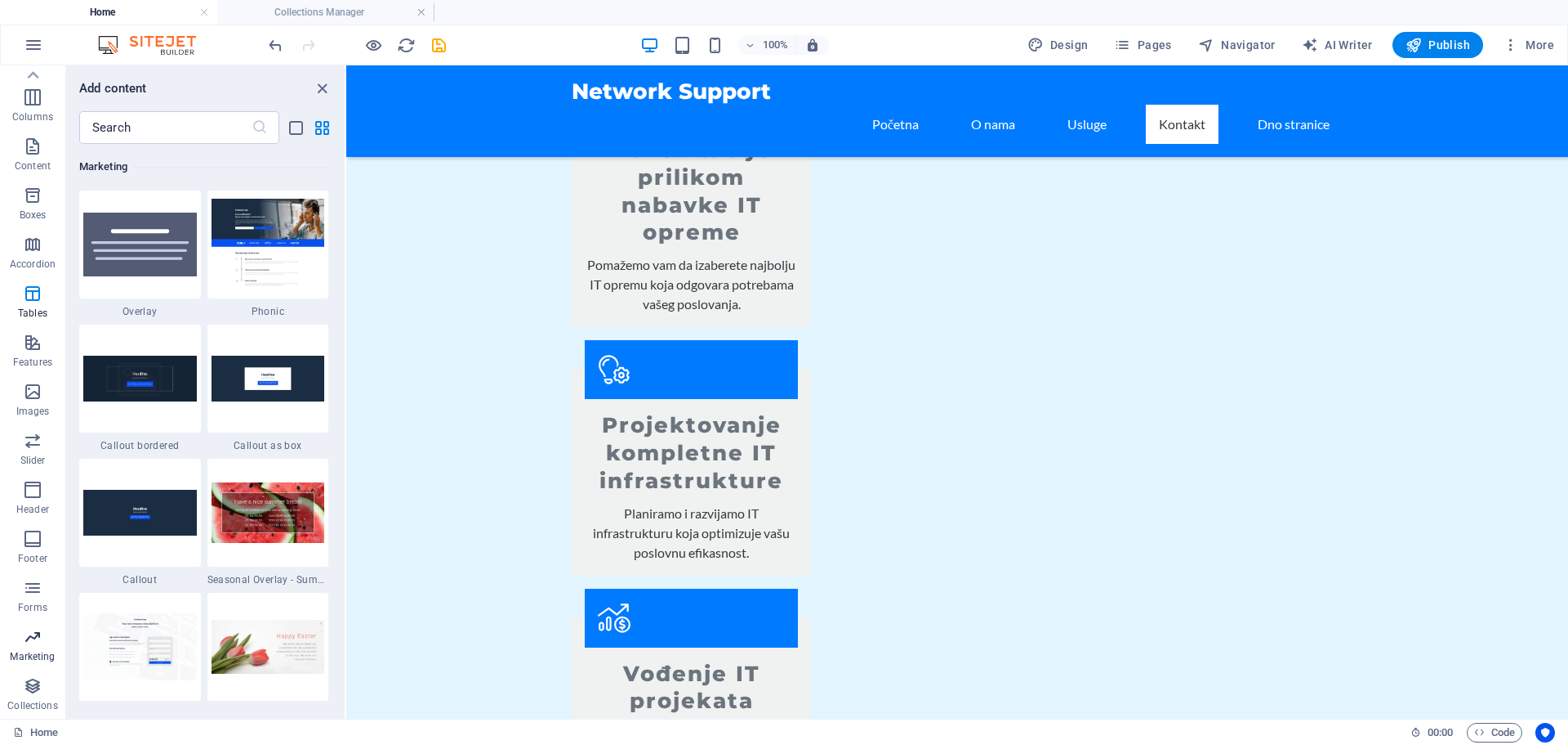
scroll to position [13314, 0]
click at [439, 39] on icon "save" at bounding box center [439, 45] width 19 height 19
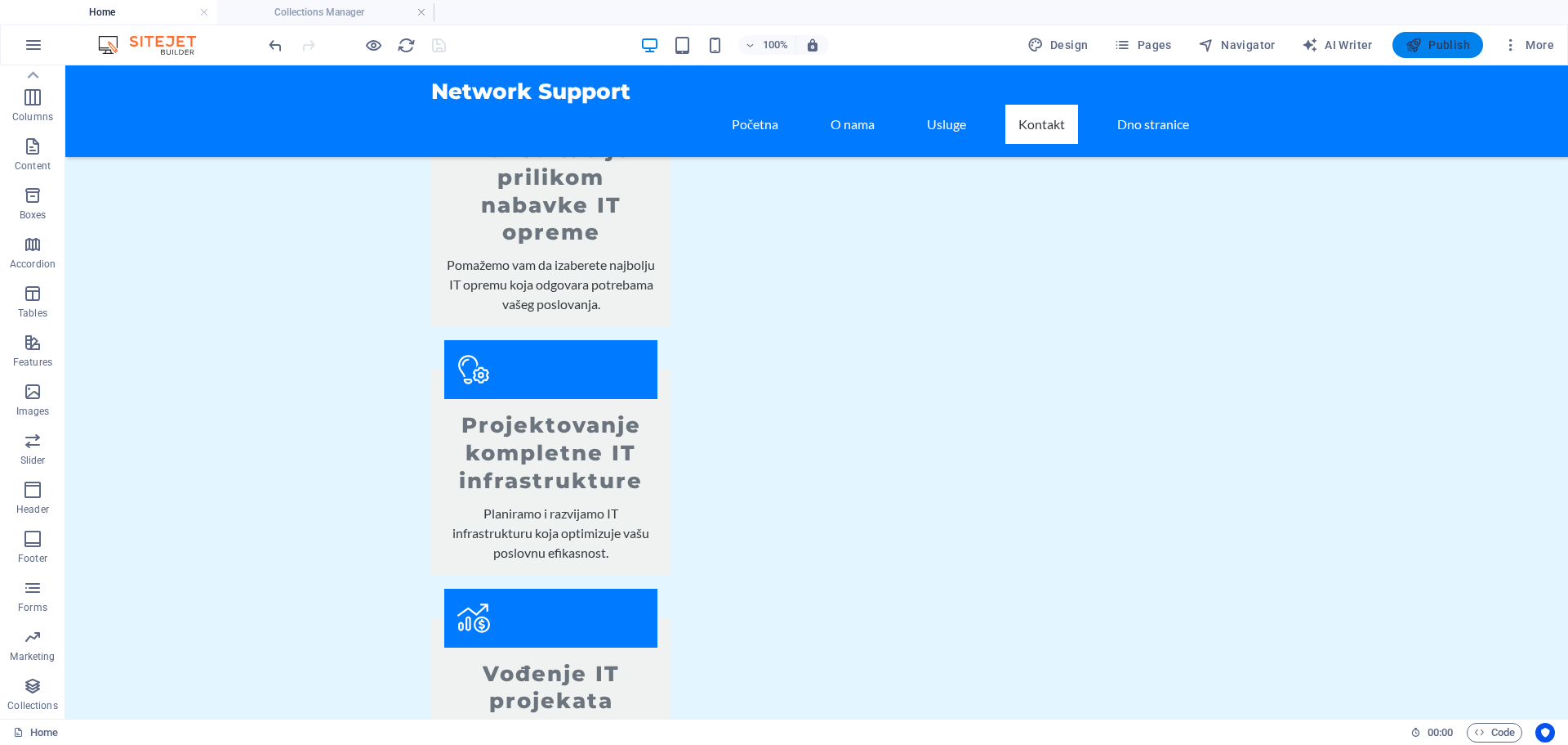
click at [1415, 39] on icon "button" at bounding box center [1413, 44] width 16 height 16
